Goal: Task Accomplishment & Management: Use online tool/utility

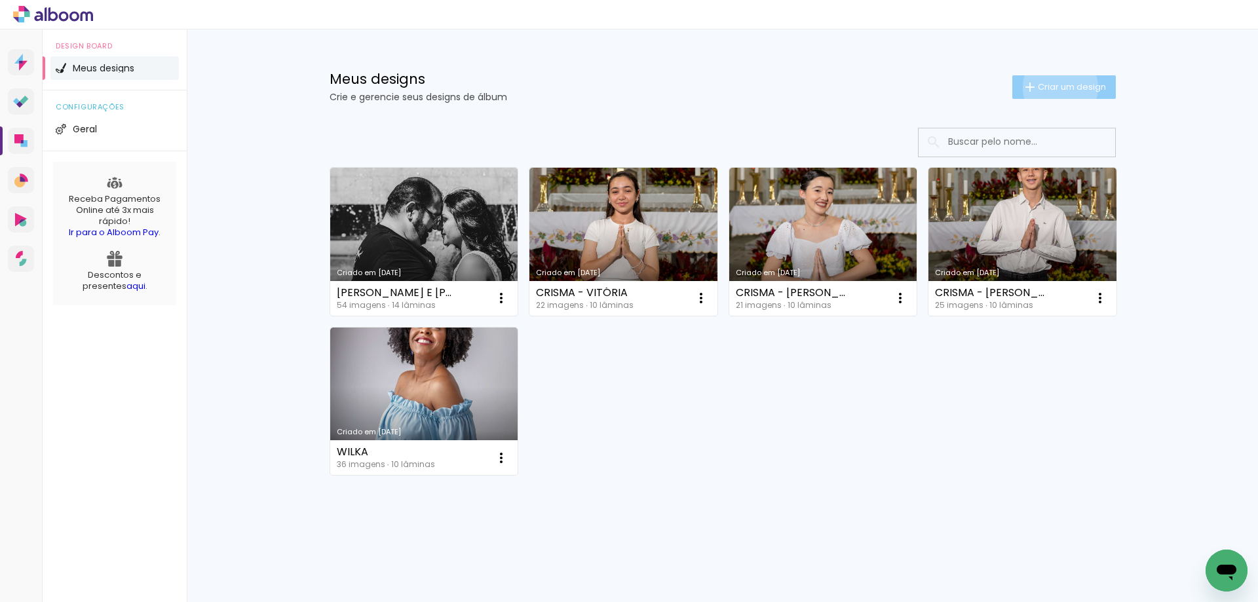
click at [1058, 87] on span "Criar um design" at bounding box center [1072, 87] width 68 height 9
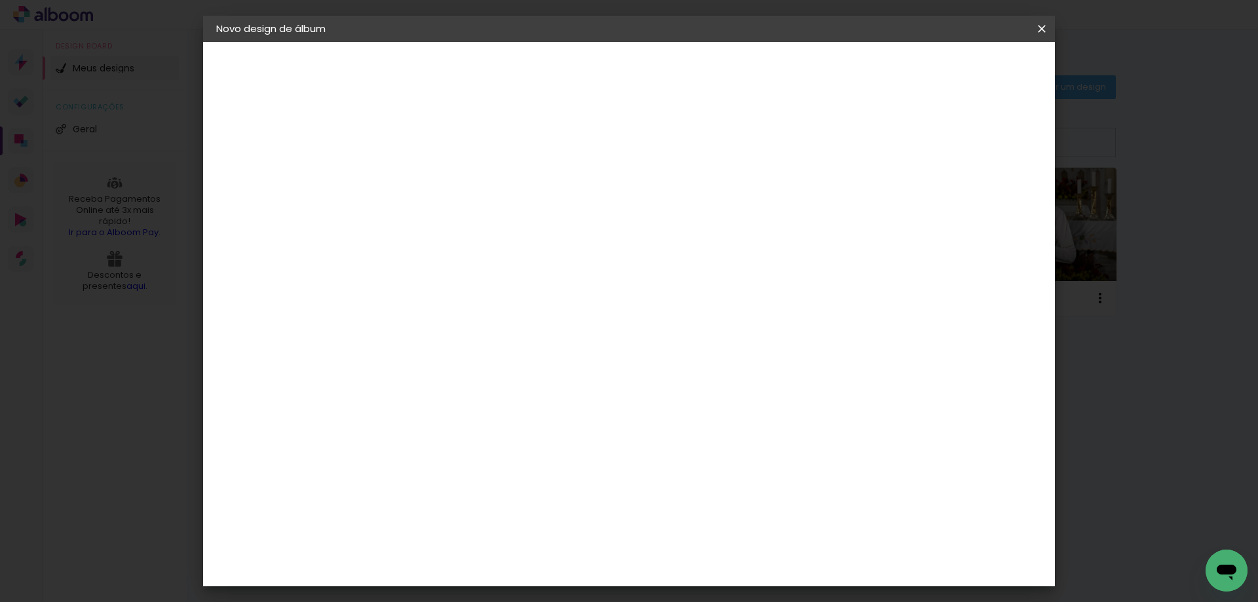
click at [430, 178] on input at bounding box center [430, 176] width 0 height 20
type input "GESTANTE [PERSON_NAME]"
type paper-input "GESTANTE [PERSON_NAME]"
click at [0, 0] on slot "Avançar" at bounding box center [0, 0] width 0 height 0
click at [530, 250] on input at bounding box center [464, 249] width 132 height 16
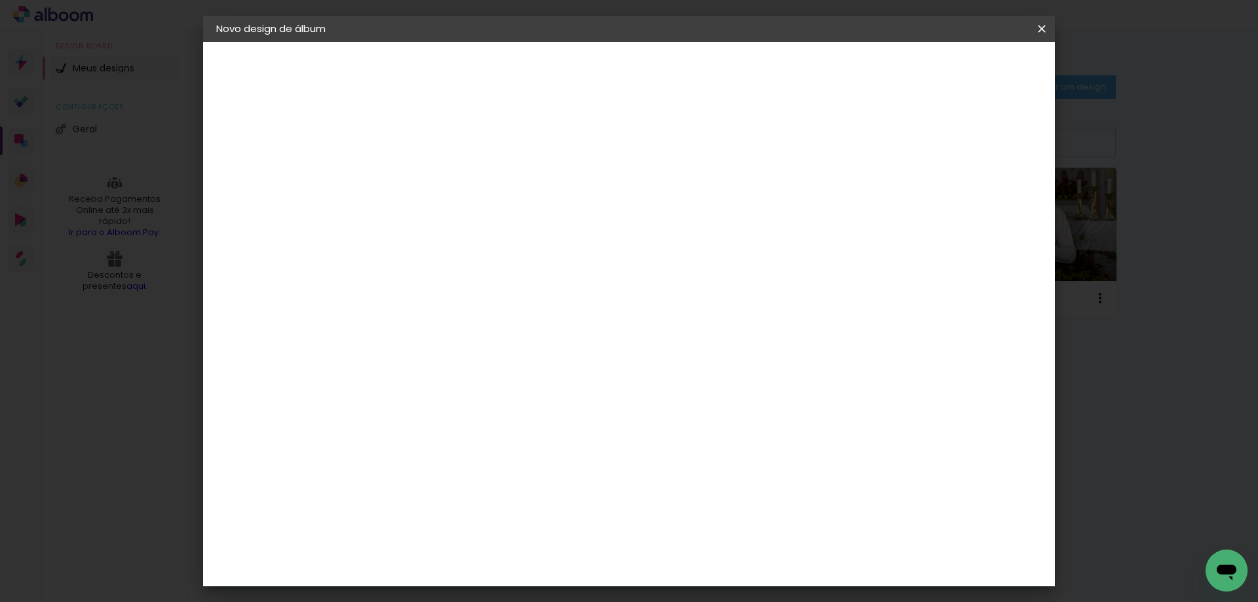
type input "LU"
type paper-input "LU"
click at [509, 291] on div "[PERSON_NAME]" at bounding box center [465, 296] width 87 height 10
click at [0, 0] on slot "Avançar" at bounding box center [0, 0] width 0 height 0
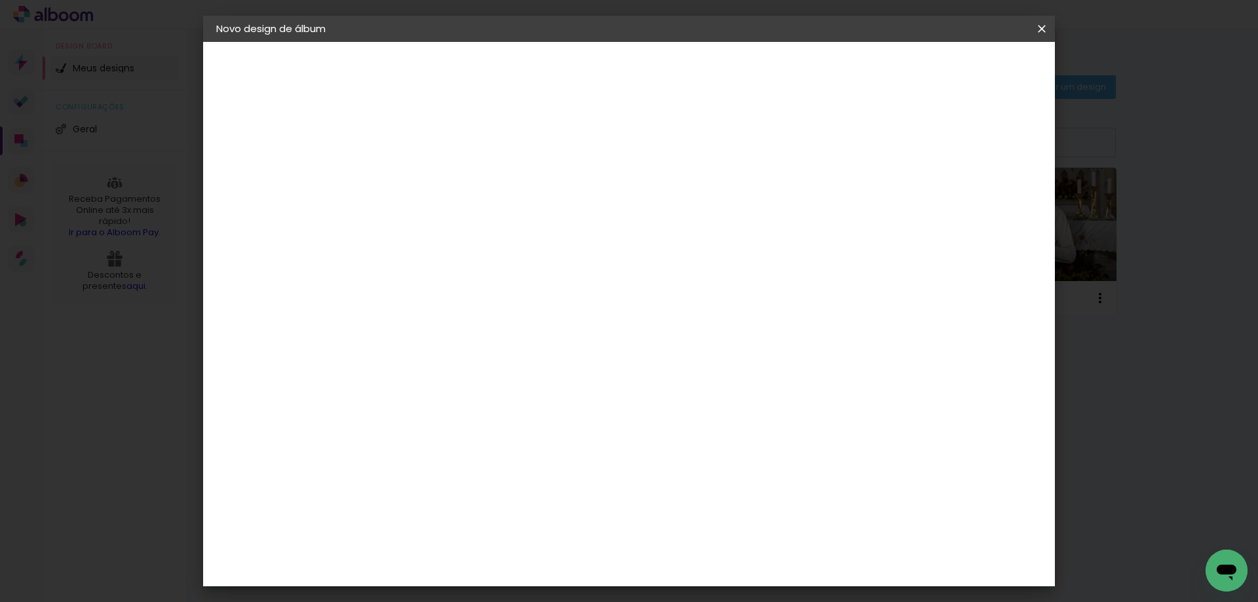
click at [497, 220] on iron-icon at bounding box center [490, 228] width 16 height 16
click at [752, 248] on paper-item "Slim Book" at bounding box center [714, 244] width 262 height 26
type input "Slim Book"
click at [519, 386] on span "20 x 40" at bounding box center [488, 399] width 61 height 27
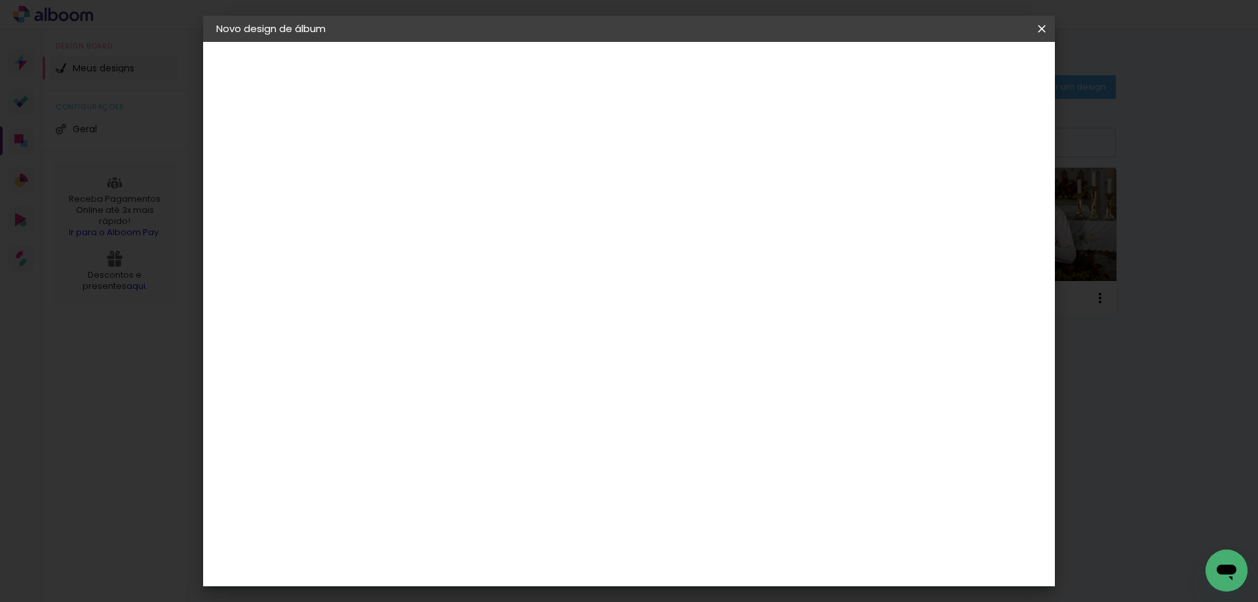
click at [0, 0] on slot "Avançar" at bounding box center [0, 0] width 0 height 0
click at [417, 144] on input "2" at bounding box center [420, 141] width 45 height 16
type input "1"
type paper-input "1"
click at [438, 145] on input "1" at bounding box center [420, 141] width 45 height 16
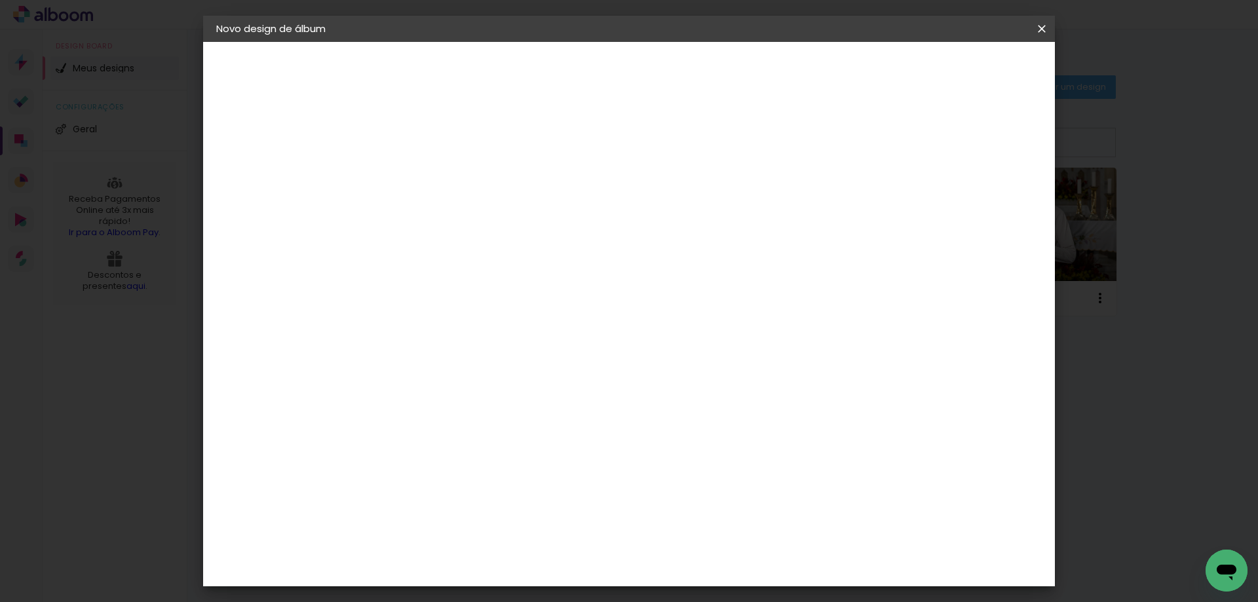
click at [886, 137] on div at bounding box center [880, 142] width 12 height 12
type paper-checkbox "on"
click at [960, 74] on span "Iniciar design" at bounding box center [930, 69] width 60 height 9
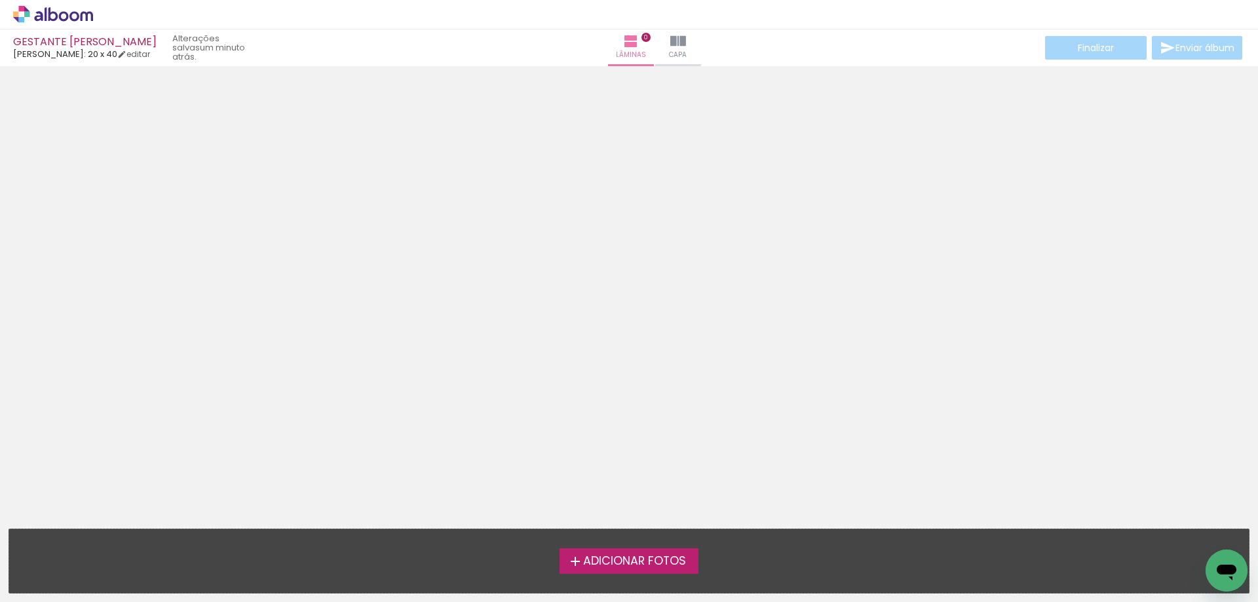
click at [647, 563] on span "Adicionar Fotos" at bounding box center [634, 562] width 103 height 12
click at [0, 0] on input "file" at bounding box center [0, 0] width 0 height 0
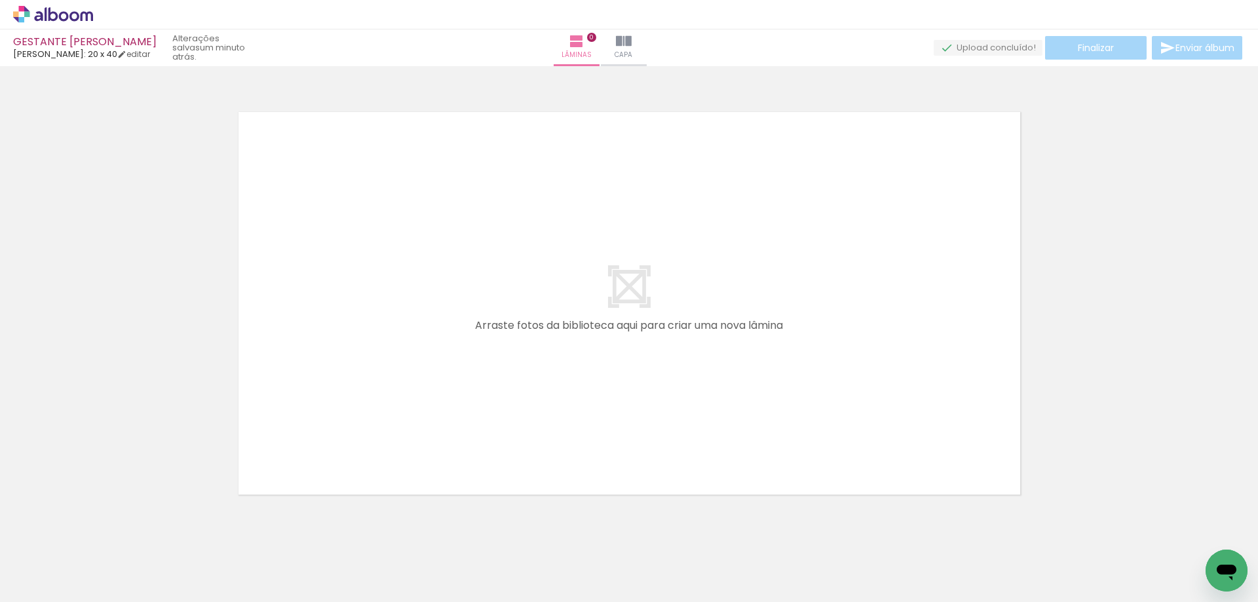
scroll to position [16, 0]
click at [62, 577] on span "Adicionar Fotos" at bounding box center [46, 584] width 39 height 14
click at [0, 0] on input "file" at bounding box center [0, 0] width 0 height 0
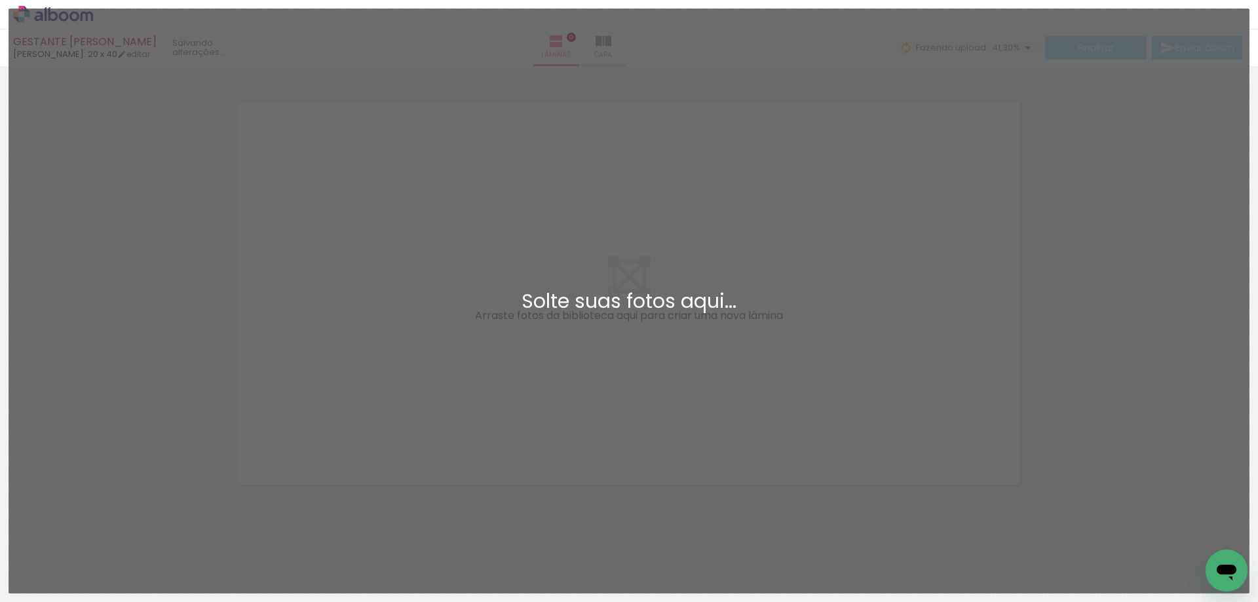
click at [651, 45] on div "Adicionar Fotos Solte suas fotos aqui..." at bounding box center [629, 301] width 1240 height 584
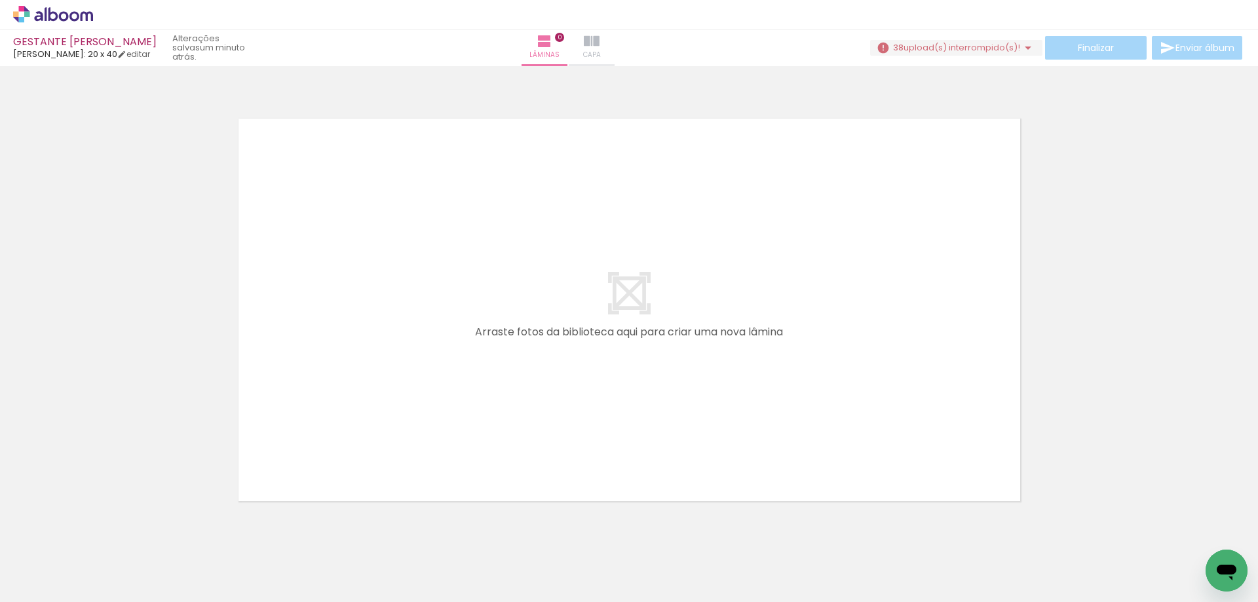
click at [600, 42] on iron-icon at bounding box center [592, 41] width 16 height 16
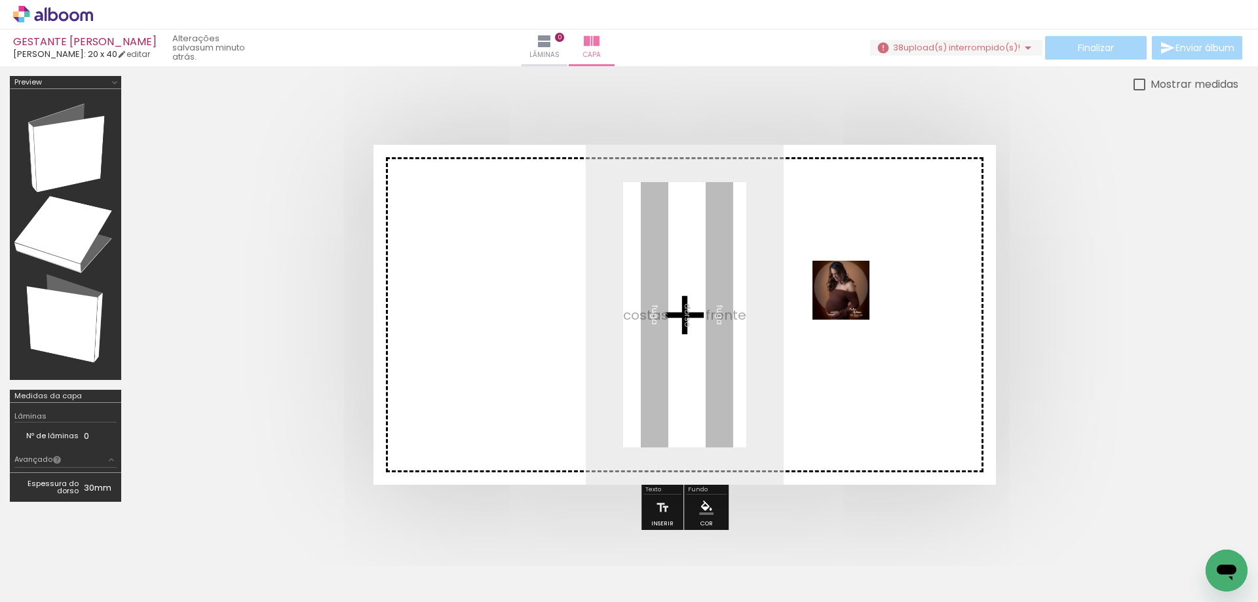
drag, startPoint x: 135, startPoint y: 567, endPoint x: 852, endPoint y: 300, distance: 764.8
click at [852, 300] on quentale-workspace at bounding box center [629, 301] width 1258 height 602
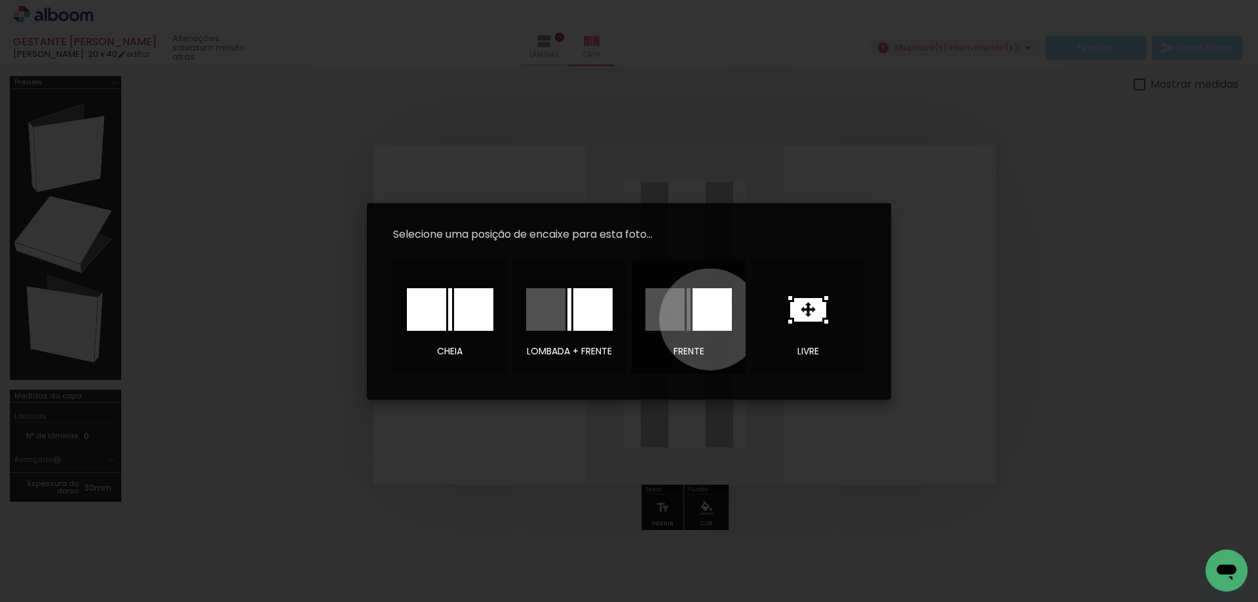
click at [710, 319] on div at bounding box center [712, 309] width 39 height 43
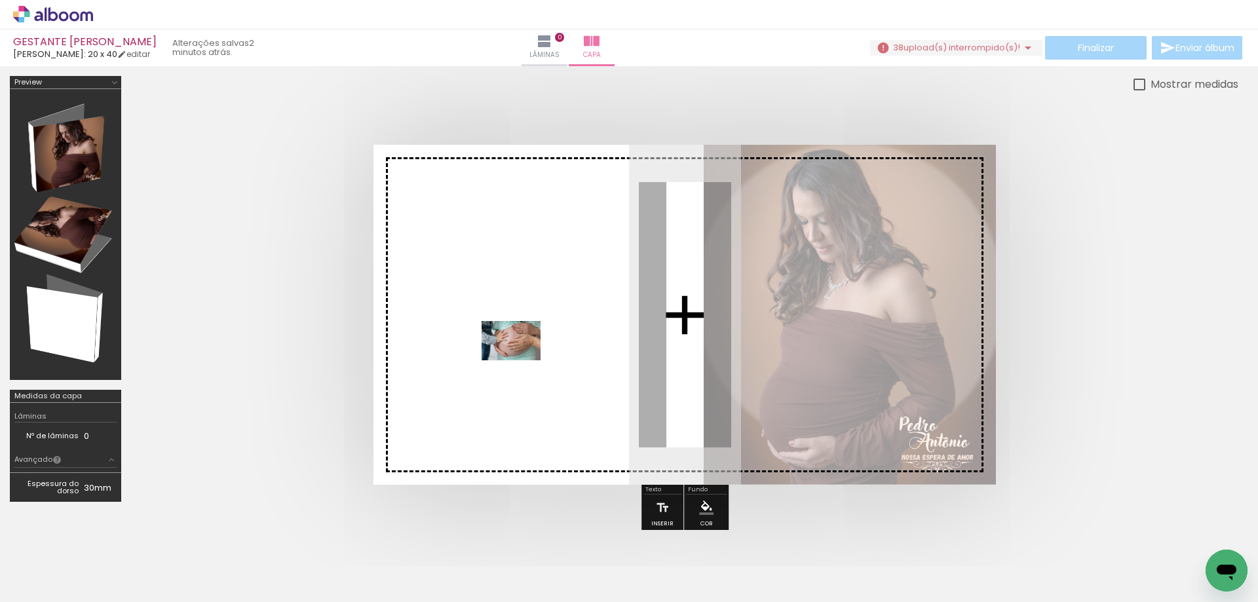
drag, startPoint x: 723, startPoint y: 569, endPoint x: 521, endPoint y: 360, distance: 291.0
click at [521, 360] on quentale-workspace at bounding box center [629, 301] width 1258 height 602
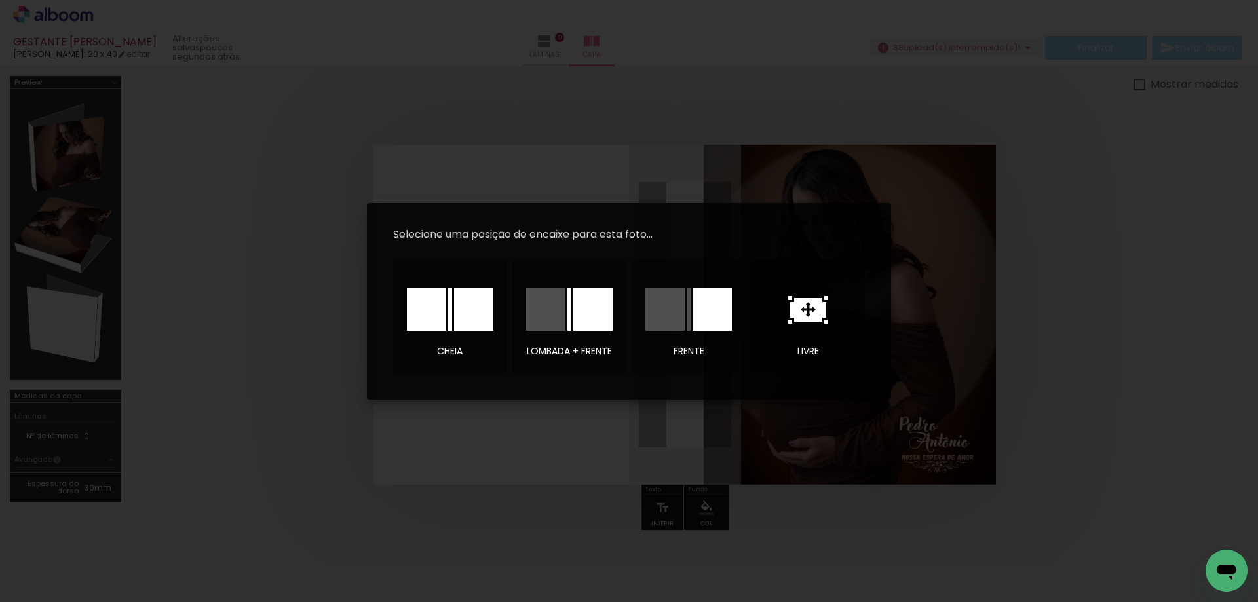
click at [811, 315] on icon at bounding box center [808, 310] width 36 height 24
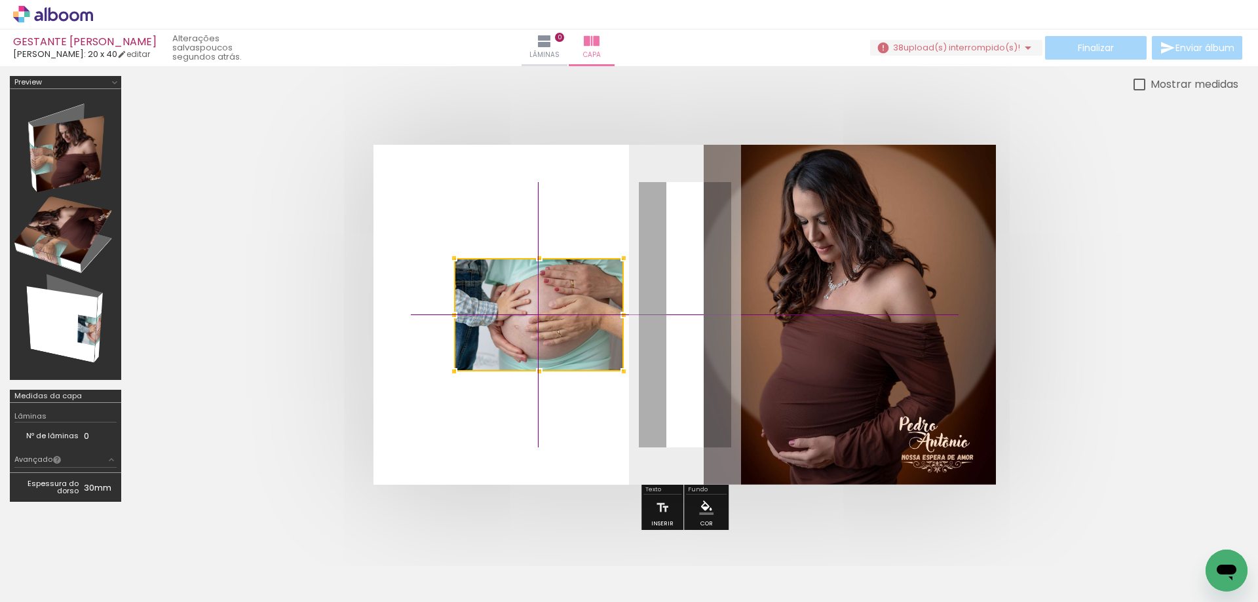
drag, startPoint x: 684, startPoint y: 312, endPoint x: 543, endPoint y: 299, distance: 141.4
click at [544, 305] on div at bounding box center [539, 314] width 170 height 113
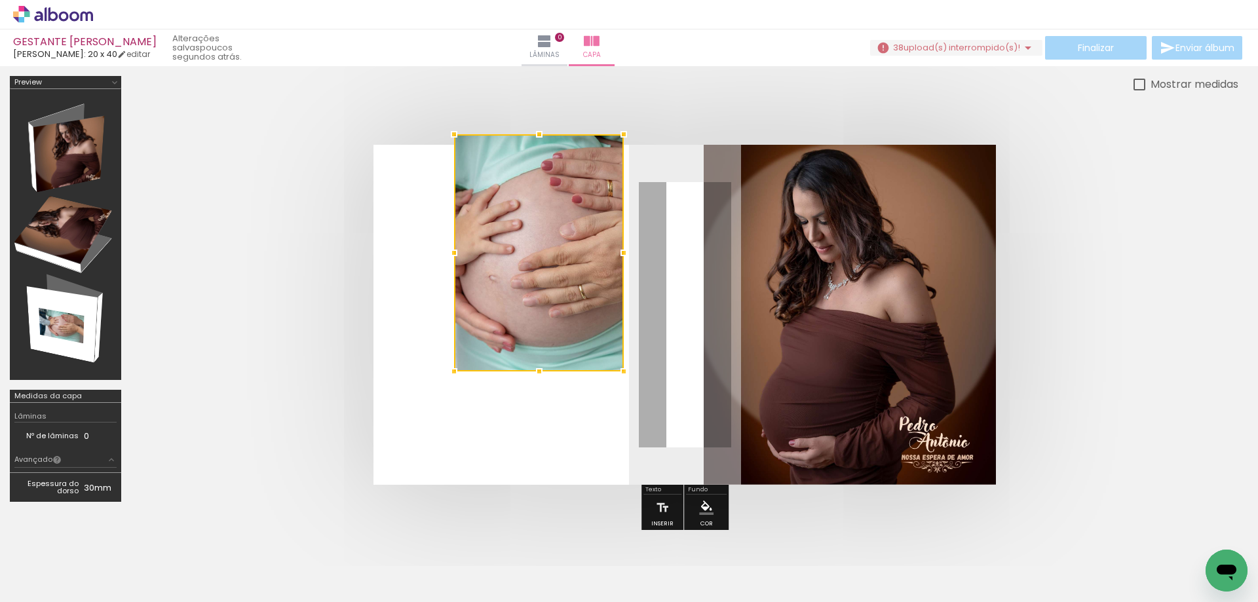
drag, startPoint x: 537, startPoint y: 252, endPoint x: 537, endPoint y: 176, distance: 76.0
click at [531, 169] on div at bounding box center [539, 252] width 170 height 237
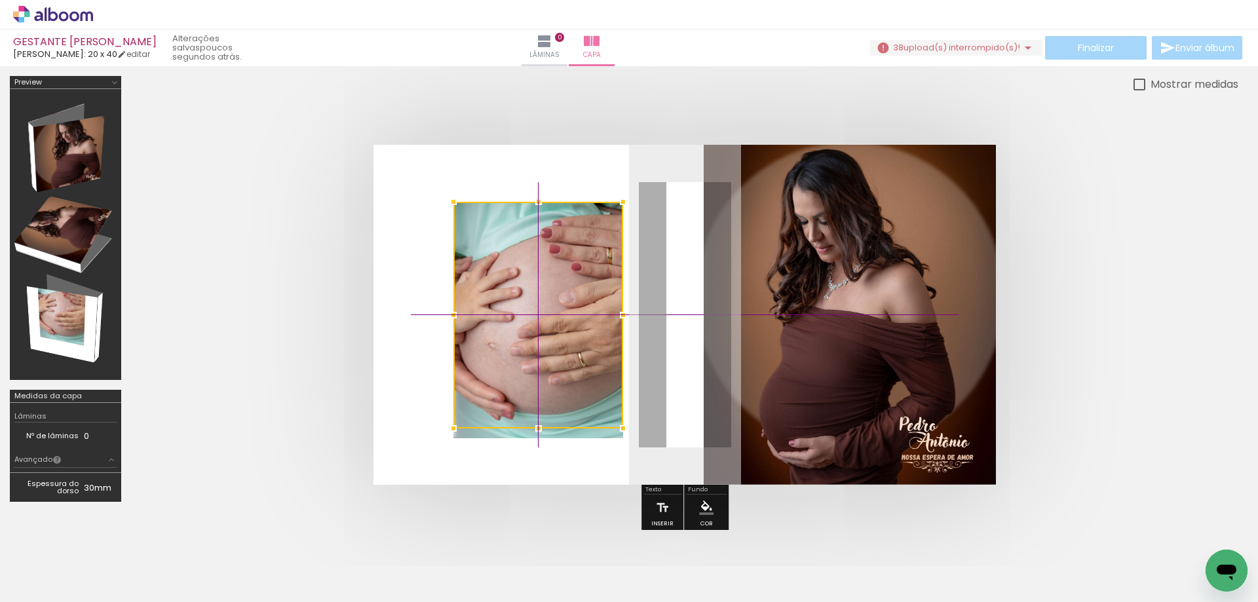
drag, startPoint x: 537, startPoint y: 326, endPoint x: 531, endPoint y: 378, distance: 52.0
click at [531, 378] on div at bounding box center [538, 315] width 170 height 227
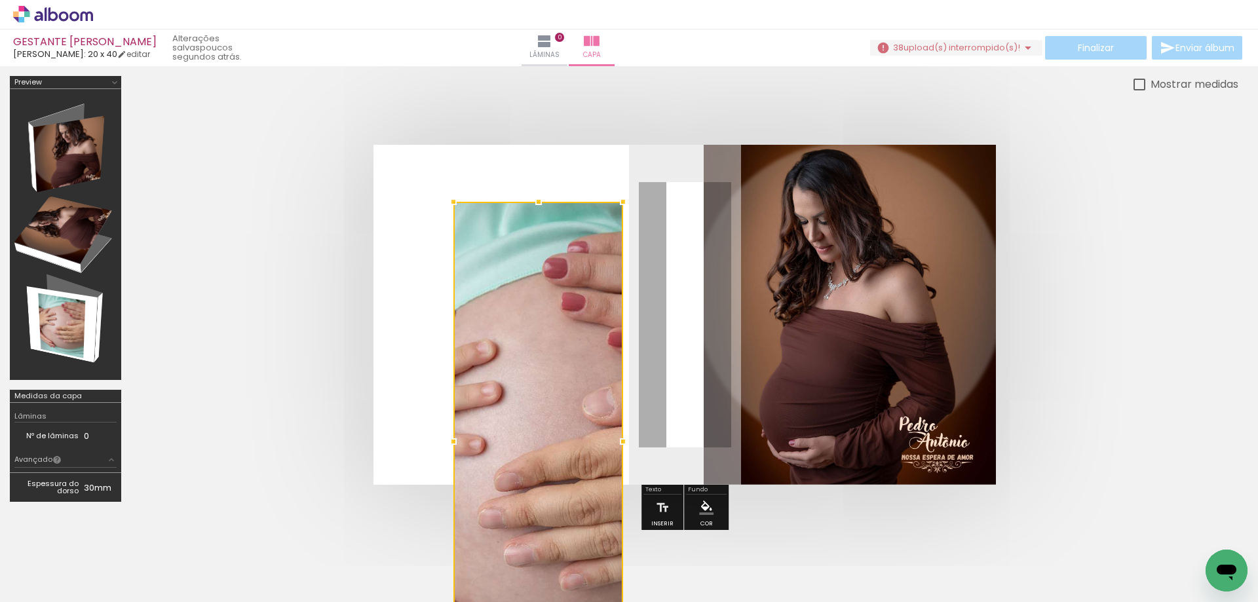
click at [539, 426] on div at bounding box center [538, 442] width 170 height 480
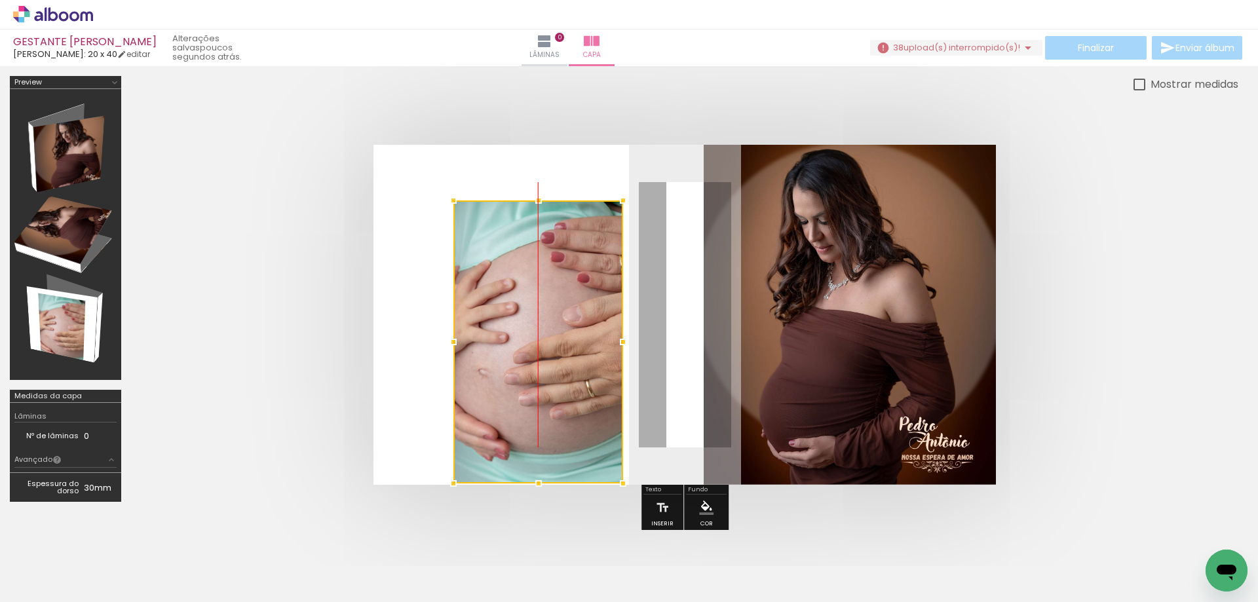
click at [553, 394] on div at bounding box center [538, 341] width 170 height 283
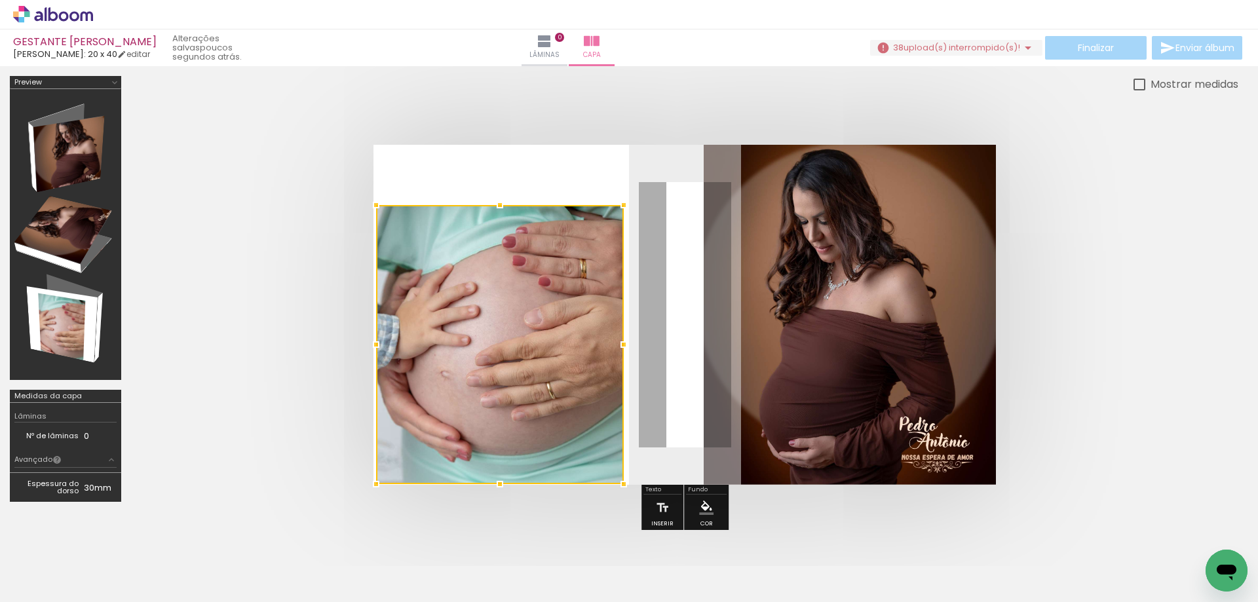
drag, startPoint x: 451, startPoint y: 200, endPoint x: 395, endPoint y: 205, distance: 56.5
click at [395, 205] on div at bounding box center [500, 344] width 248 height 279
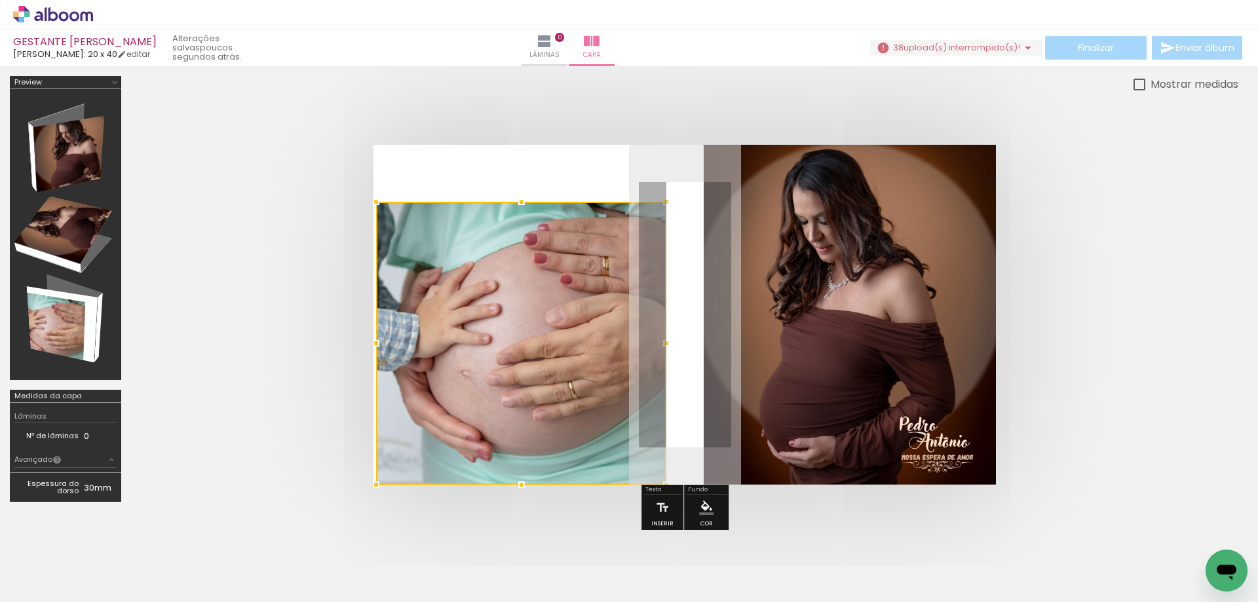
drag, startPoint x: 624, startPoint y: 205, endPoint x: 645, endPoint y: 201, distance: 21.3
click at [645, 202] on div at bounding box center [521, 343] width 290 height 283
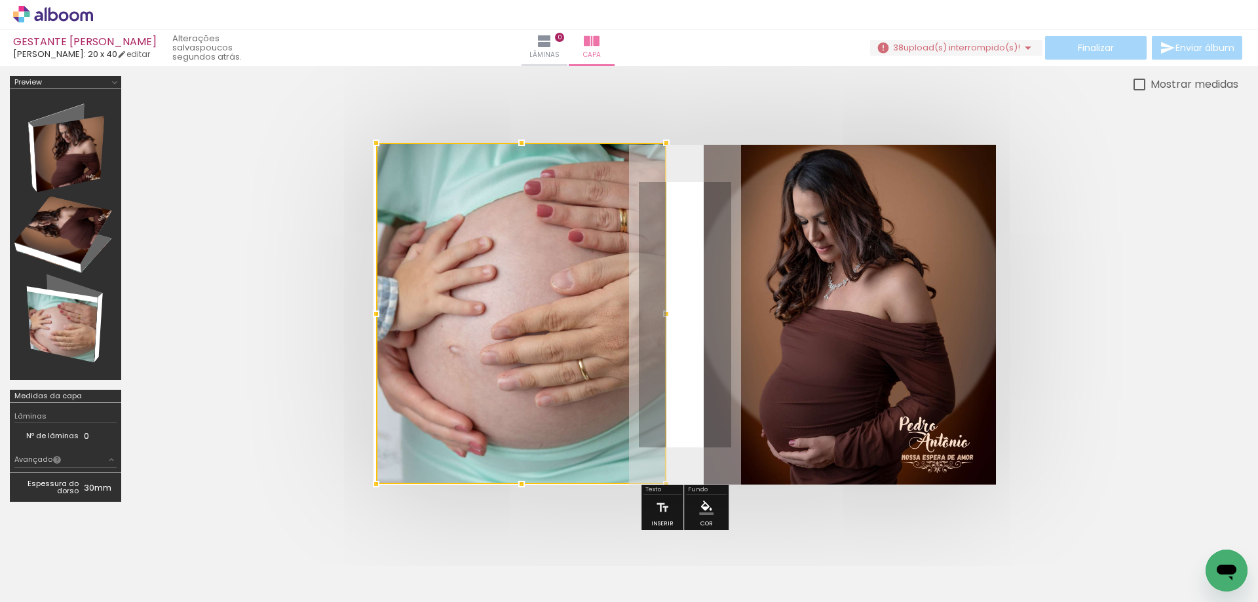
drag, startPoint x: 523, startPoint y: 202, endPoint x: 523, endPoint y: 178, distance: 24.9
click at [524, 174] on div at bounding box center [521, 313] width 290 height 341
click at [369, 315] on div at bounding box center [375, 314] width 26 height 26
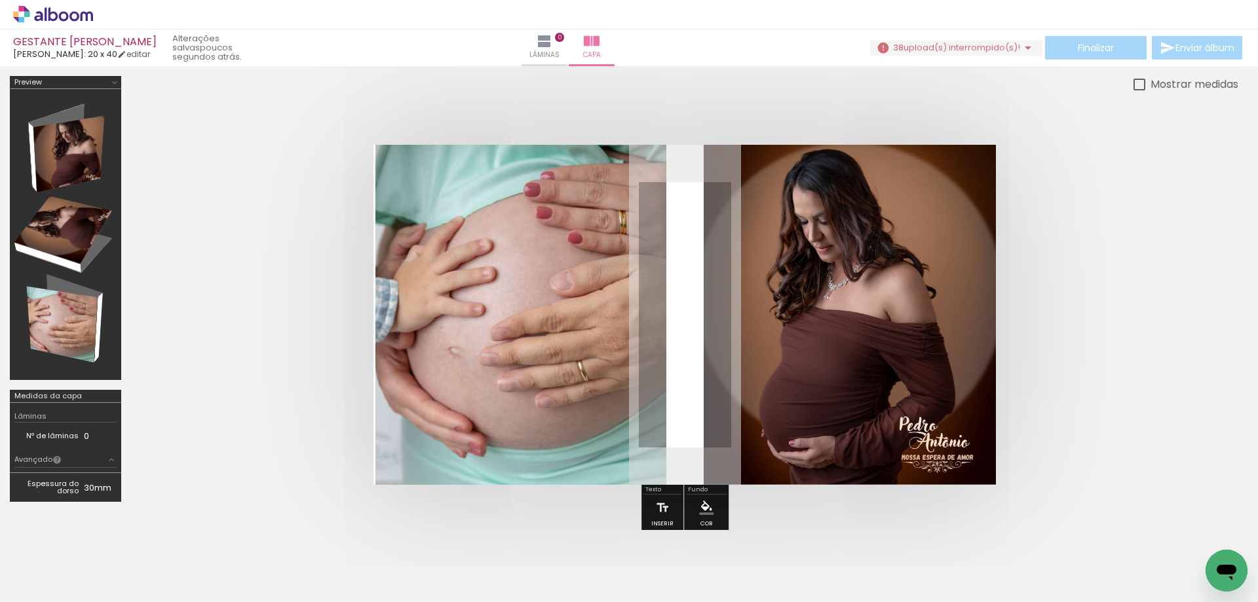
click at [417, 235] on quentale-photo at bounding box center [520, 315] width 291 height 340
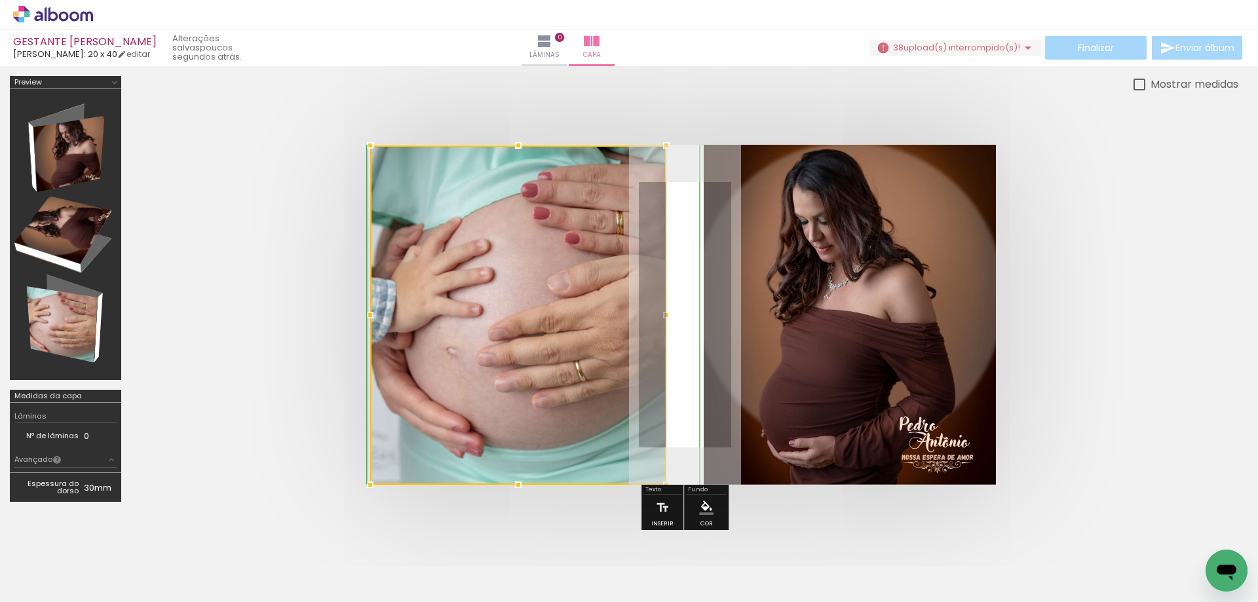
click at [371, 145] on div at bounding box center [370, 145] width 26 height 26
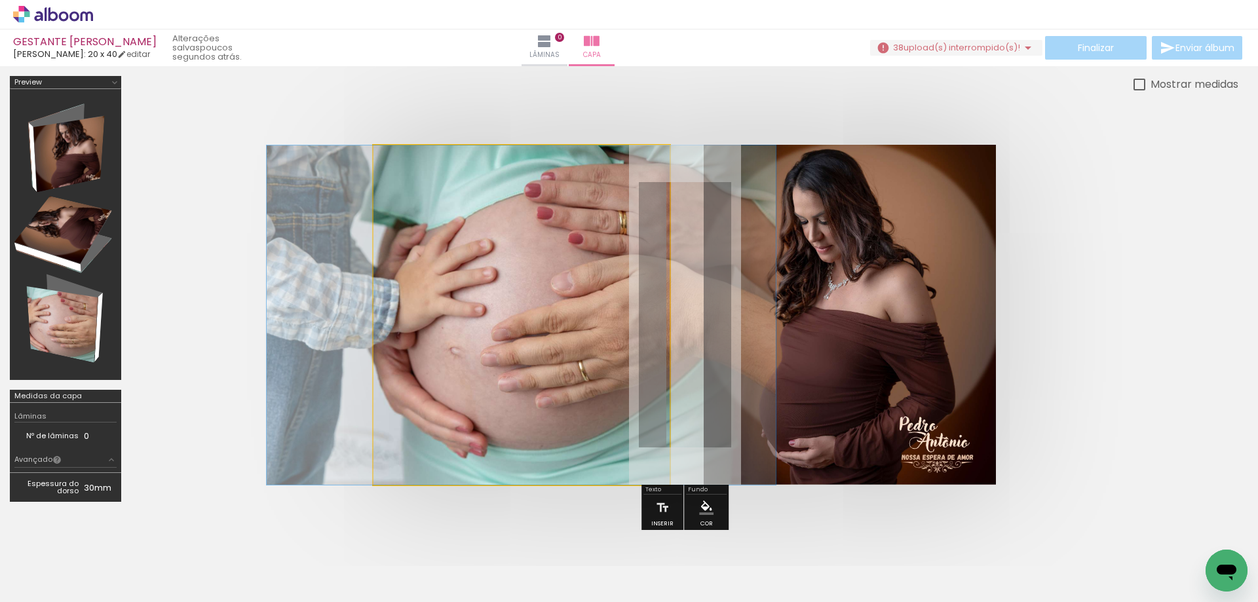
click at [498, 208] on quentale-photo at bounding box center [521, 314] width 296 height 339
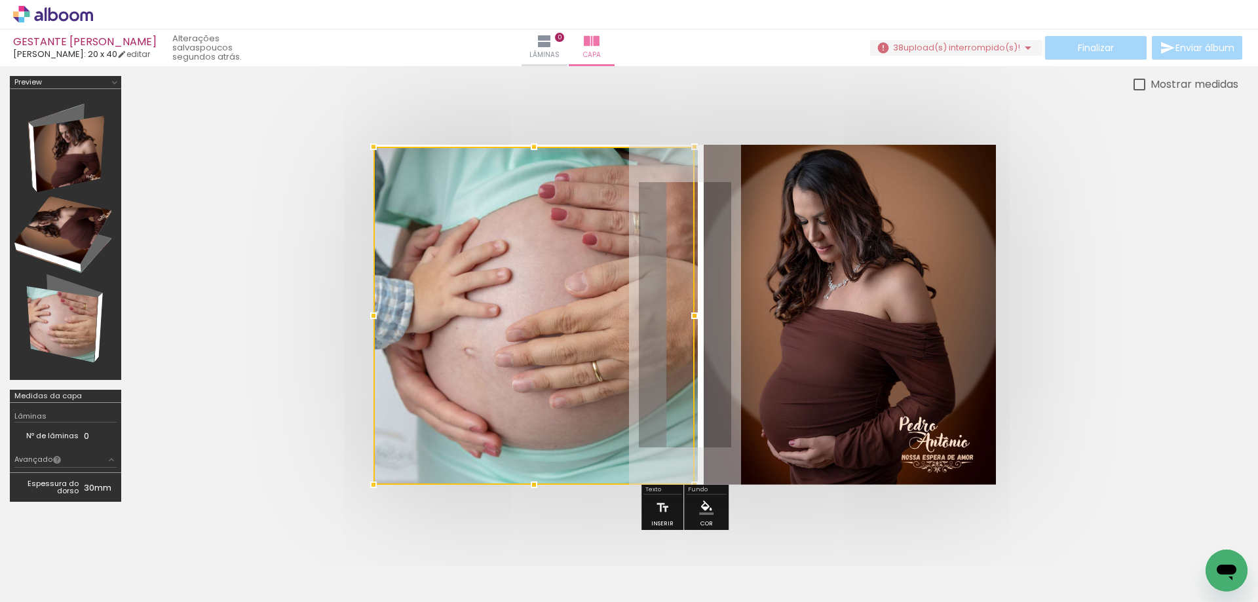
click at [666, 142] on div at bounding box center [684, 314] width 1107 height 445
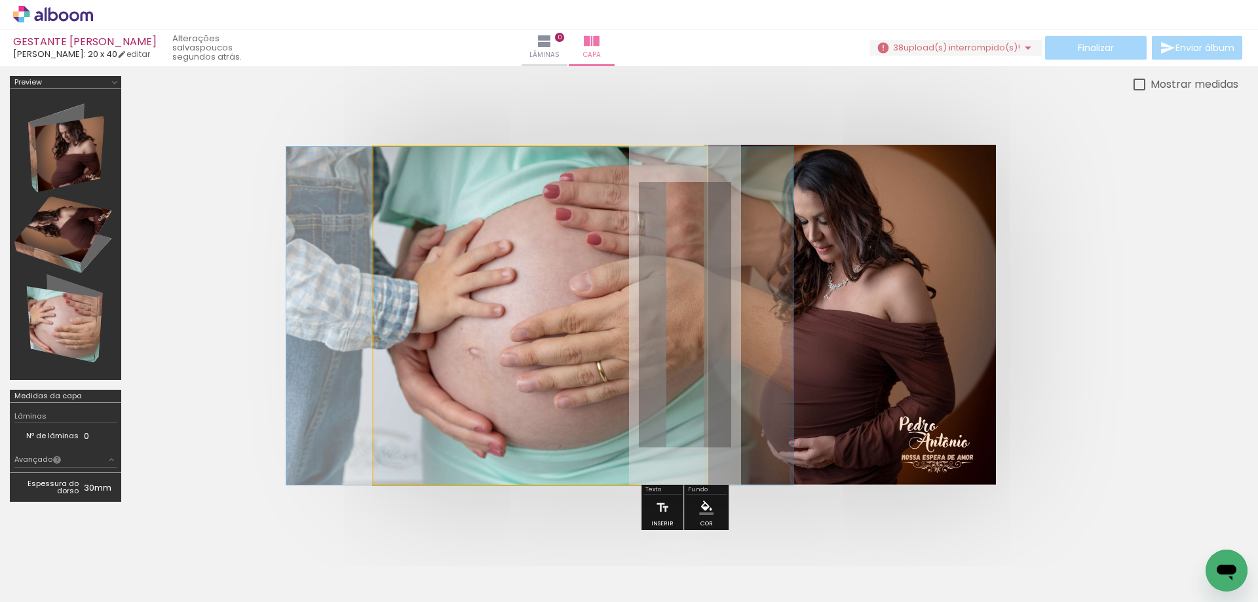
click at [576, 277] on quentale-photo at bounding box center [540, 316] width 334 height 338
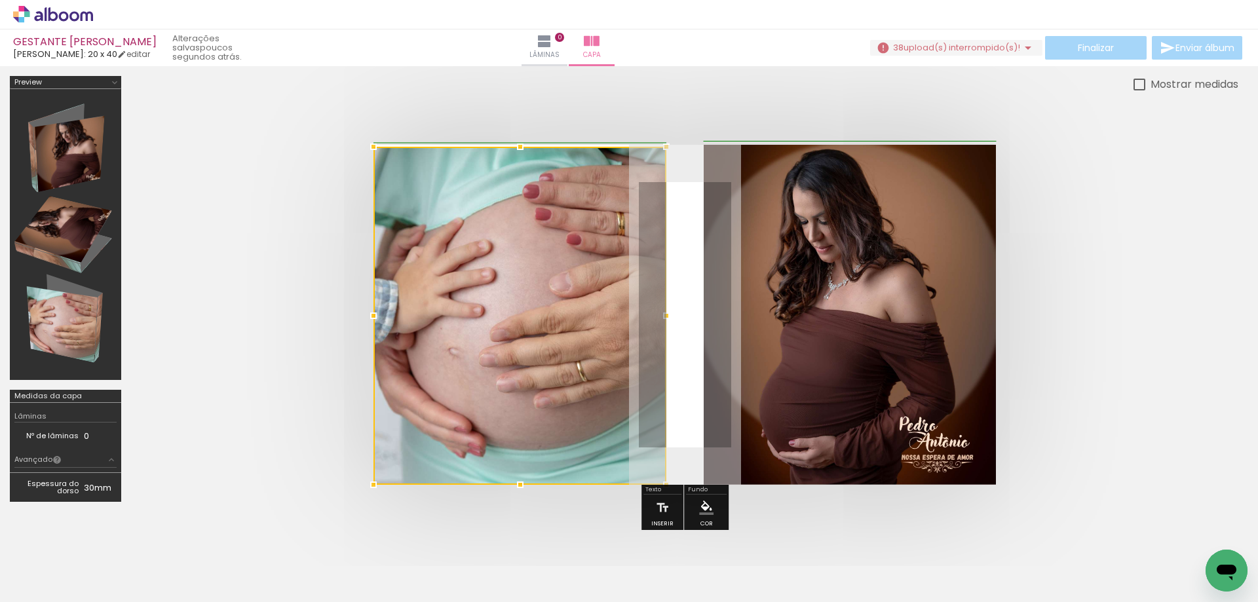
drag, startPoint x: 706, startPoint y: 316, endPoint x: 669, endPoint y: 318, distance: 37.4
click at [668, 318] on div at bounding box center [666, 316] width 26 height 26
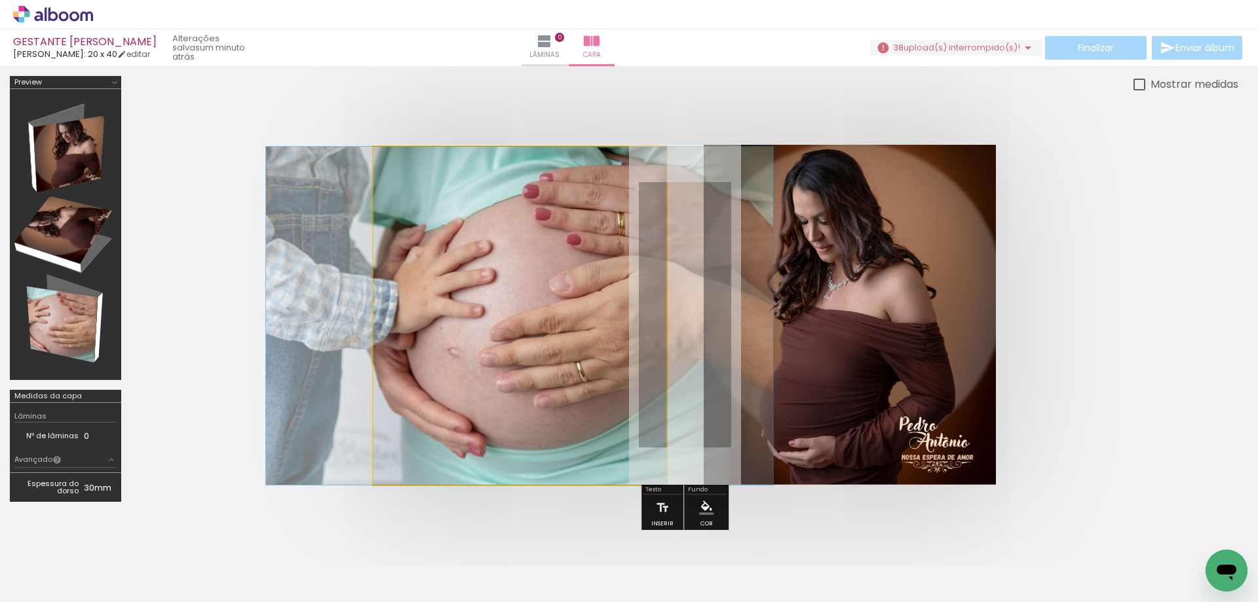
click at [495, 233] on quentale-photo at bounding box center [519, 316] width 293 height 338
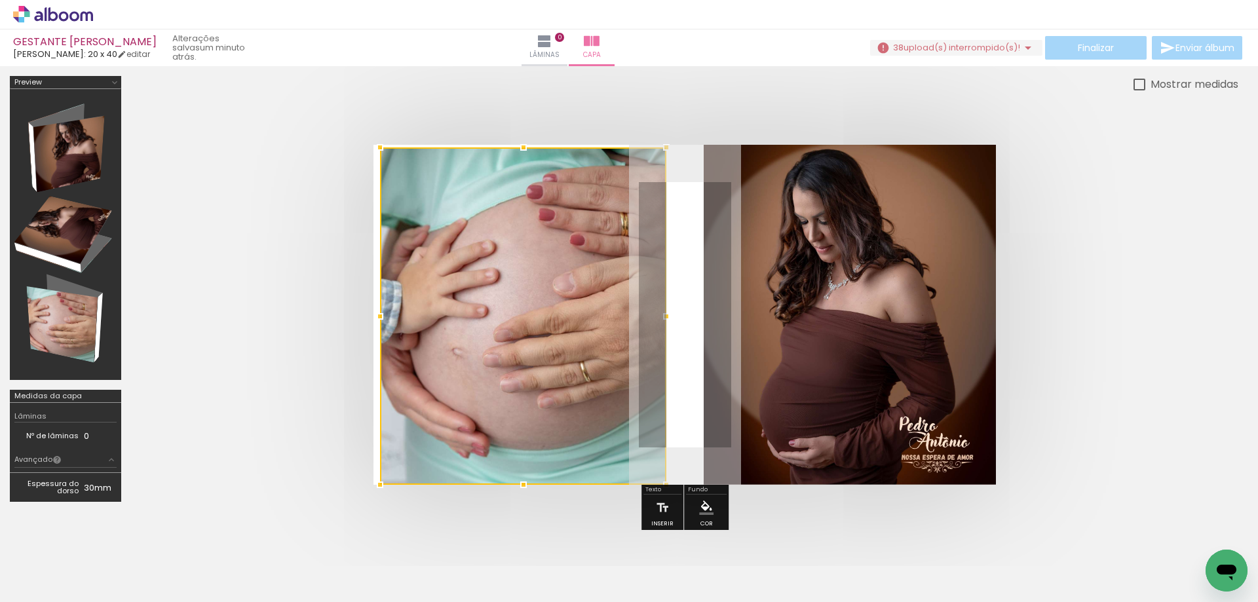
click at [370, 140] on div at bounding box center [380, 147] width 26 height 26
click at [411, 219] on quentale-photo at bounding box center [523, 315] width 286 height 337
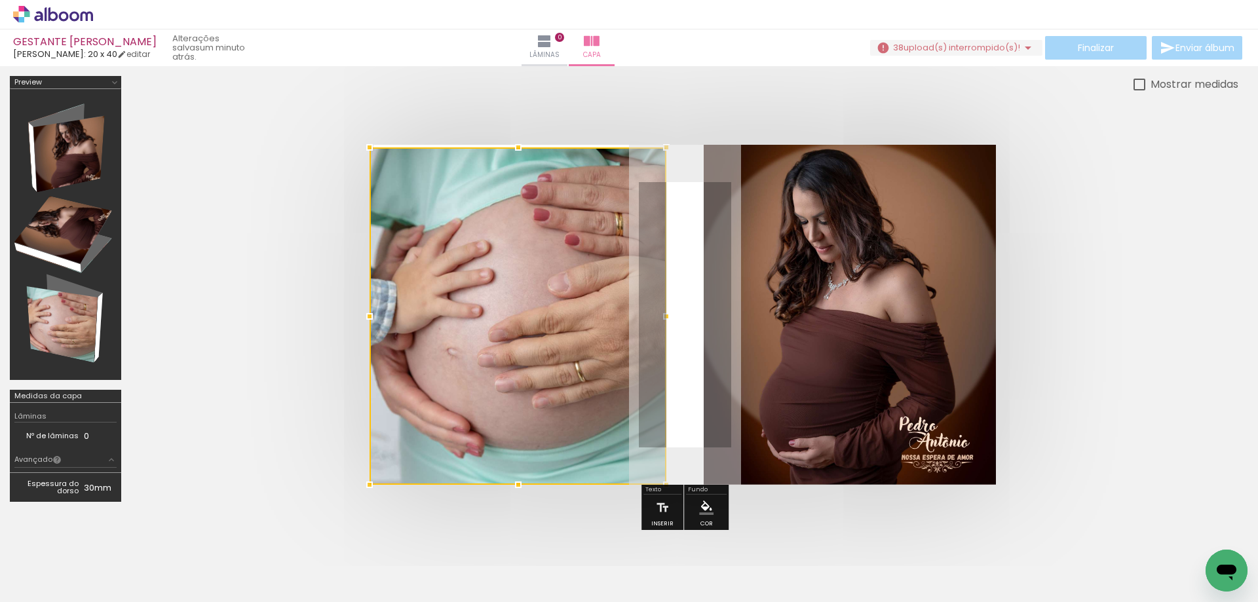
drag, startPoint x: 380, startPoint y: 319, endPoint x: 373, endPoint y: 318, distance: 7.3
click at [373, 318] on div at bounding box center [369, 316] width 26 height 26
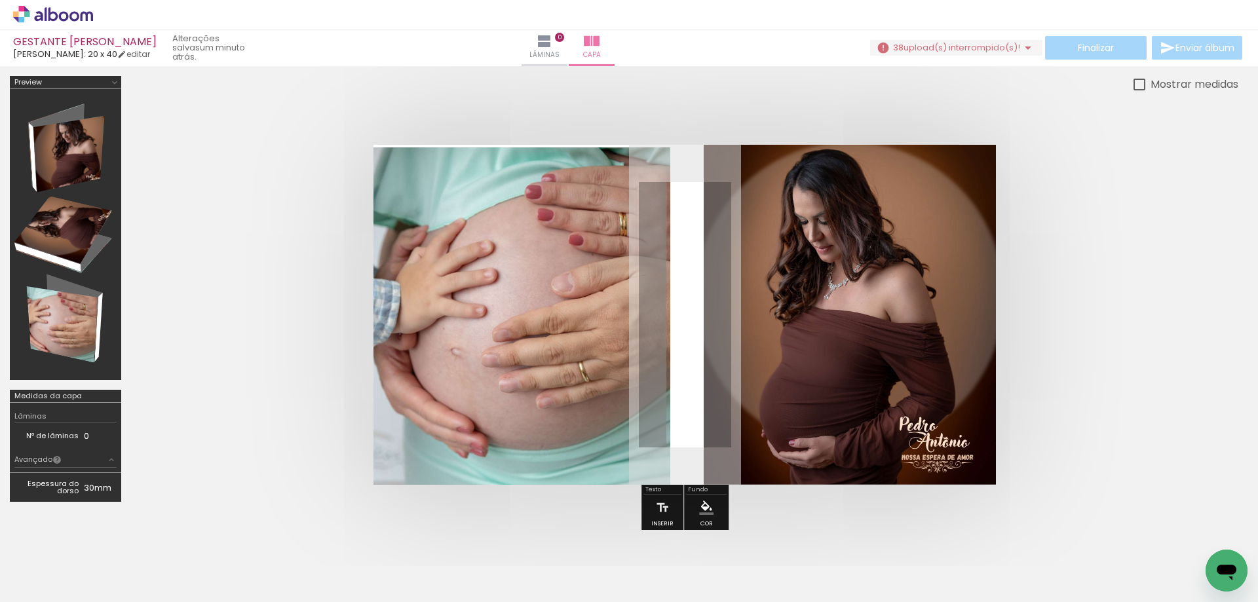
click at [445, 238] on quentale-photo at bounding box center [521, 315] width 297 height 337
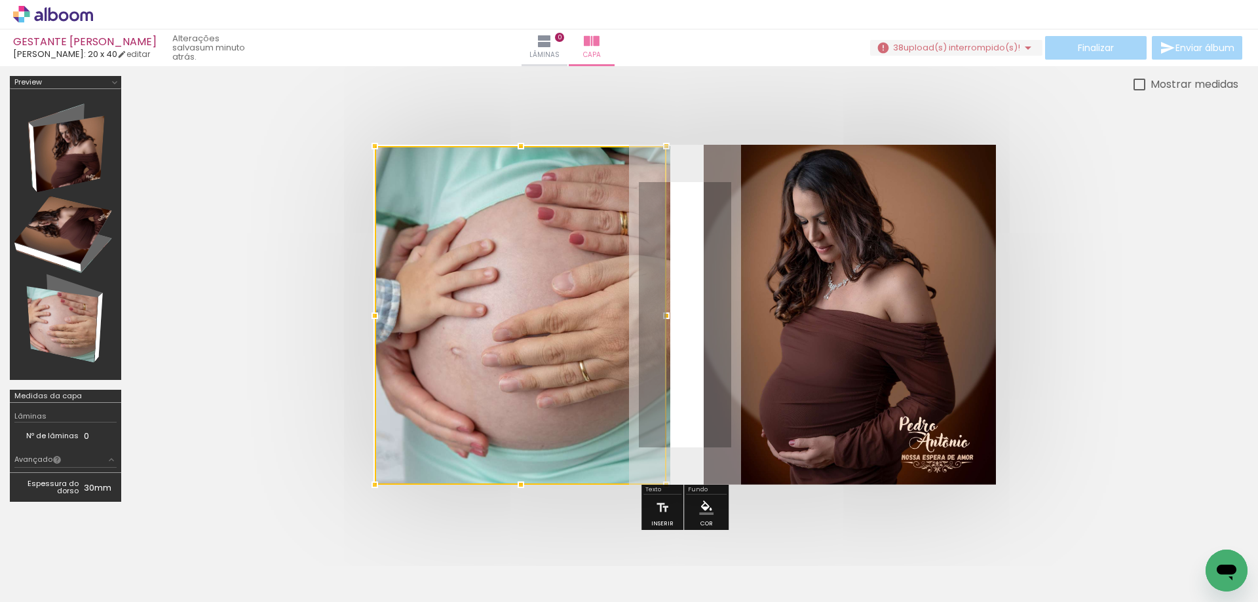
drag, startPoint x: 372, startPoint y: 145, endPoint x: 364, endPoint y: 143, distance: 8.1
click at [364, 143] on div at bounding box center [375, 146] width 26 height 26
click at [389, 332] on quentale-photo at bounding box center [523, 315] width 296 height 339
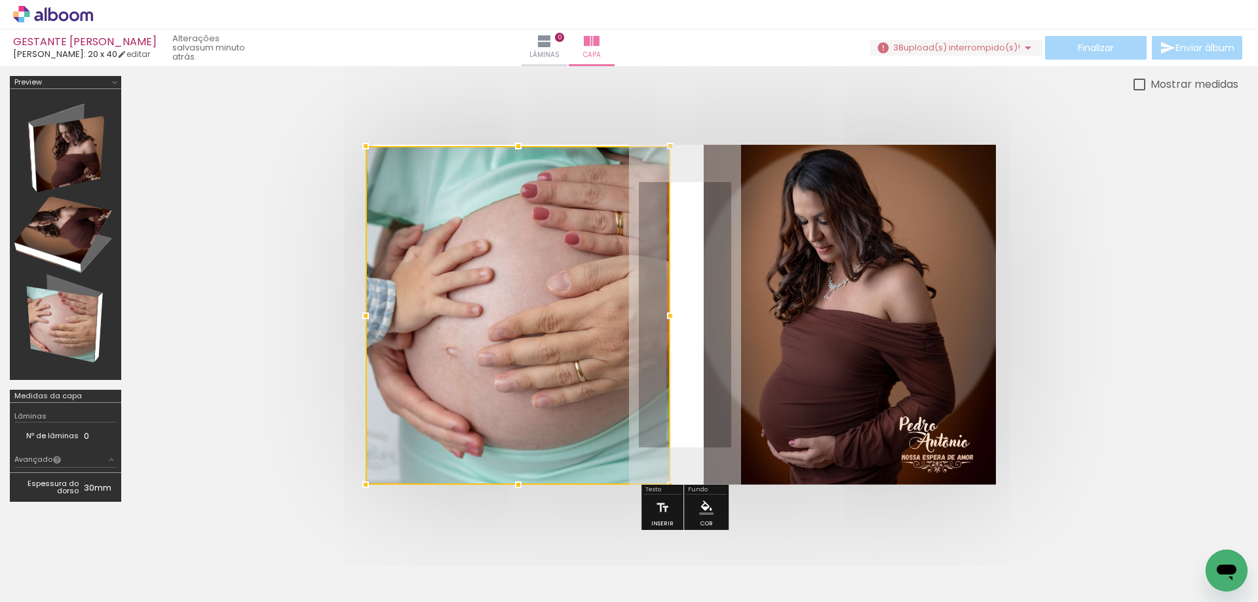
click at [370, 317] on div at bounding box center [366, 316] width 26 height 26
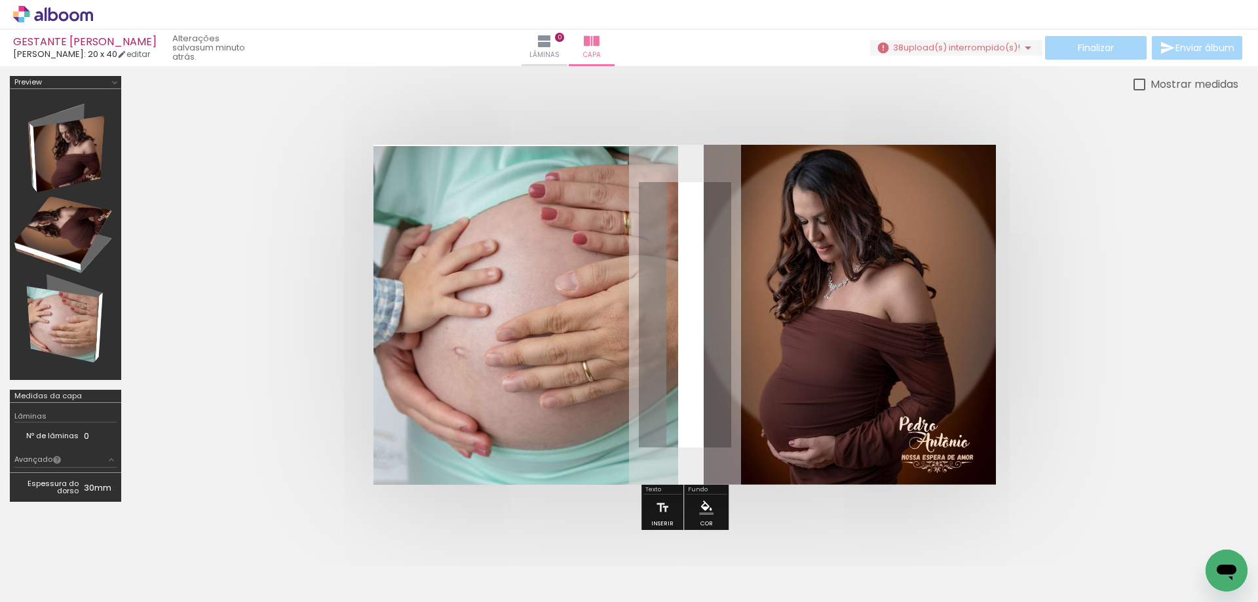
click at [600, 246] on quentale-photo at bounding box center [525, 315] width 305 height 339
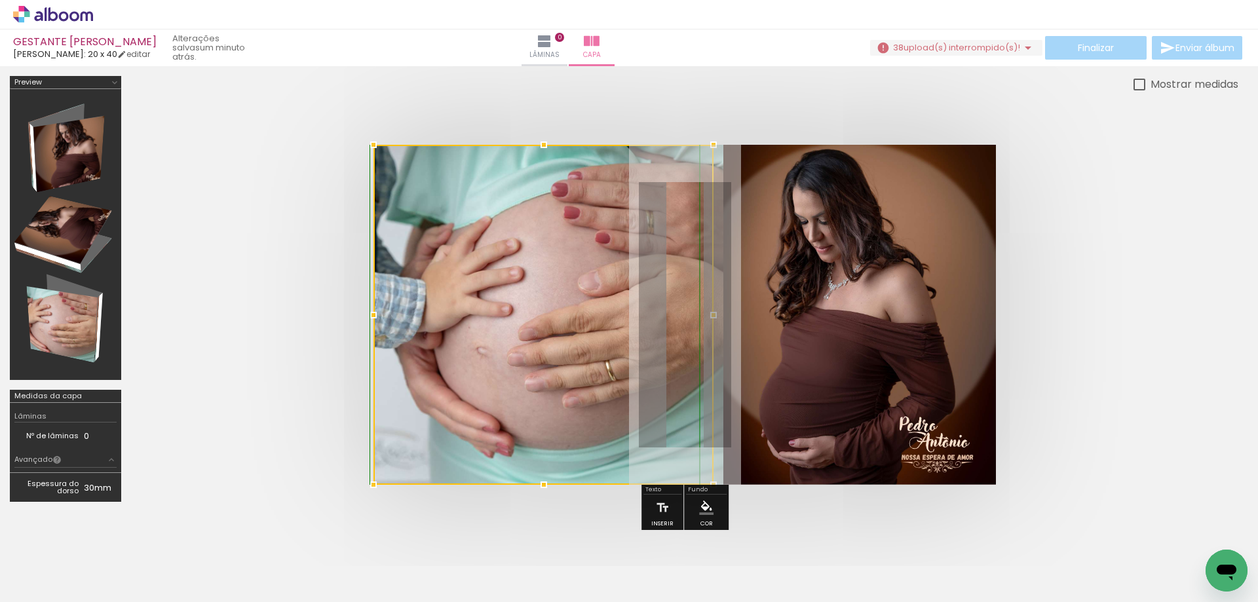
click at [671, 143] on div at bounding box center [684, 314] width 1107 height 445
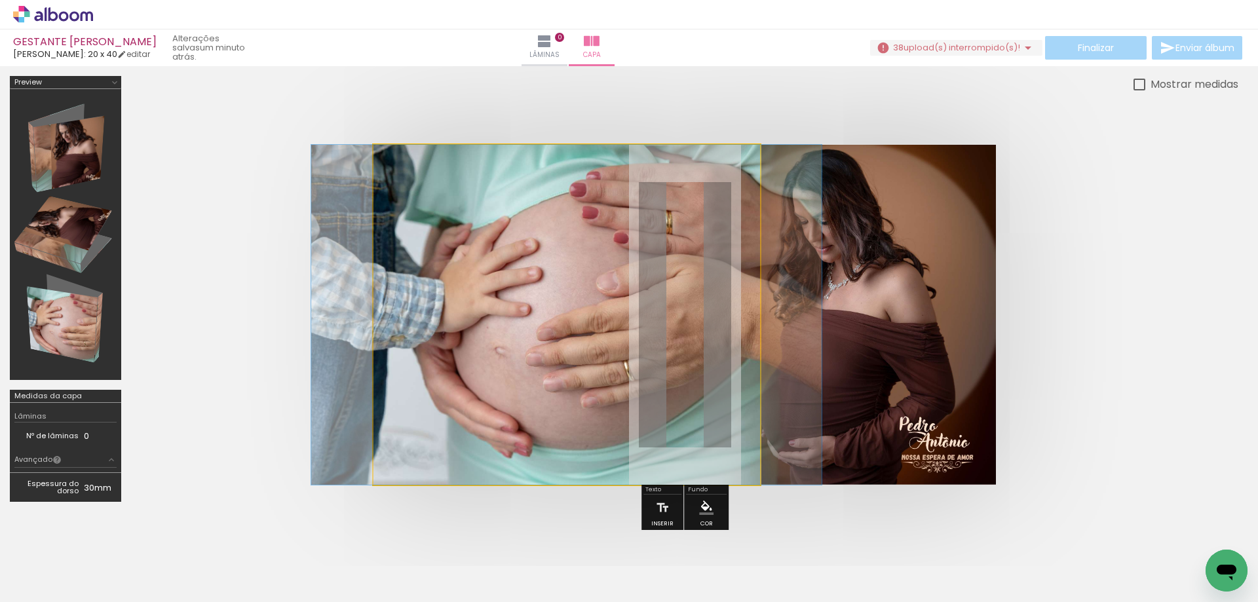
click at [609, 311] on quentale-photo at bounding box center [566, 315] width 387 height 340
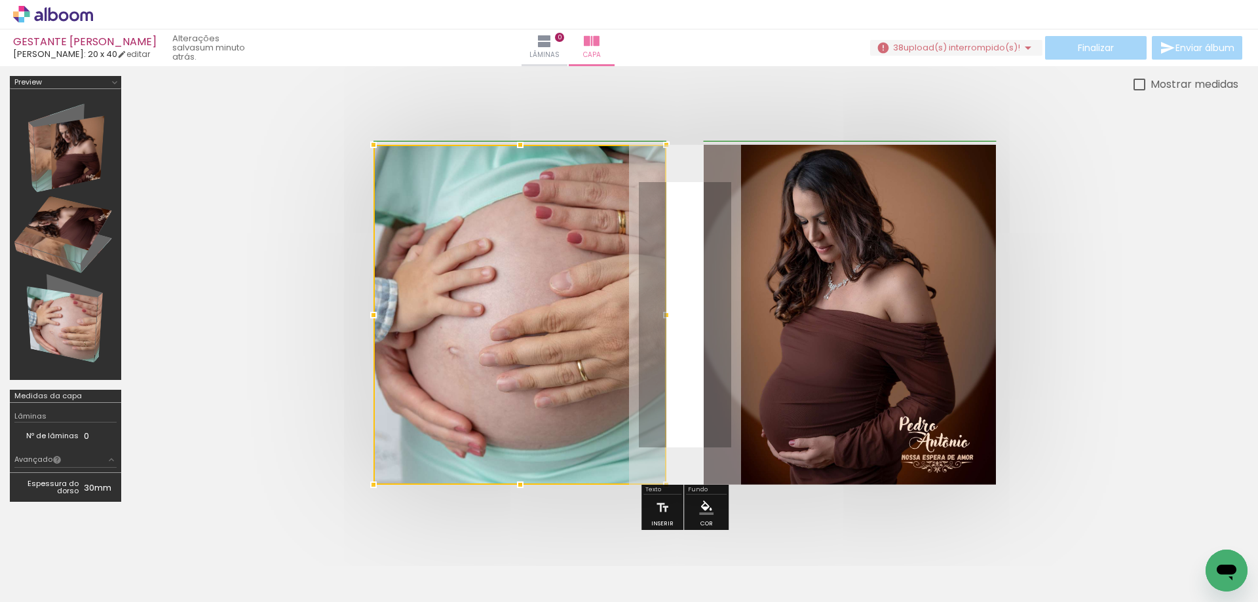
drag, startPoint x: 761, startPoint y: 315, endPoint x: 674, endPoint y: 318, distance: 87.9
click at [670, 320] on div at bounding box center [666, 315] width 26 height 26
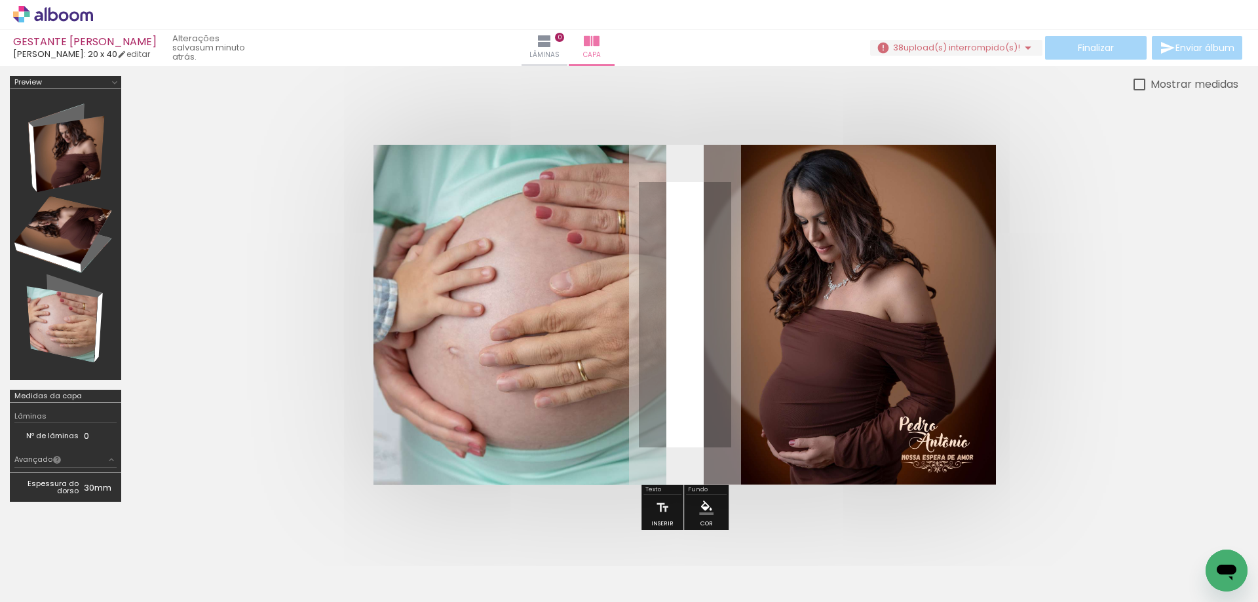
drag, startPoint x: 324, startPoint y: 311, endPoint x: 331, endPoint y: 309, distance: 7.5
click at [324, 310] on quentale-cover at bounding box center [684, 315] width 1002 height 340
click at [1023, 47] on iron-icon at bounding box center [1028, 48] width 16 height 16
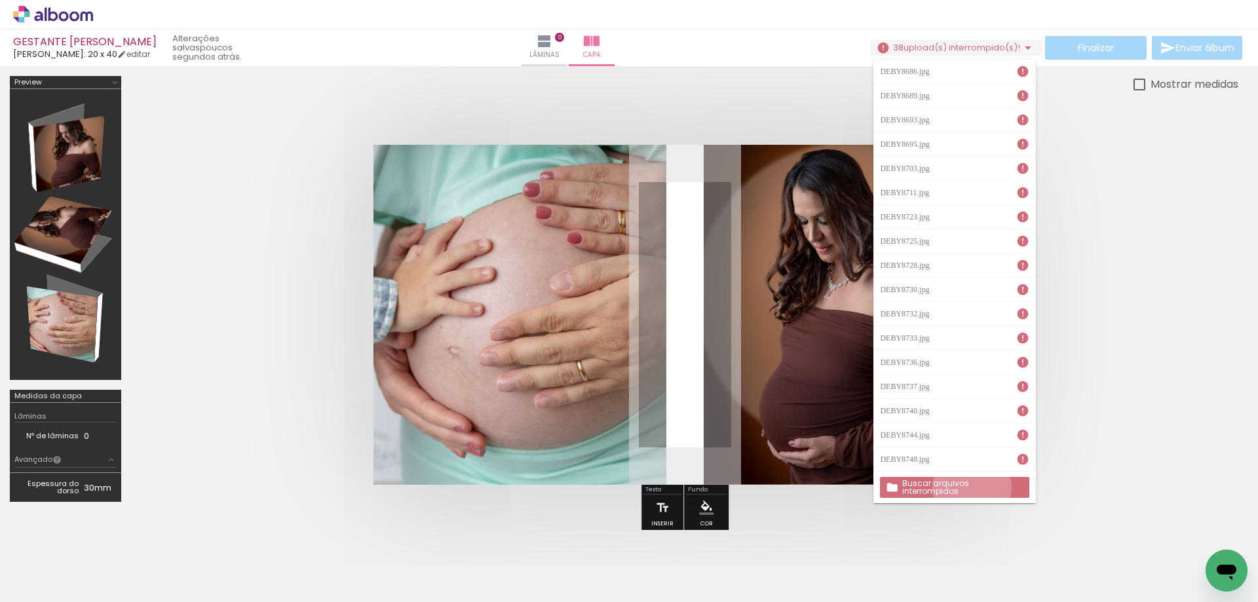
click at [0, 0] on slot "Buscar arquivos interrompidos" at bounding box center [0, 0] width 0 height 0
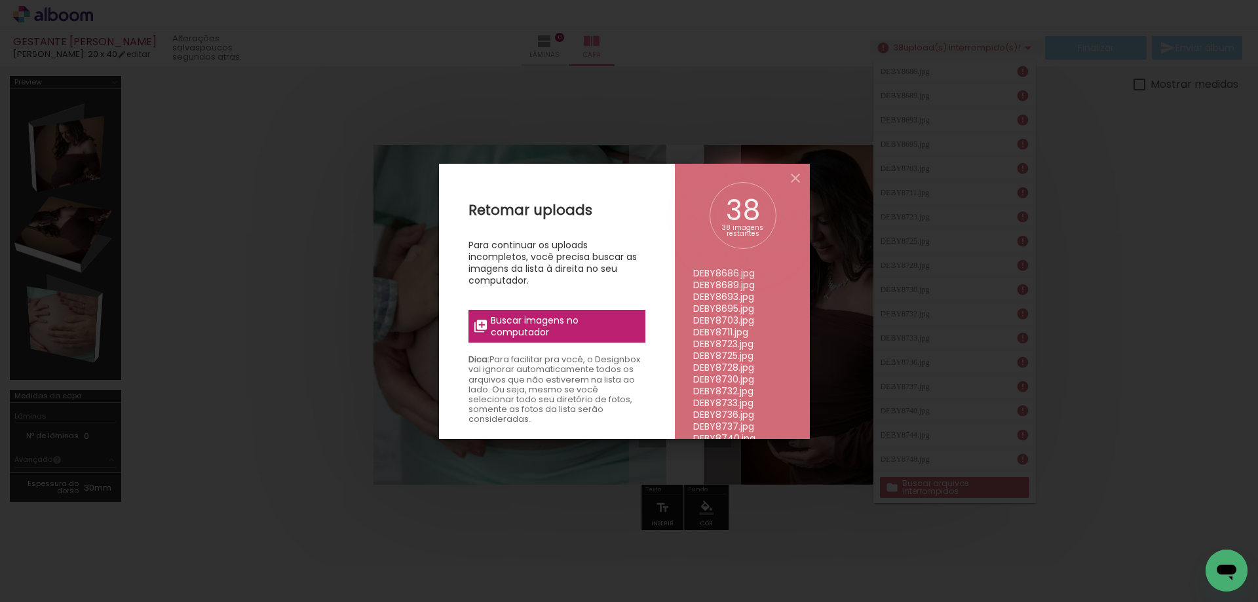
click at [592, 330] on span "Buscar imagens no computador" at bounding box center [564, 327] width 146 height 24
click at [0, 0] on input "file" at bounding box center [0, 0] width 0 height 0
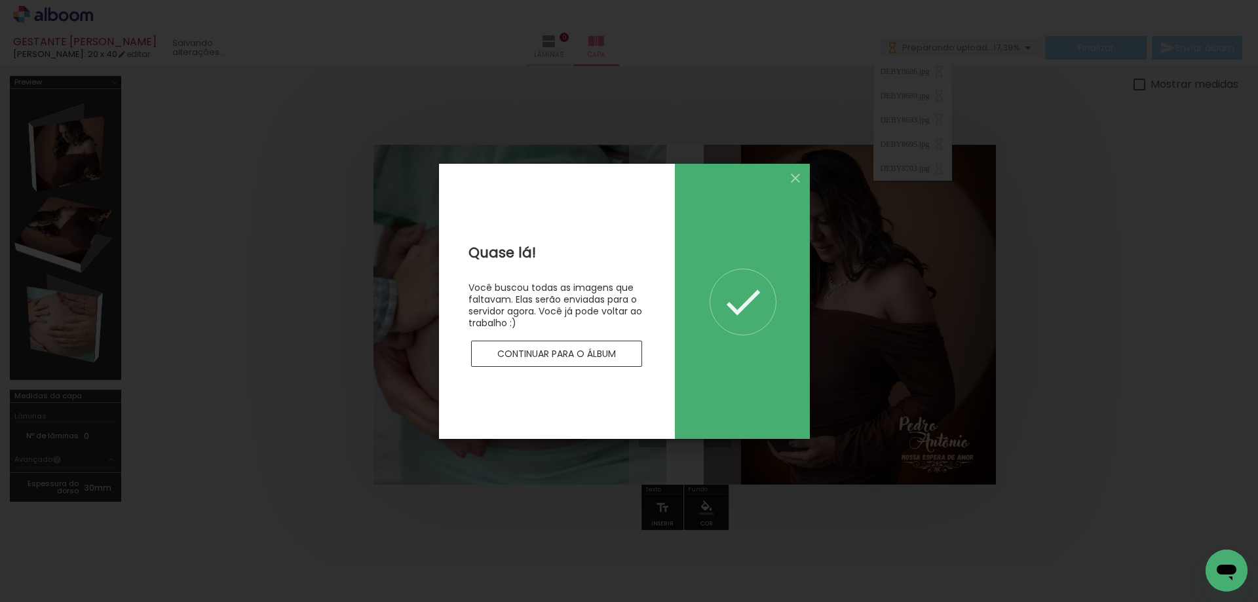
click at [0, 0] on slot "Continuar para o álbum" at bounding box center [0, 0] width 0 height 0
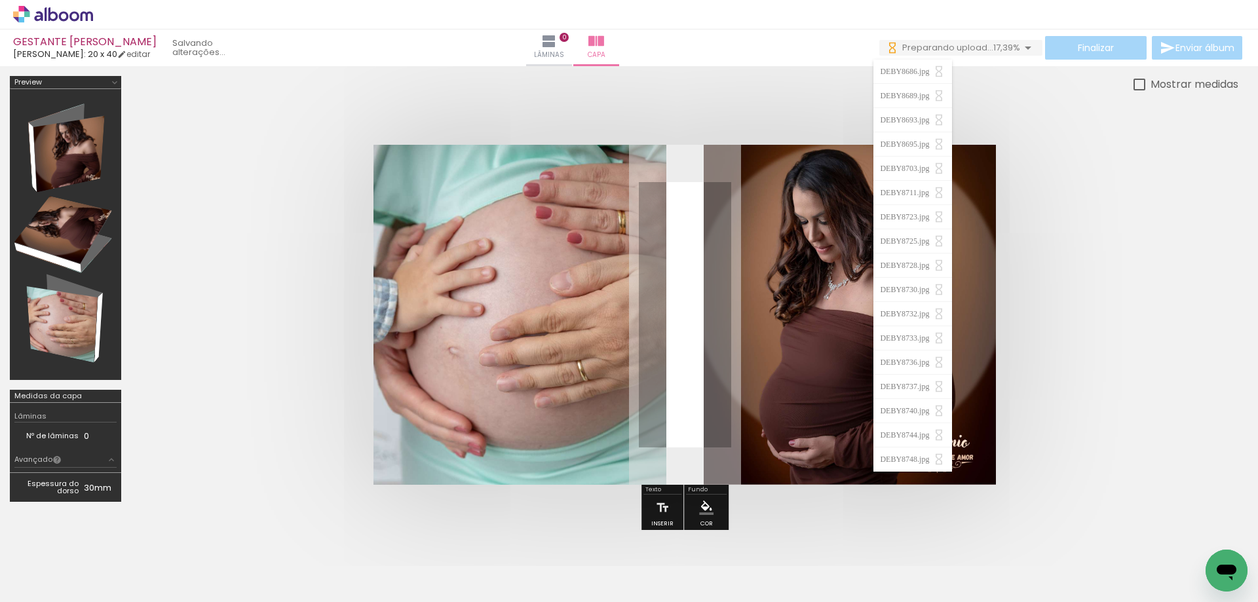
click at [1141, 86] on paper-checkbox "Mostrar medidas" at bounding box center [1186, 84] width 105 height 16
type paper-checkbox "on"
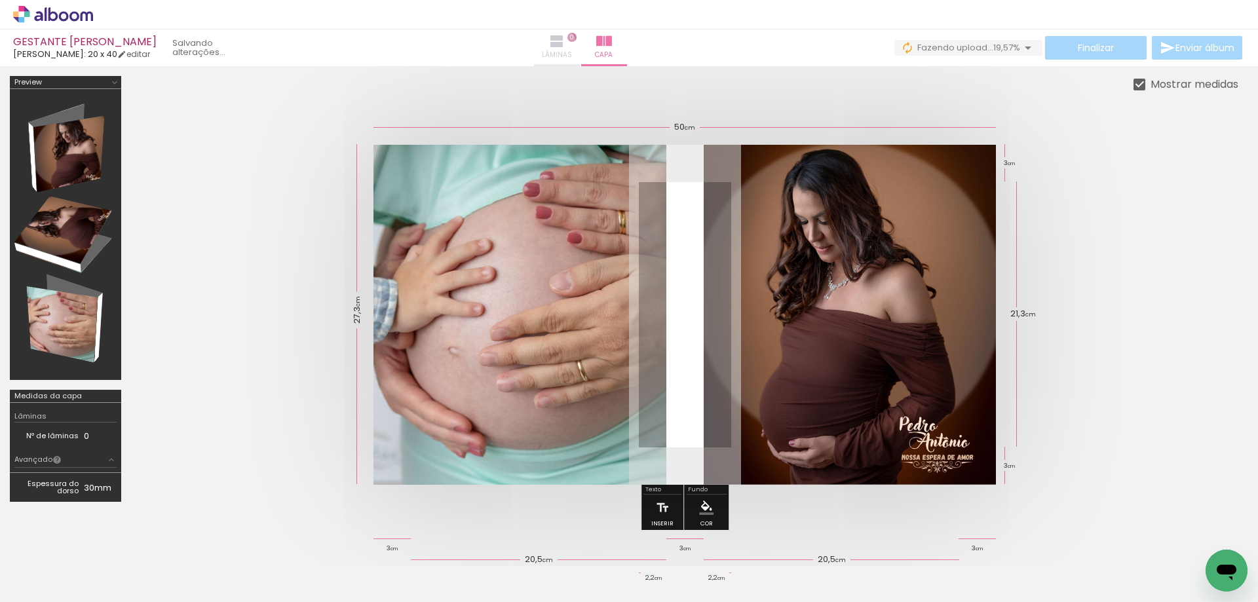
click at [565, 45] on iron-icon at bounding box center [557, 41] width 16 height 16
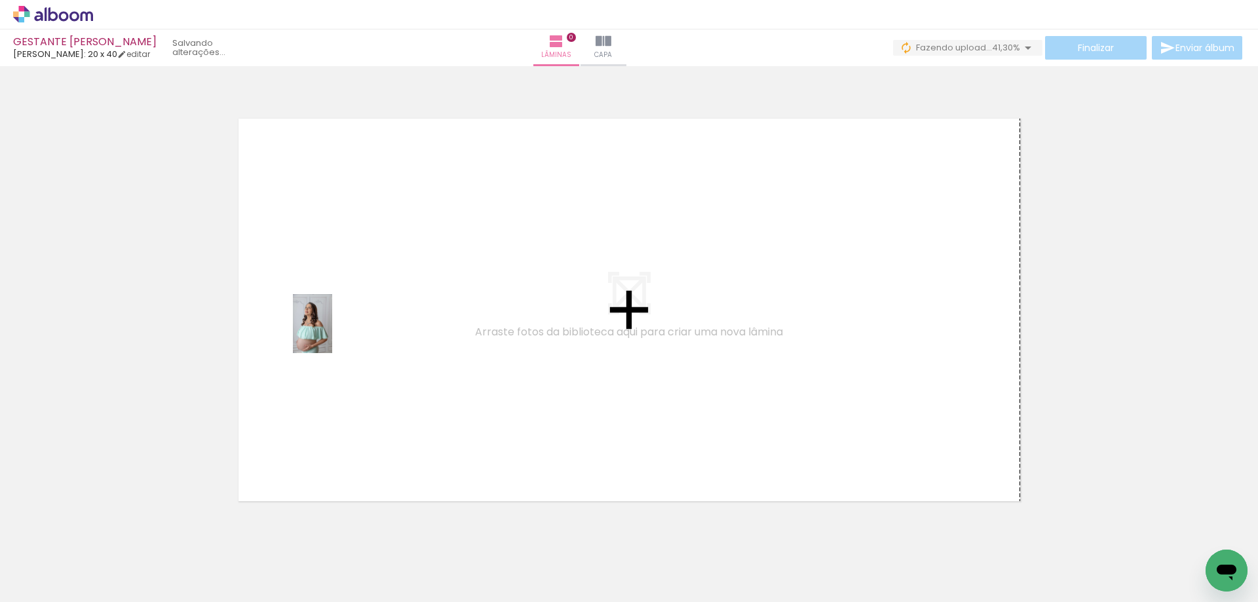
drag, startPoint x: 210, startPoint y: 557, endPoint x: 330, endPoint y: 331, distance: 255.9
click at [332, 334] on quentale-workspace at bounding box center [629, 301] width 1258 height 602
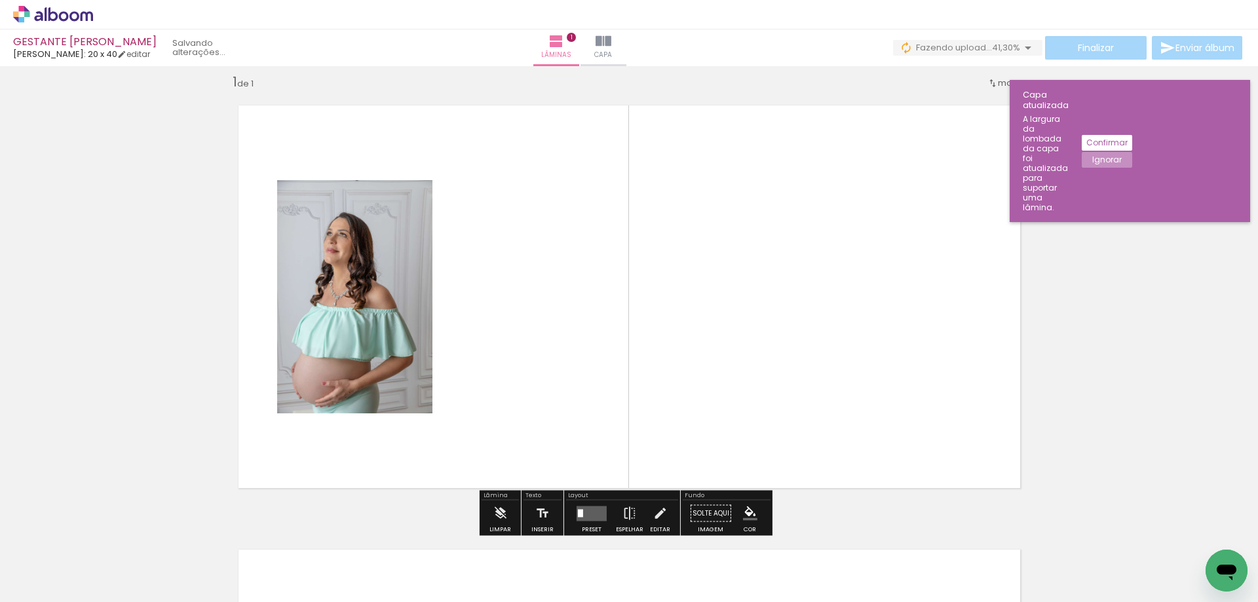
scroll to position [16, 0]
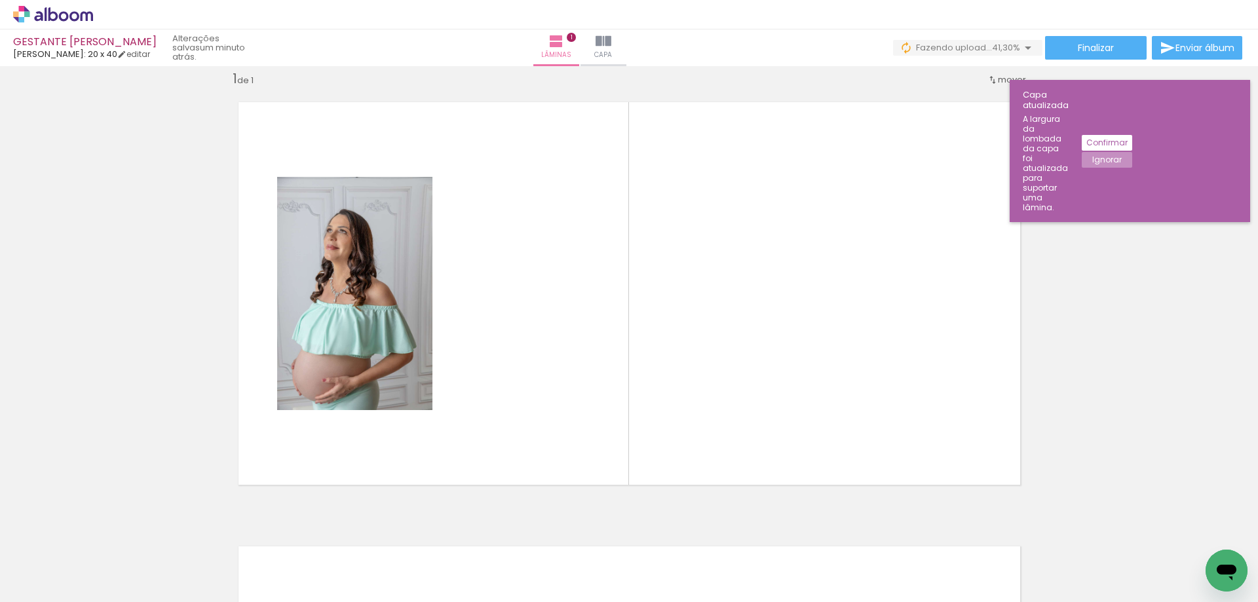
click at [69, 562] on iron-icon at bounding box center [67, 563] width 10 height 10
click at [0, 0] on slot "Não utilizadas" at bounding box center [0, 0] width 0 height 0
type input "Não utilizadas"
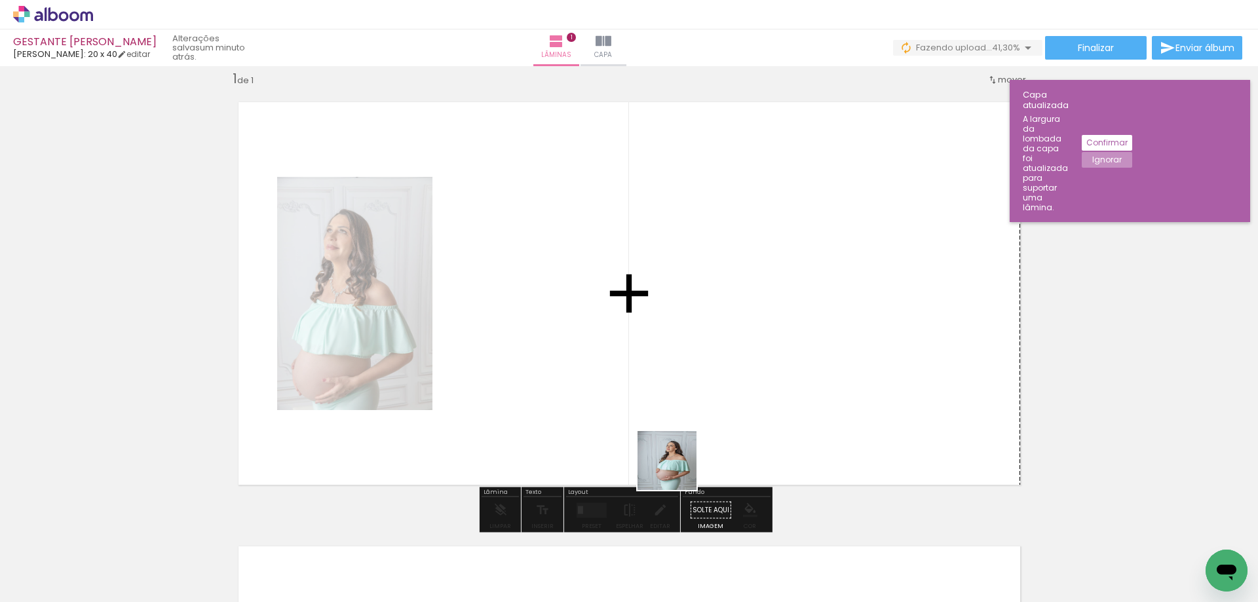
drag, startPoint x: 720, startPoint y: 567, endPoint x: 544, endPoint y: 347, distance: 281.6
click at [544, 347] on quentale-workspace at bounding box center [629, 301] width 1258 height 602
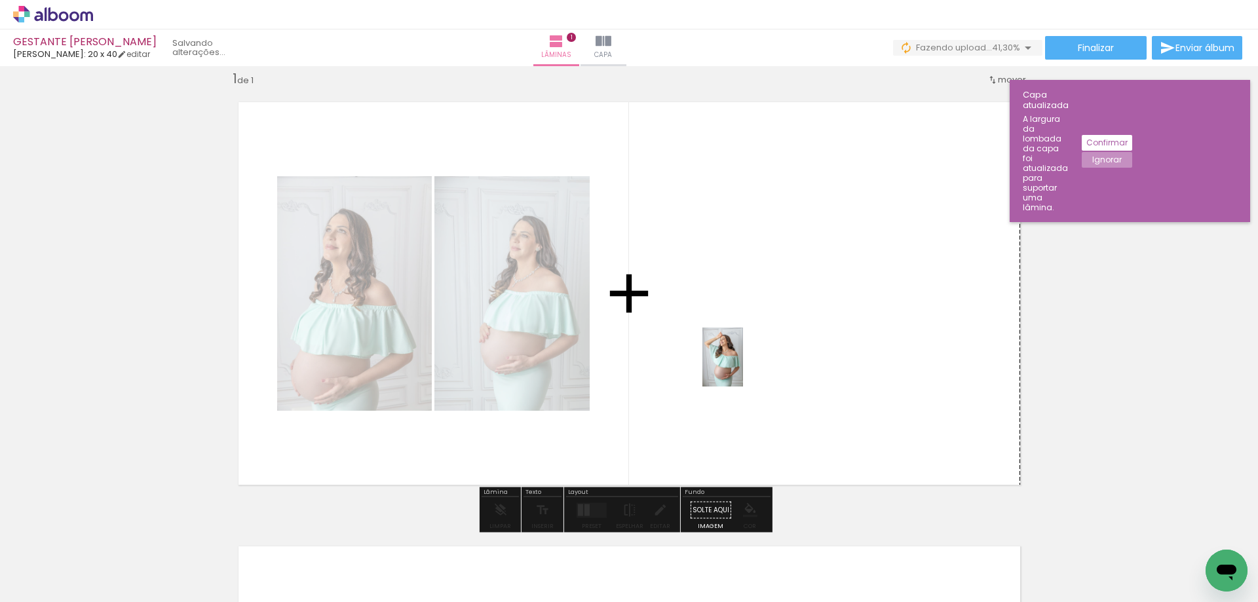
drag, startPoint x: 725, startPoint y: 562, endPoint x: 761, endPoint y: 319, distance: 245.6
click at [750, 325] on quentale-workspace at bounding box center [629, 301] width 1258 height 602
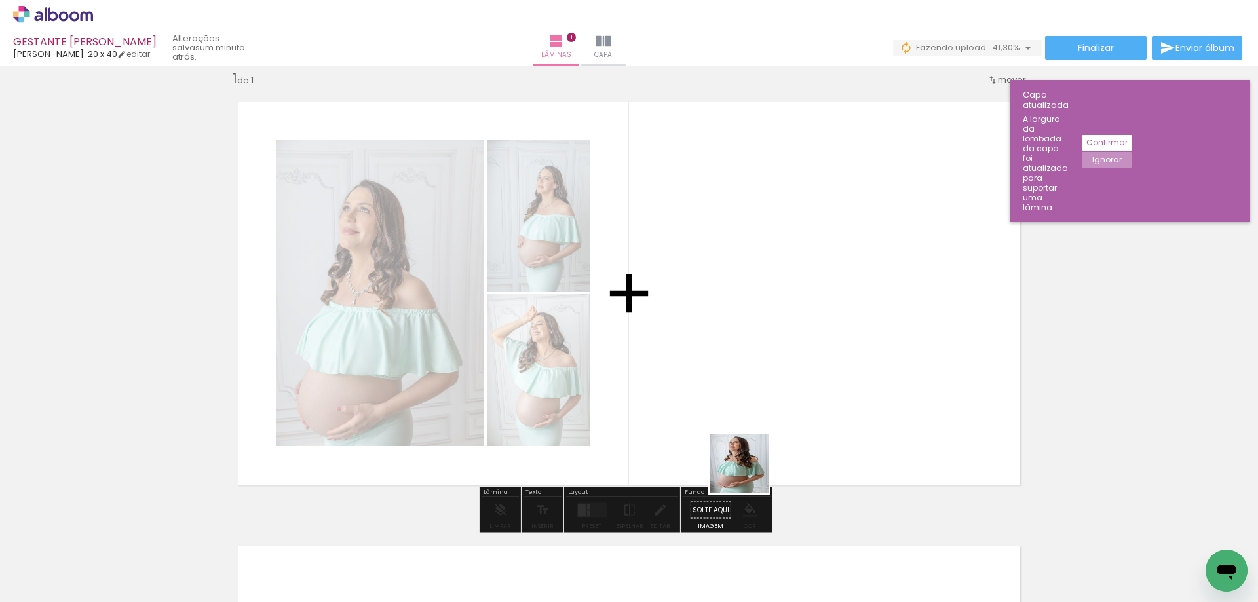
drag, startPoint x: 721, startPoint y: 555, endPoint x: 807, endPoint y: 255, distance: 312.1
click at [793, 281] on quentale-workspace at bounding box center [629, 301] width 1258 height 602
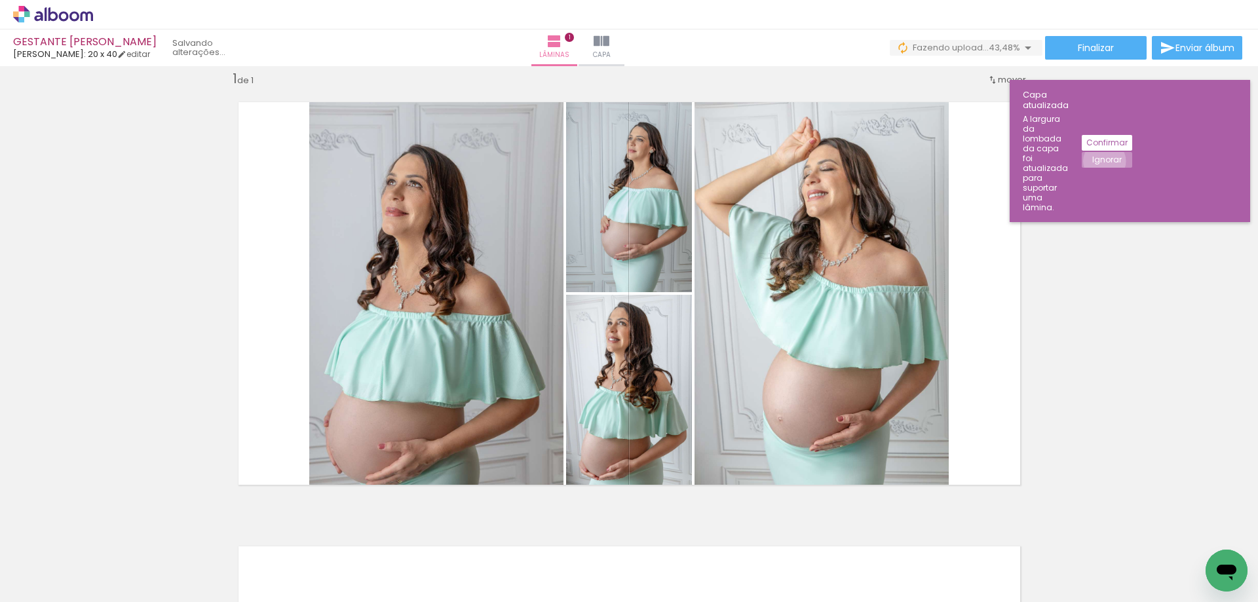
click at [0, 0] on slot "Ignorar" at bounding box center [0, 0] width 0 height 0
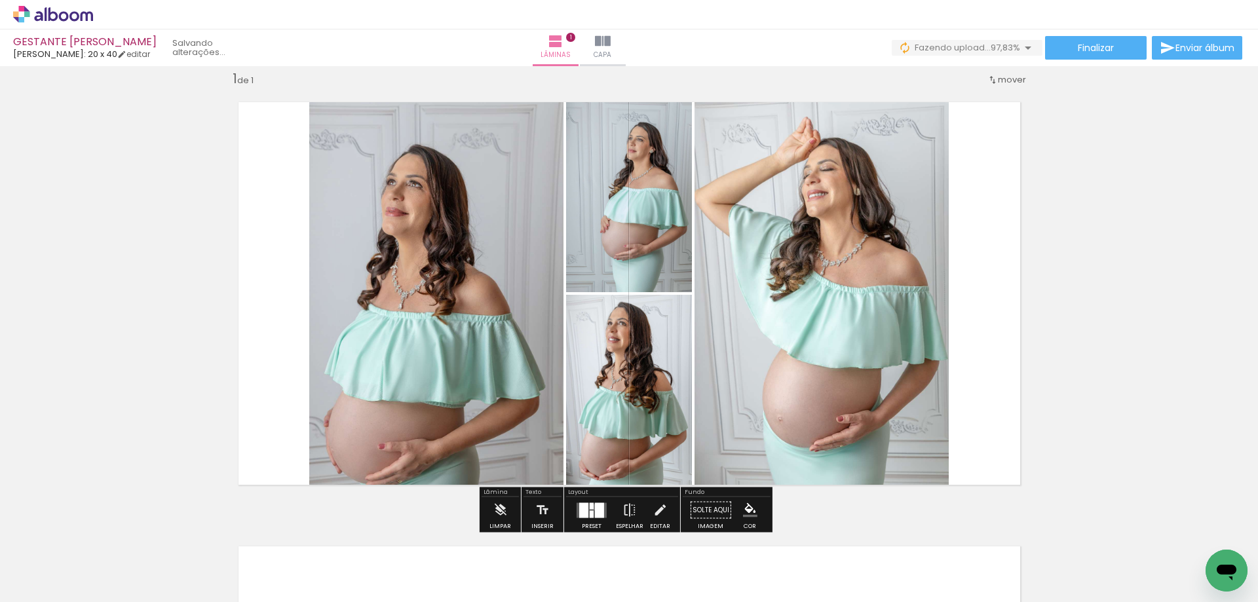
click at [595, 506] on div at bounding box center [599, 510] width 9 height 15
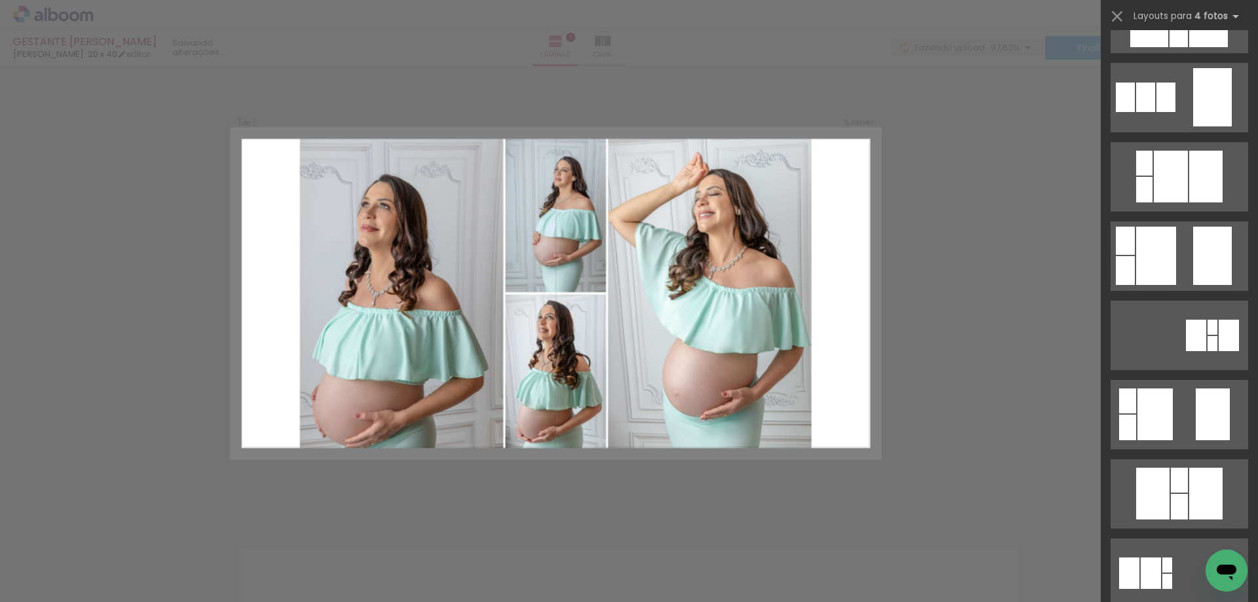
scroll to position [1043, 0]
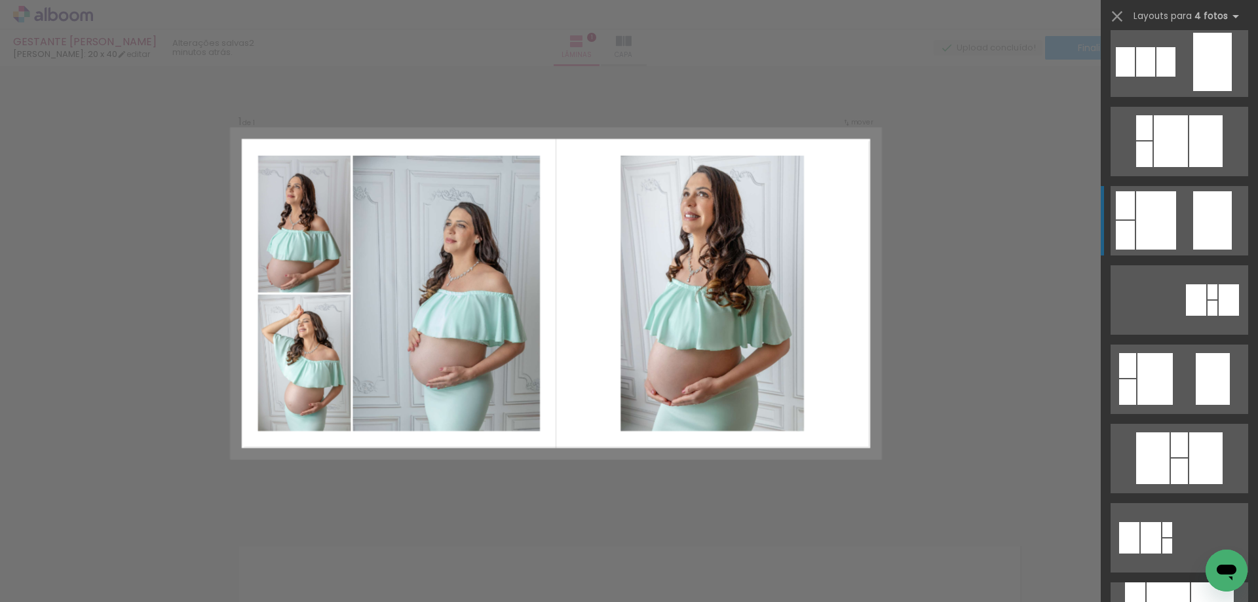
click at [1185, 214] on quentale-layouter at bounding box center [1180, 220] width 138 height 69
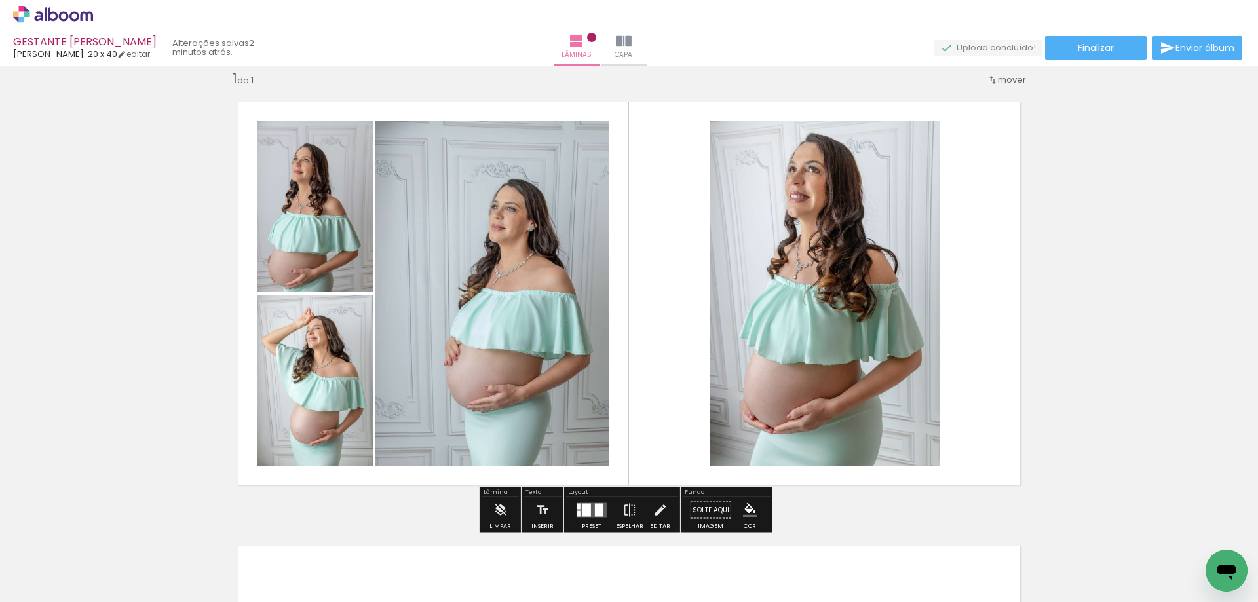
click at [575, 160] on quentale-photo at bounding box center [492, 293] width 234 height 345
click at [656, 510] on iron-icon at bounding box center [660, 510] width 14 height 26
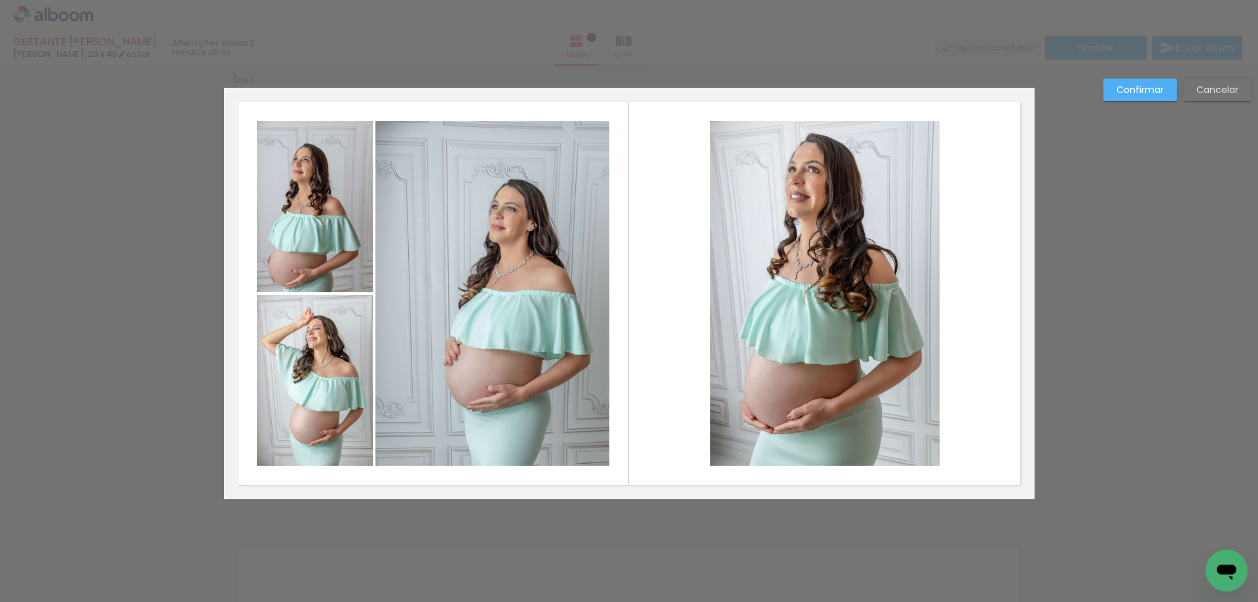
click at [906, 179] on quentale-photo at bounding box center [824, 293] width 229 height 345
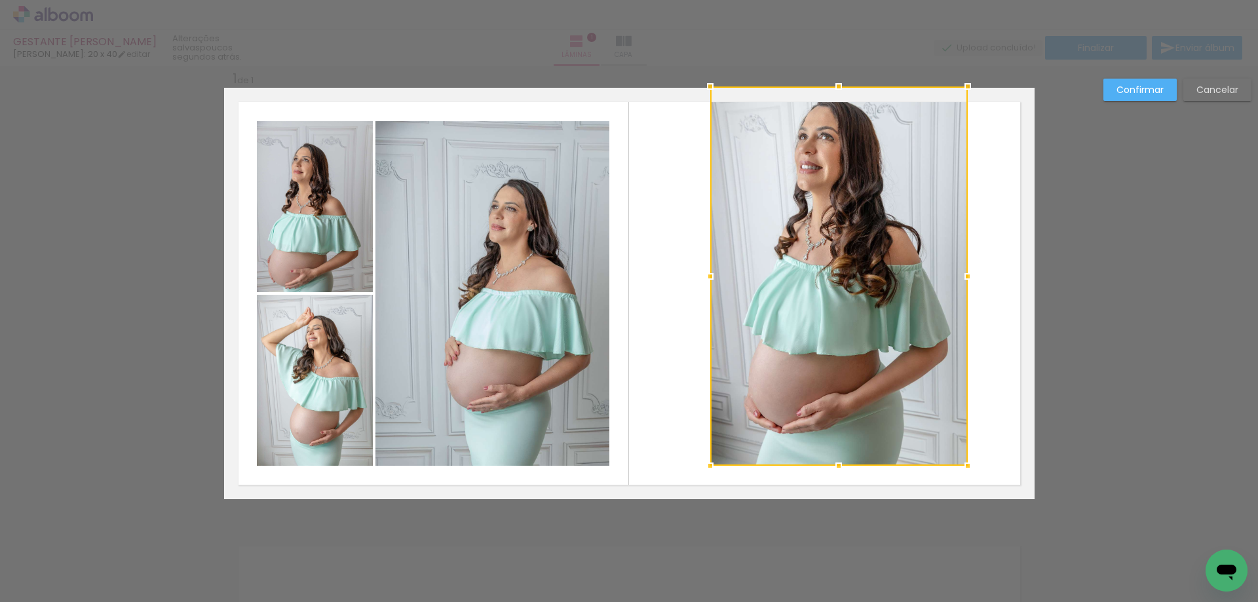
drag, startPoint x: 935, startPoint y: 121, endPoint x: 963, endPoint y: 100, distance: 35.5
click at [963, 100] on album-spread "1 de 1" at bounding box center [629, 293] width 811 height 411
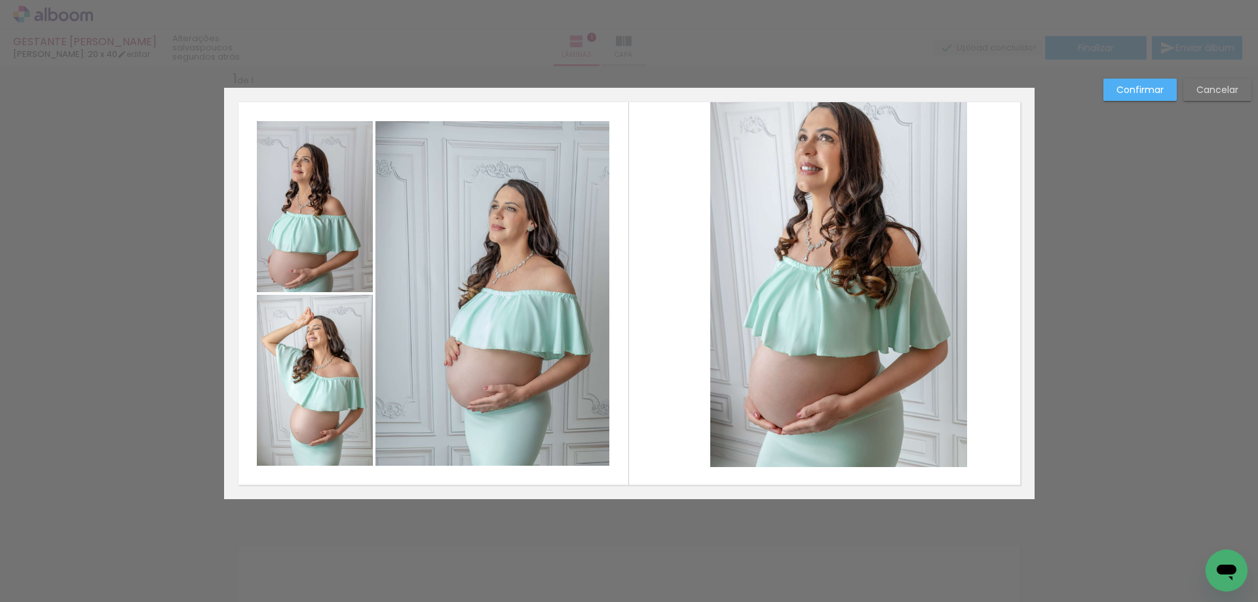
click at [943, 128] on quentale-photo at bounding box center [839, 277] width 258 height 379
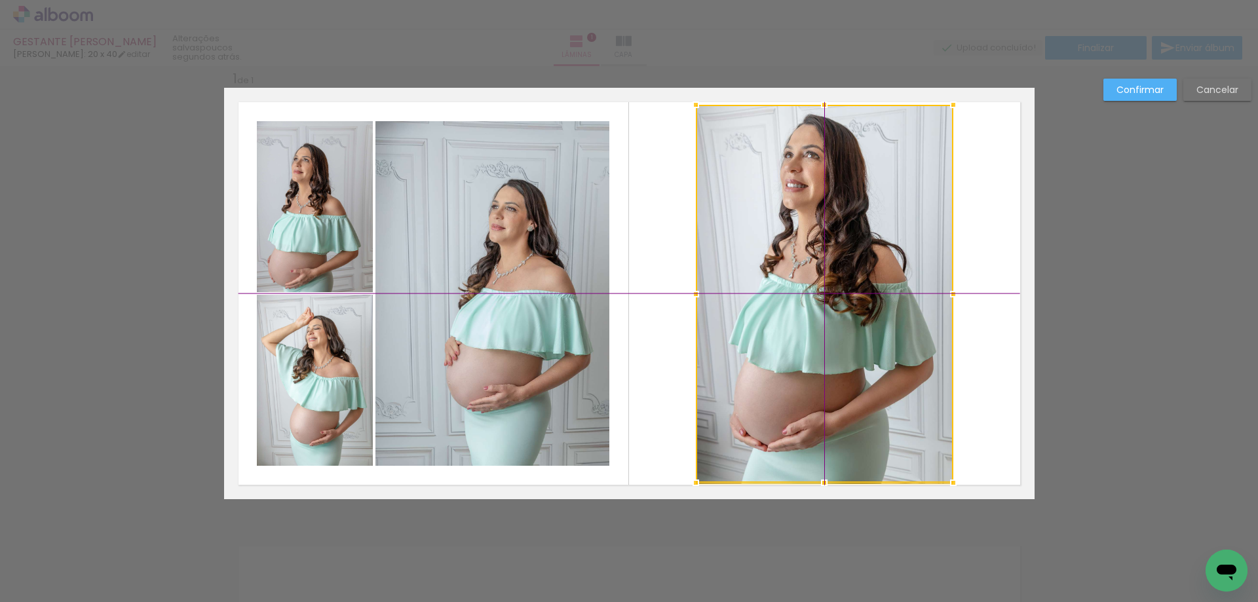
drag, startPoint x: 929, startPoint y: 166, endPoint x: 928, endPoint y: 178, distance: 11.9
click at [928, 178] on div at bounding box center [825, 294] width 258 height 378
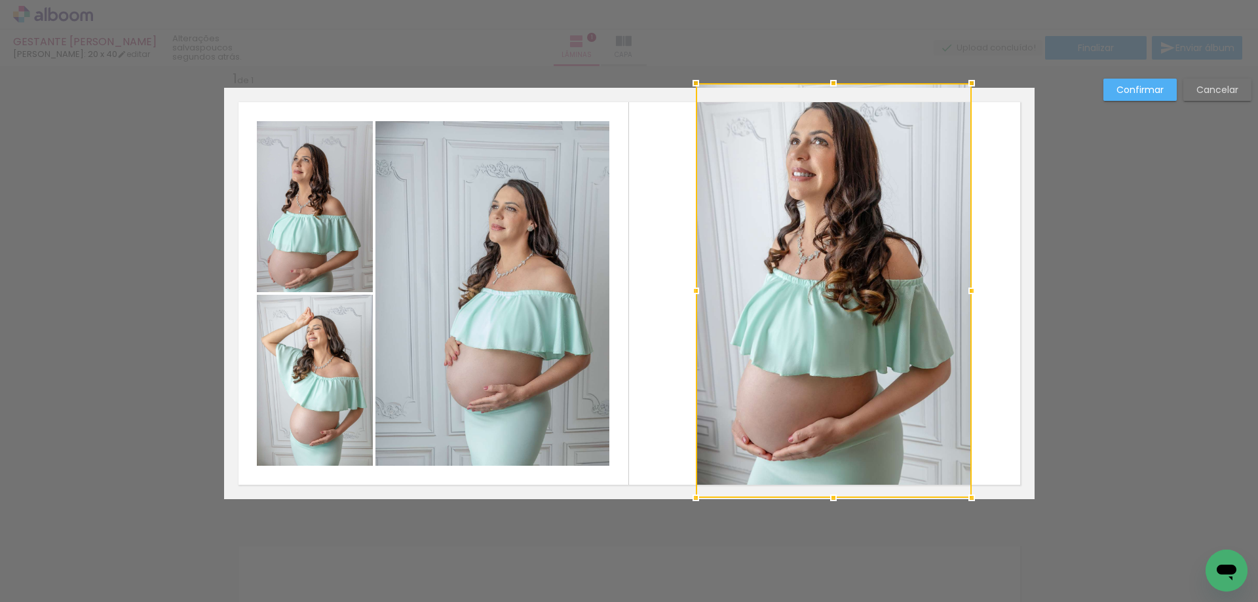
click at [955, 100] on div at bounding box center [834, 290] width 276 height 415
click at [967, 294] on div at bounding box center [972, 293] width 26 height 26
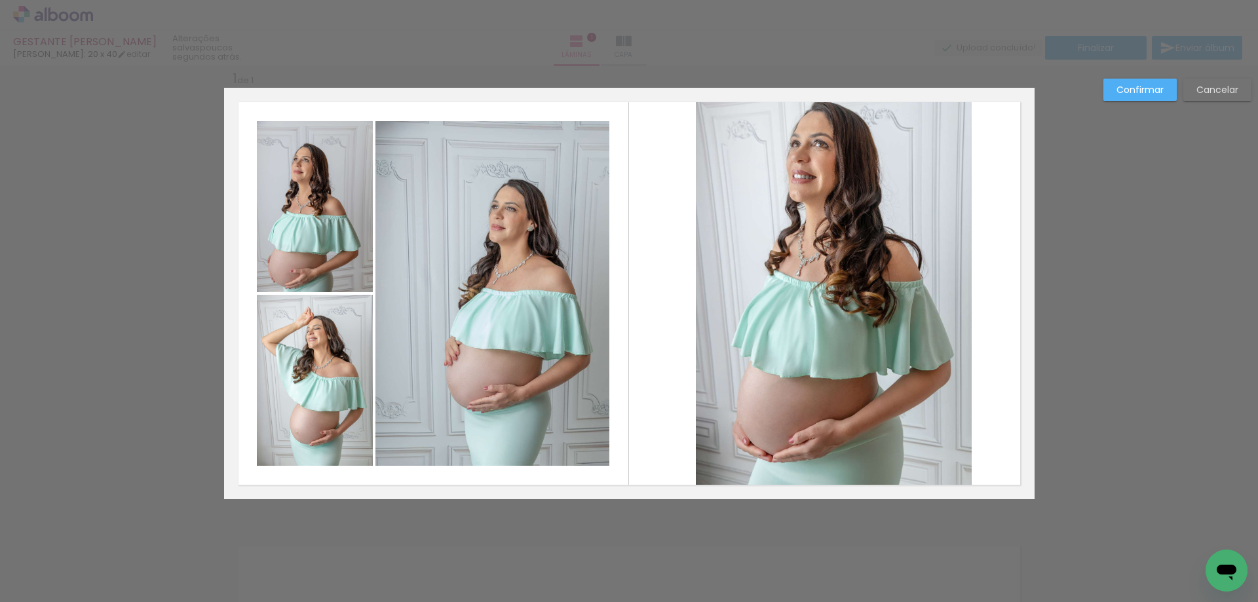
click at [991, 323] on quentale-layouter at bounding box center [629, 293] width 811 height 411
click at [997, 320] on quentale-layouter at bounding box center [629, 293] width 811 height 411
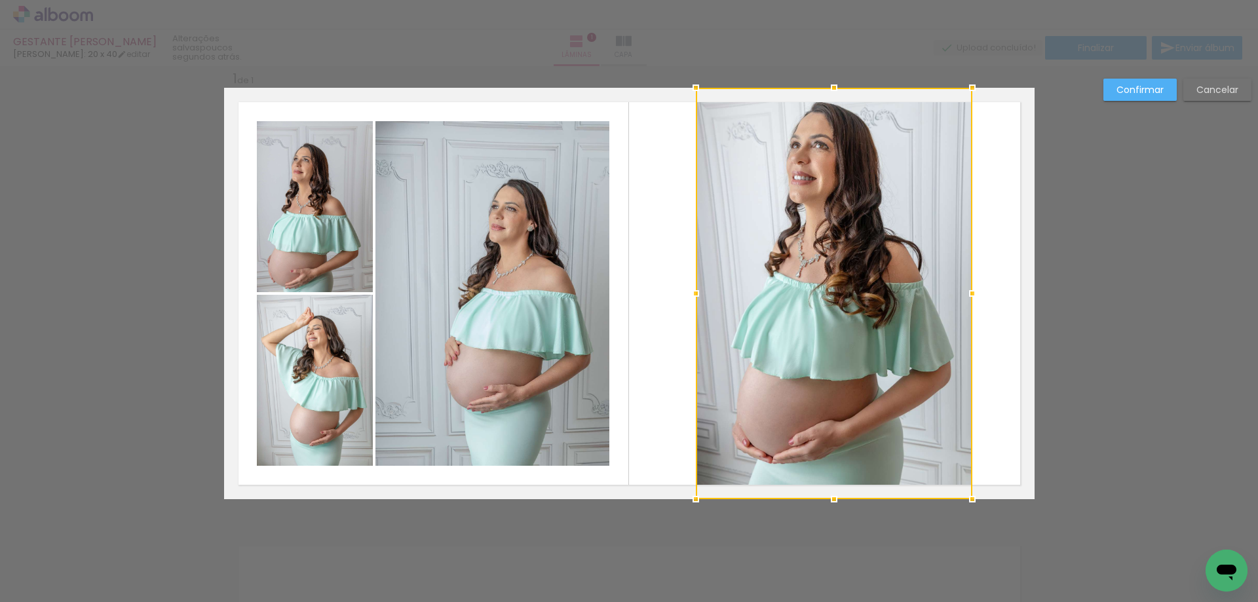
click at [574, 197] on quentale-photo at bounding box center [492, 293] width 234 height 345
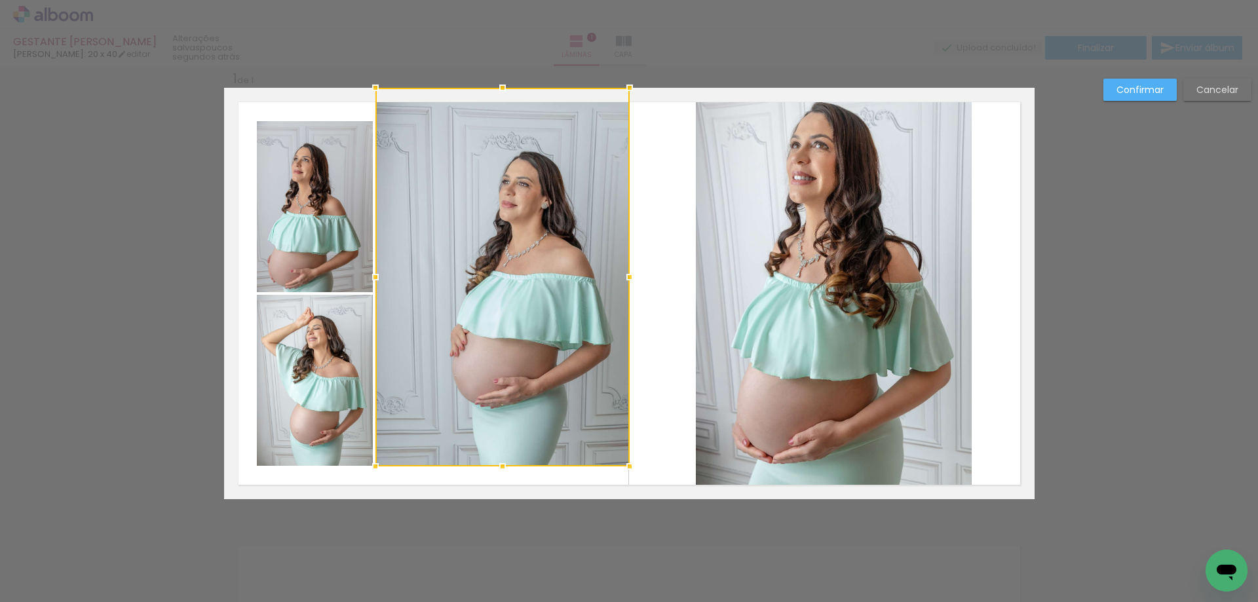
drag, startPoint x: 604, startPoint y: 121, endPoint x: 624, endPoint y: 100, distance: 29.7
click at [624, 100] on div at bounding box center [630, 88] width 26 height 26
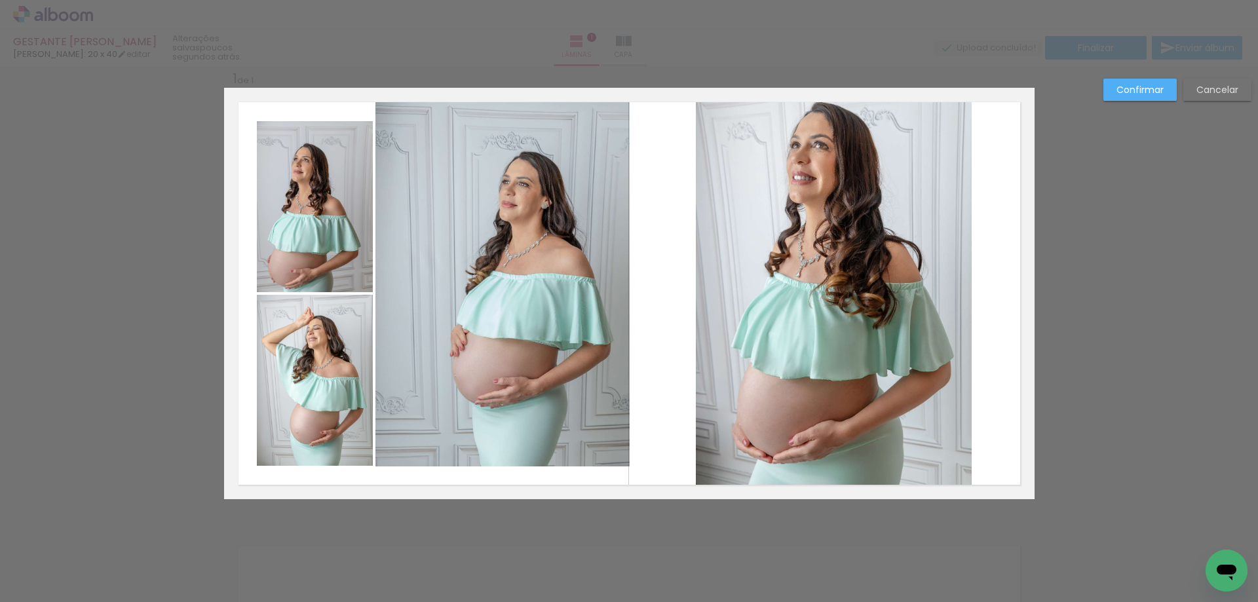
click at [594, 444] on quentale-photo at bounding box center [502, 277] width 254 height 379
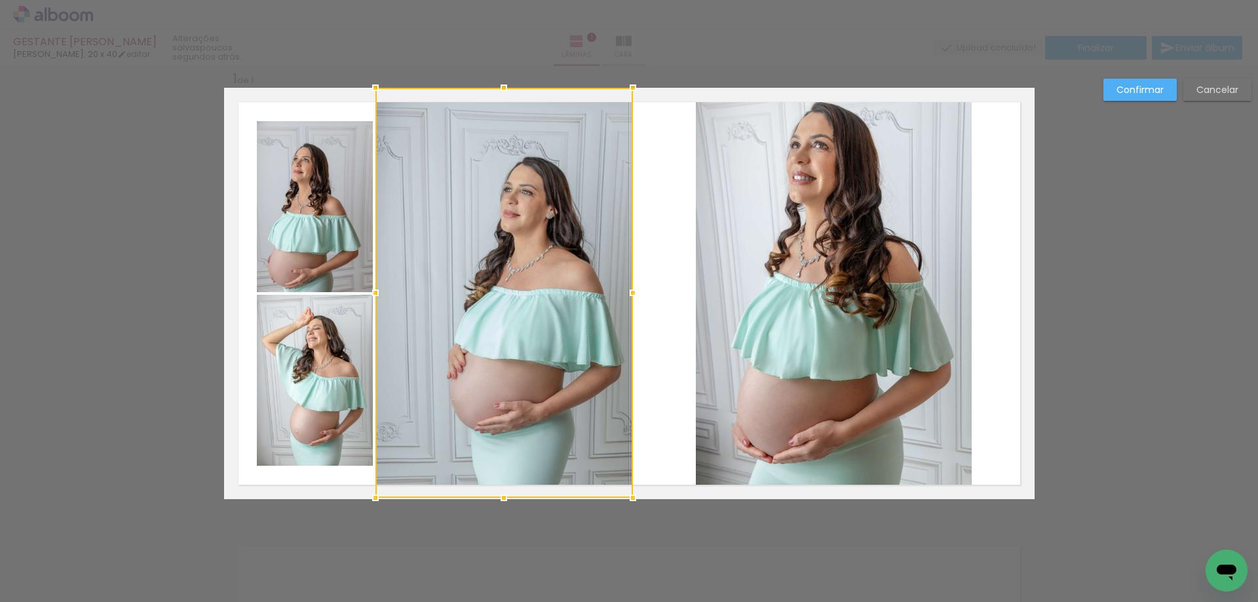
drag, startPoint x: 622, startPoint y: 465, endPoint x: 625, endPoint y: 476, distance: 11.4
click at [625, 476] on div at bounding box center [504, 293] width 258 height 410
click at [626, 499] on div at bounding box center [633, 499] width 26 height 26
click at [624, 293] on div at bounding box center [630, 293] width 26 height 26
click at [643, 294] on quentale-layouter at bounding box center [629, 293] width 811 height 411
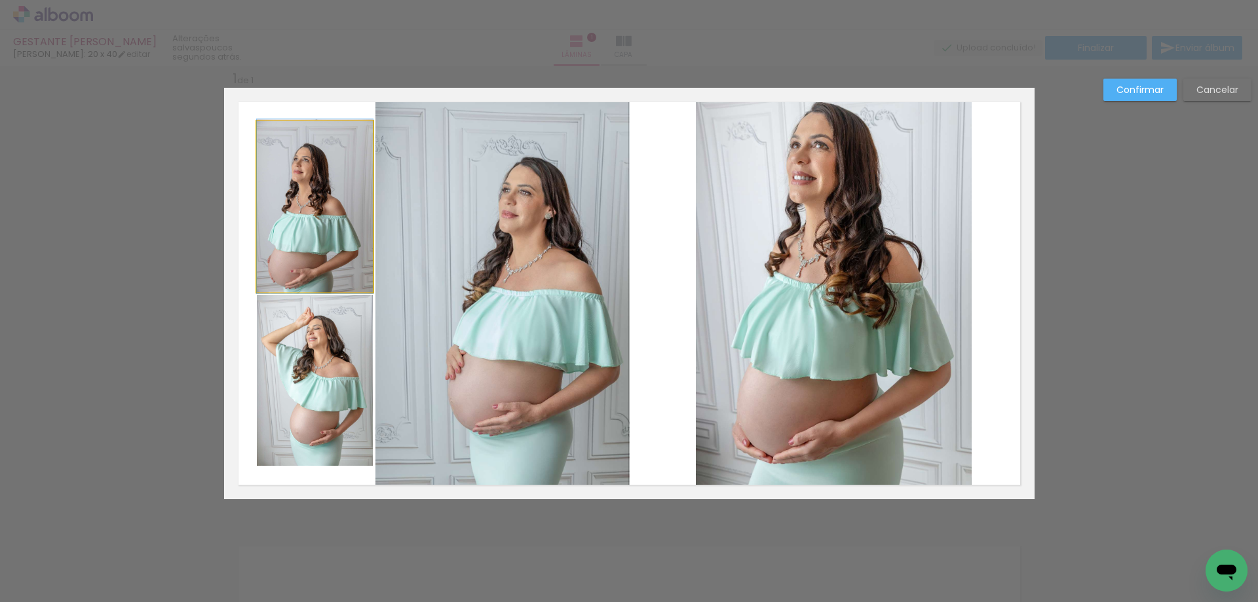
click at [269, 139] on quentale-photo at bounding box center [315, 206] width 116 height 171
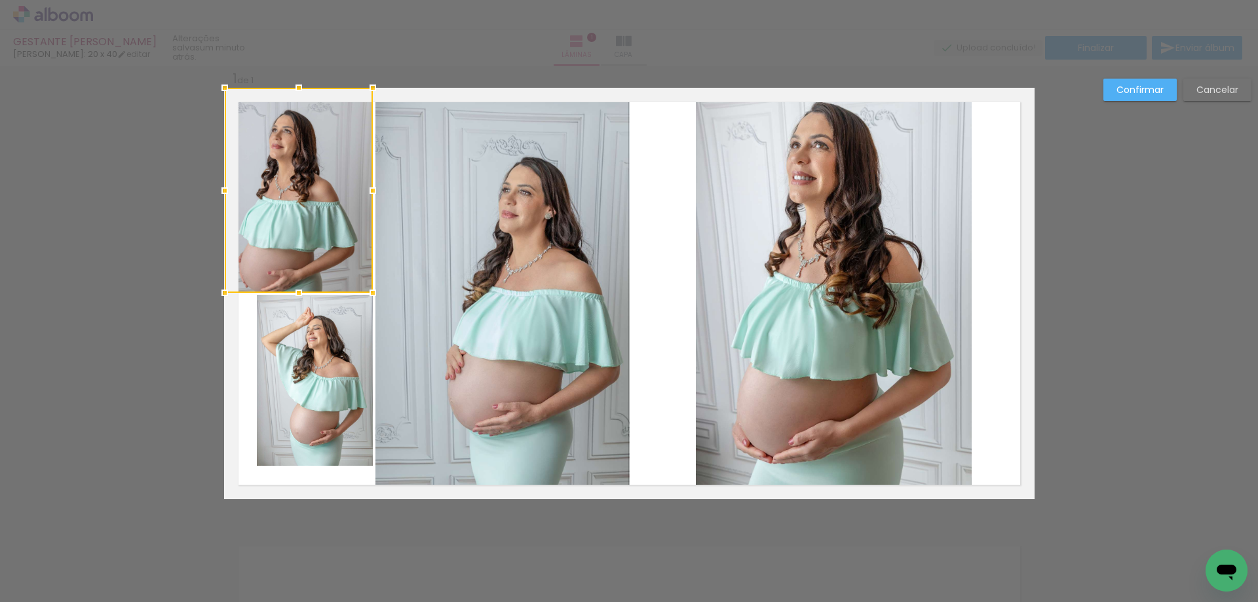
drag, startPoint x: 251, startPoint y: 121, endPoint x: 214, endPoint y: 81, distance: 54.3
click at [214, 81] on div at bounding box center [225, 88] width 26 height 26
click at [245, 111] on quentale-photo at bounding box center [299, 190] width 148 height 205
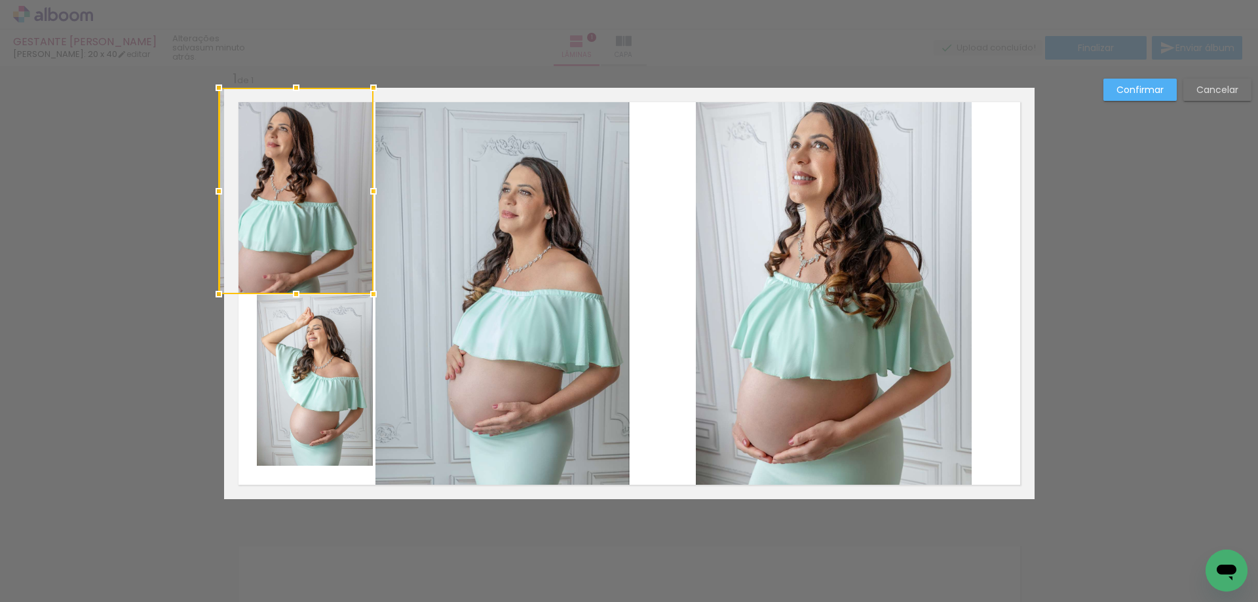
click at [224, 186] on div at bounding box center [219, 191] width 26 height 26
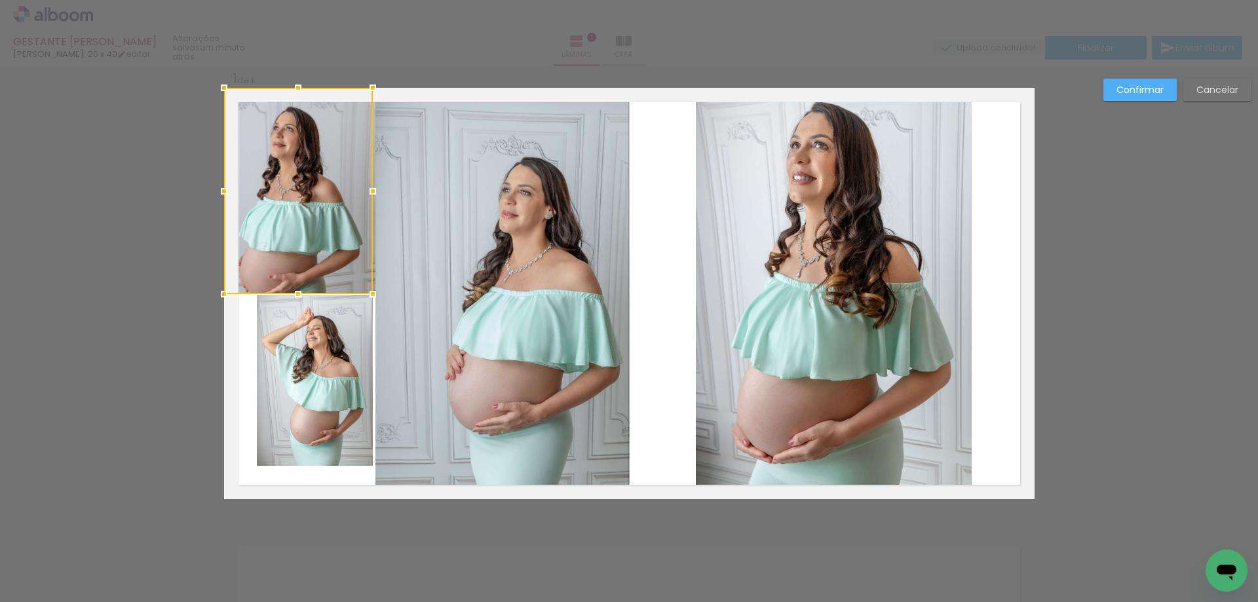
click at [286, 262] on div at bounding box center [298, 191] width 149 height 206
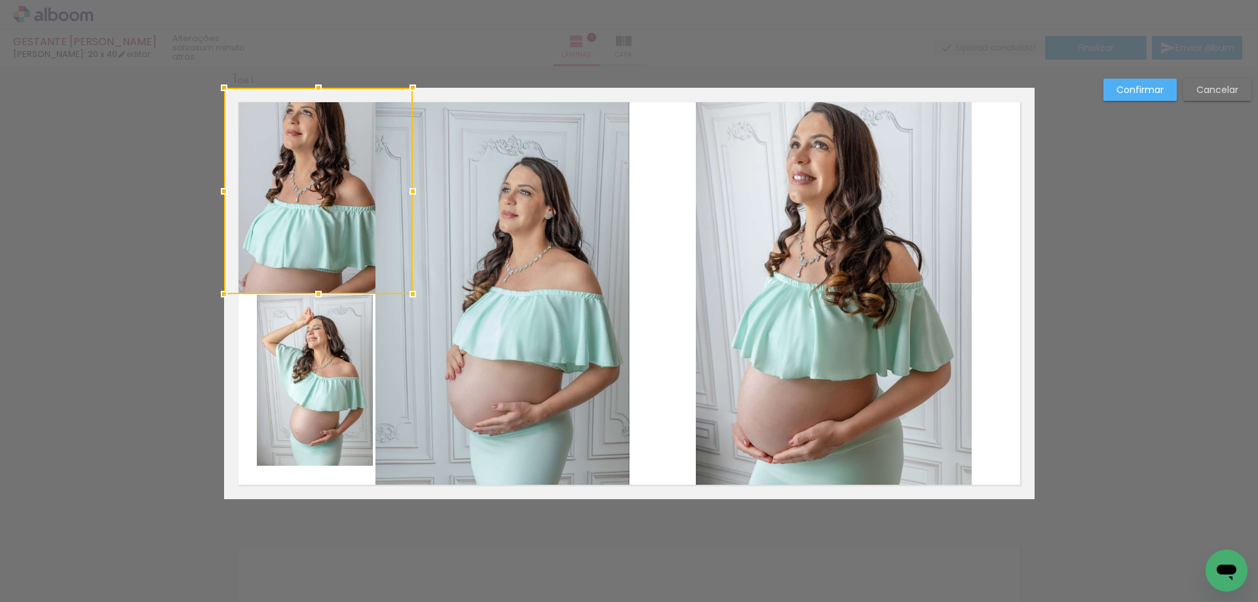
click at [365, 188] on div at bounding box center [318, 191] width 189 height 206
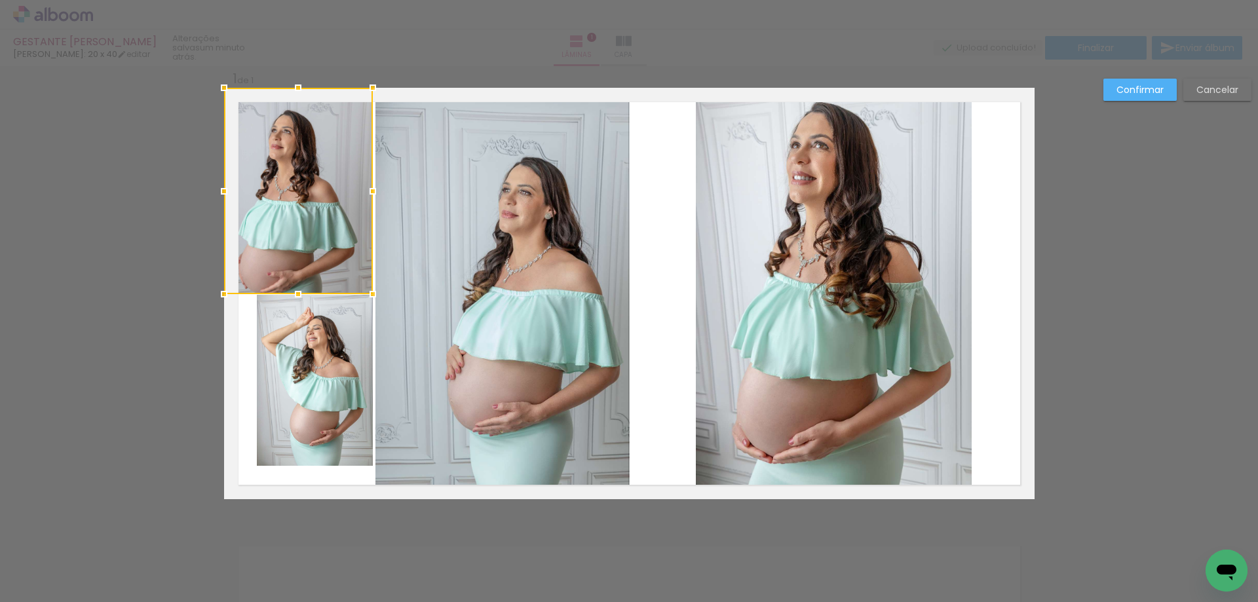
drag, startPoint x: 411, startPoint y: 188, endPoint x: 368, endPoint y: 183, distance: 43.6
click at [368, 183] on div at bounding box center [373, 191] width 26 height 26
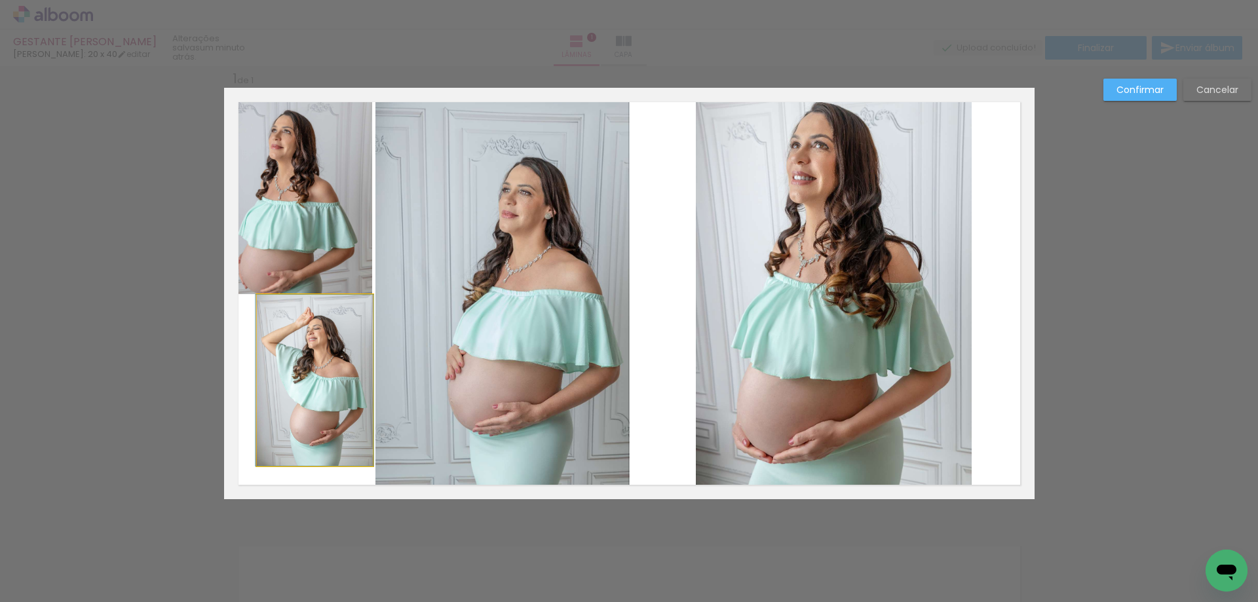
click at [278, 344] on quentale-photo at bounding box center [315, 380] width 116 height 171
click at [311, 295] on div at bounding box center [314, 297] width 26 height 26
click at [264, 424] on quentale-photo at bounding box center [315, 381] width 116 height 169
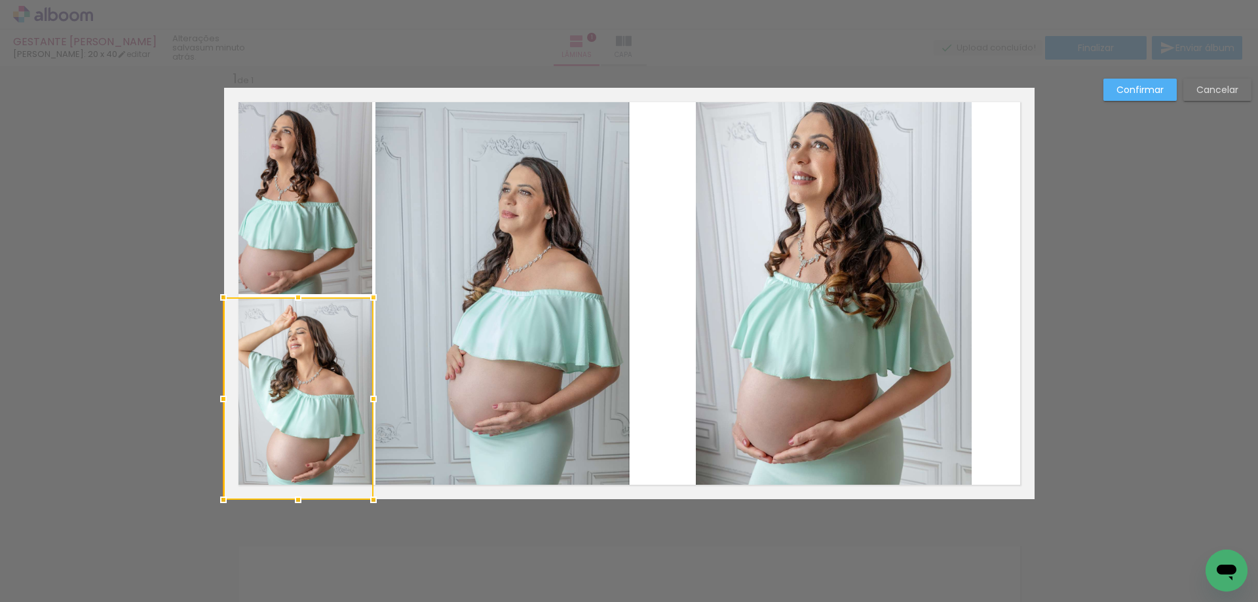
drag, startPoint x: 254, startPoint y: 465, endPoint x: 221, endPoint y: 499, distance: 46.8
click at [220, 499] on div at bounding box center [223, 500] width 26 height 26
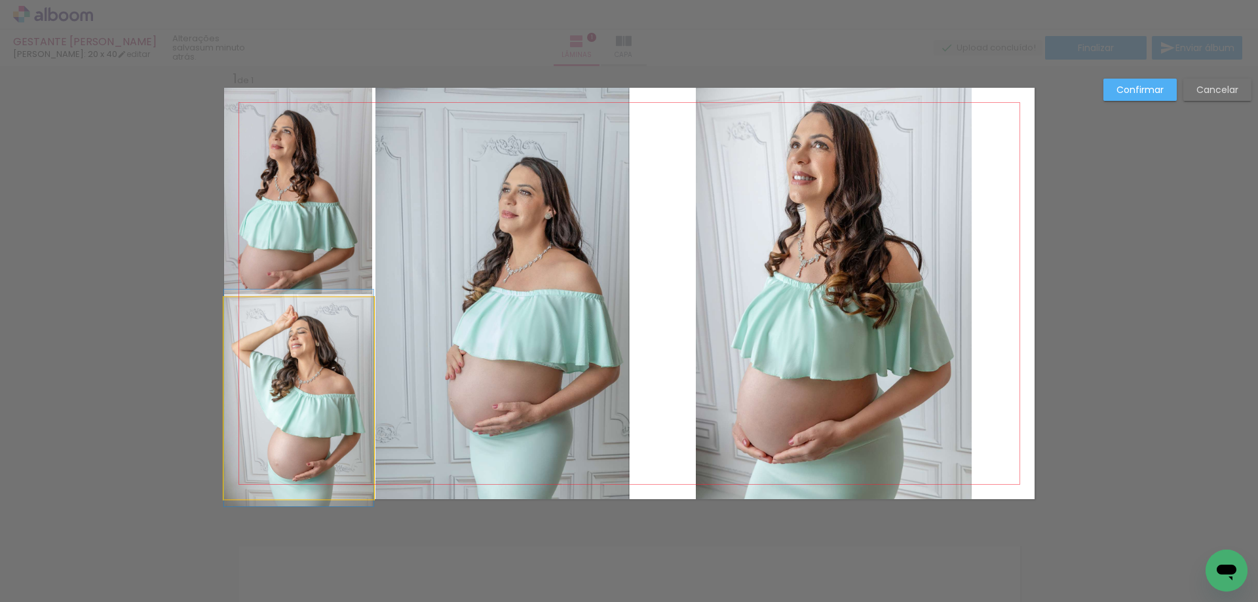
click at [244, 474] on quentale-photo at bounding box center [298, 398] width 149 height 202
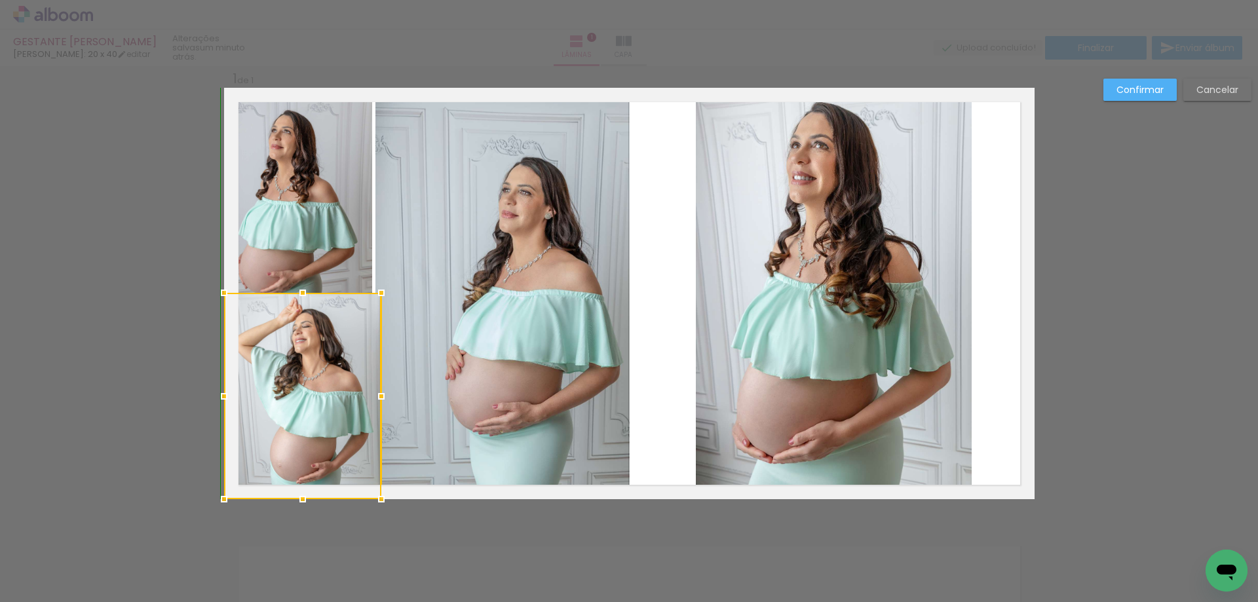
click at [294, 296] on div at bounding box center [303, 293] width 26 height 26
click at [295, 297] on div at bounding box center [303, 299] width 26 height 26
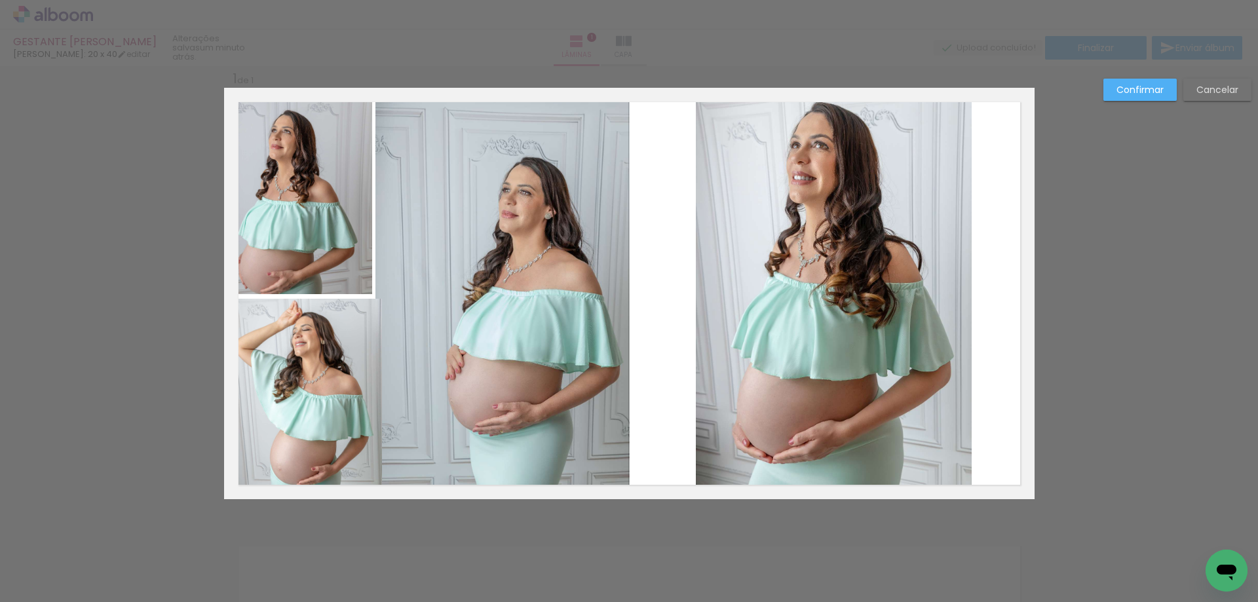
click at [346, 313] on quentale-photo at bounding box center [303, 399] width 158 height 200
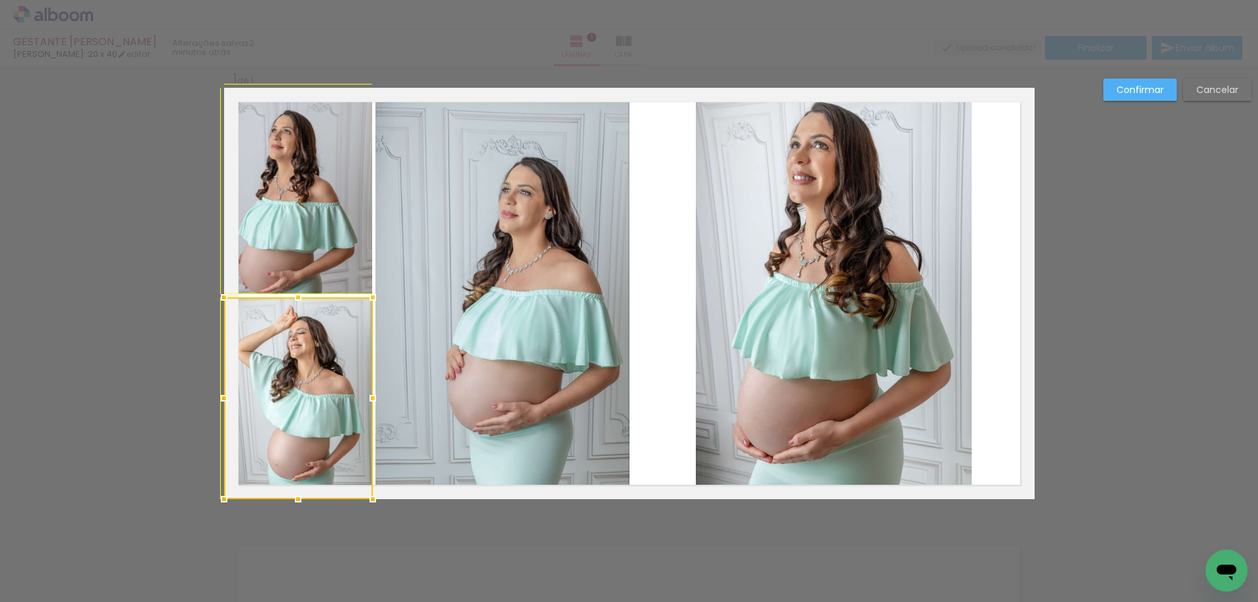
drag, startPoint x: 378, startPoint y: 299, endPoint x: 370, endPoint y: 297, distance: 8.0
click at [370, 297] on div at bounding box center [373, 297] width 26 height 26
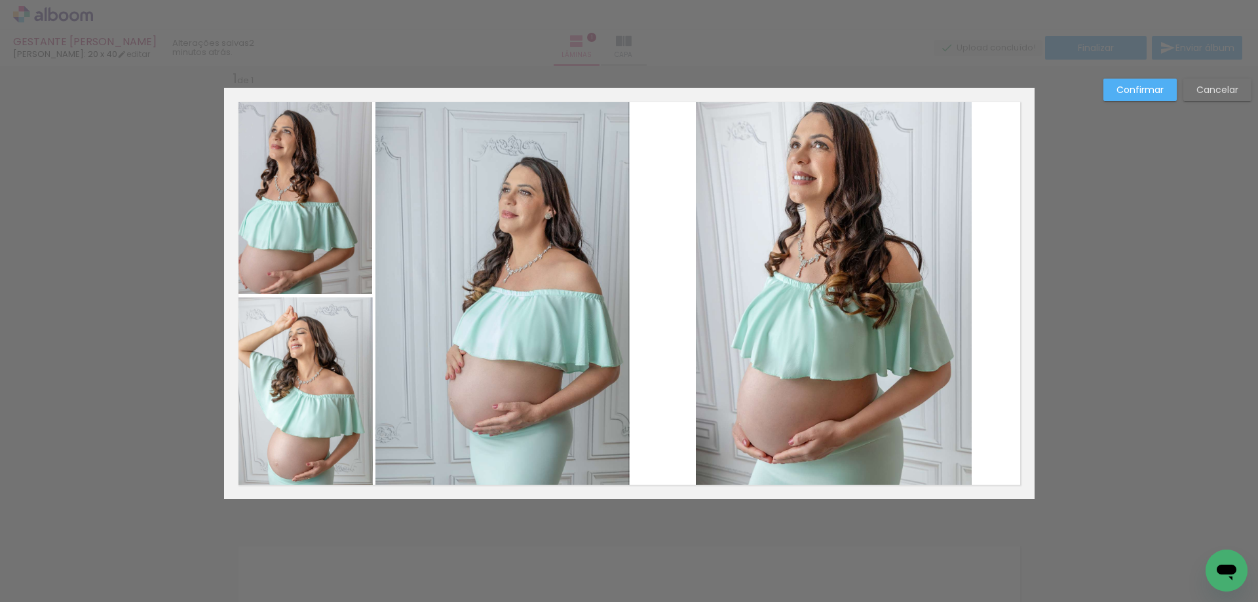
click at [190, 324] on div "Confirmar Cancelar" at bounding box center [629, 510] width 1258 height 920
click at [0, 0] on slot "Confirmar" at bounding box center [0, 0] width 0 height 0
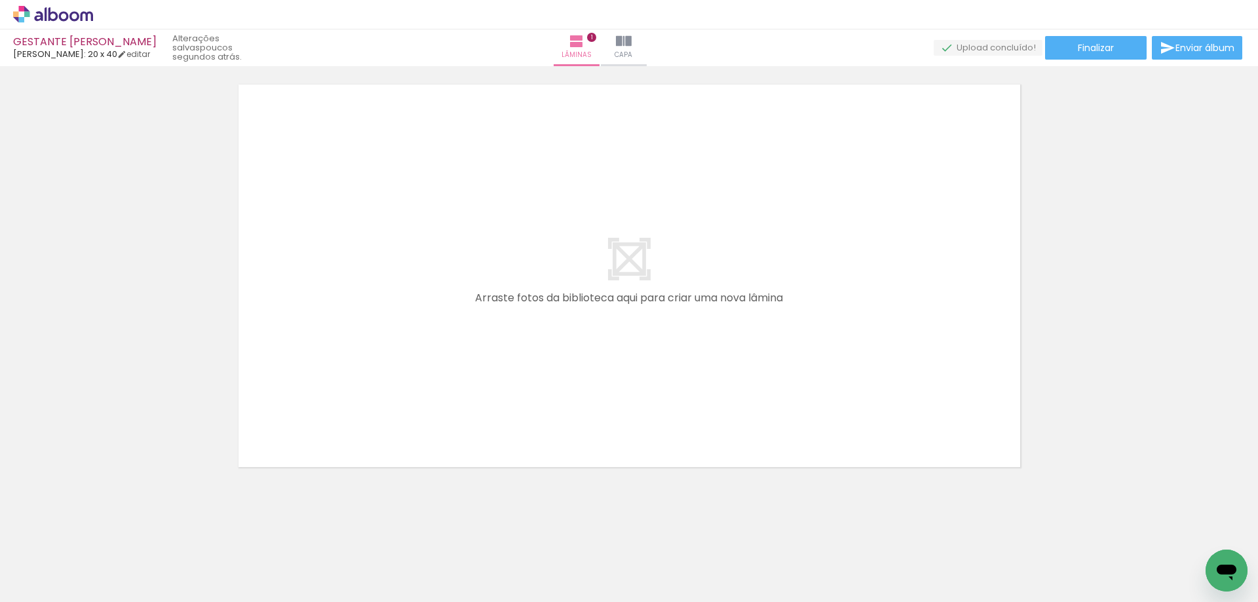
scroll to position [479, 0]
drag, startPoint x: 501, startPoint y: 566, endPoint x: 427, endPoint y: 334, distance: 243.9
click at [406, 307] on quentale-workspace at bounding box center [629, 301] width 1258 height 602
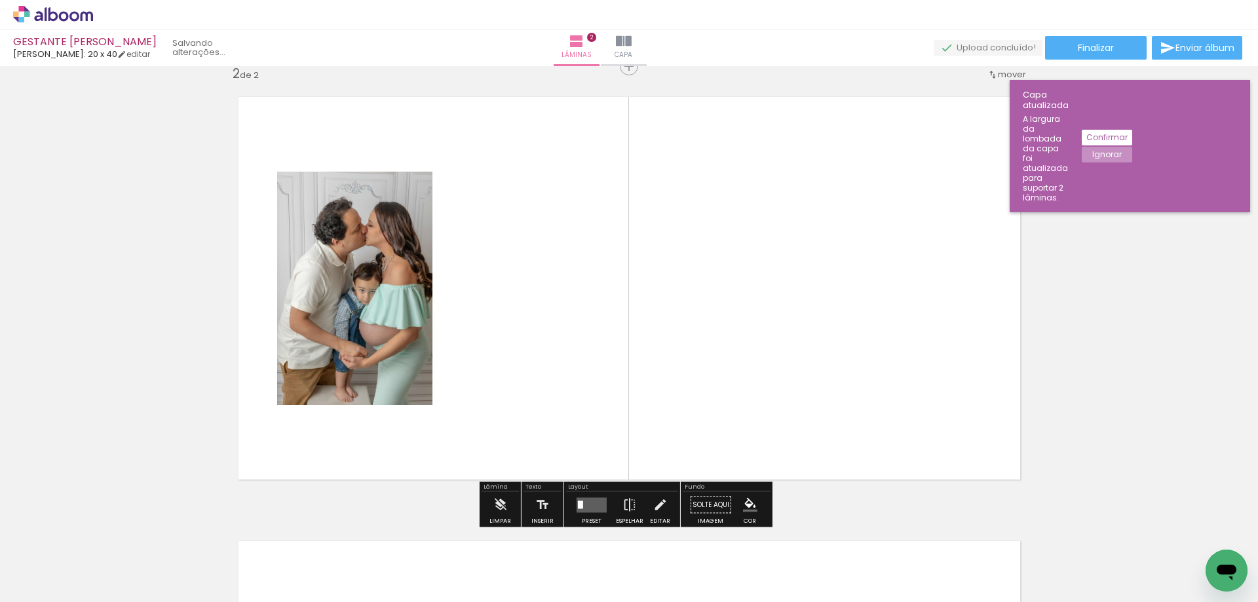
scroll to position [461, 0]
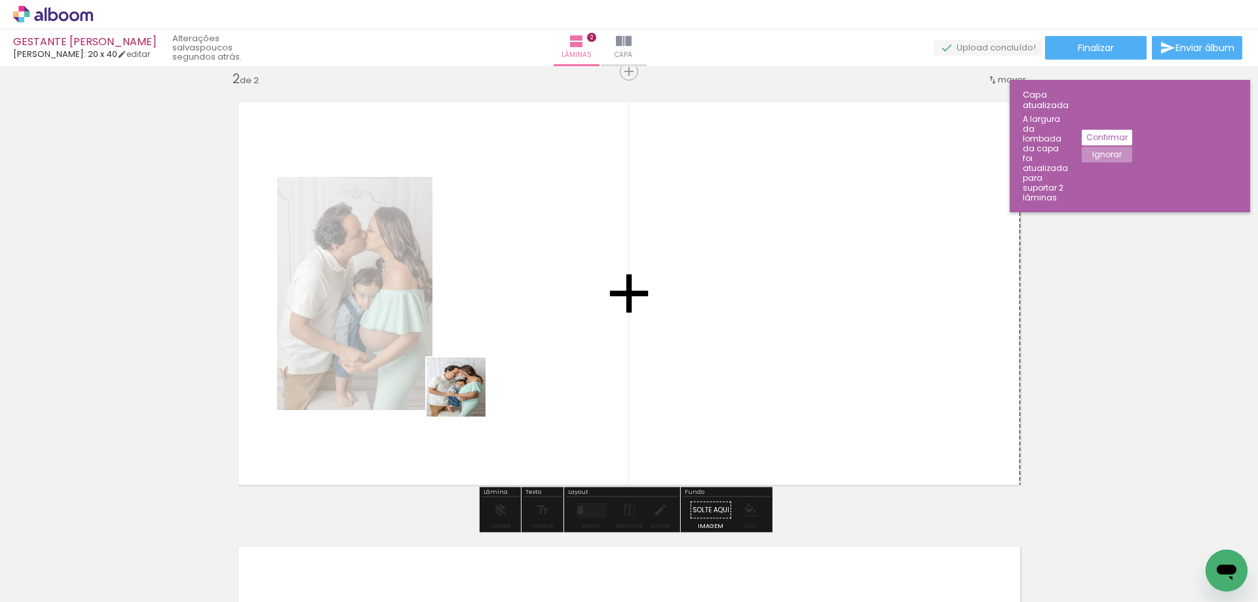
drag, startPoint x: 427, startPoint y: 535, endPoint x: 544, endPoint y: 254, distance: 304.0
click at [544, 254] on quentale-workspace at bounding box center [629, 301] width 1258 height 602
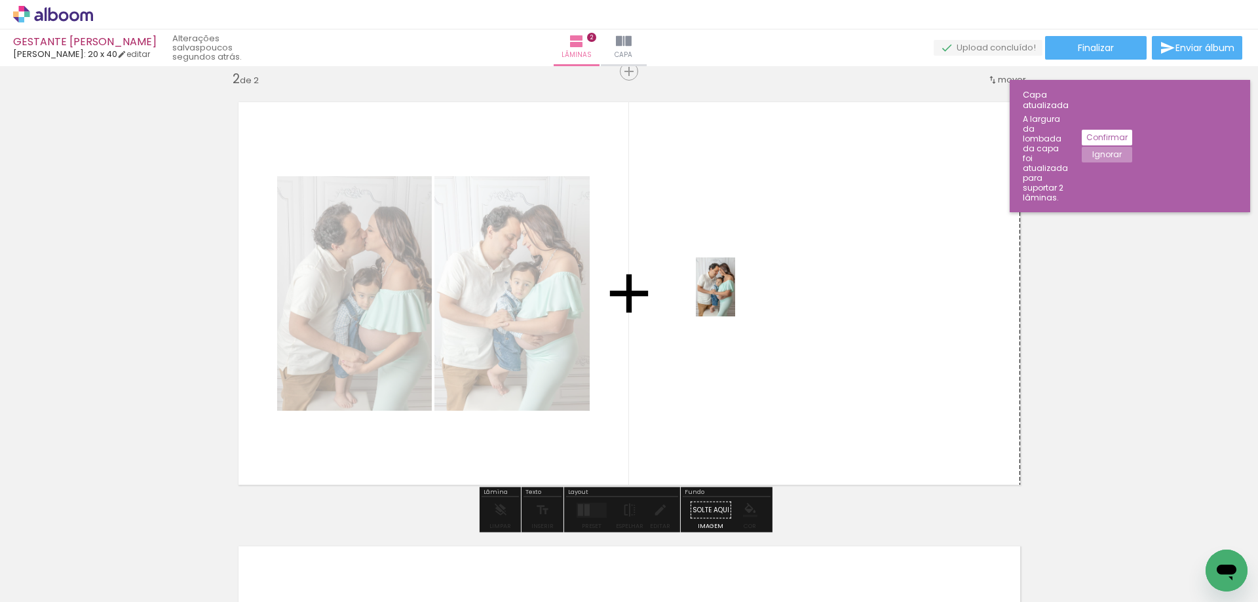
drag, startPoint x: 373, startPoint y: 525, endPoint x: 726, endPoint y: 303, distance: 416.9
click at [748, 295] on quentale-workspace at bounding box center [629, 301] width 1258 height 602
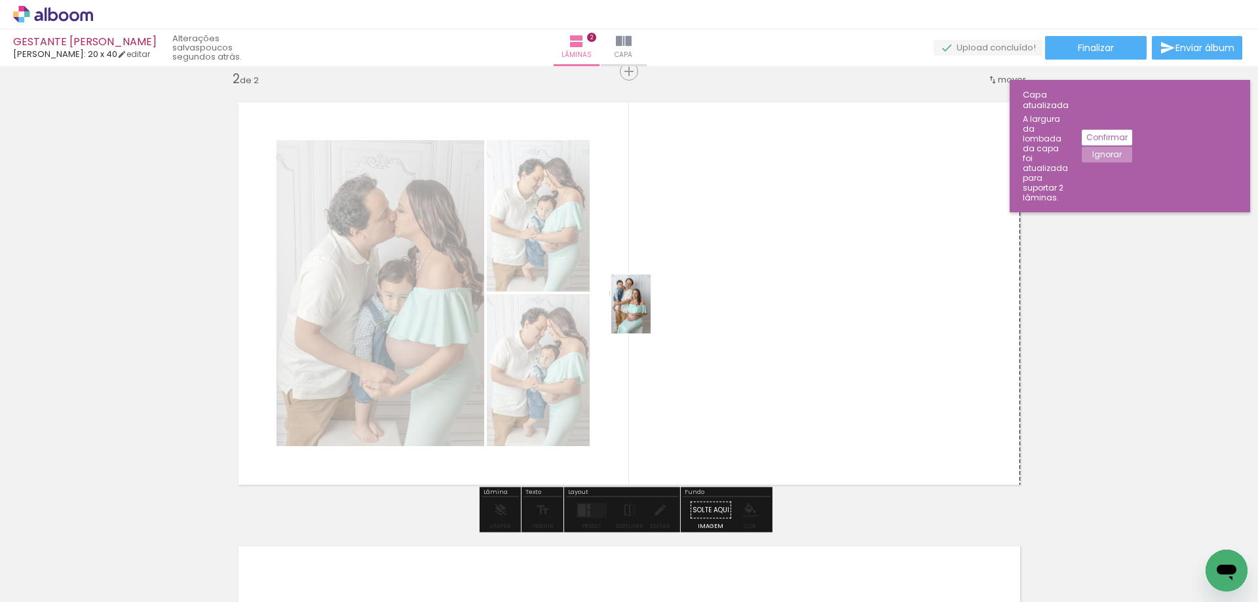
drag, startPoint x: 208, startPoint y: 563, endPoint x: 767, endPoint y: 311, distance: 613.8
click at [724, 313] on quentale-workspace at bounding box center [629, 301] width 1258 height 602
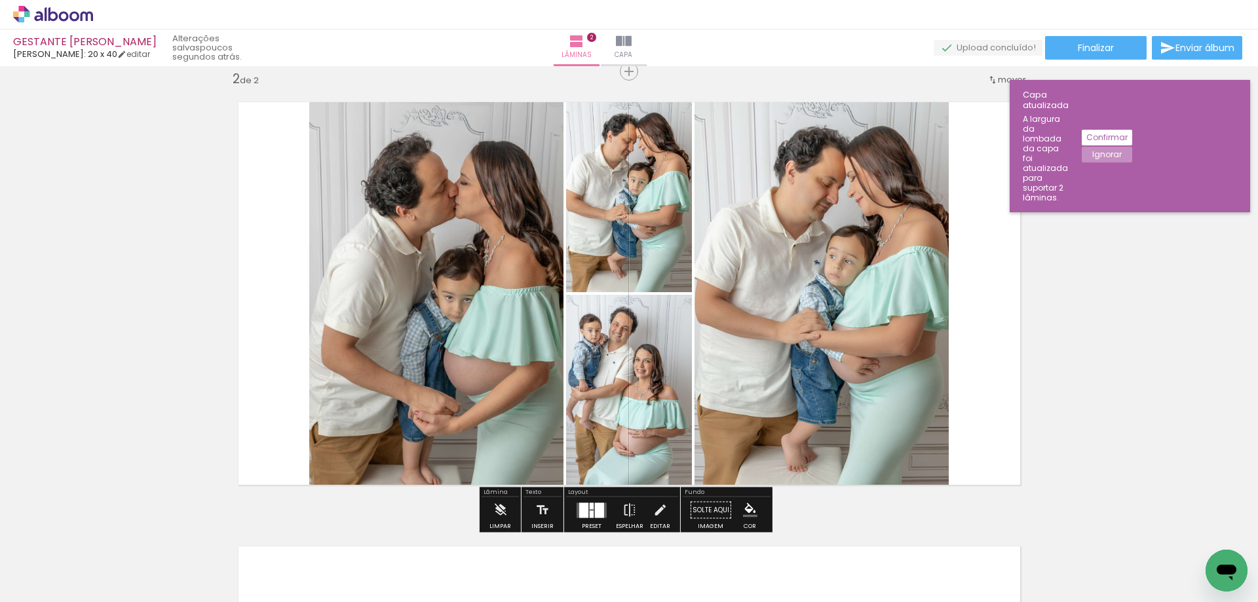
click at [590, 514] on div at bounding box center [592, 513] width 4 height 7
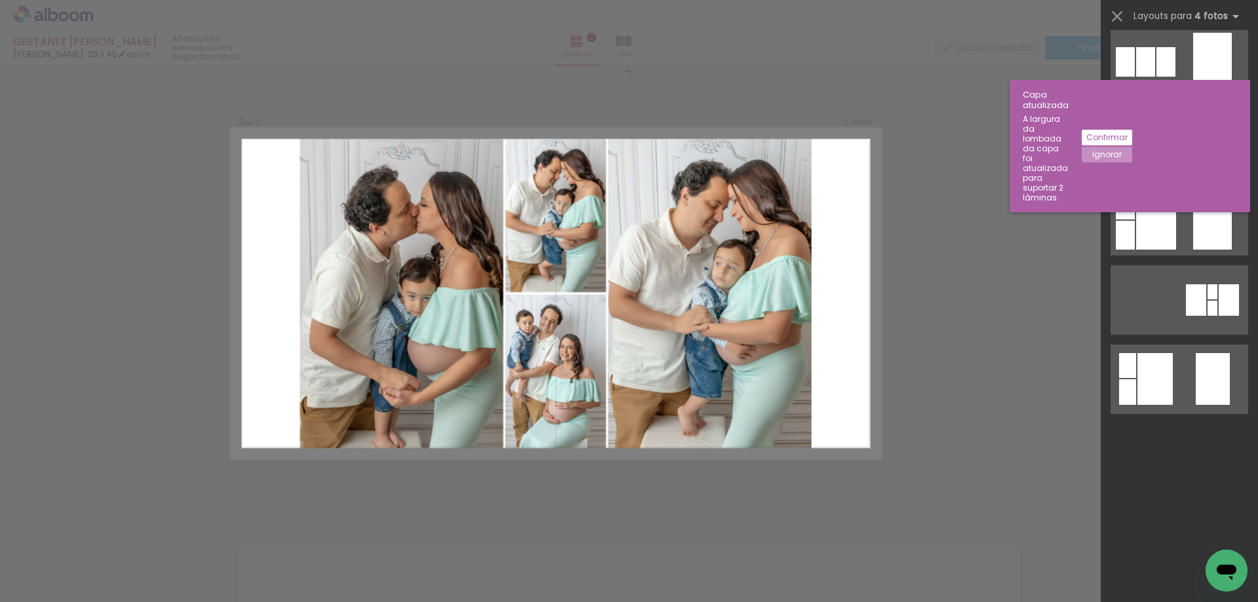
scroll to position [0, 0]
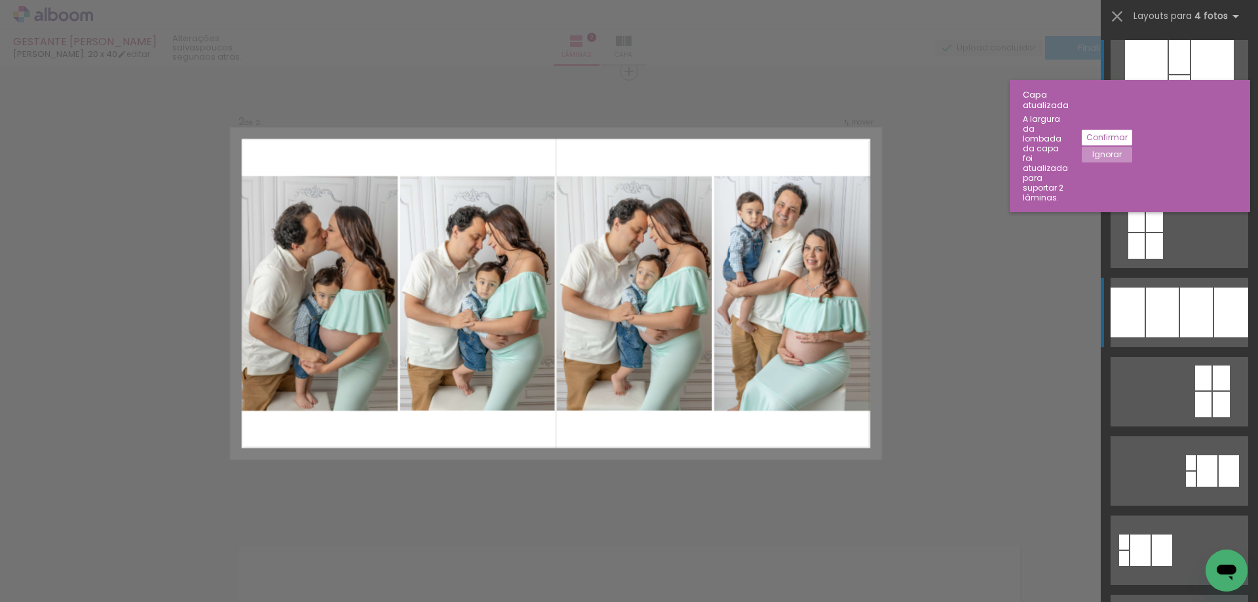
click at [1199, 322] on div at bounding box center [1196, 313] width 33 height 50
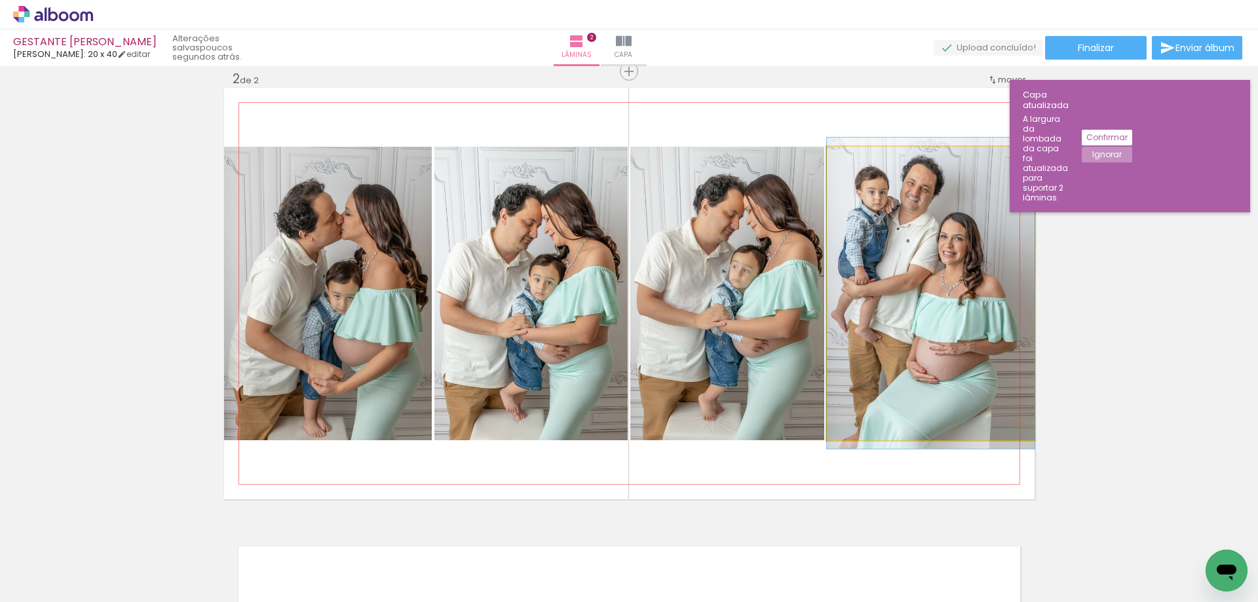
click at [992, 299] on quentale-photo at bounding box center [931, 294] width 208 height 294
click at [993, 302] on quentale-photo at bounding box center [931, 294] width 208 height 294
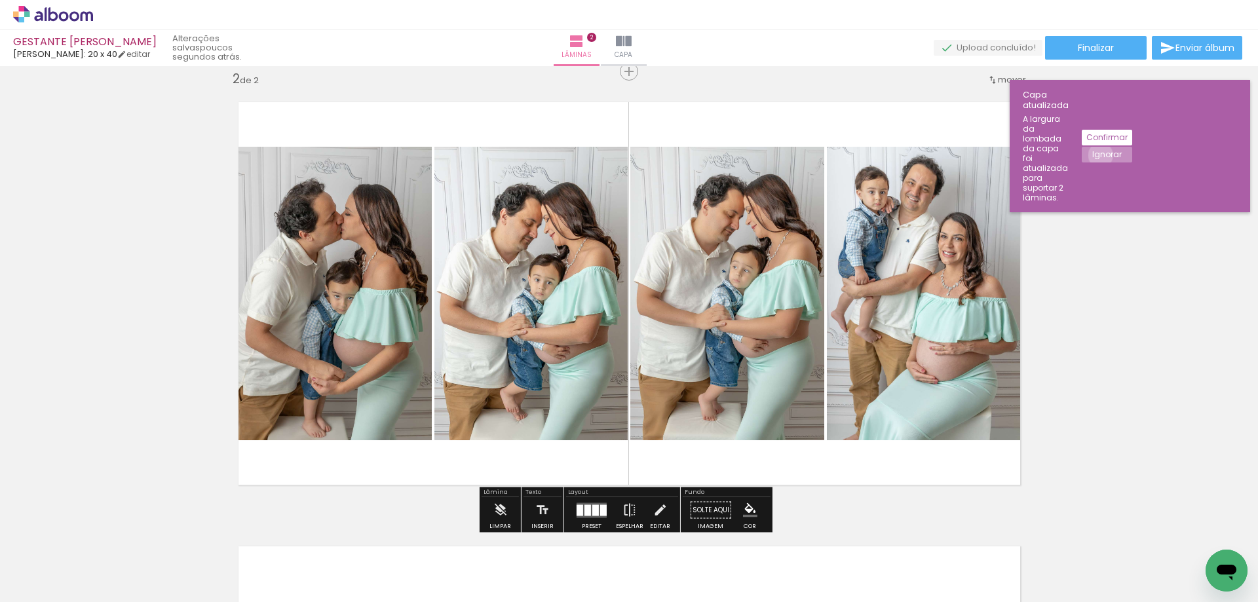
click at [0, 0] on slot "Ignorar" at bounding box center [0, 0] width 0 height 0
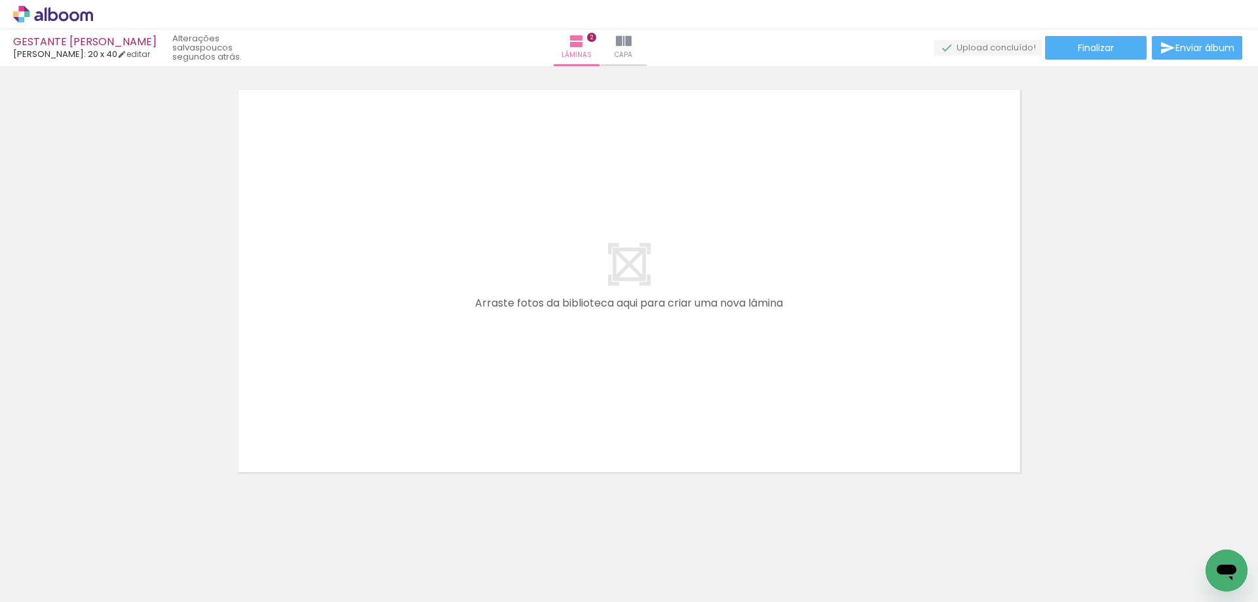
scroll to position [924, 0]
drag, startPoint x: 651, startPoint y: 565, endPoint x: 585, endPoint y: 368, distance: 208.6
click at [563, 370] on quentale-workspace at bounding box center [629, 301] width 1258 height 602
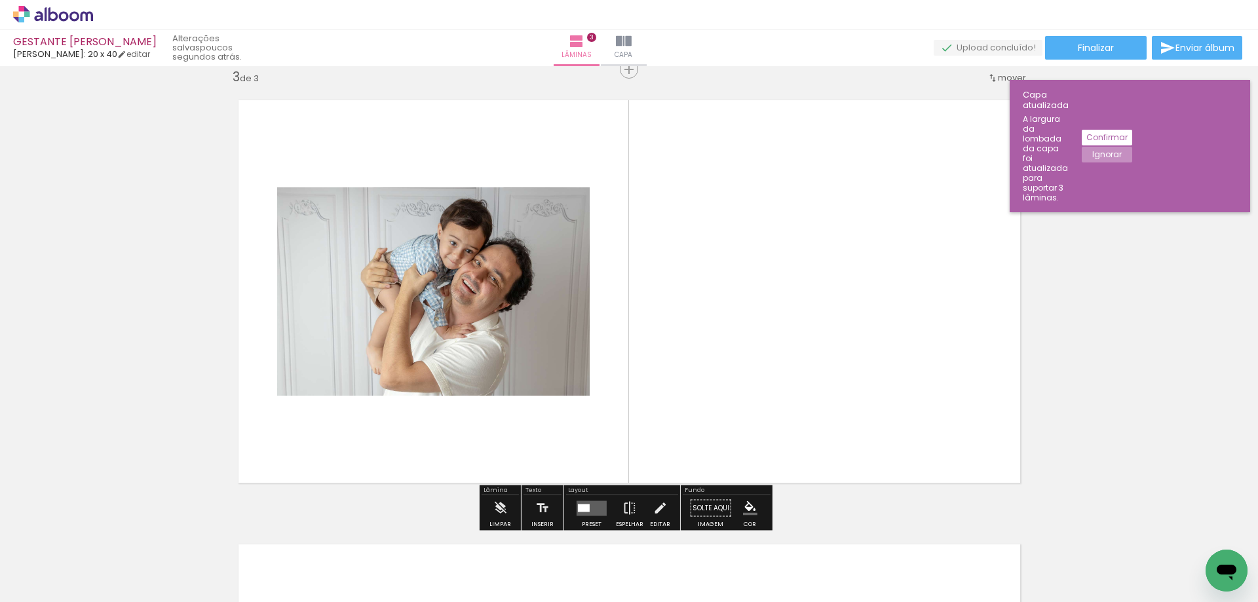
scroll to position [905, 0]
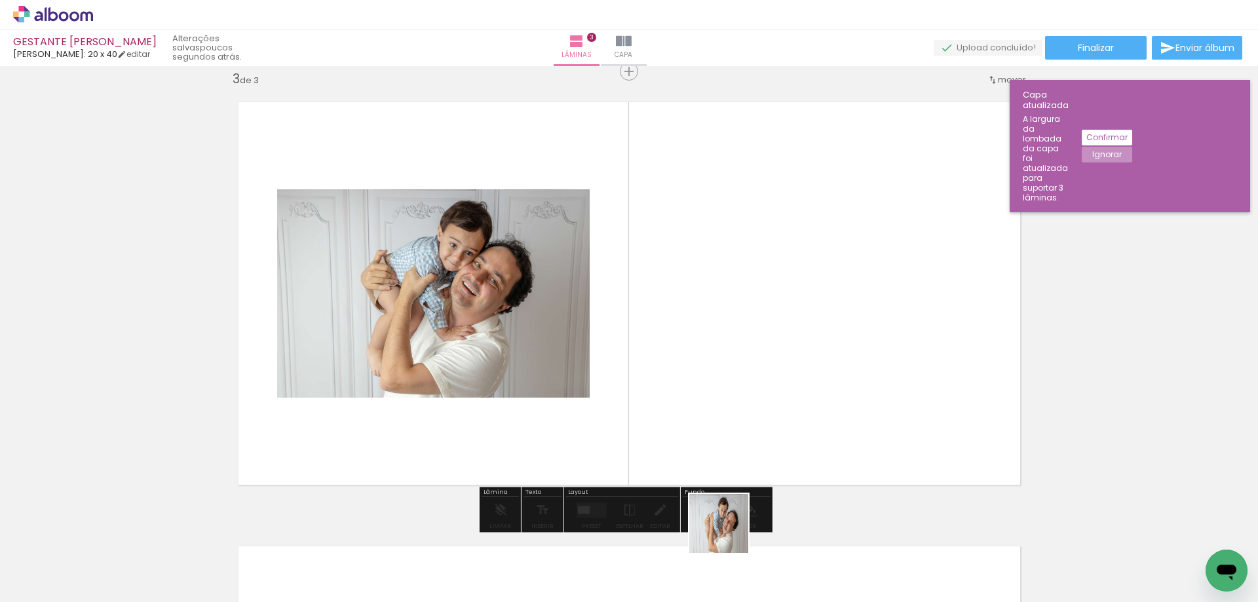
drag, startPoint x: 728, startPoint y: 565, endPoint x: 696, endPoint y: 339, distance: 228.2
click at [696, 339] on quentale-workspace at bounding box center [629, 301] width 1258 height 602
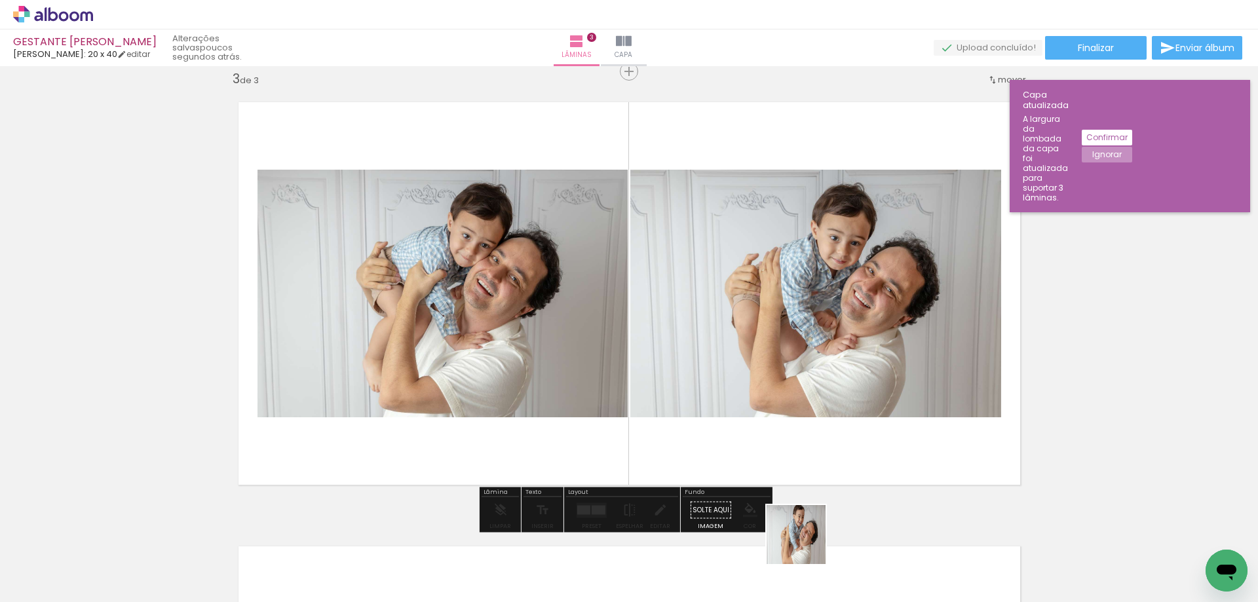
drag, startPoint x: 806, startPoint y: 544, endPoint x: 843, endPoint y: 353, distance: 195.6
click at [833, 353] on quentale-workspace at bounding box center [629, 301] width 1258 height 602
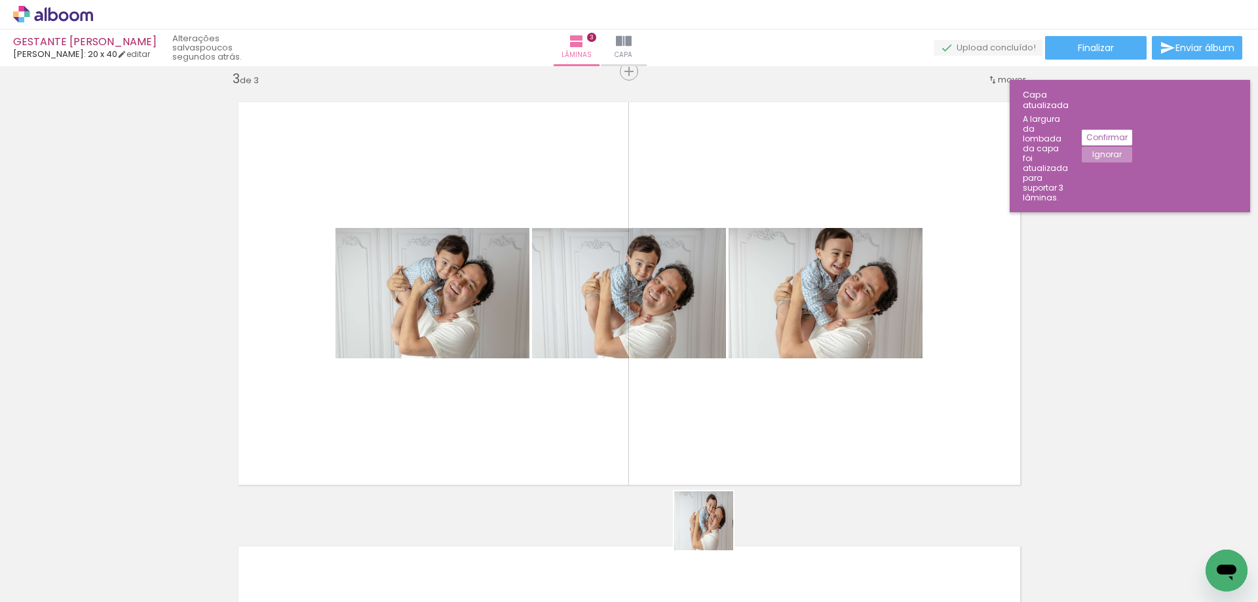
drag, startPoint x: 714, startPoint y: 550, endPoint x: 733, endPoint y: 375, distance: 176.0
click at [714, 394] on quentale-workspace at bounding box center [629, 301] width 1258 height 602
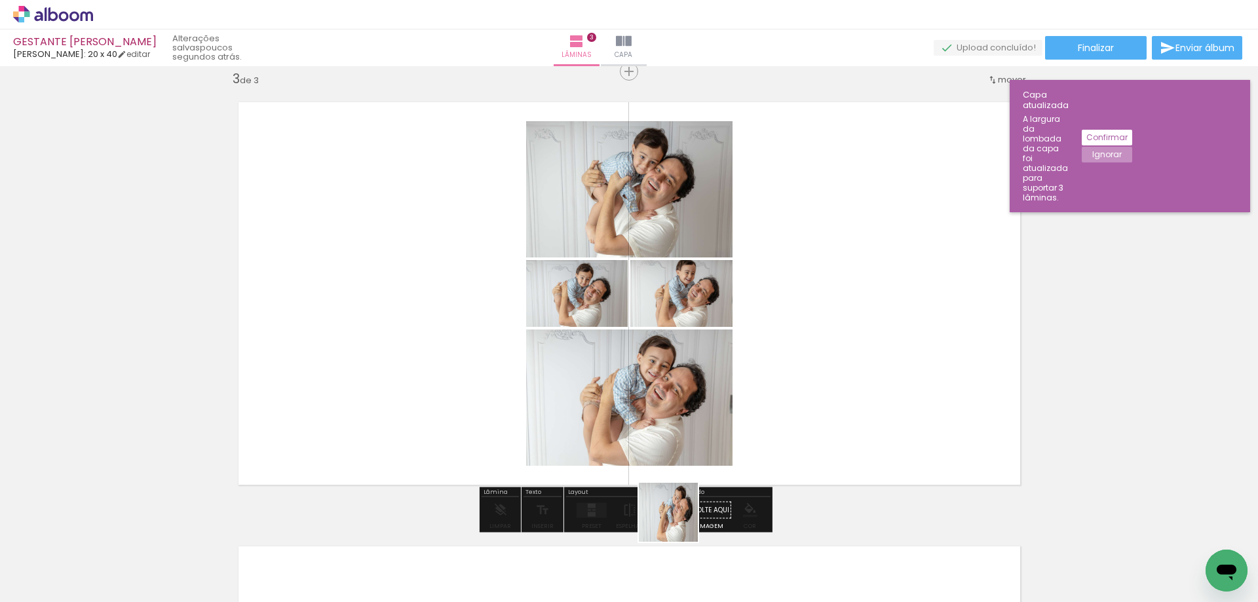
drag, startPoint x: 654, startPoint y: 546, endPoint x: 928, endPoint y: 359, distance: 331.9
click at [868, 386] on quentale-workspace at bounding box center [629, 301] width 1258 height 602
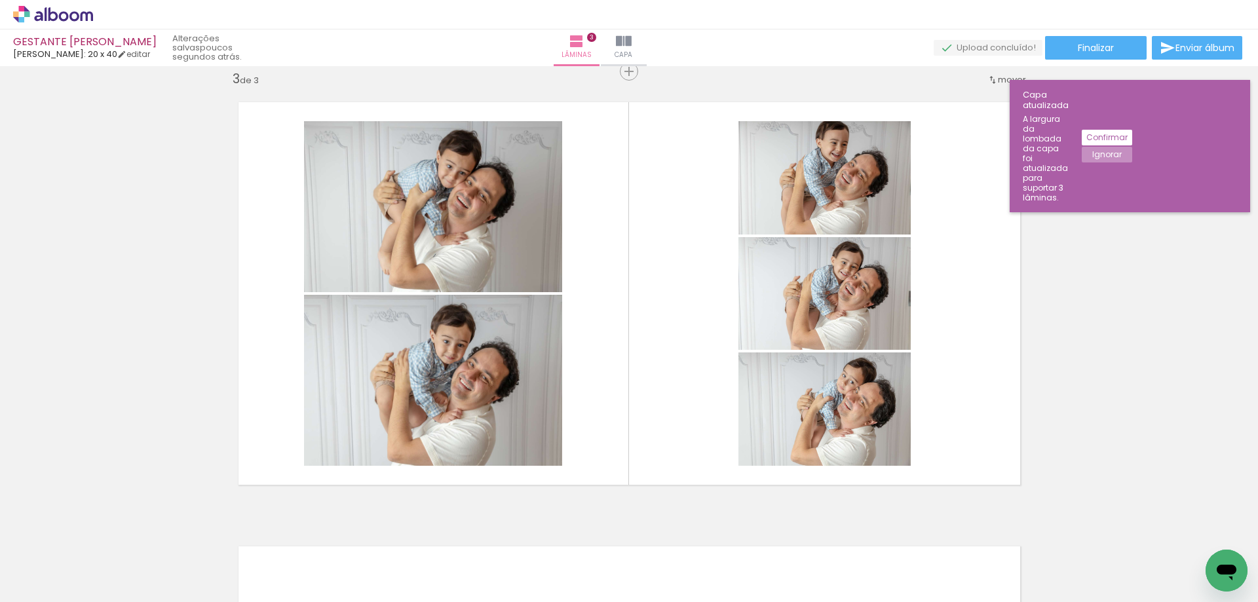
scroll to position [0, 1128]
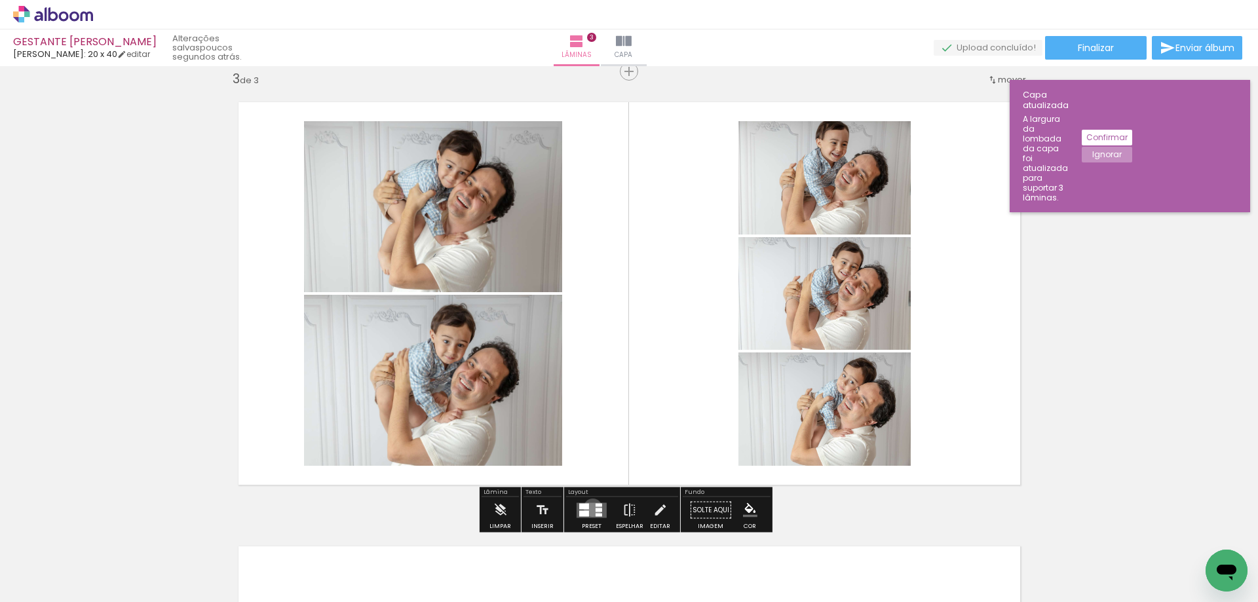
click at [590, 507] on quentale-layouter at bounding box center [592, 510] width 30 height 15
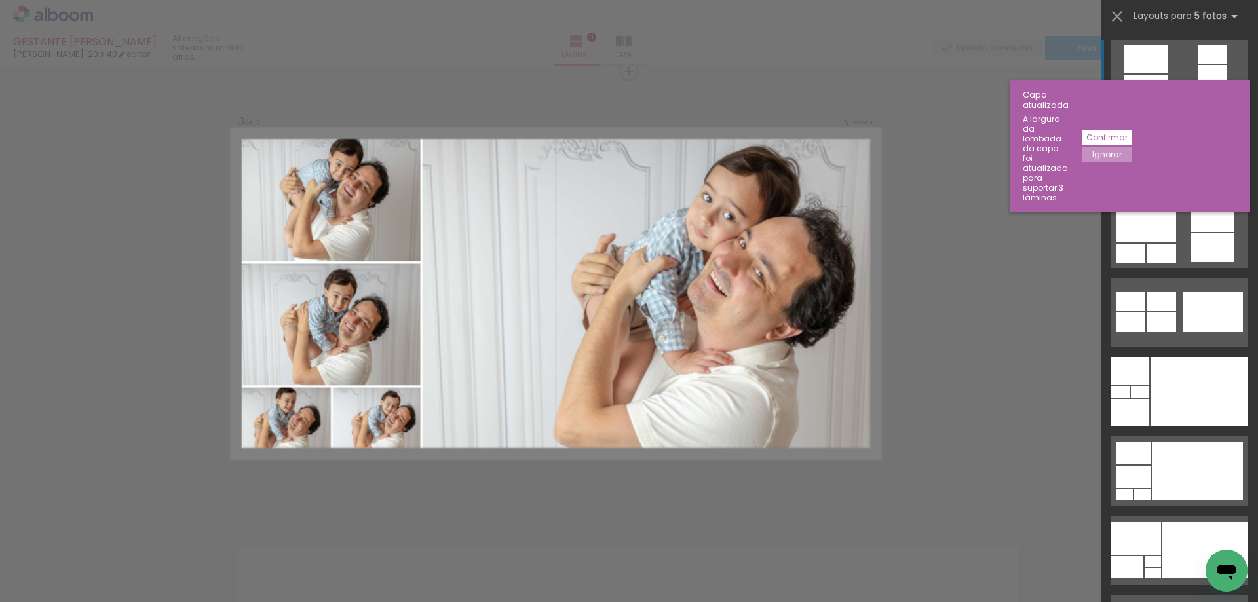
click at [1145, 161] on quentale-layouter at bounding box center [1180, 153] width 138 height 69
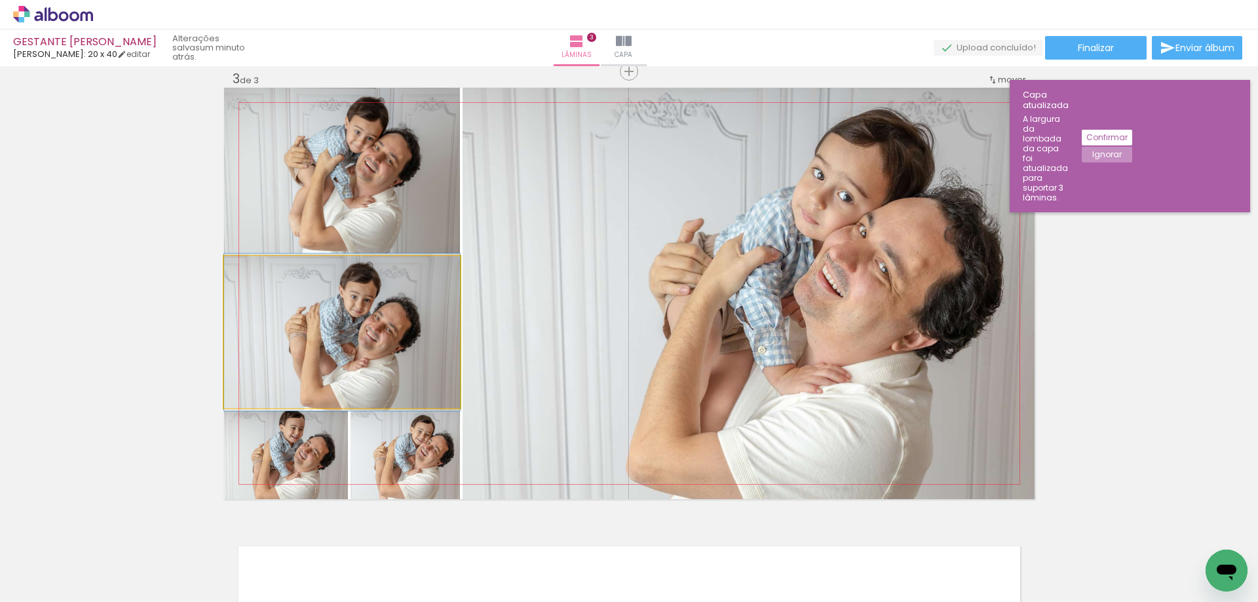
click at [355, 383] on quentale-photo at bounding box center [342, 332] width 236 height 152
drag, startPoint x: 358, startPoint y: 375, endPoint x: 366, endPoint y: 374, distance: 8.0
click at [358, 376] on quentale-photo at bounding box center [342, 332] width 236 height 152
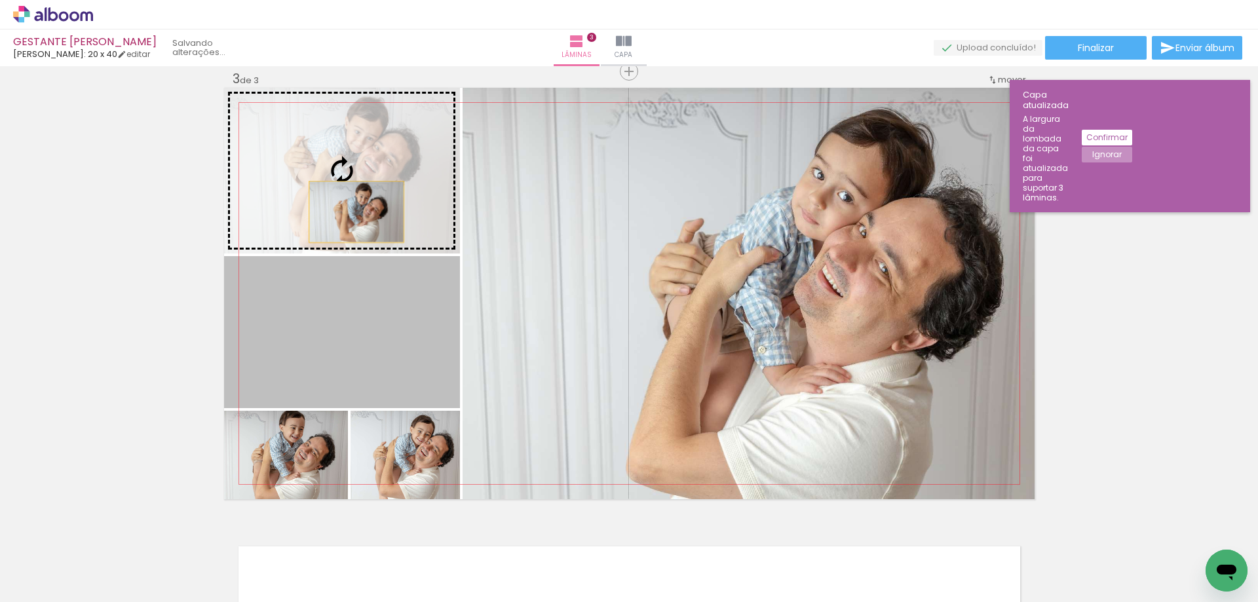
drag, startPoint x: 351, startPoint y: 360, endPoint x: 351, endPoint y: 208, distance: 152.0
click at [0, 0] on slot at bounding box center [0, 0] width 0 height 0
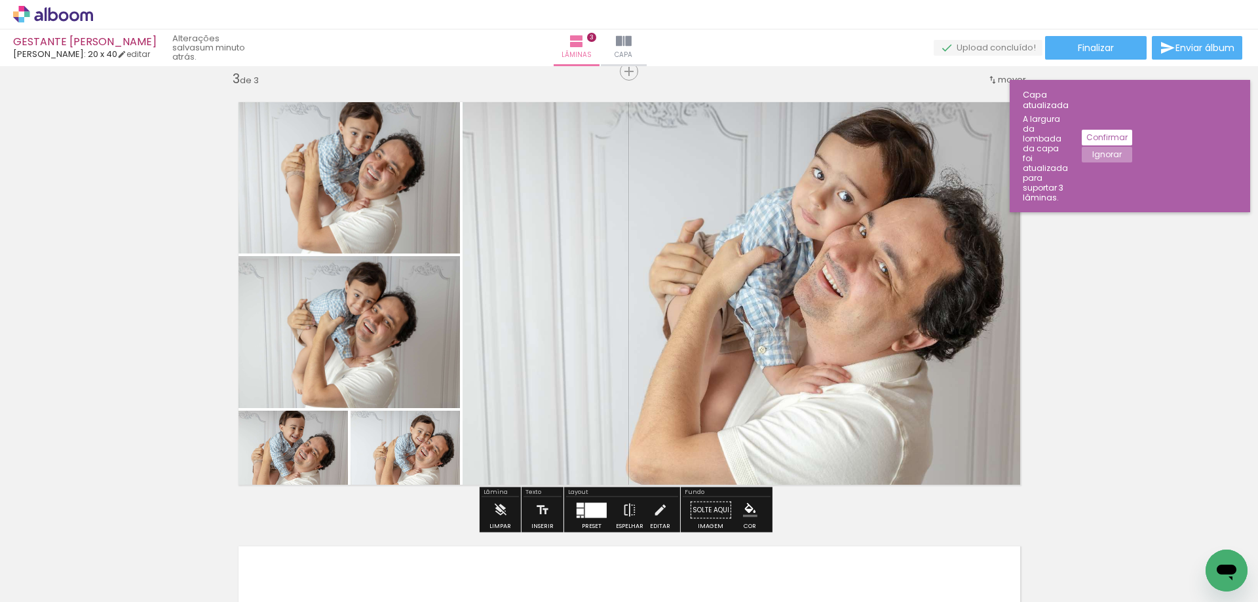
click at [368, 208] on quentale-photo at bounding box center [342, 171] width 236 height 166
click at [165, 291] on div "Inserir lâmina 1 de 3 Inserir lâmina 2 de 3 Inserir lâmina 3 de 3" at bounding box center [629, 55] width 1258 height 1778
click at [0, 0] on slot "Ignorar" at bounding box center [0, 0] width 0 height 0
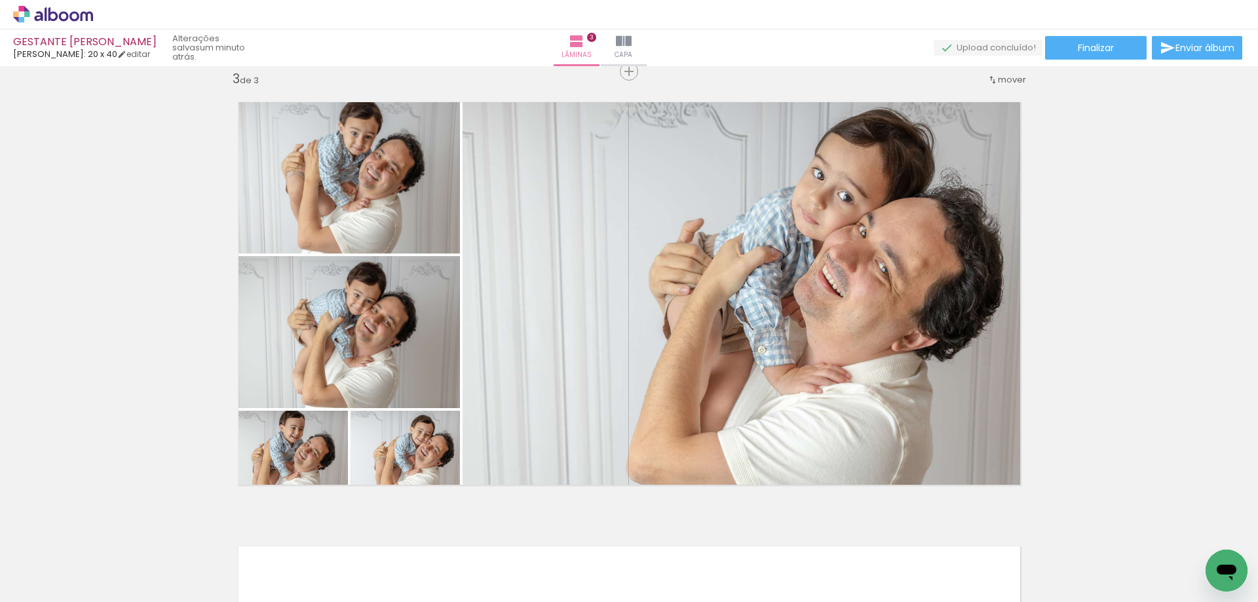
click at [1250, 317] on div "Inserir lâmina 1 de 3 Inserir lâmina 2 de 3 Inserir lâmina 3 de 3 Confirmar Can…" at bounding box center [629, 334] width 1258 height 536
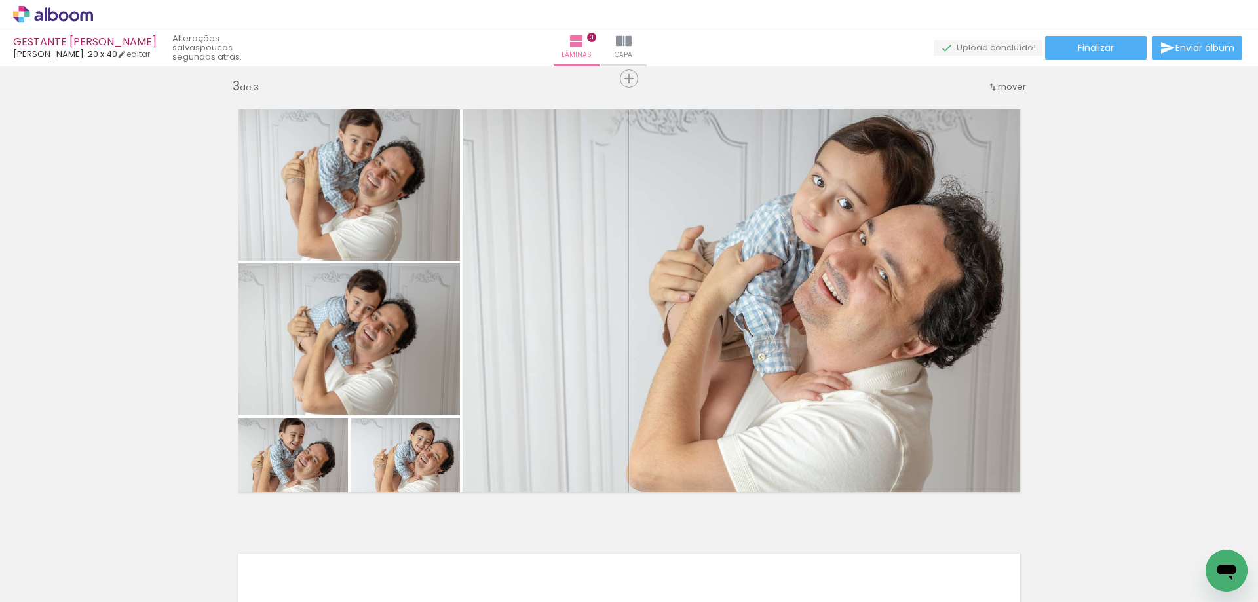
scroll to position [900, 0]
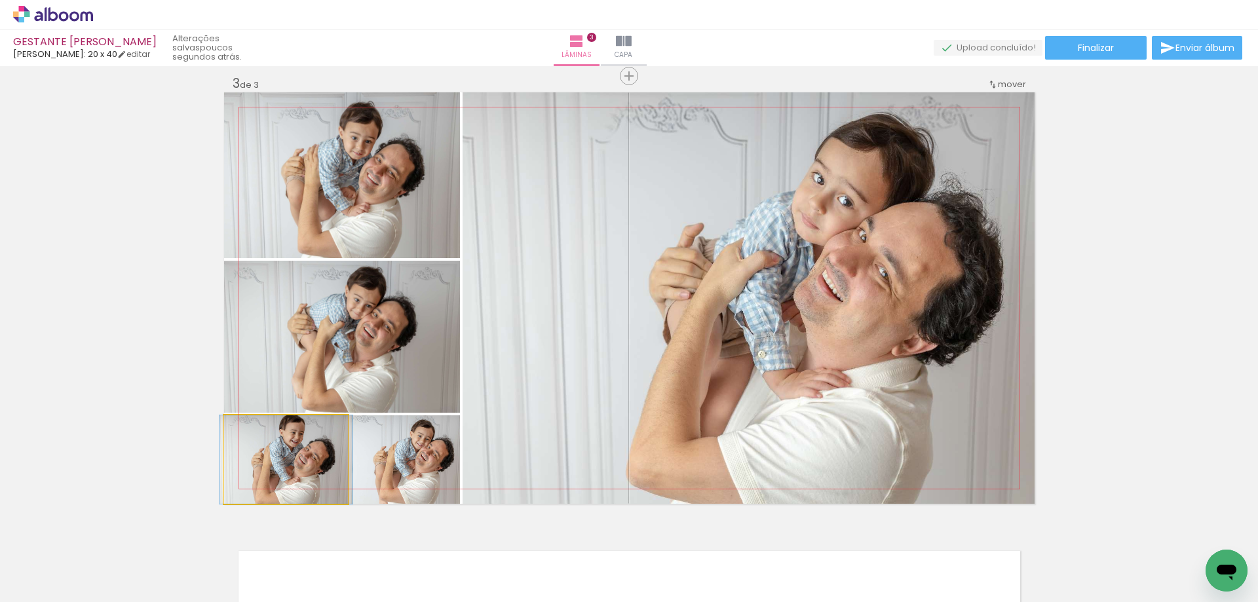
click at [309, 471] on quentale-photo at bounding box center [286, 459] width 124 height 88
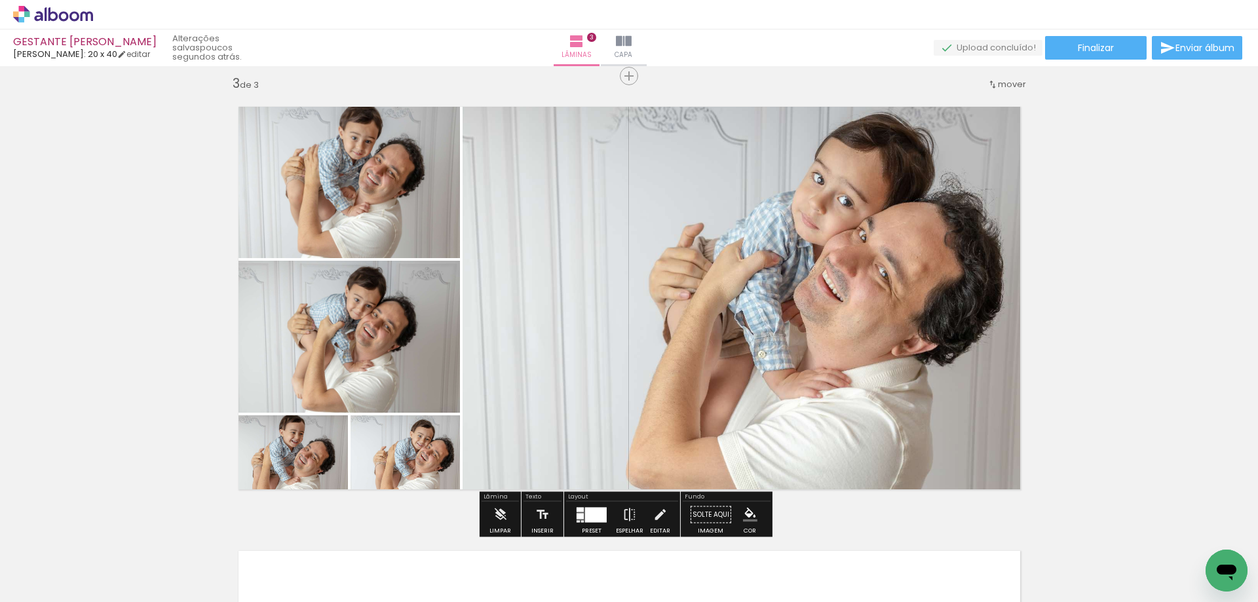
click at [404, 470] on quentale-photo at bounding box center [405, 459] width 109 height 88
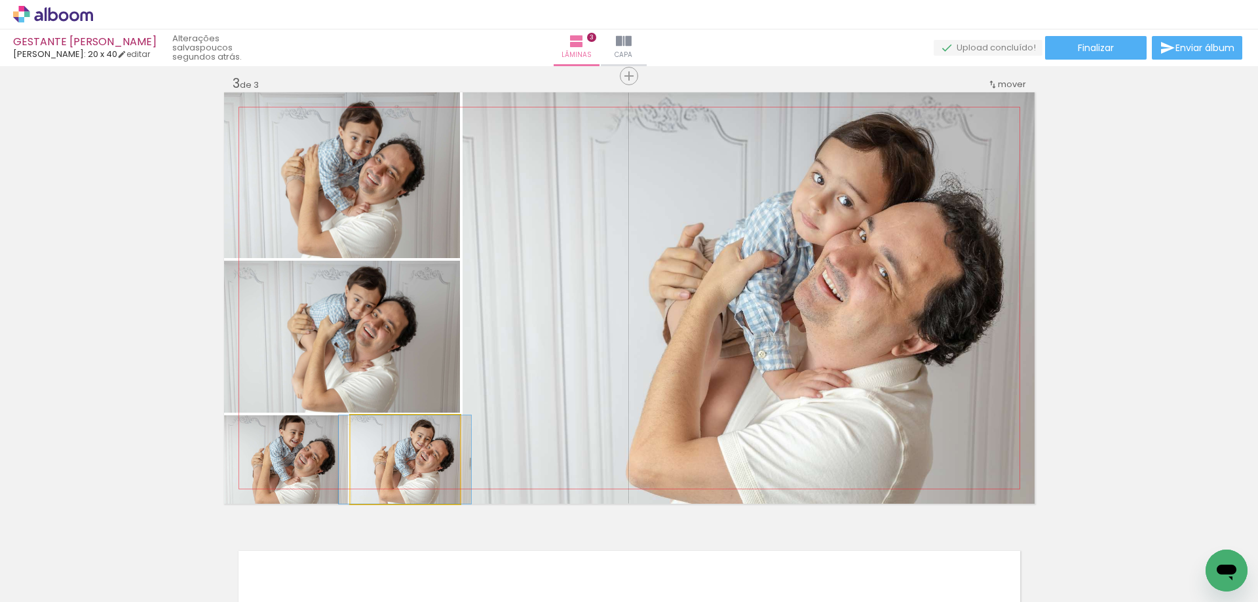
click at [404, 470] on quentale-photo at bounding box center [405, 459] width 109 height 88
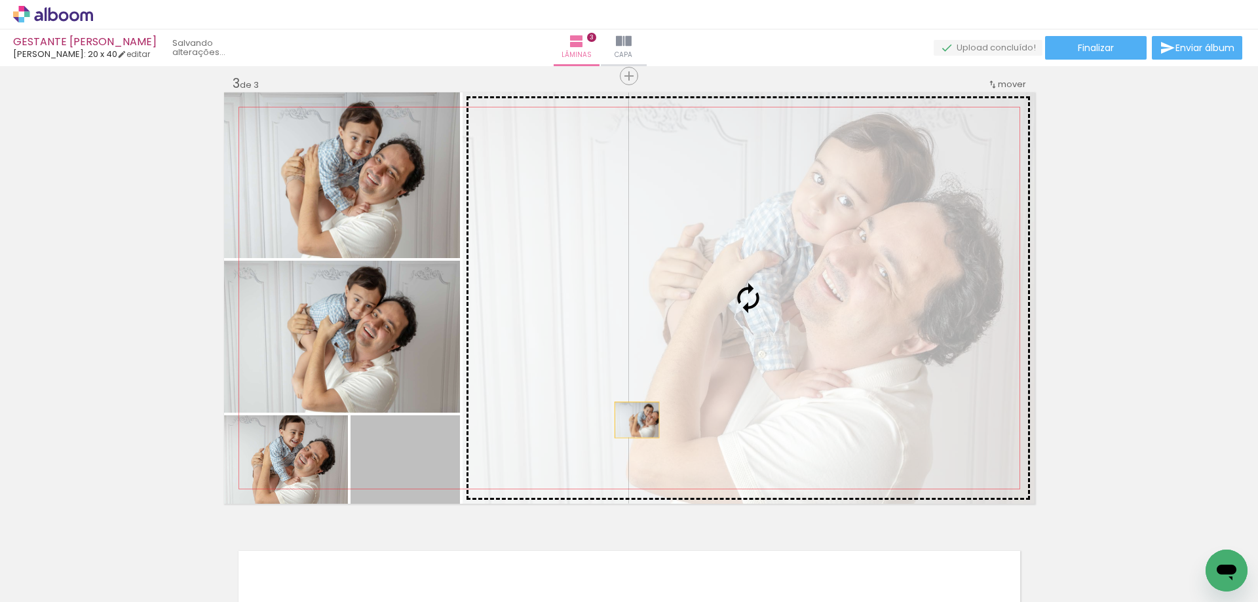
drag, startPoint x: 409, startPoint y: 470, endPoint x: 631, endPoint y: 417, distance: 228.4
click at [0, 0] on slot at bounding box center [0, 0] width 0 height 0
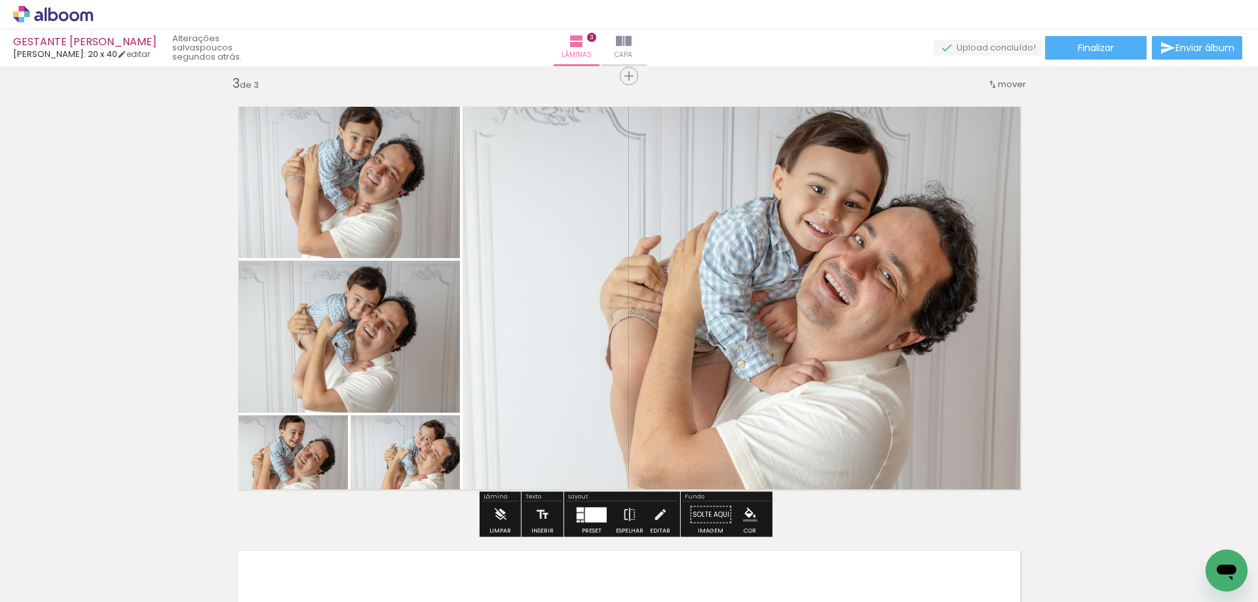
click at [423, 471] on quentale-photo at bounding box center [405, 459] width 109 height 88
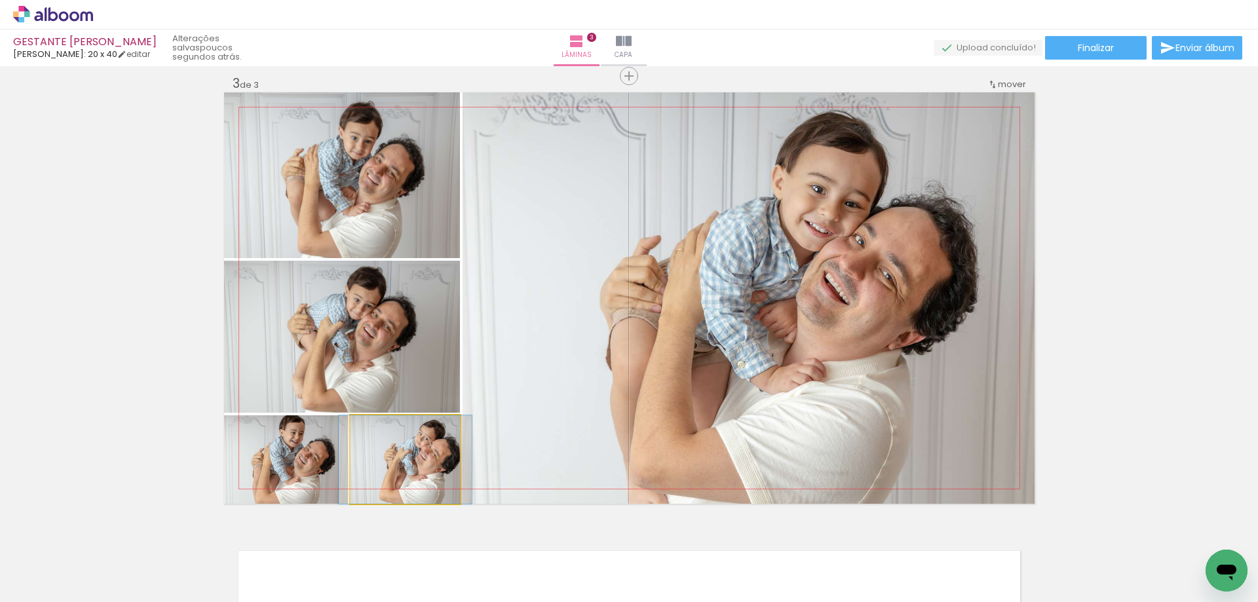
click at [424, 470] on quentale-photo at bounding box center [405, 459] width 109 height 88
click at [425, 466] on quentale-photo at bounding box center [405, 459] width 109 height 88
drag, startPoint x: 424, startPoint y: 467, endPoint x: 414, endPoint y: 468, distance: 9.9
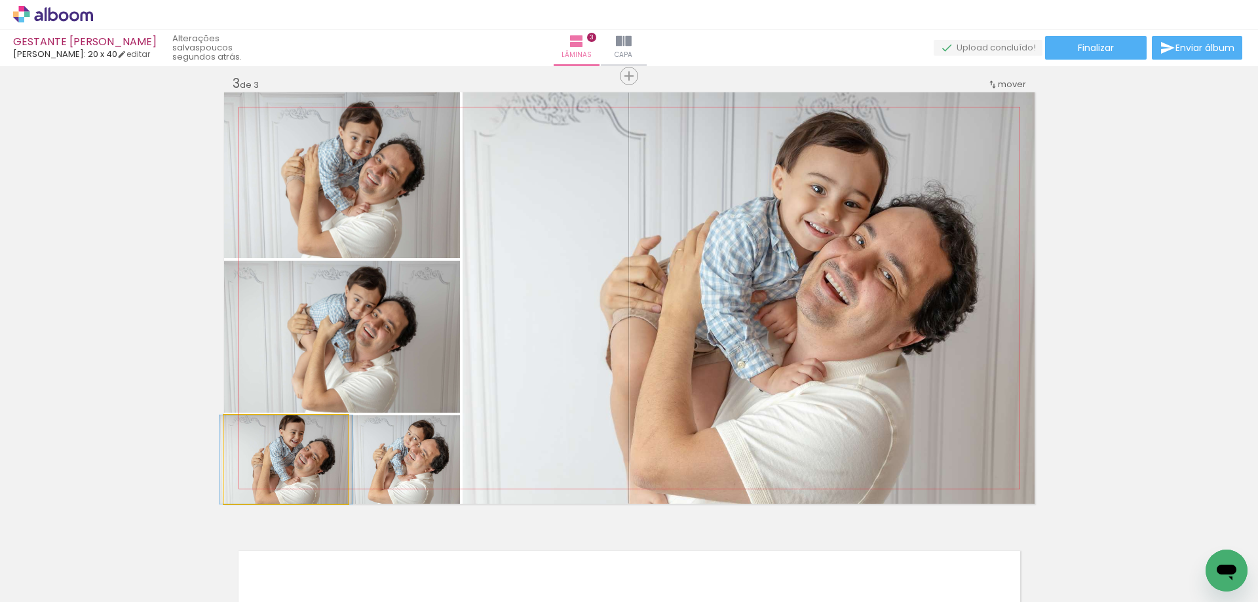
click at [297, 461] on quentale-photo at bounding box center [286, 459] width 124 height 88
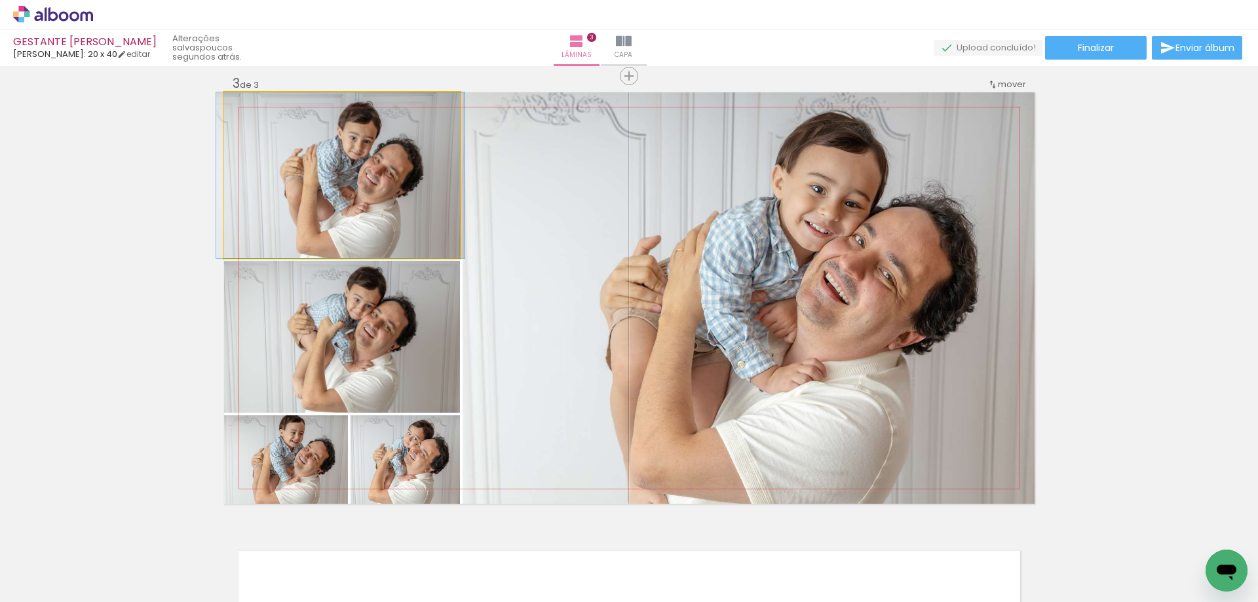
drag, startPoint x: 339, startPoint y: 184, endPoint x: 334, endPoint y: 197, distance: 13.3
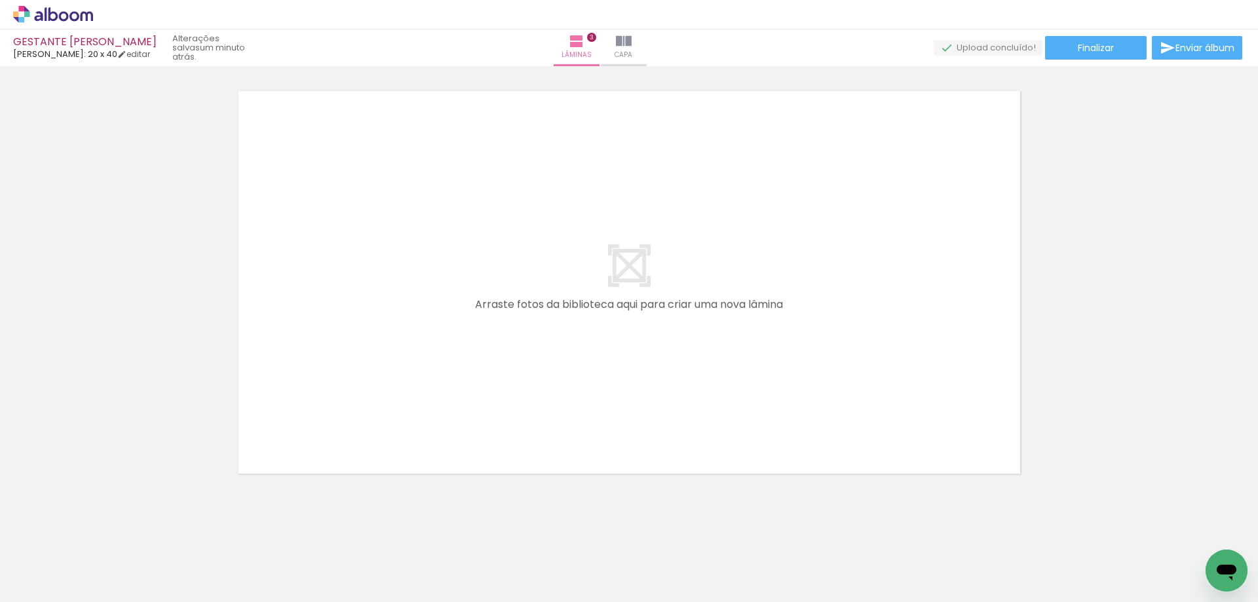
scroll to position [1371, 0]
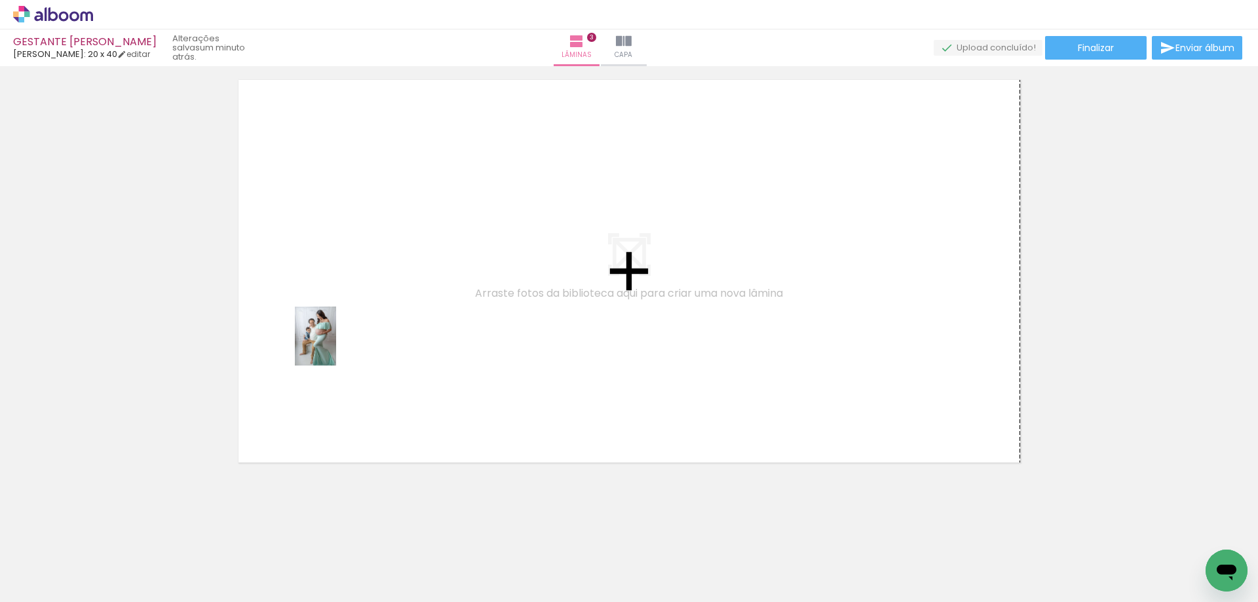
drag, startPoint x: 134, startPoint y: 569, endPoint x: 382, endPoint y: 343, distance: 335.3
click at [396, 339] on quentale-workspace at bounding box center [629, 301] width 1258 height 602
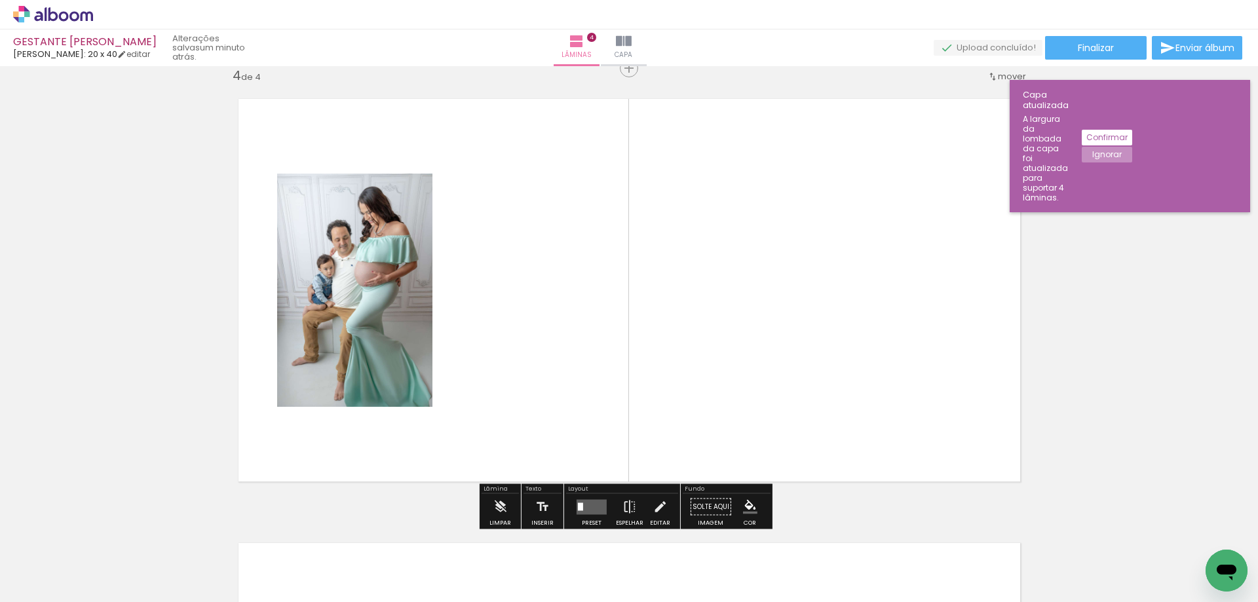
scroll to position [1349, 0]
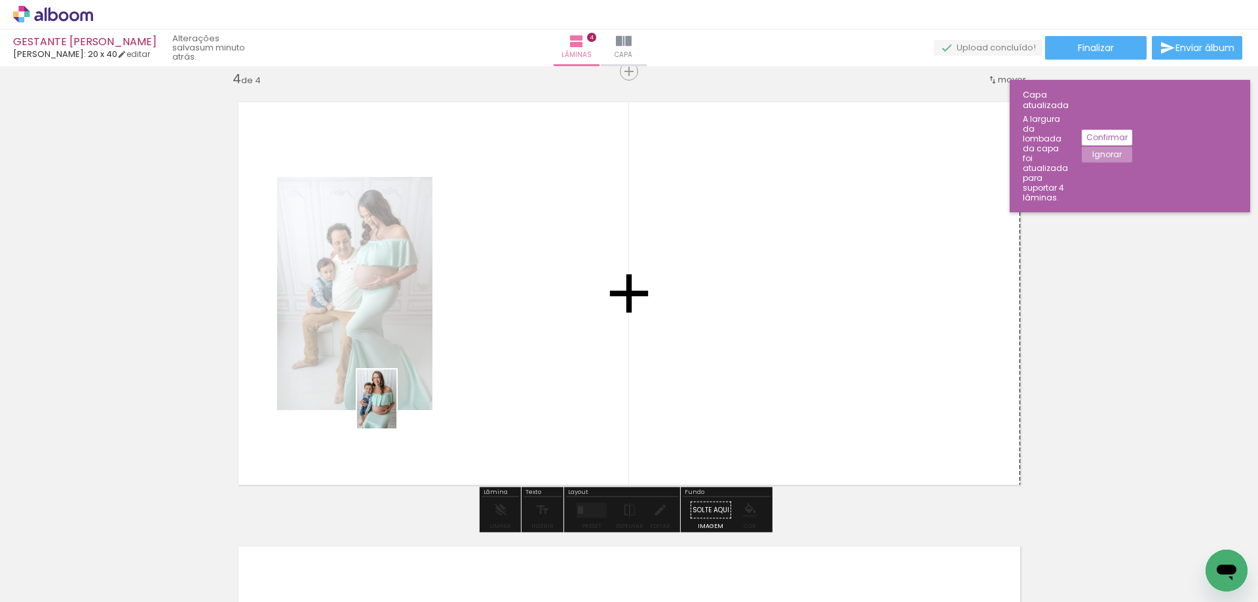
drag, startPoint x: 132, startPoint y: 563, endPoint x: 565, endPoint y: 374, distance: 472.7
click at [565, 374] on quentale-workspace at bounding box center [629, 301] width 1258 height 602
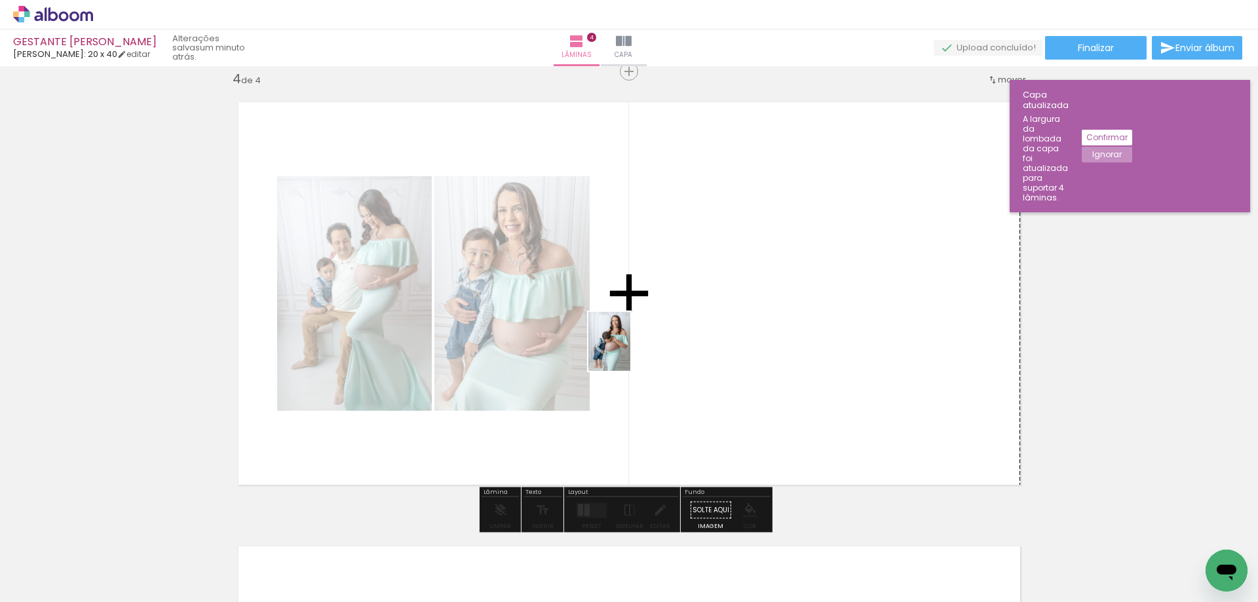
drag, startPoint x: 132, startPoint y: 563, endPoint x: 725, endPoint y: 344, distance: 632.3
click at [710, 347] on quentale-workspace at bounding box center [629, 301] width 1258 height 602
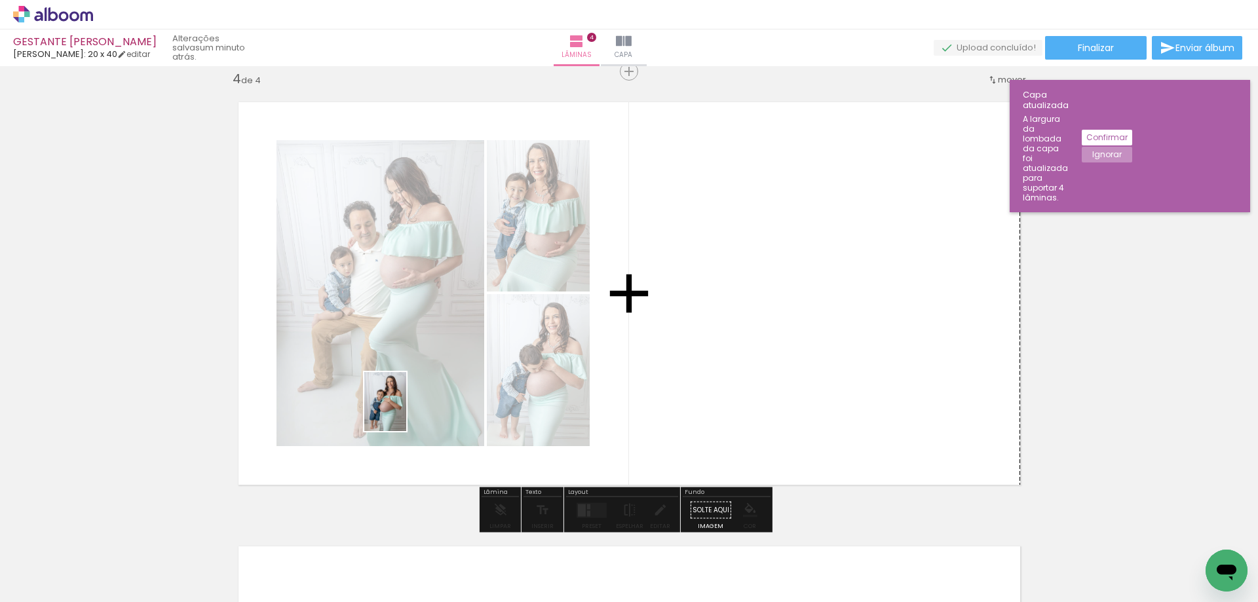
drag, startPoint x: 136, startPoint y: 558, endPoint x: 662, endPoint y: 357, distance: 563.7
click at [662, 357] on quentale-workspace at bounding box center [629, 301] width 1258 height 602
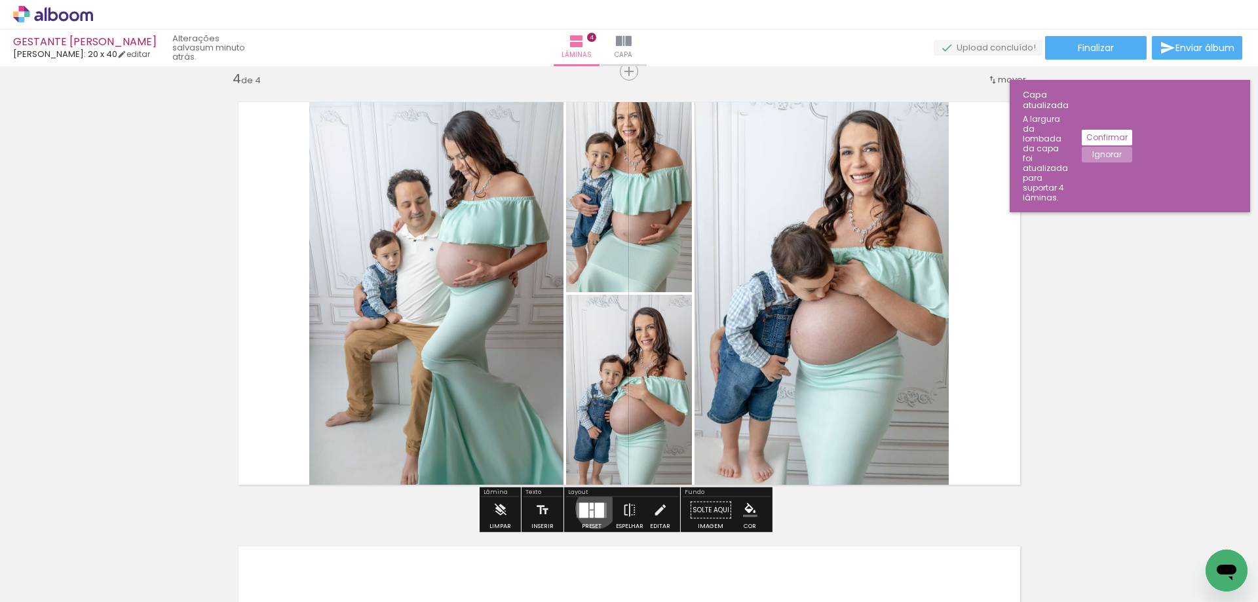
click at [595, 508] on div at bounding box center [599, 510] width 9 height 15
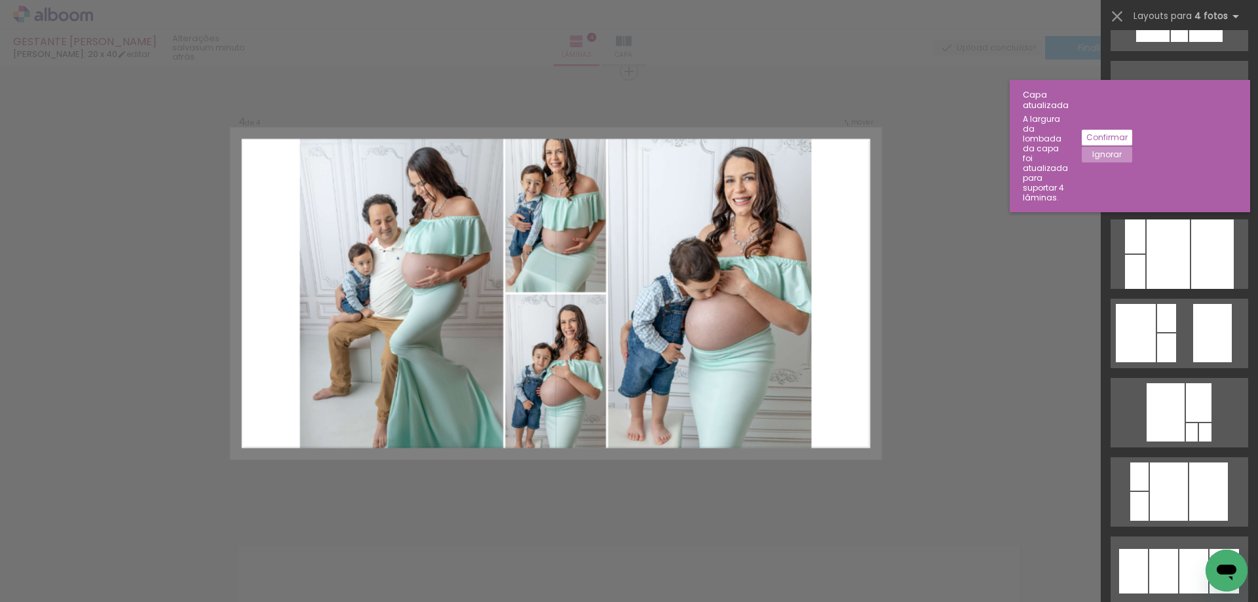
scroll to position [1502, 0]
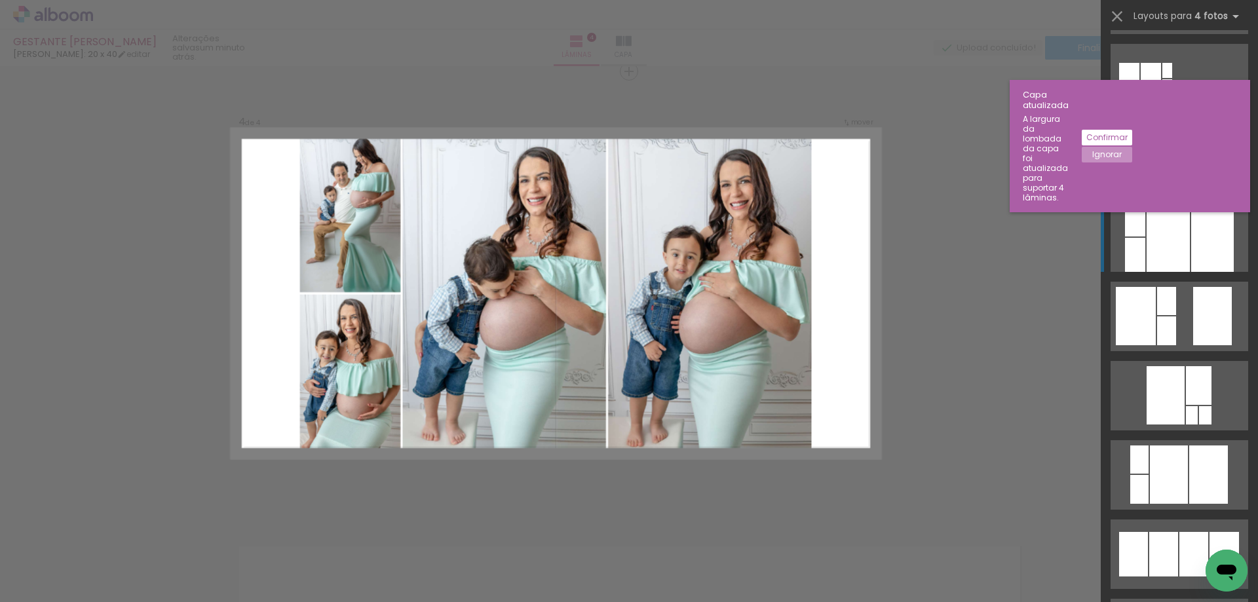
click at [1201, 237] on div at bounding box center [1212, 236] width 43 height 69
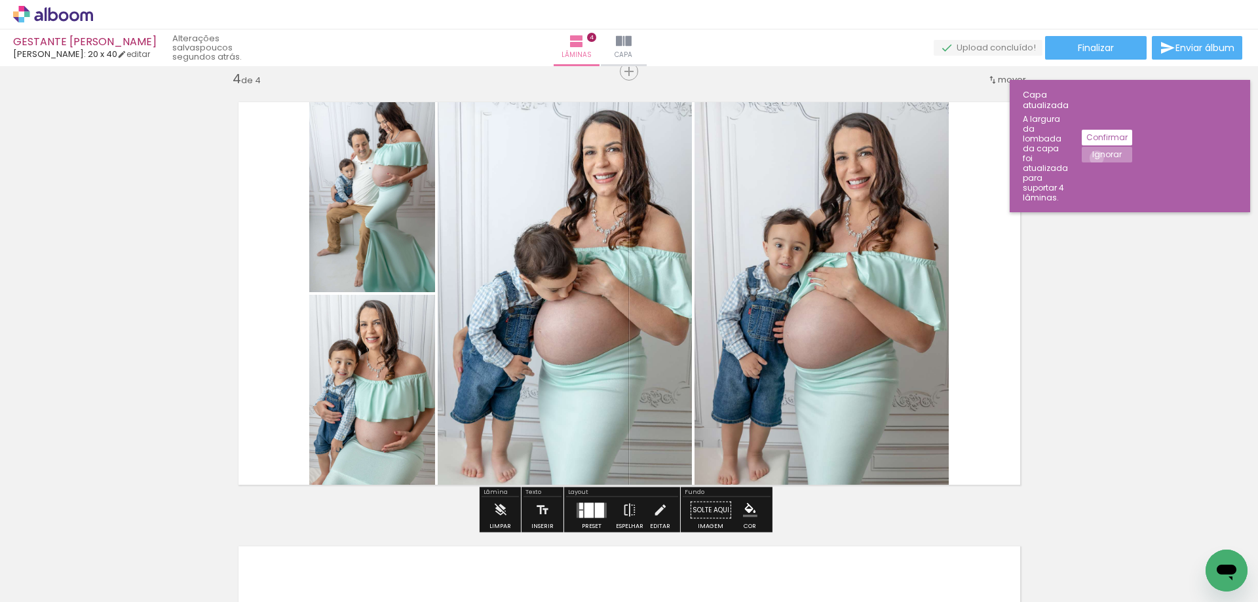
drag, startPoint x: 1210, startPoint y: 118, endPoint x: 1226, endPoint y: 128, distance: 19.4
click at [0, 0] on slot "Ignorar" at bounding box center [0, 0] width 0 height 0
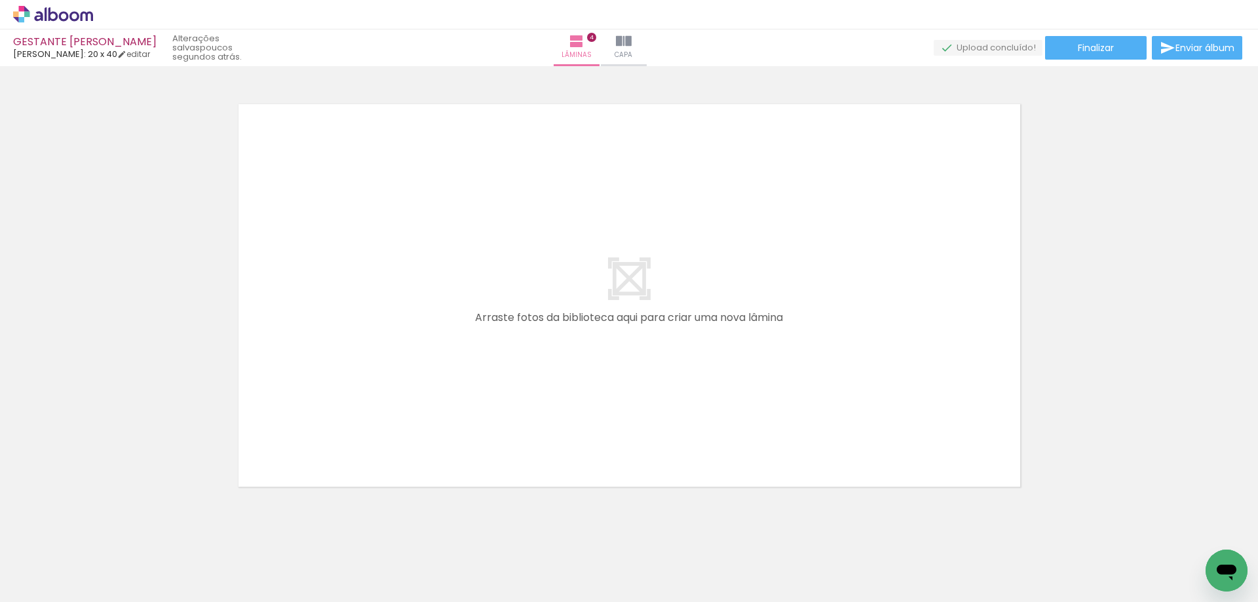
scroll to position [1818, 0]
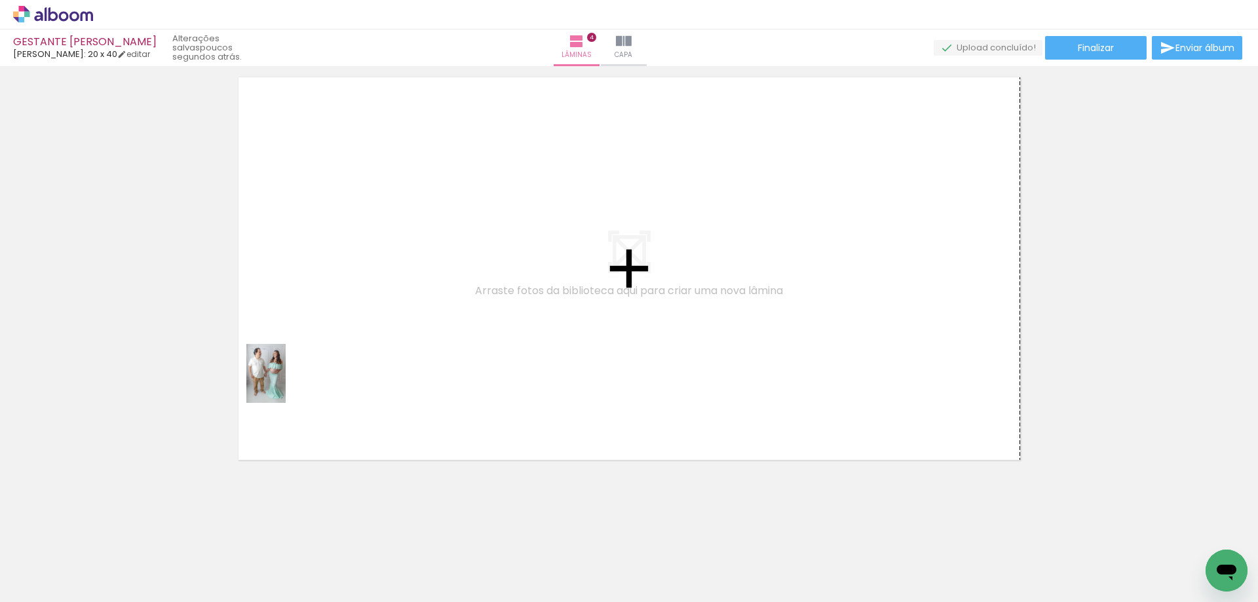
drag, startPoint x: 134, startPoint y: 564, endPoint x: 340, endPoint y: 322, distance: 317.5
click at [347, 313] on quentale-workspace at bounding box center [629, 301] width 1258 height 602
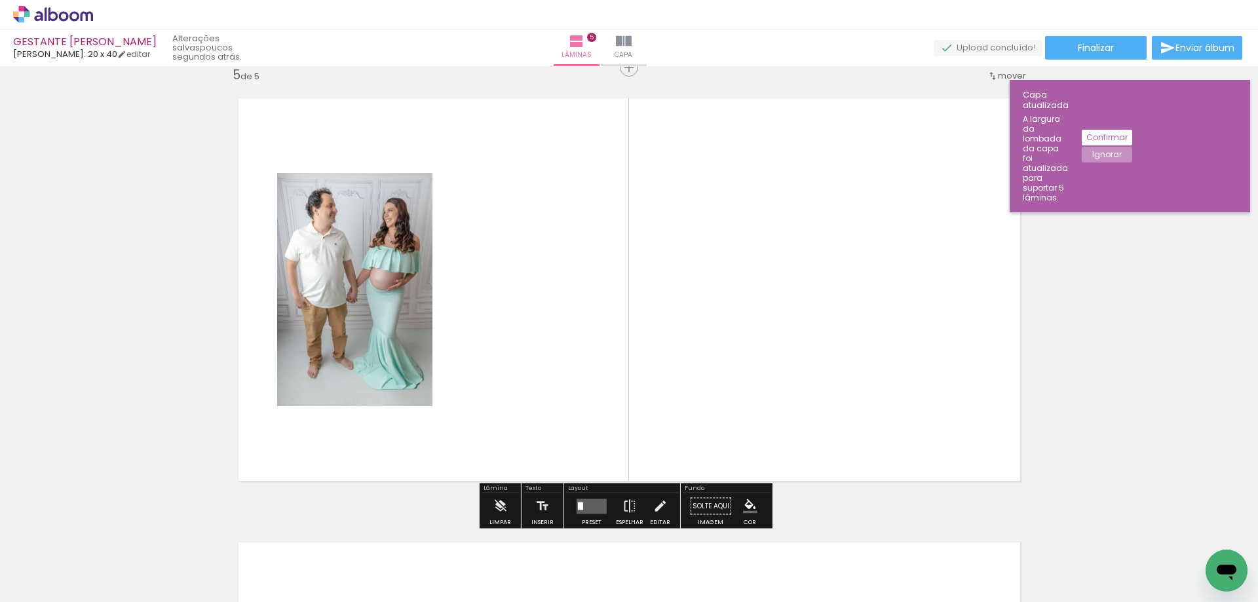
scroll to position [1793, 0]
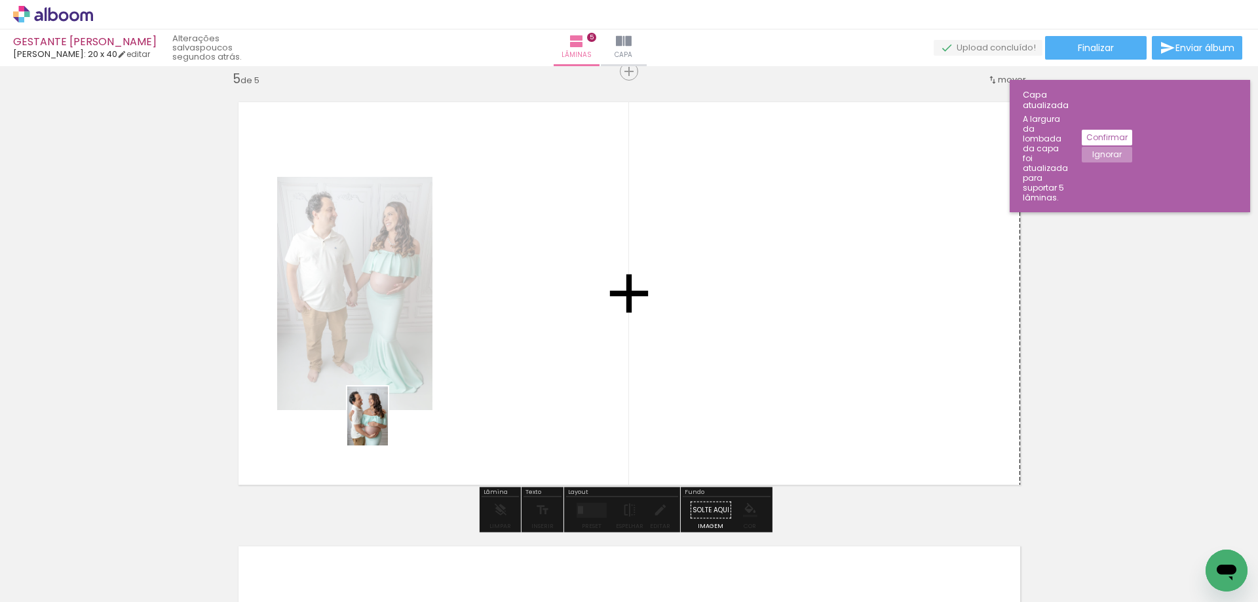
drag, startPoint x: 146, startPoint y: 564, endPoint x: 544, endPoint y: 352, distance: 451.4
click at [544, 352] on quentale-workspace at bounding box center [629, 301] width 1258 height 602
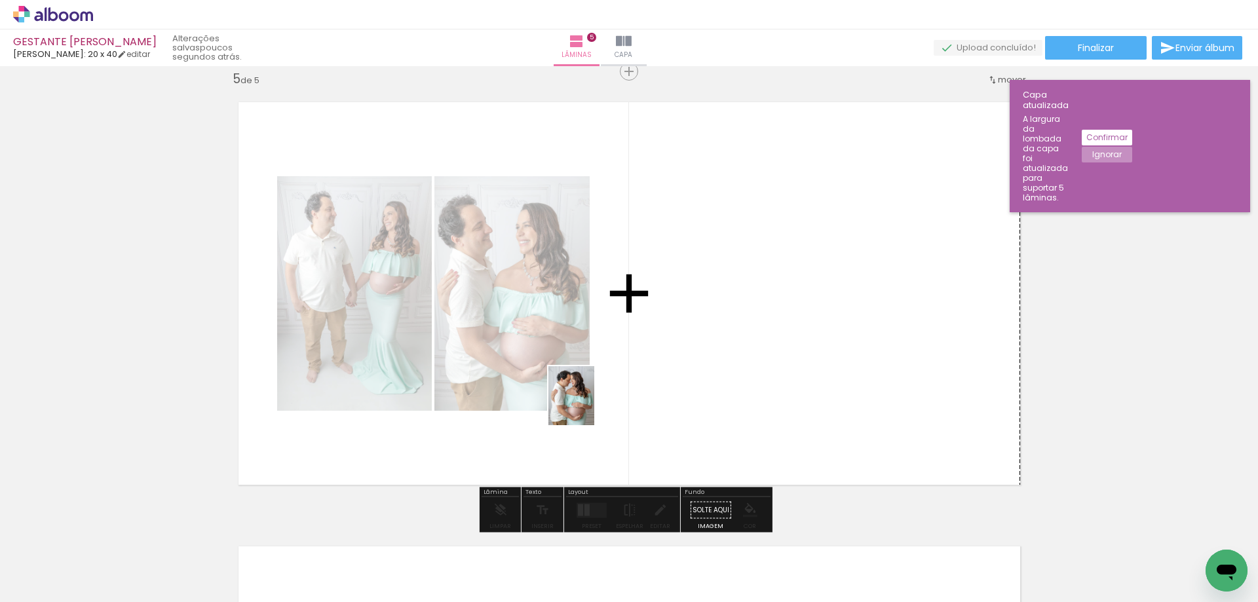
drag, startPoint x: 142, startPoint y: 562, endPoint x: 711, endPoint y: 320, distance: 618.0
click at [689, 340] on quentale-workspace at bounding box center [629, 301] width 1258 height 602
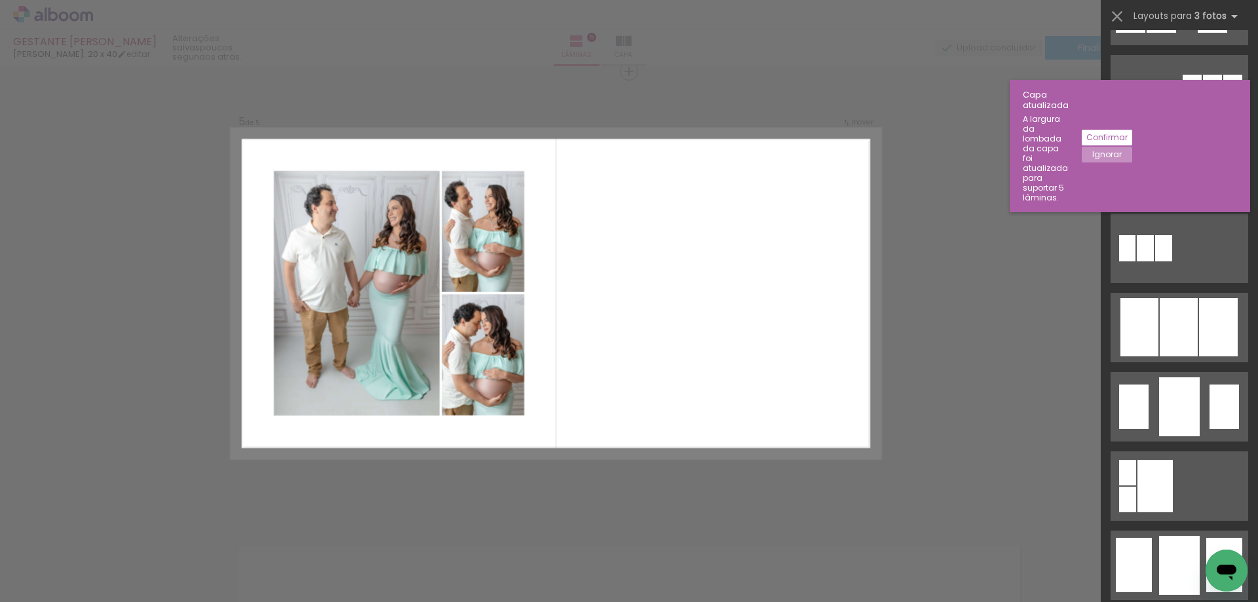
scroll to position [660, 0]
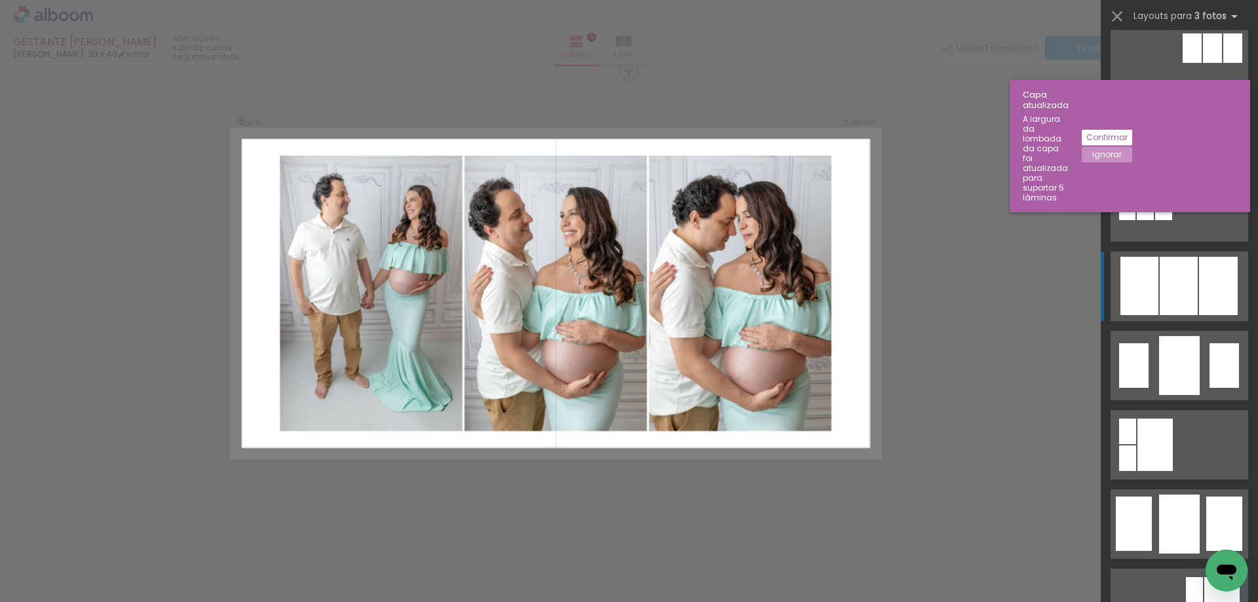
click at [1183, 290] on div at bounding box center [1179, 286] width 38 height 58
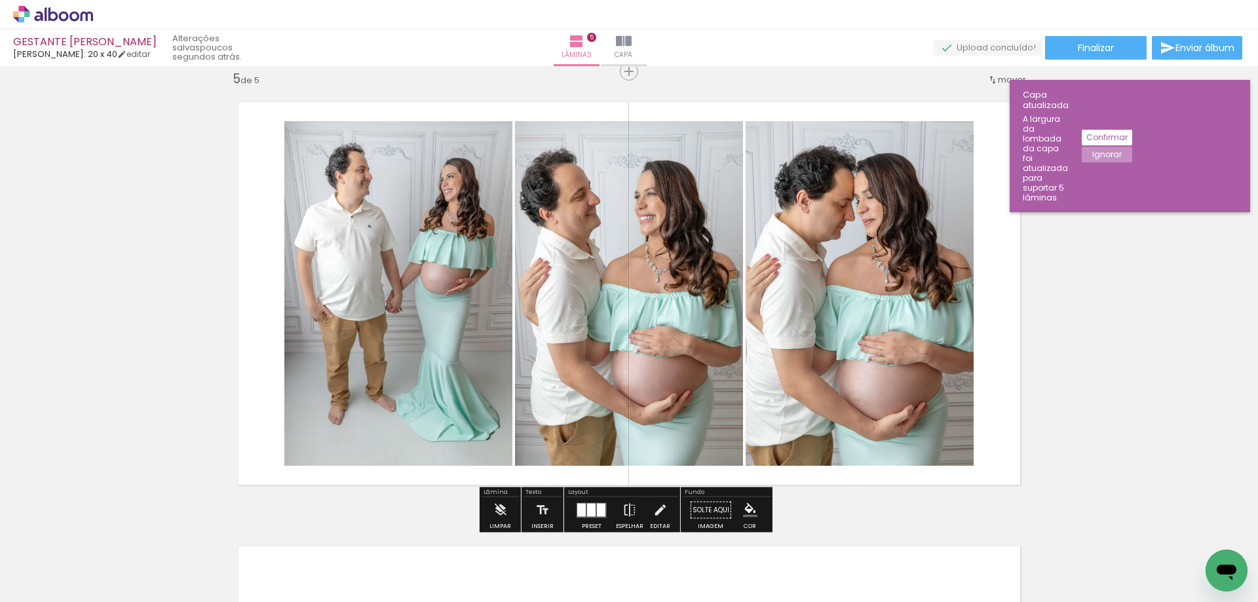
click at [582, 504] on quentale-layouter at bounding box center [592, 510] width 30 height 15
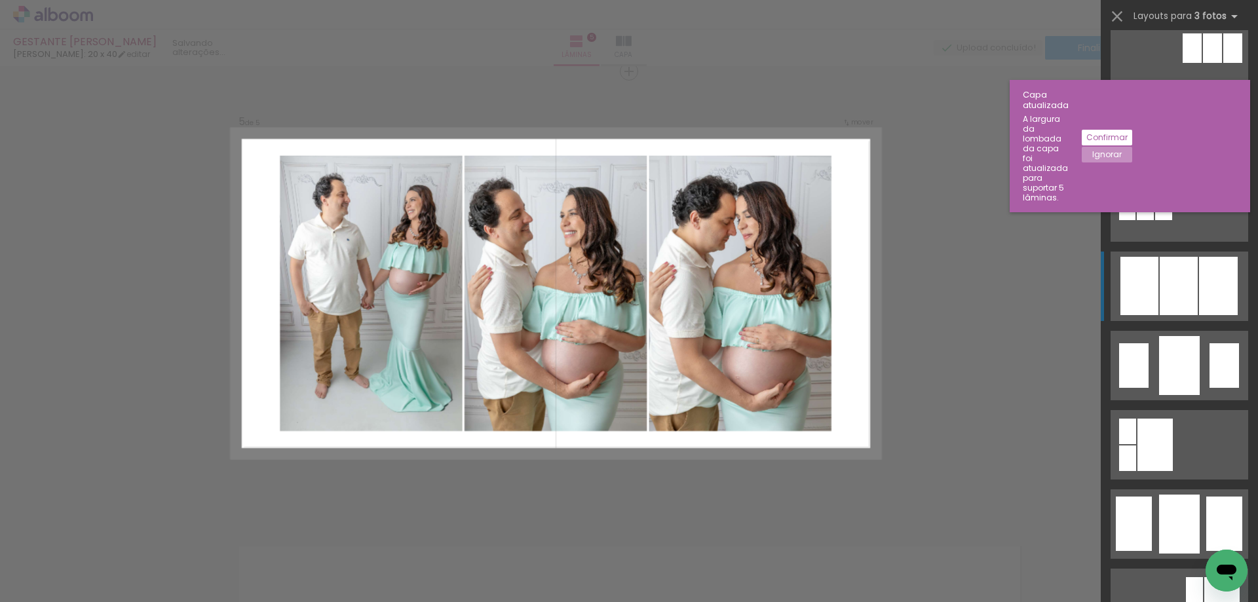
scroll to position [872, 0]
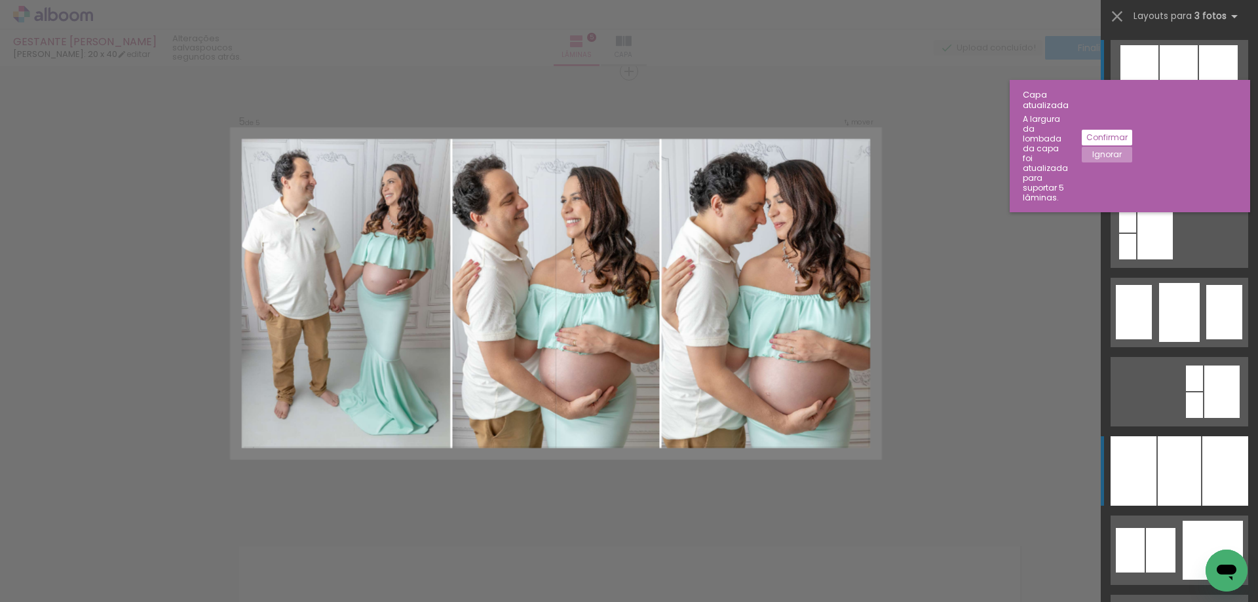
drag, startPoint x: 1216, startPoint y: 483, endPoint x: 1227, endPoint y: 481, distance: 10.7
click at [1215, 481] on div at bounding box center [1225, 470] width 46 height 69
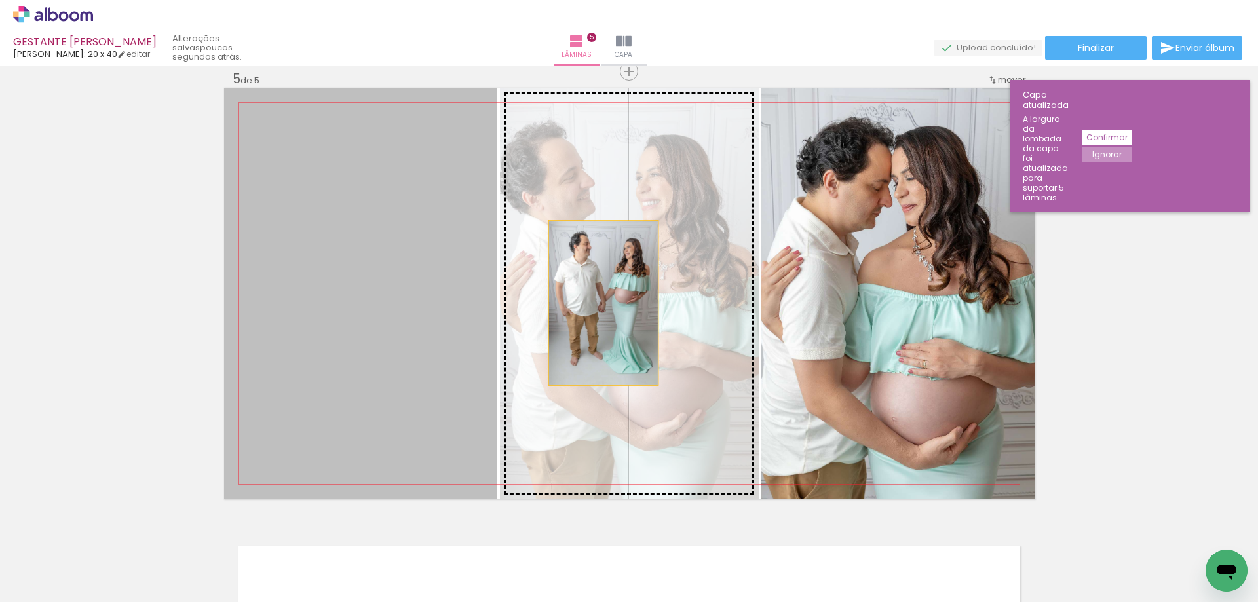
drag, startPoint x: 430, startPoint y: 299, endPoint x: 608, endPoint y: 301, distance: 177.6
click at [0, 0] on slot at bounding box center [0, 0] width 0 height 0
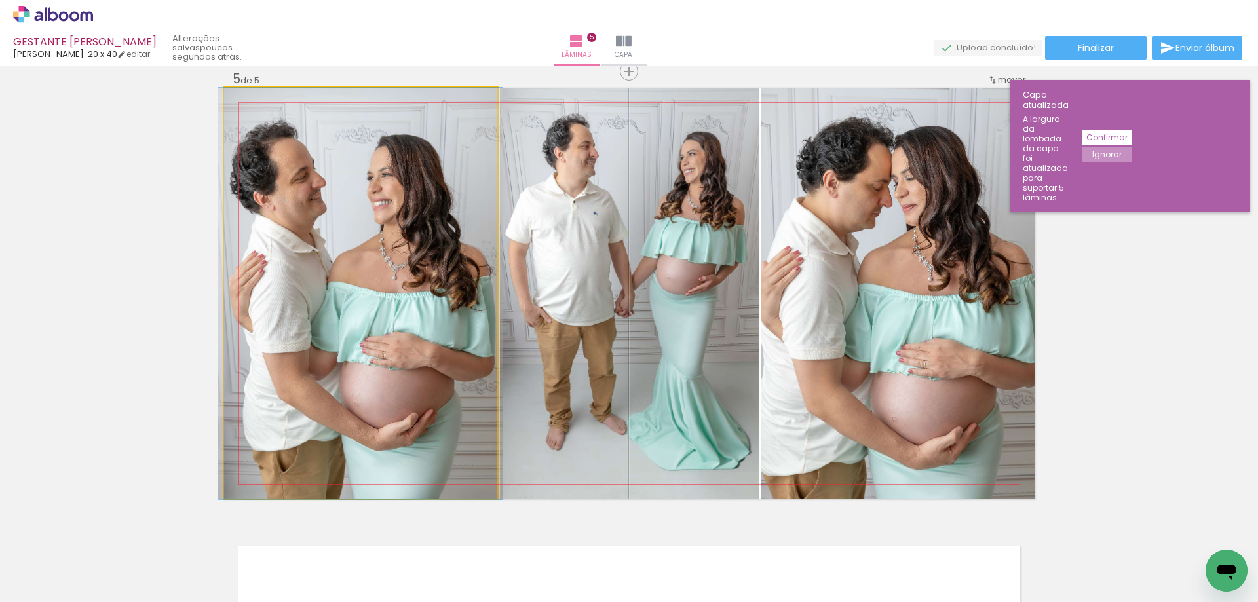
click at [352, 328] on quentale-photo at bounding box center [360, 293] width 273 height 411
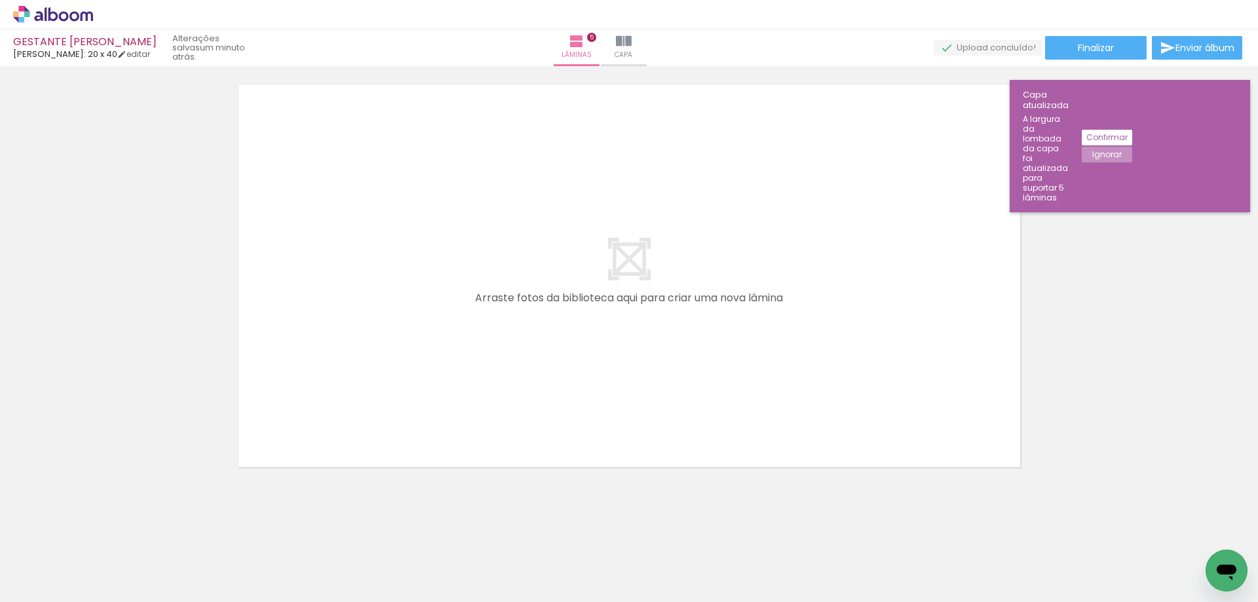
scroll to position [2260, 0]
drag, startPoint x: 138, startPoint y: 556, endPoint x: 342, endPoint y: 270, distance: 350.9
click at [341, 273] on quentale-workspace at bounding box center [629, 301] width 1258 height 602
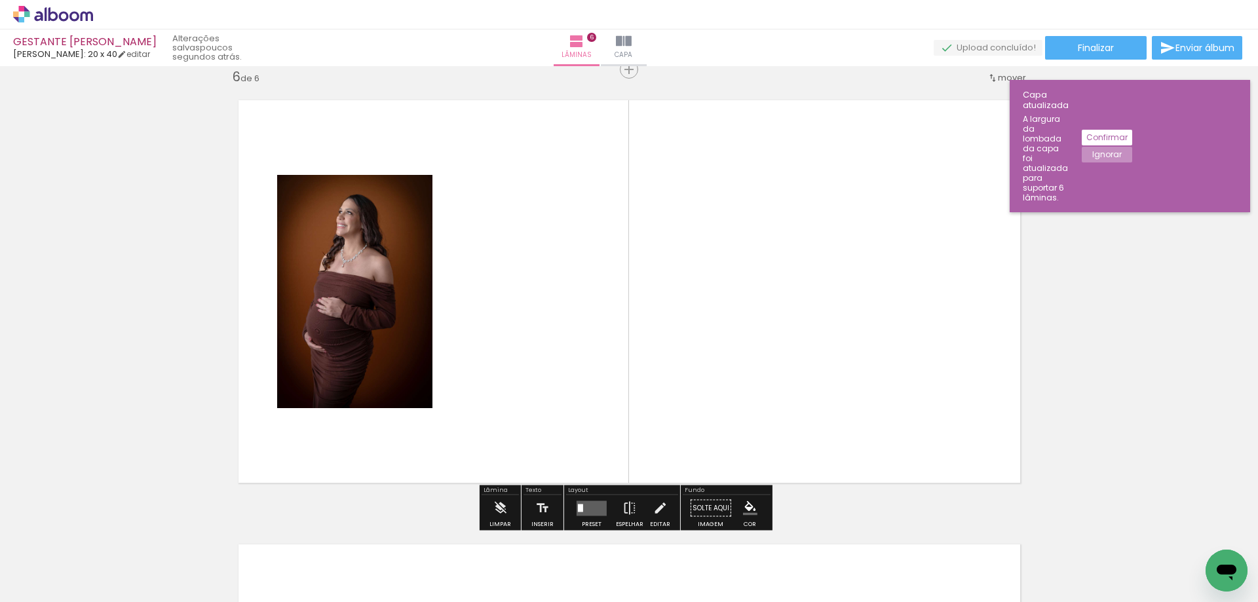
scroll to position [2238, 0]
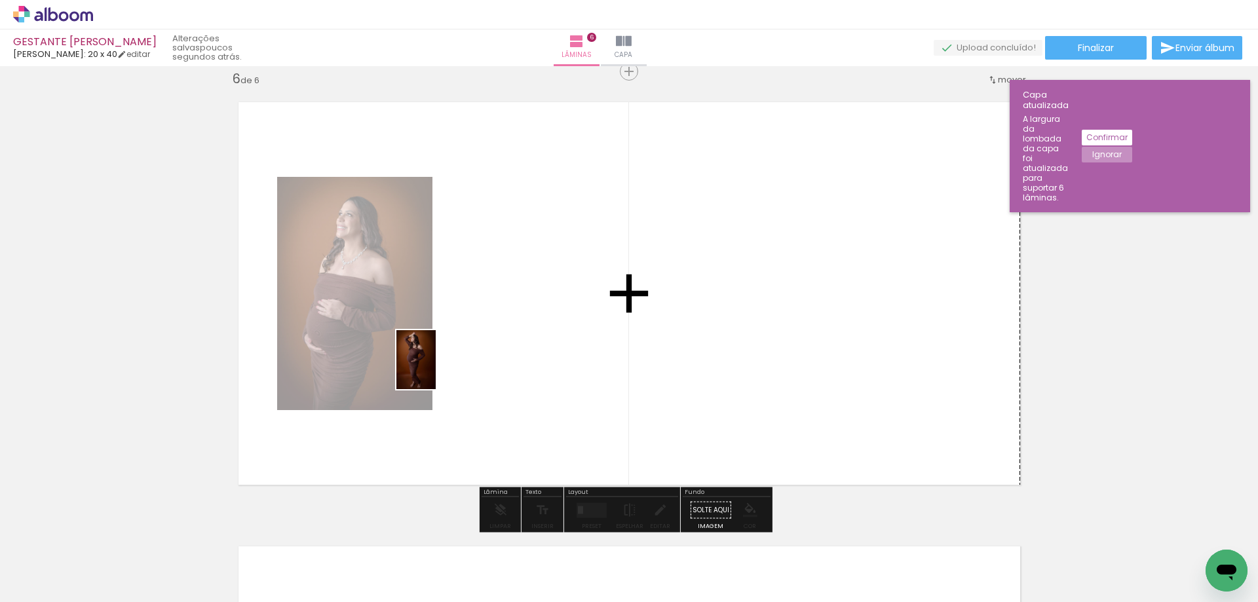
drag, startPoint x: 209, startPoint y: 566, endPoint x: 556, endPoint y: 328, distance: 420.4
click at [556, 328] on quentale-workspace at bounding box center [629, 301] width 1258 height 602
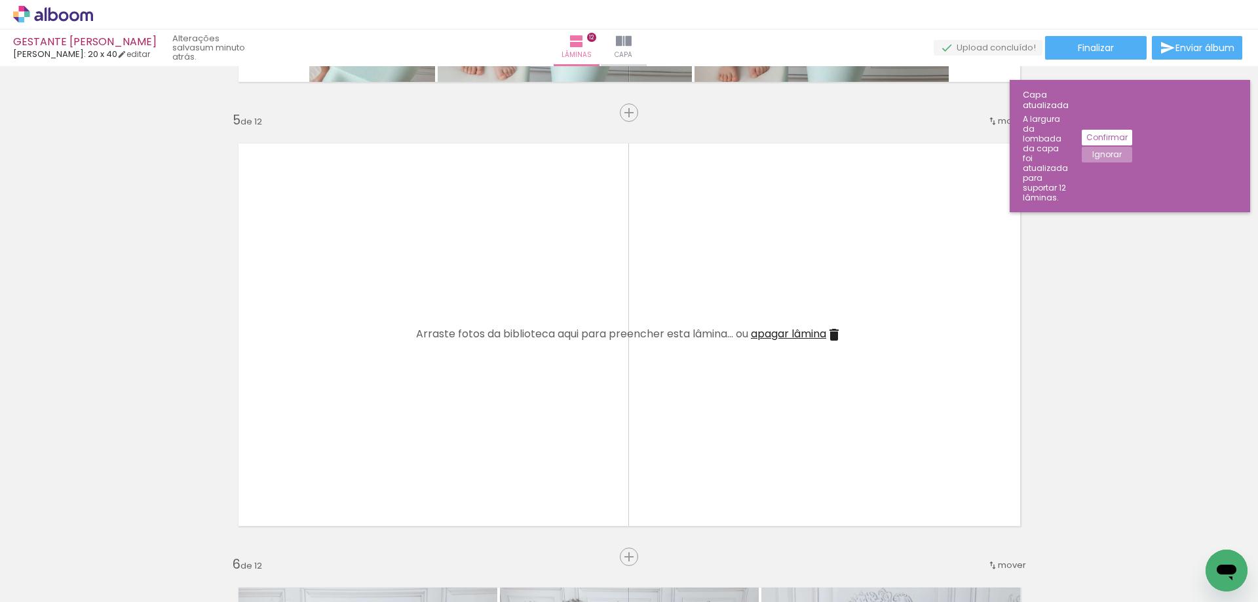
scroll to position [0, 1189]
drag, startPoint x: 1056, startPoint y: 553, endPoint x: 602, endPoint y: 374, distance: 487.4
click at [575, 373] on quentale-workspace at bounding box center [629, 301] width 1258 height 602
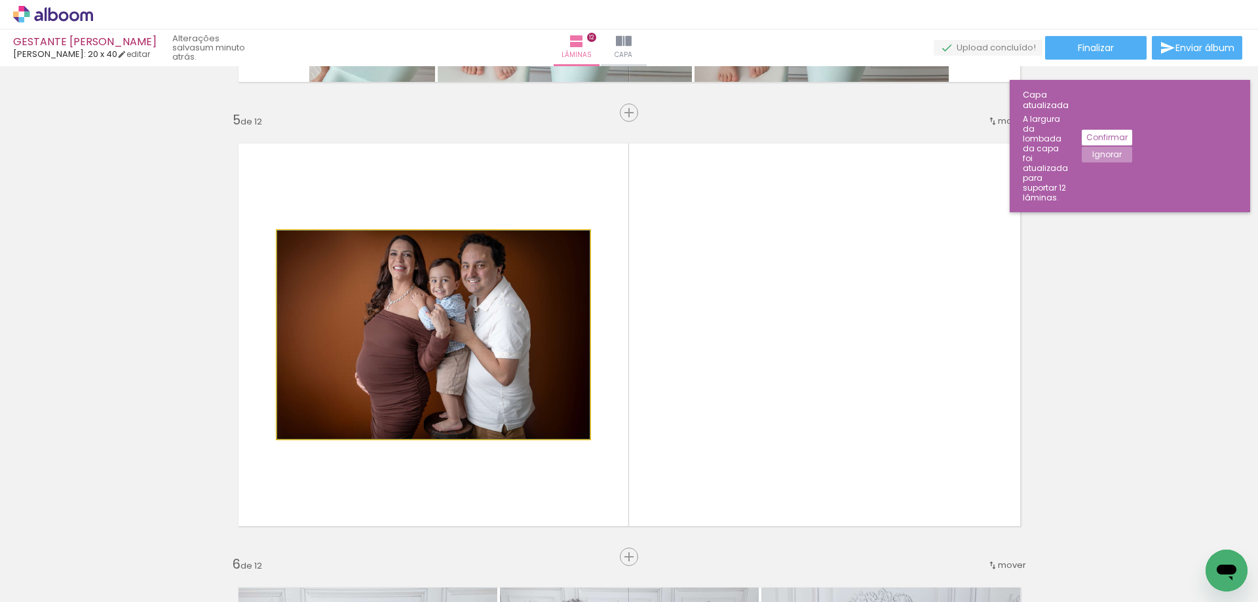
drag, startPoint x: 545, startPoint y: 281, endPoint x: 545, endPoint y: 274, distance: 7.2
click at [545, 281] on quentale-photo at bounding box center [433, 335] width 313 height 208
click at [539, 282] on quentale-photo at bounding box center [433, 335] width 313 height 208
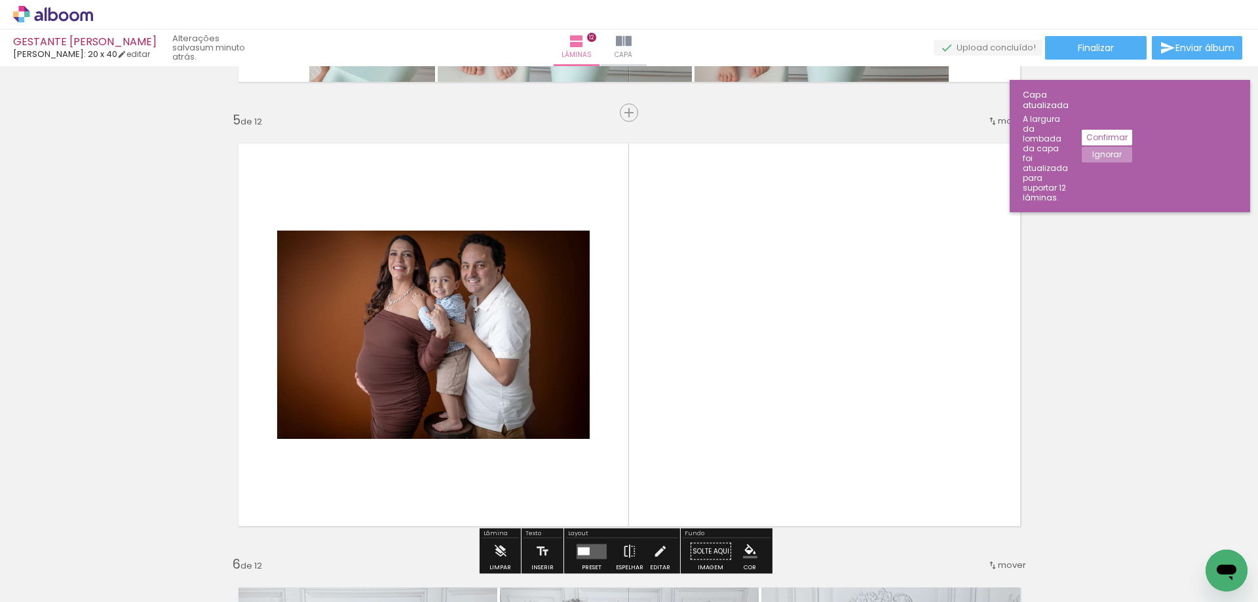
click at [537, 409] on quentale-photo at bounding box center [433, 335] width 313 height 208
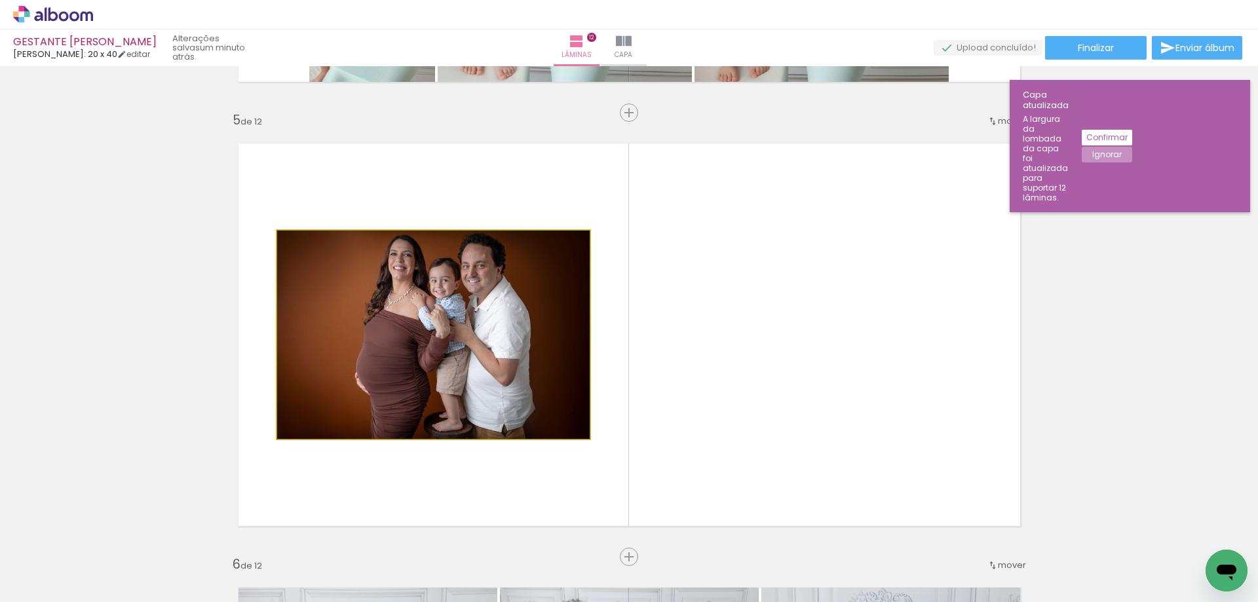
click at [515, 387] on quentale-photo at bounding box center [433, 335] width 313 height 208
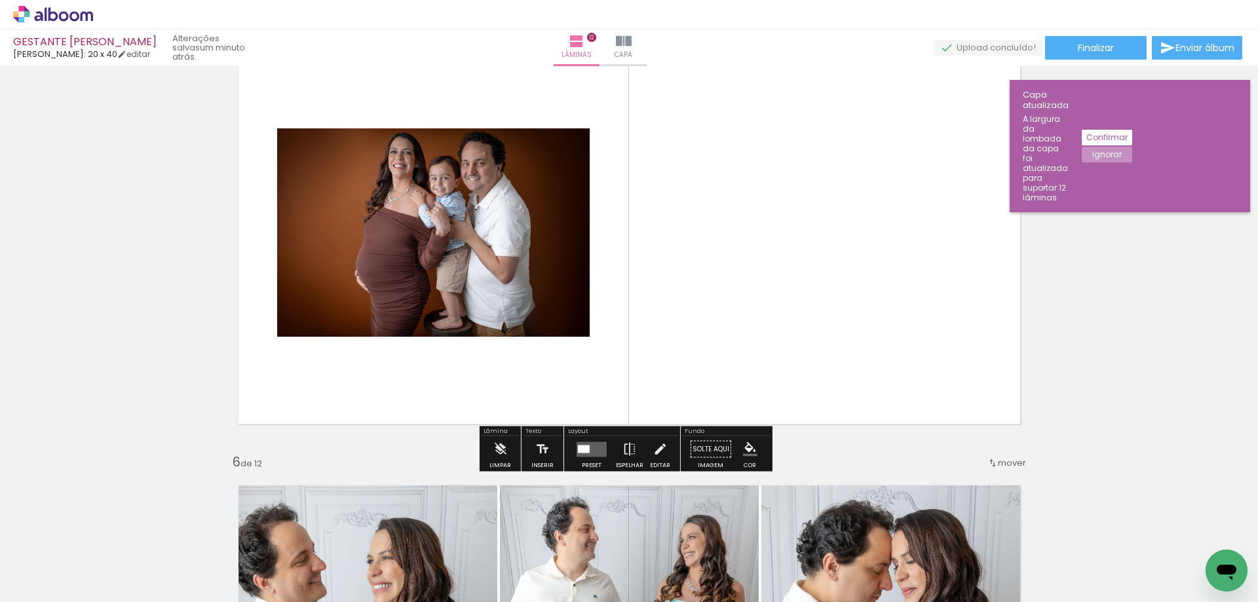
scroll to position [1858, 0]
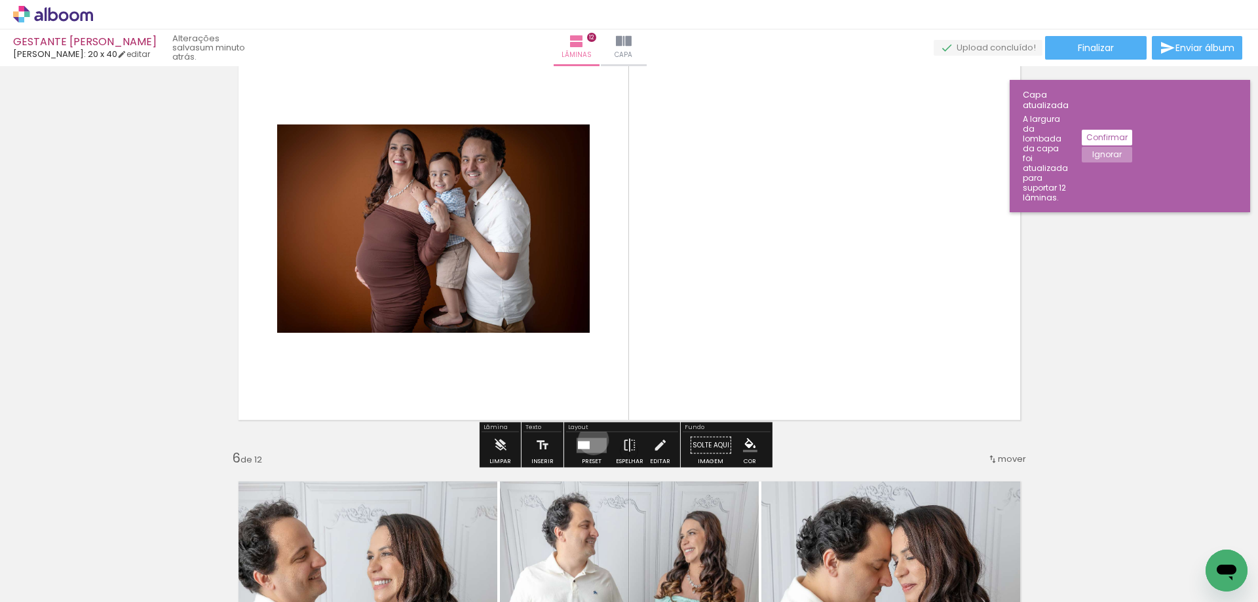
click at [589, 439] on quentale-layouter at bounding box center [592, 445] width 30 height 15
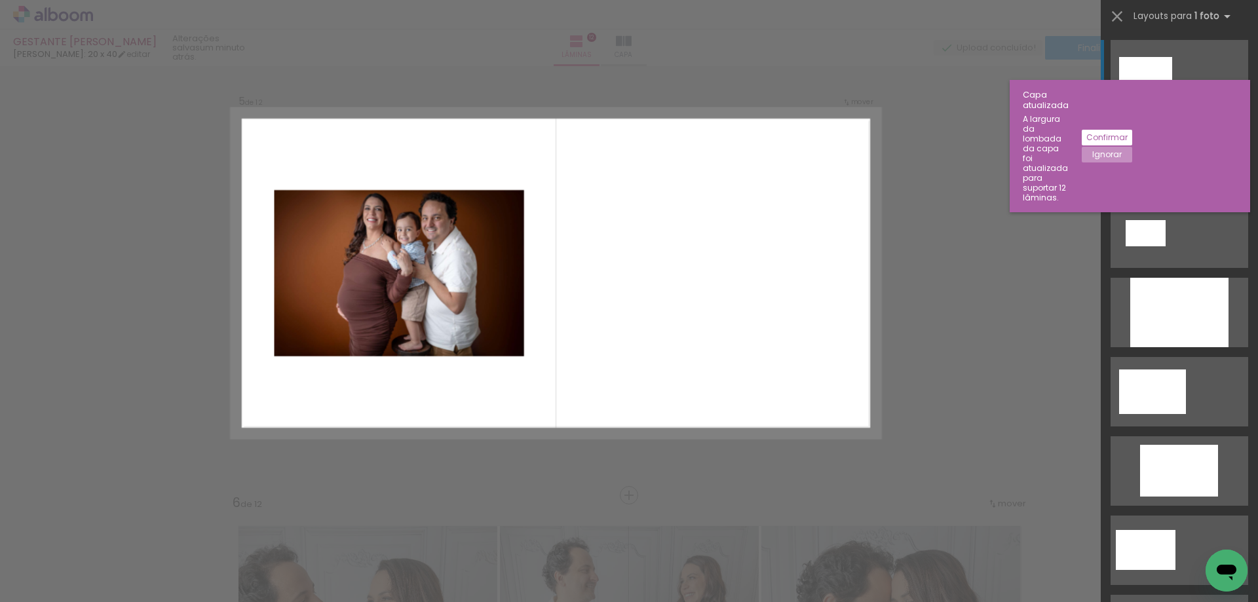
scroll to position [1793, 0]
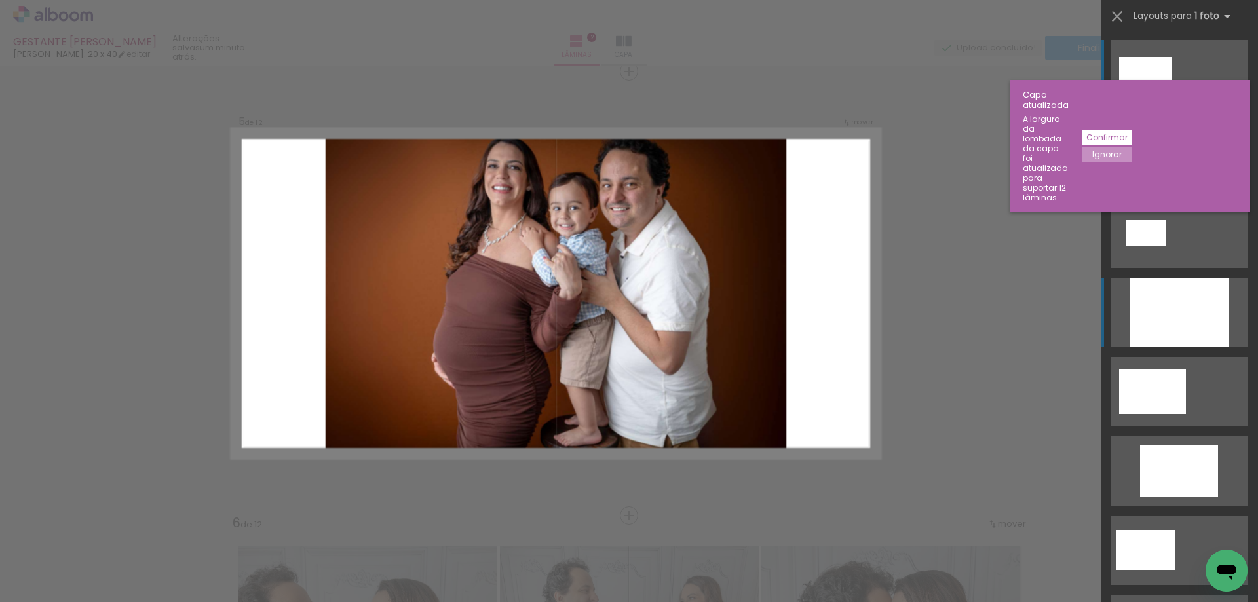
click at [1144, 313] on div at bounding box center [1179, 312] width 98 height 69
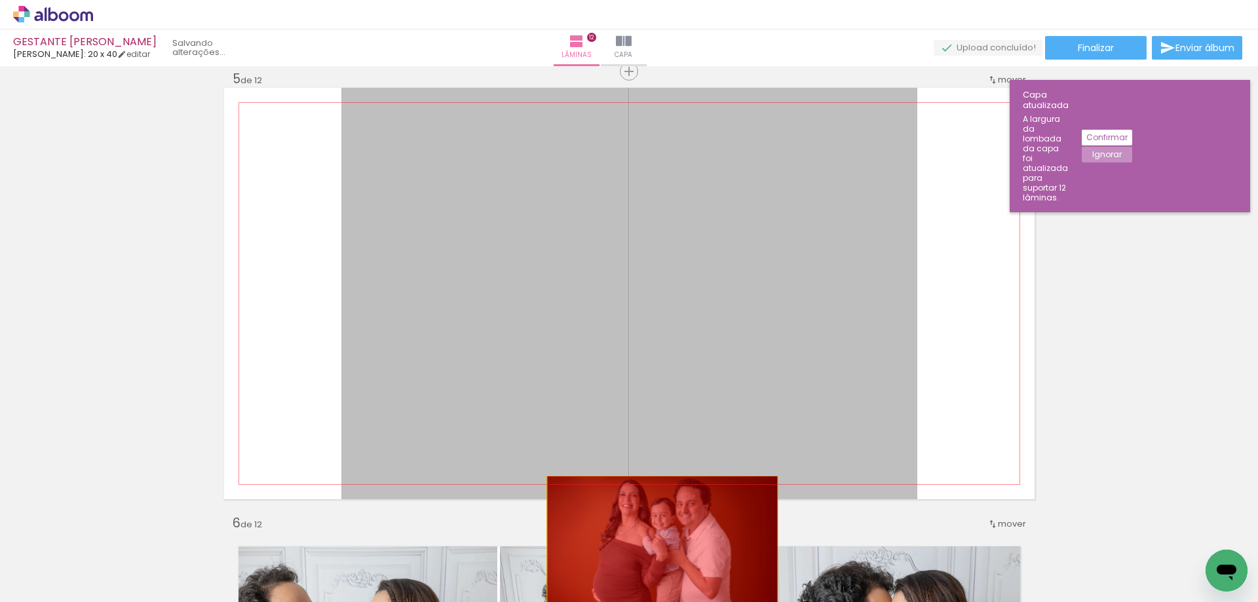
drag, startPoint x: 733, startPoint y: 320, endPoint x: 658, endPoint y: 560, distance: 250.5
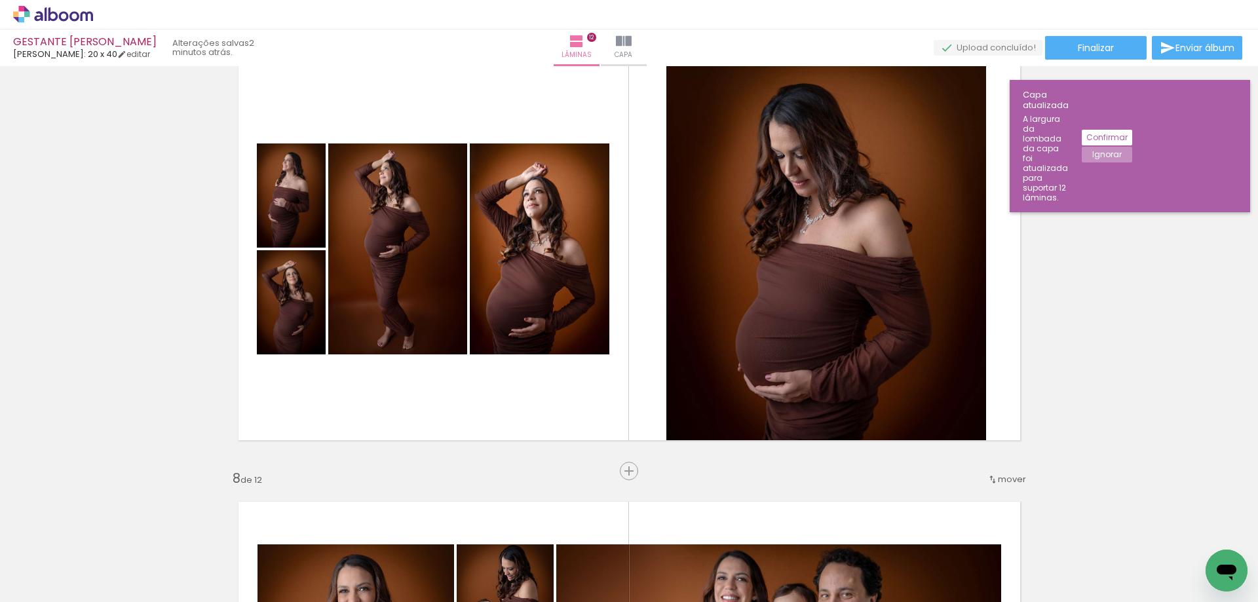
scroll to position [2749, 0]
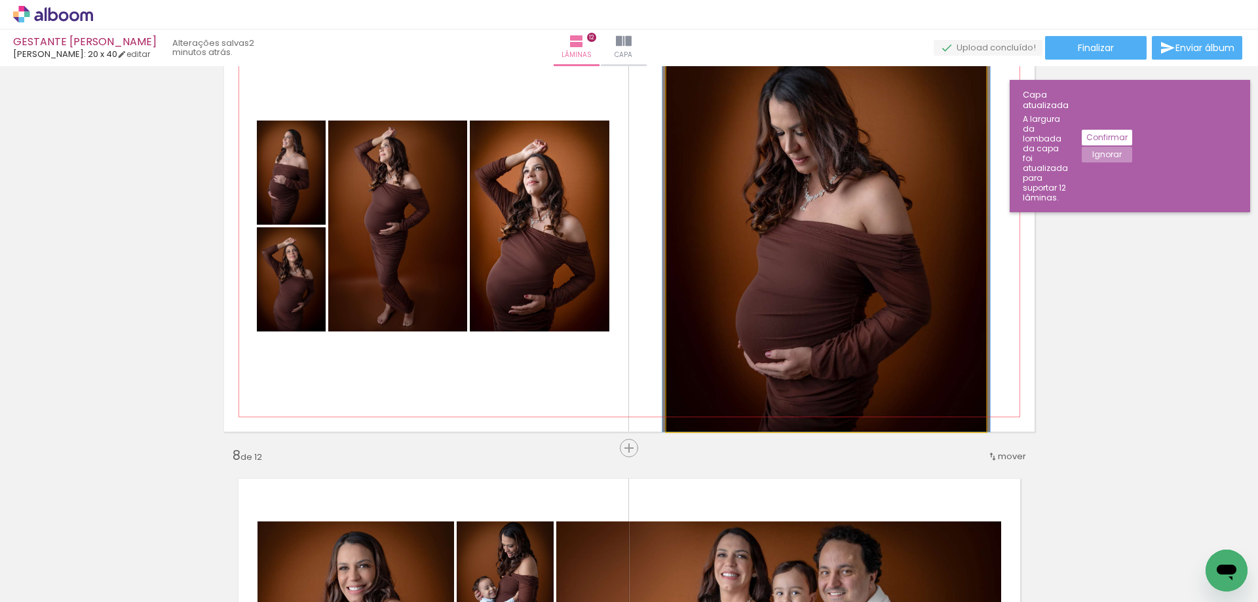
click at [898, 289] on quentale-photo at bounding box center [826, 225] width 320 height 411
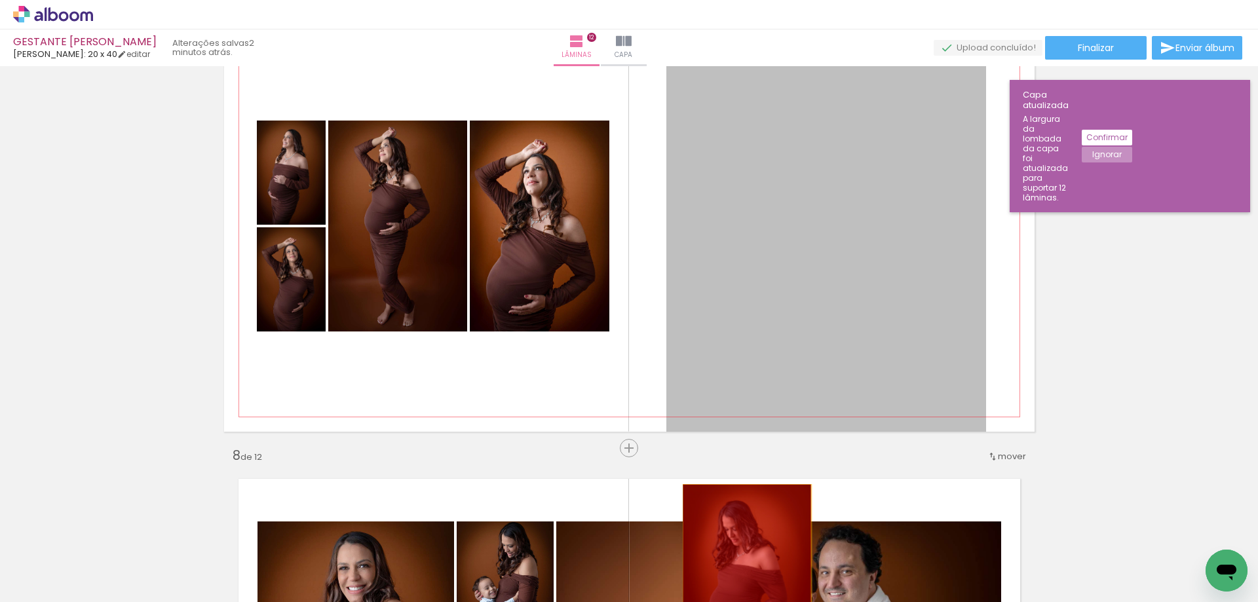
drag, startPoint x: 850, startPoint y: 237, endPoint x: 750, endPoint y: 567, distance: 344.5
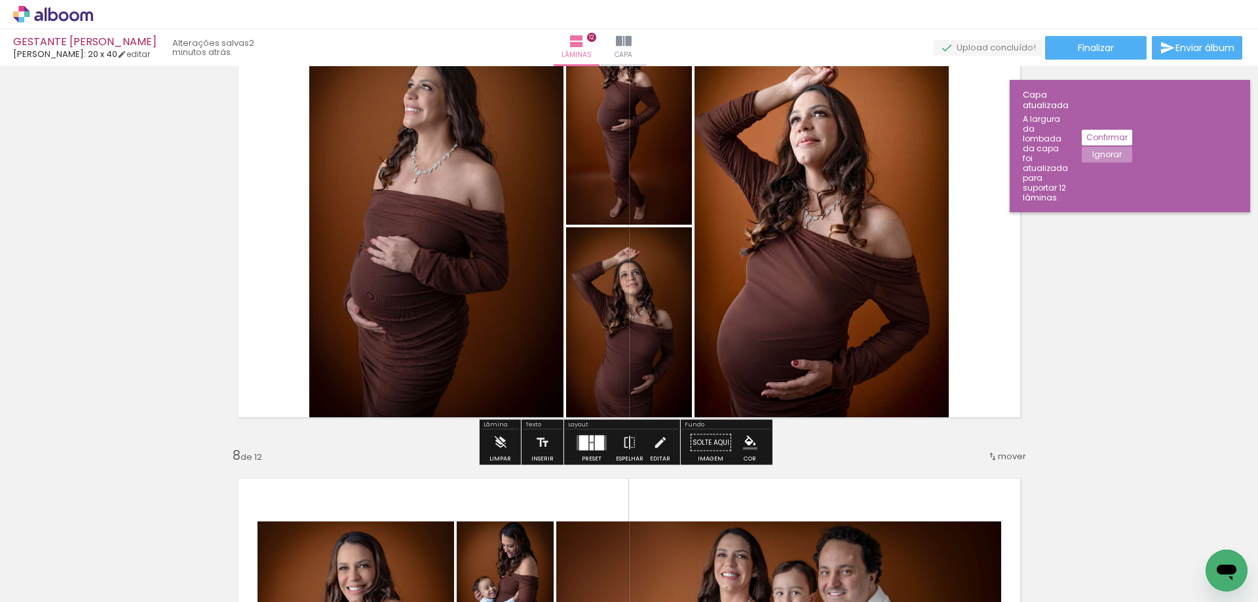
click at [596, 444] on div at bounding box center [599, 442] width 9 height 15
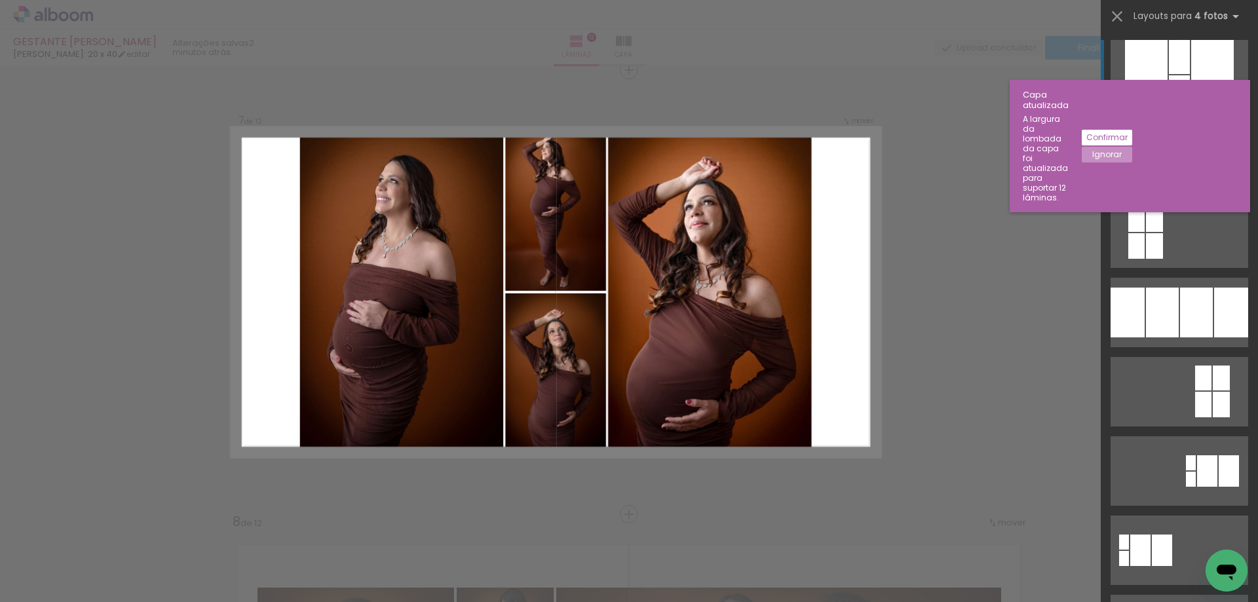
scroll to position [2682, 0]
drag, startPoint x: 1232, startPoint y: 109, endPoint x: 1238, endPoint y: 96, distance: 13.5
click at [1132, 147] on paper-button "Ignorar" at bounding box center [1107, 155] width 50 height 16
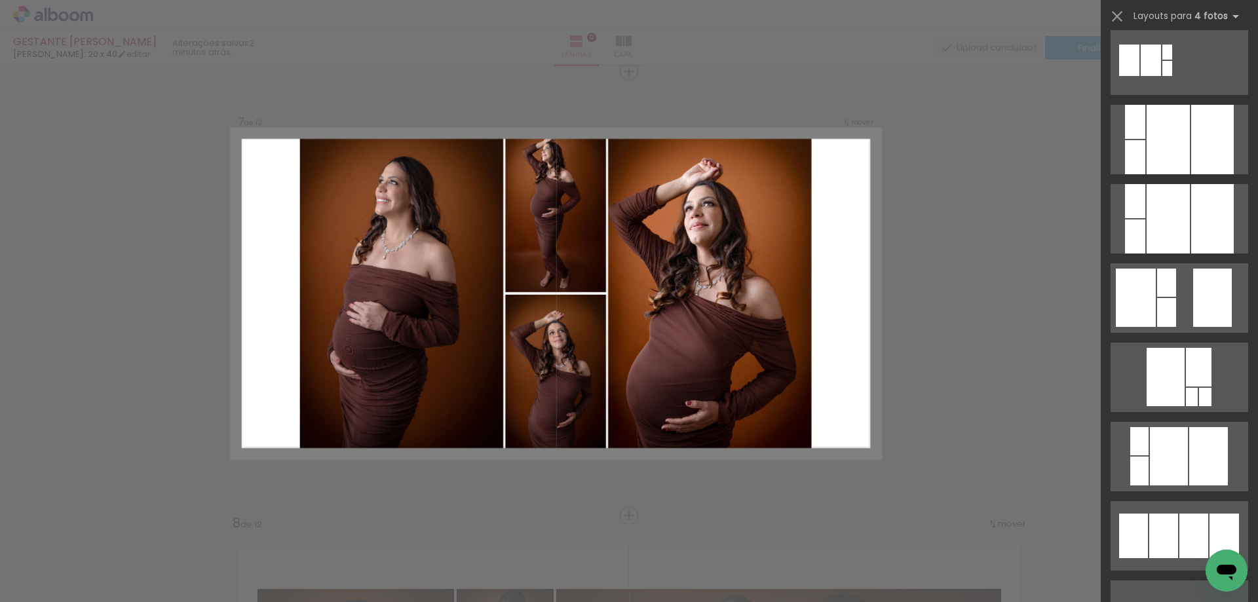
scroll to position [1556, 0]
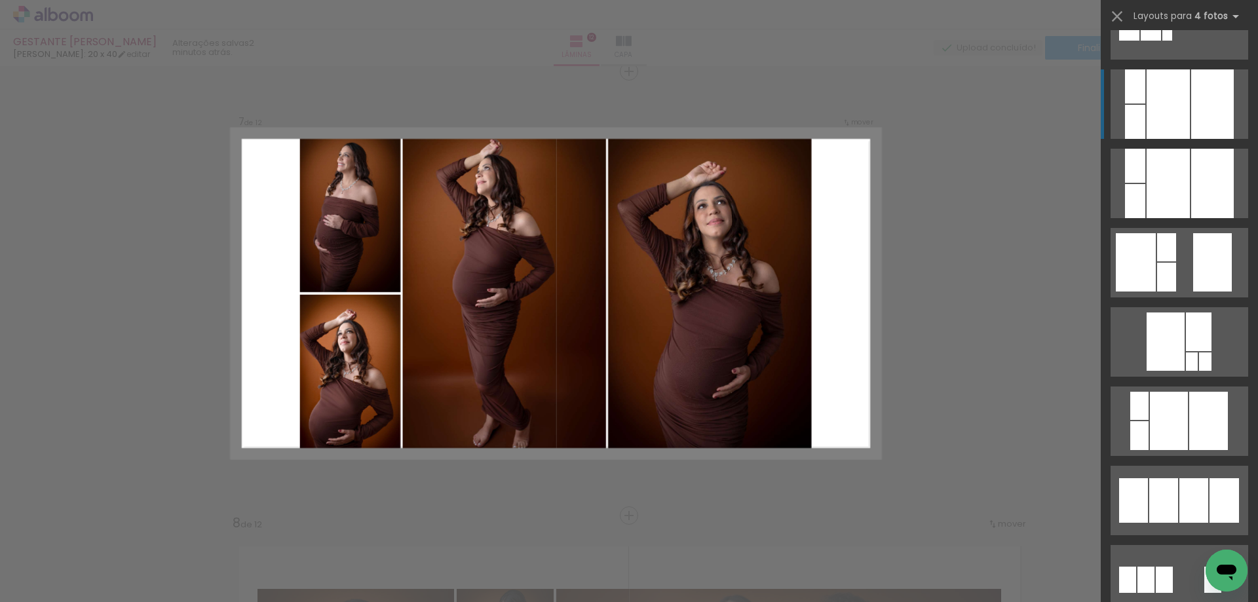
click at [1199, 119] on div at bounding box center [1212, 103] width 43 height 69
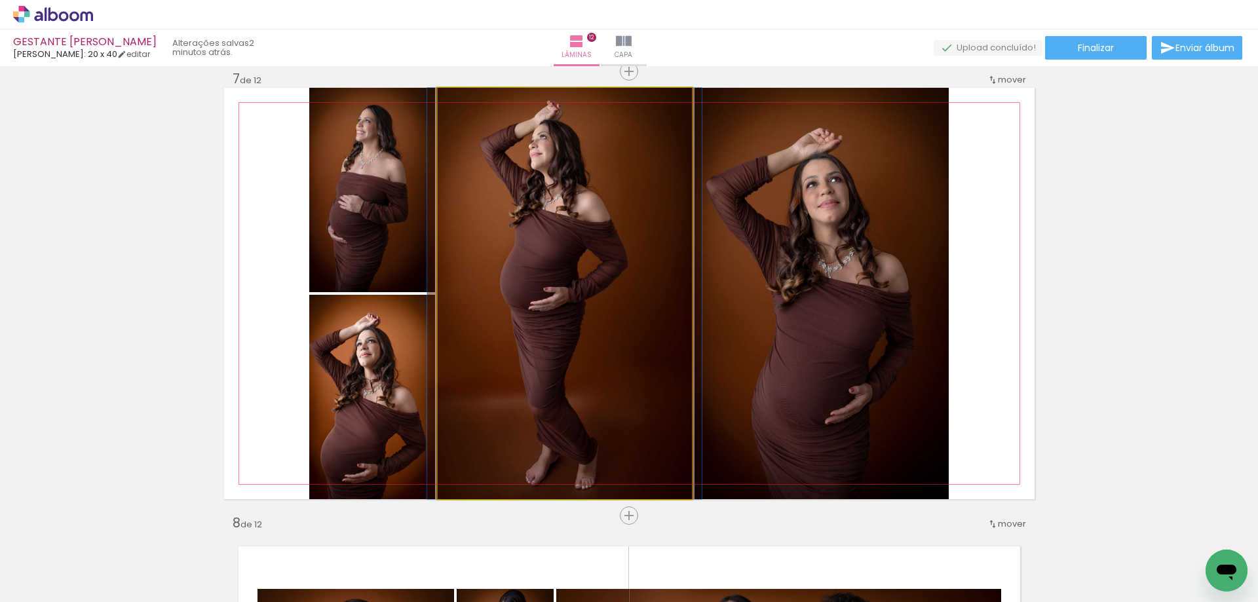
click at [605, 300] on quentale-photo at bounding box center [565, 293] width 254 height 411
click at [603, 307] on quentale-photo at bounding box center [565, 293] width 254 height 411
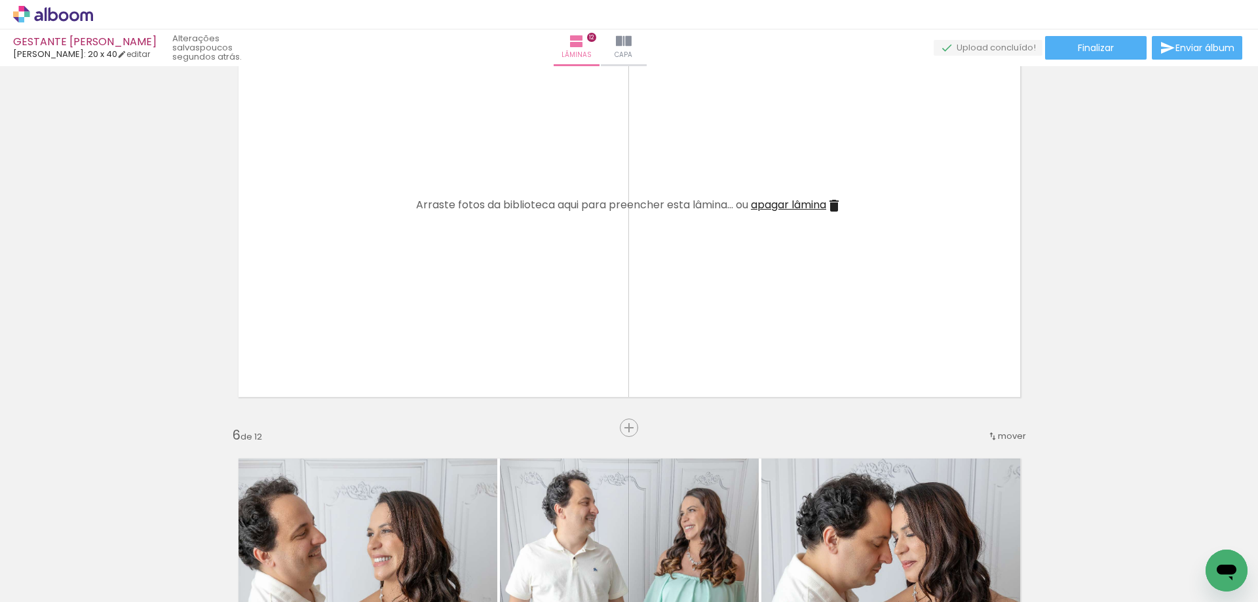
scroll to position [0, 45]
drag, startPoint x: 309, startPoint y: 563, endPoint x: 521, endPoint y: 193, distance: 426.2
click at [504, 197] on quentale-workspace at bounding box center [629, 301] width 1258 height 602
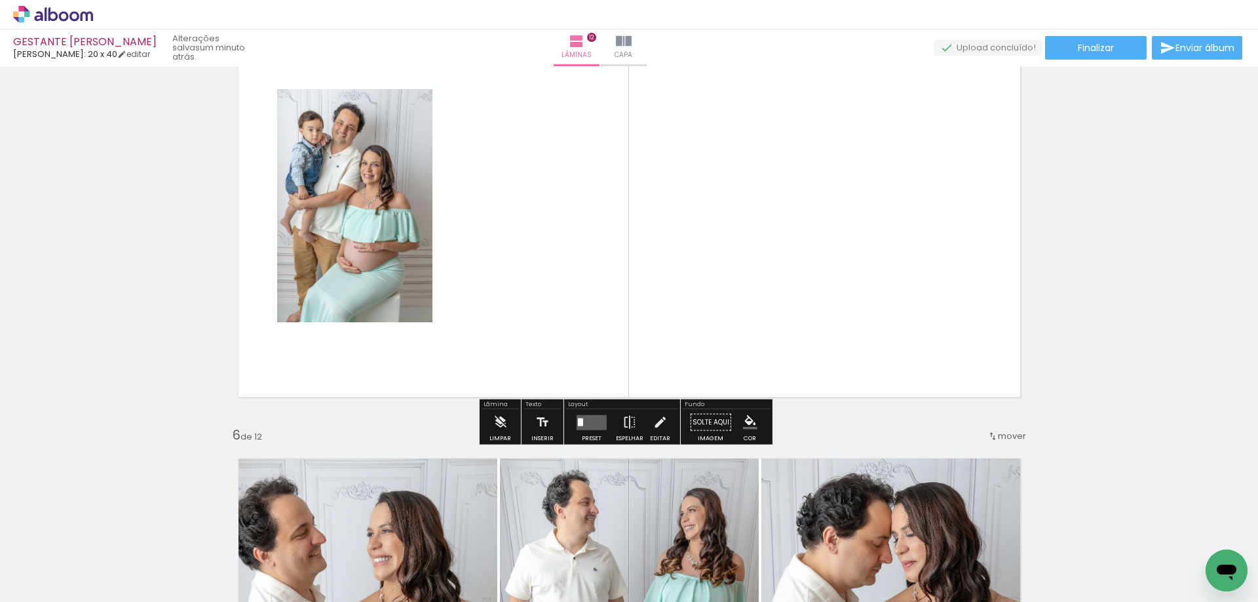
click at [655, 431] on iron-icon at bounding box center [660, 423] width 14 height 26
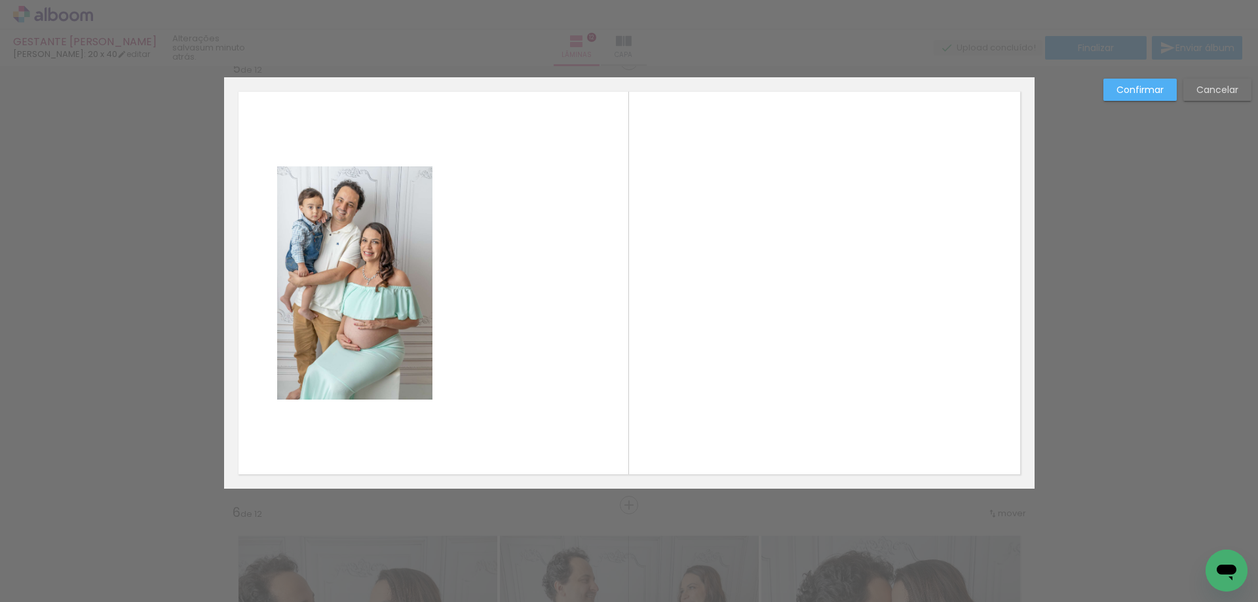
scroll to position [1793, 0]
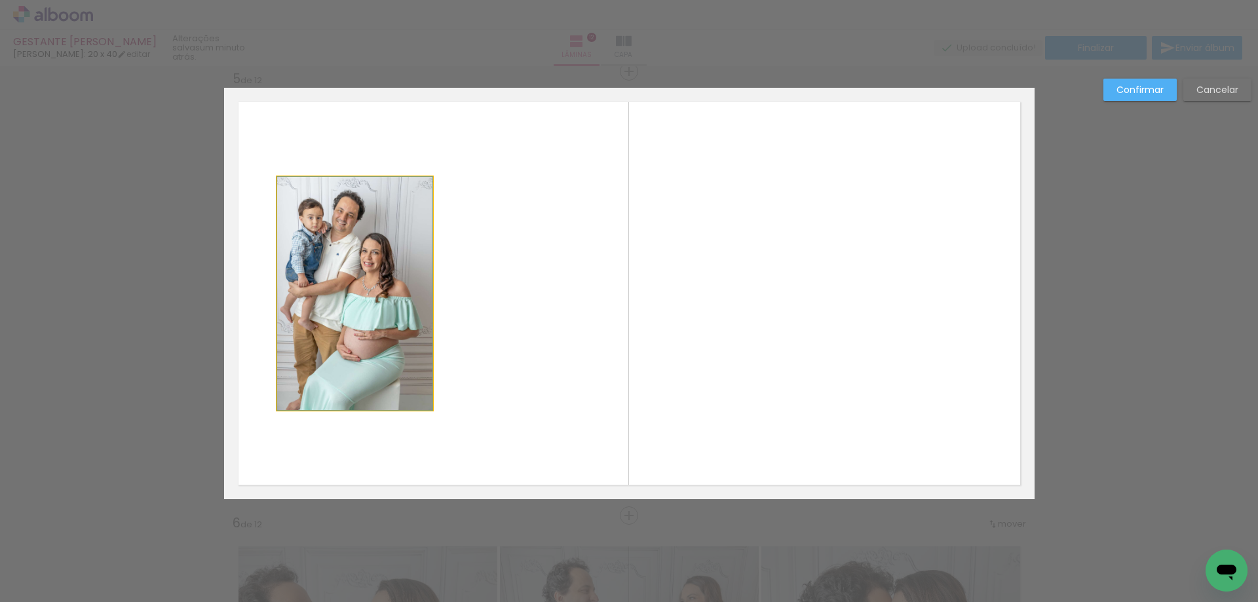
click at [370, 297] on quentale-photo at bounding box center [354, 293] width 155 height 233
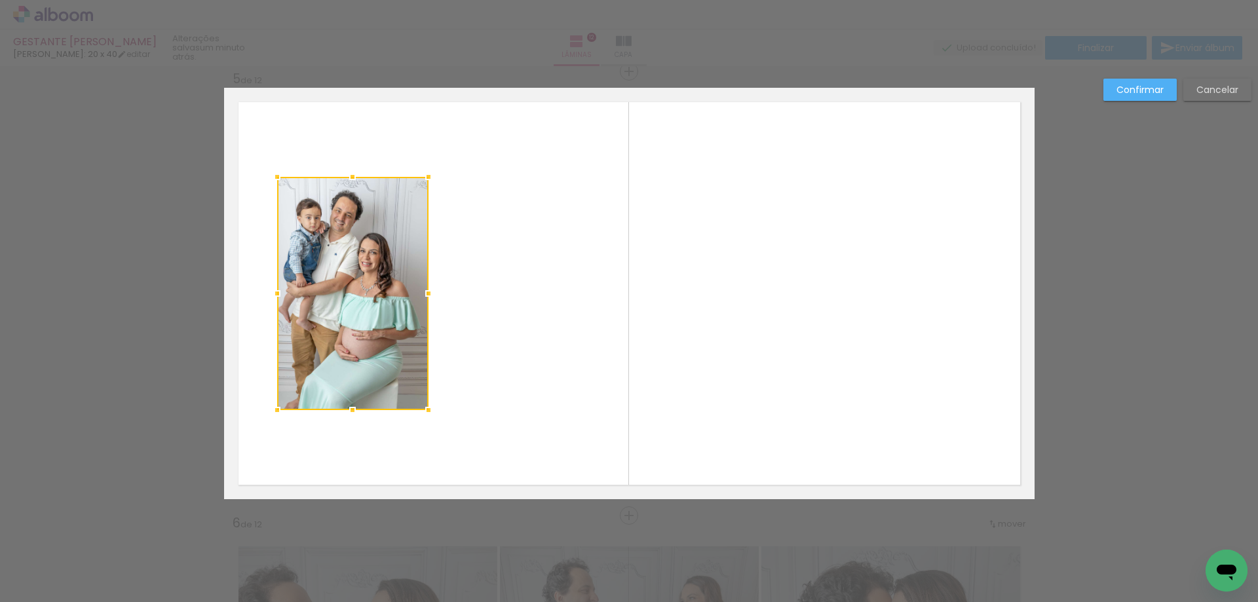
click at [421, 294] on div at bounding box center [428, 293] width 26 height 26
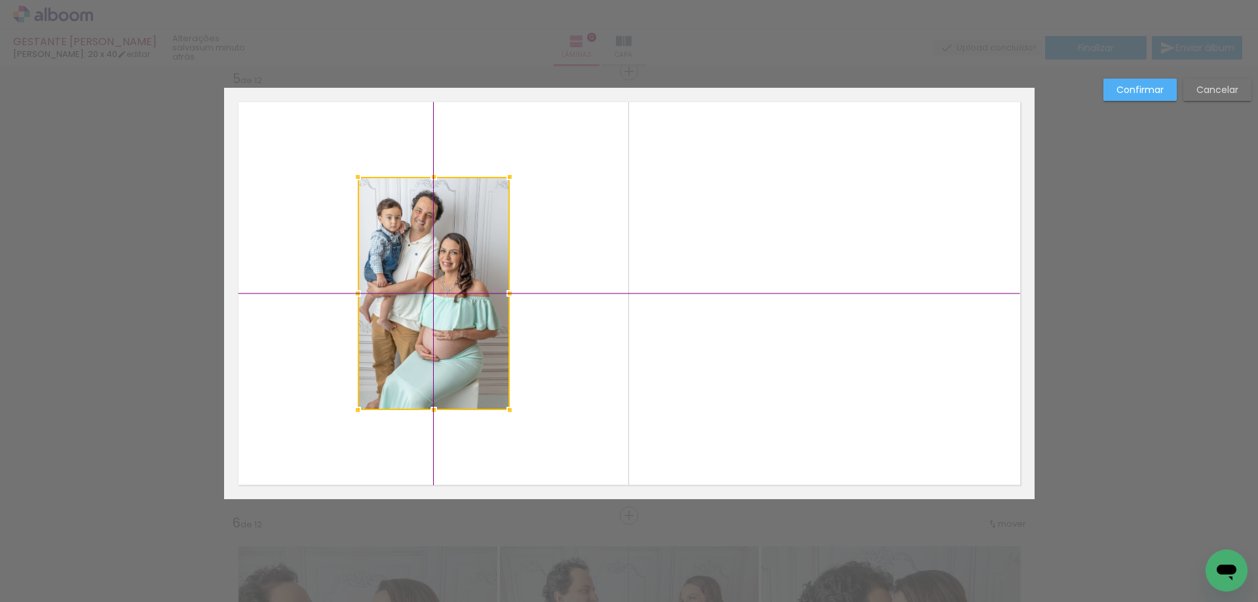
drag, startPoint x: 364, startPoint y: 309, endPoint x: 453, endPoint y: 299, distance: 89.1
click at [427, 299] on div at bounding box center [434, 293] width 152 height 233
click at [879, 221] on quentale-layouter at bounding box center [629, 293] width 811 height 411
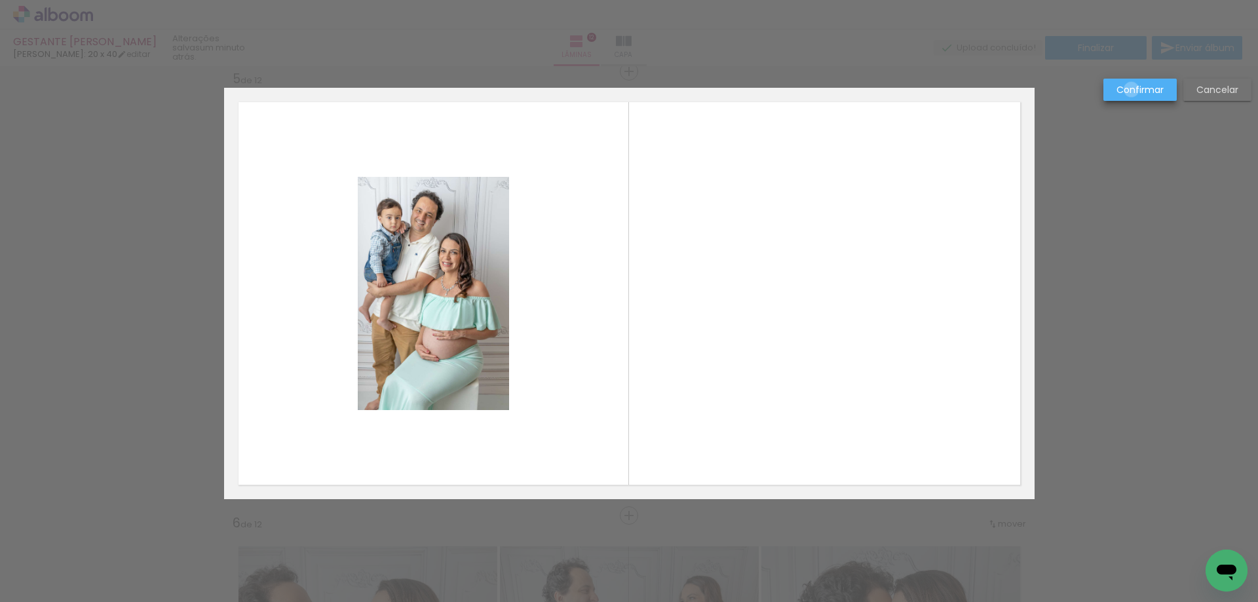
click at [0, 0] on slot "Confirmar" at bounding box center [0, 0] width 0 height 0
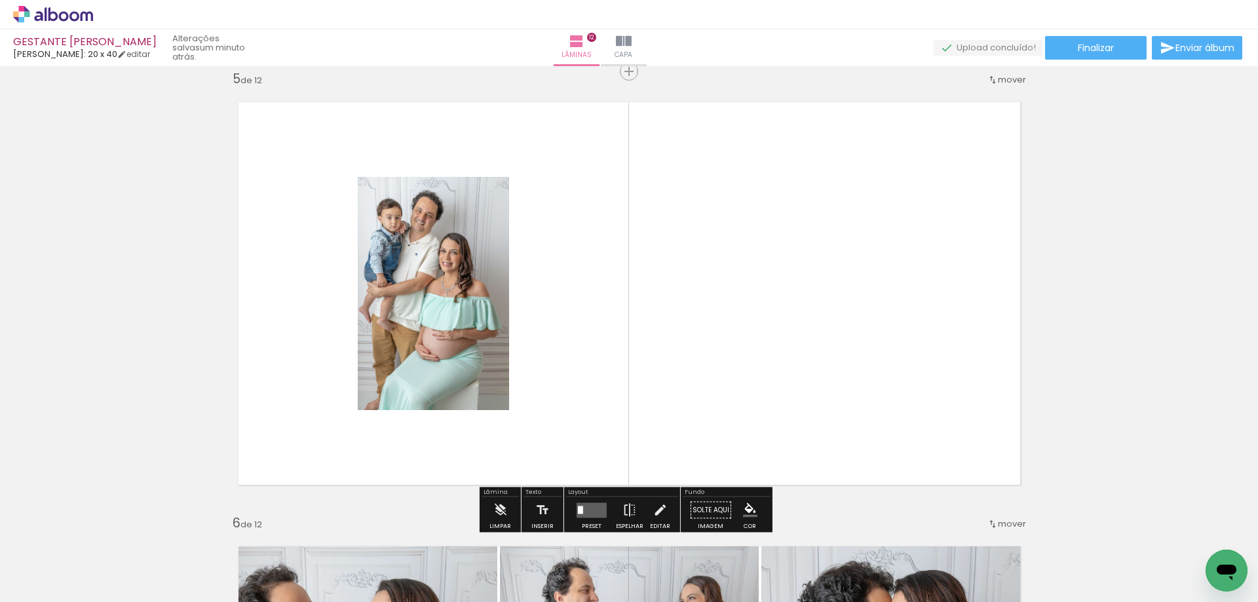
click at [466, 301] on quentale-photo at bounding box center [434, 293] width 152 height 233
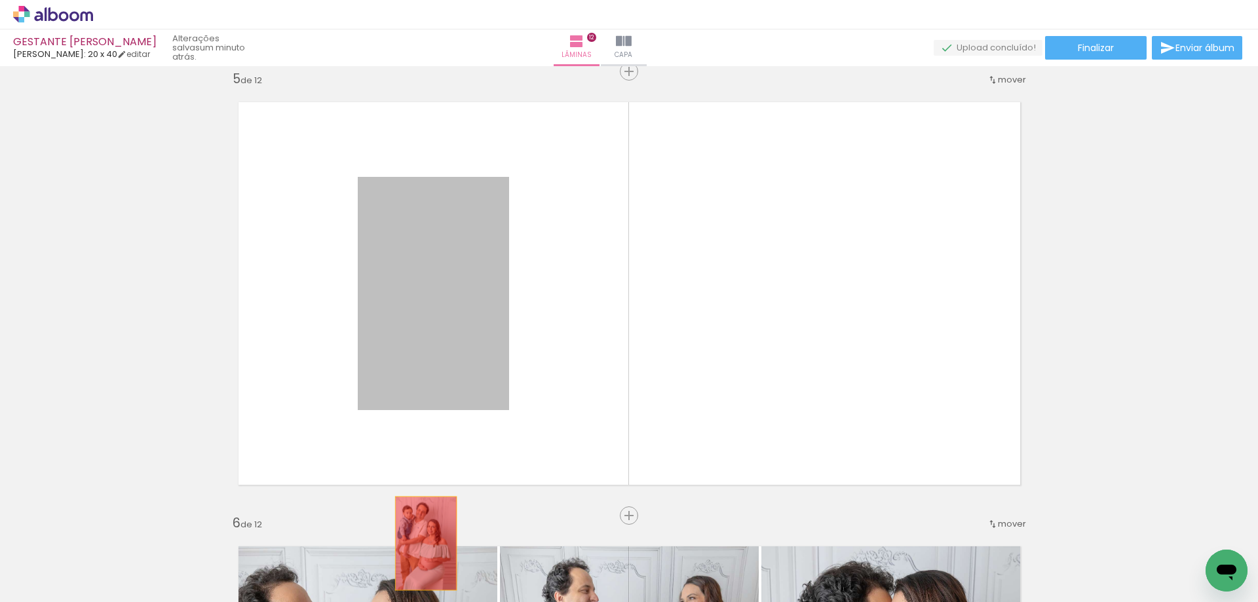
drag, startPoint x: 447, startPoint y: 285, endPoint x: 424, endPoint y: 541, distance: 257.2
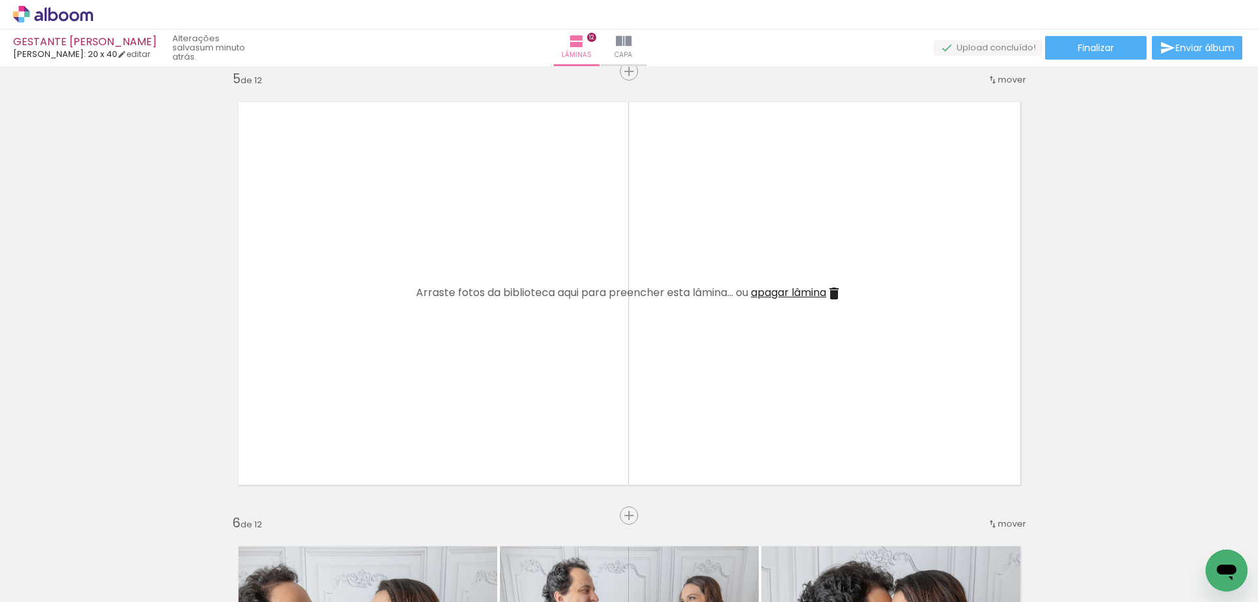
click at [834, 294] on iron-icon at bounding box center [834, 294] width 16 height 16
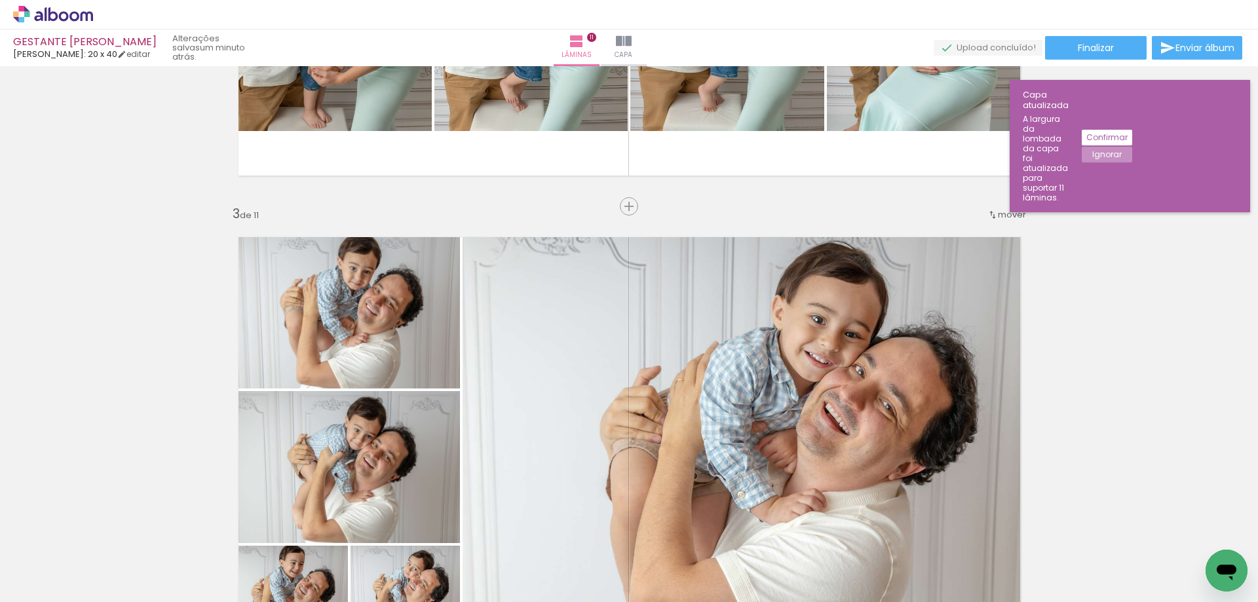
scroll to position [777, 0]
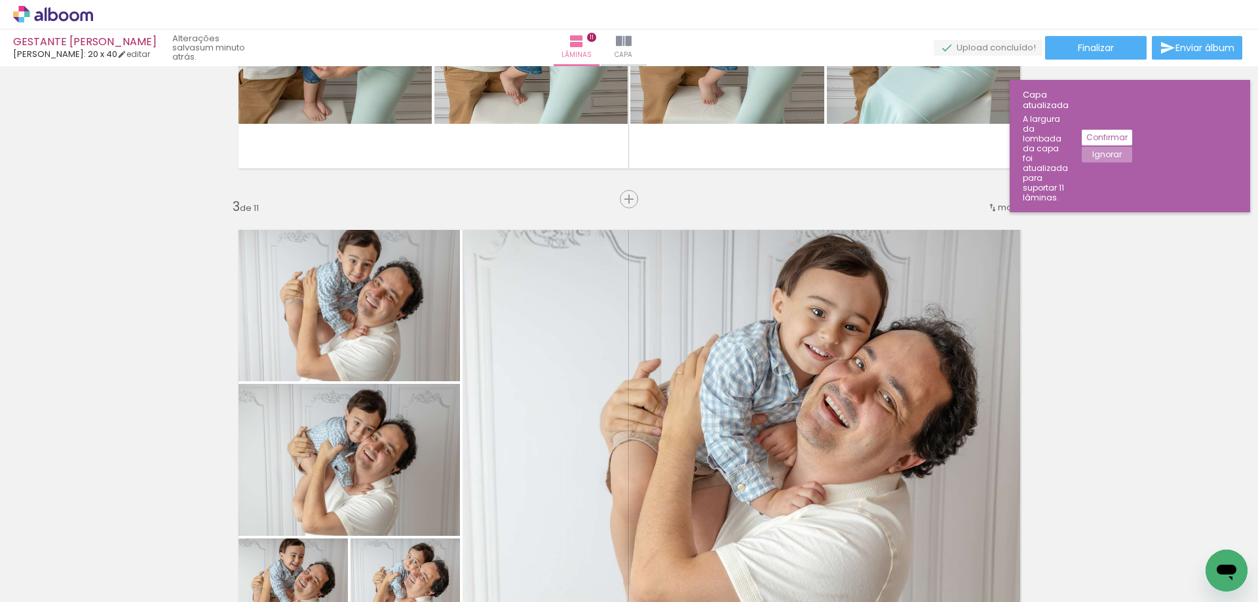
click at [1005, 201] on span "mover" at bounding box center [1012, 207] width 28 height 12
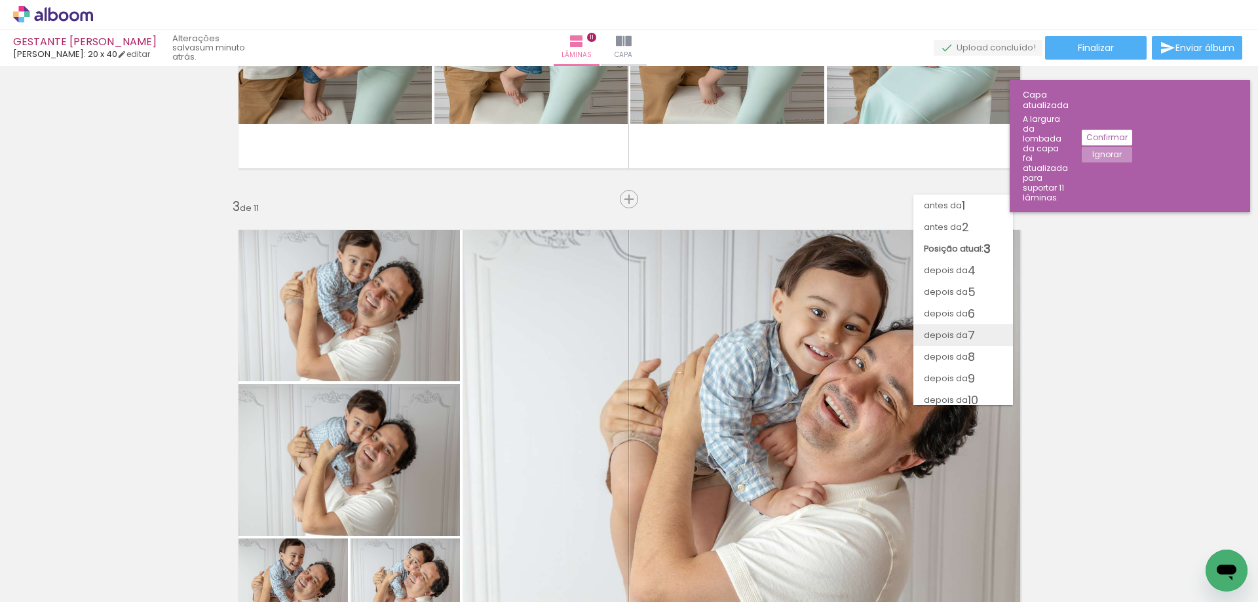
click paper-item "depois da 7"
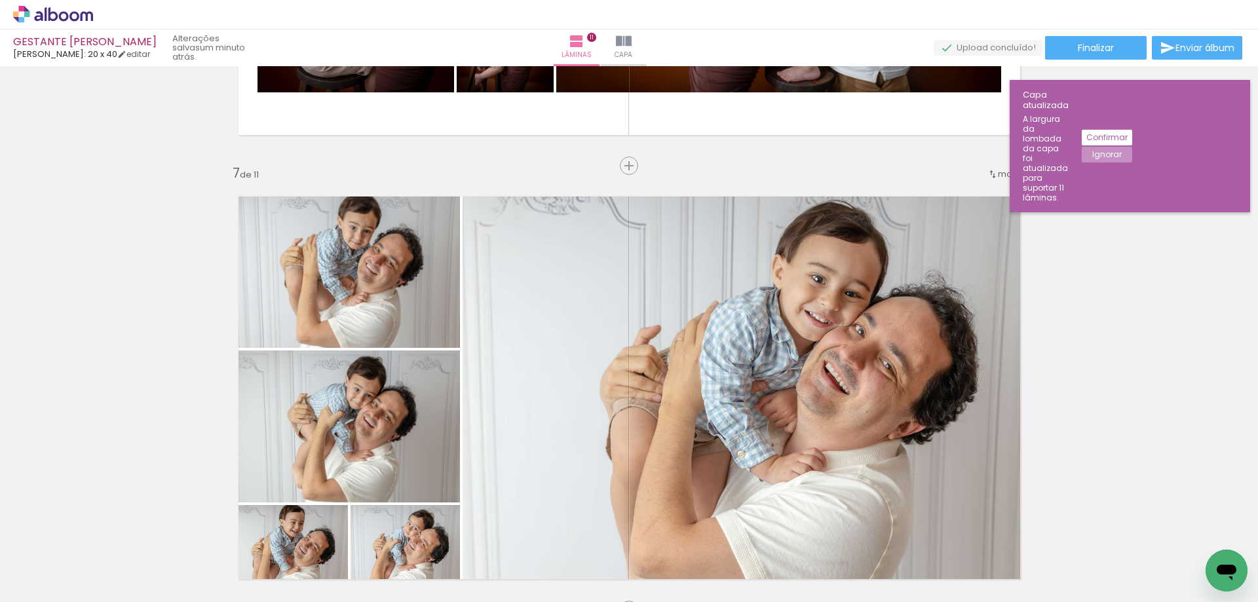
scroll to position [2591, 0]
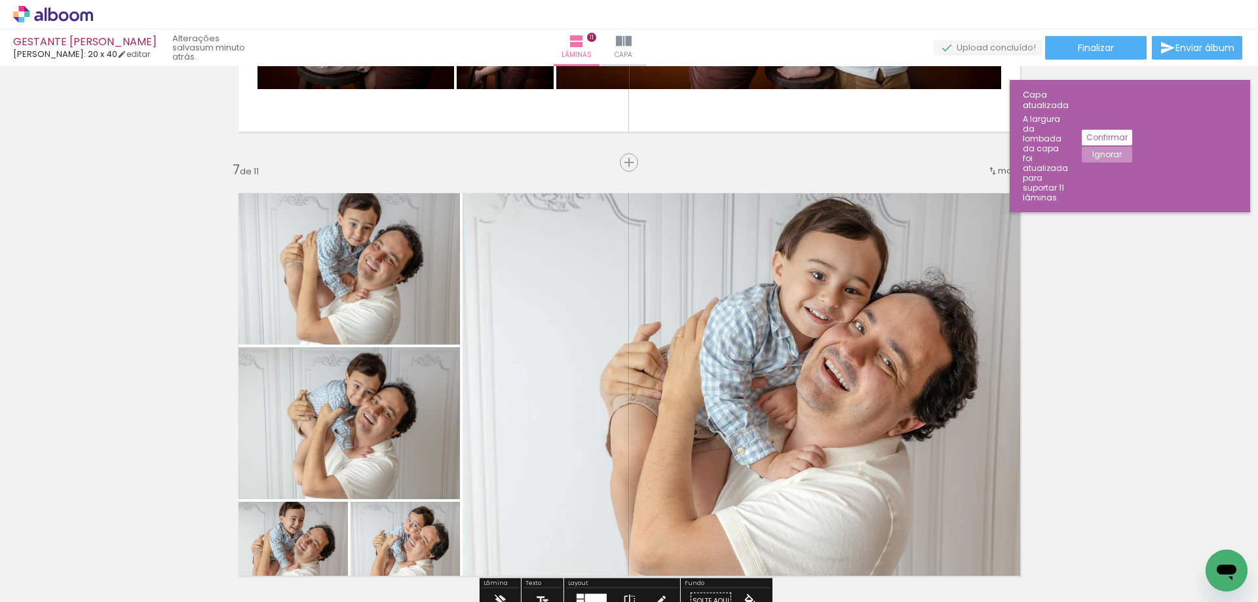
click span "mover"
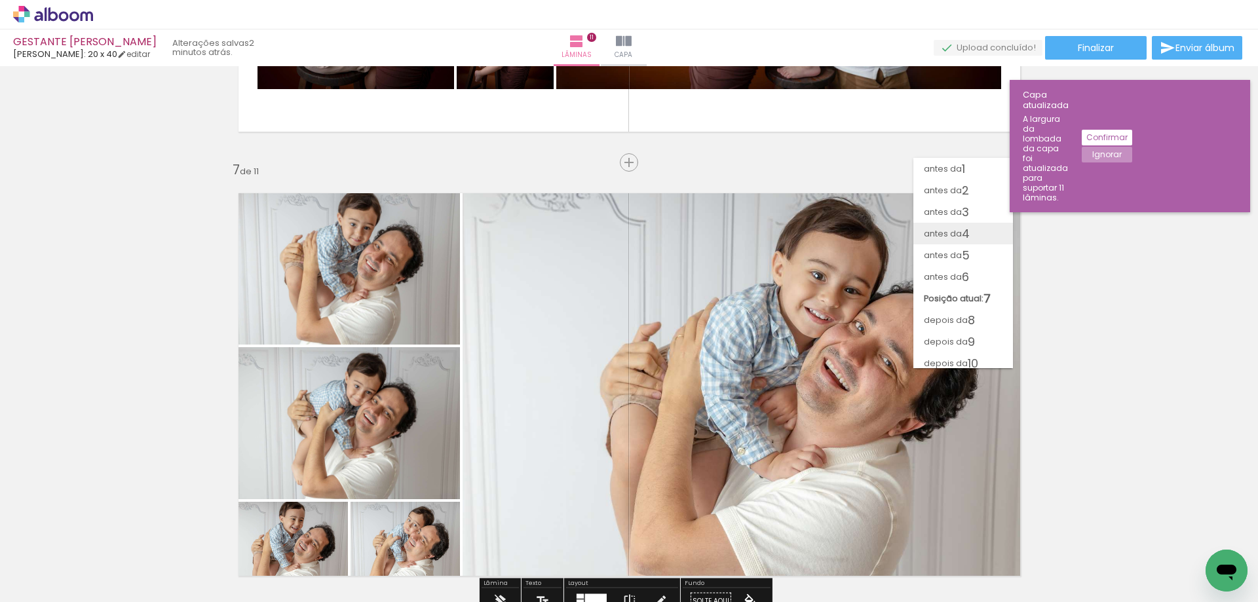
click paper-item "antes da 4"
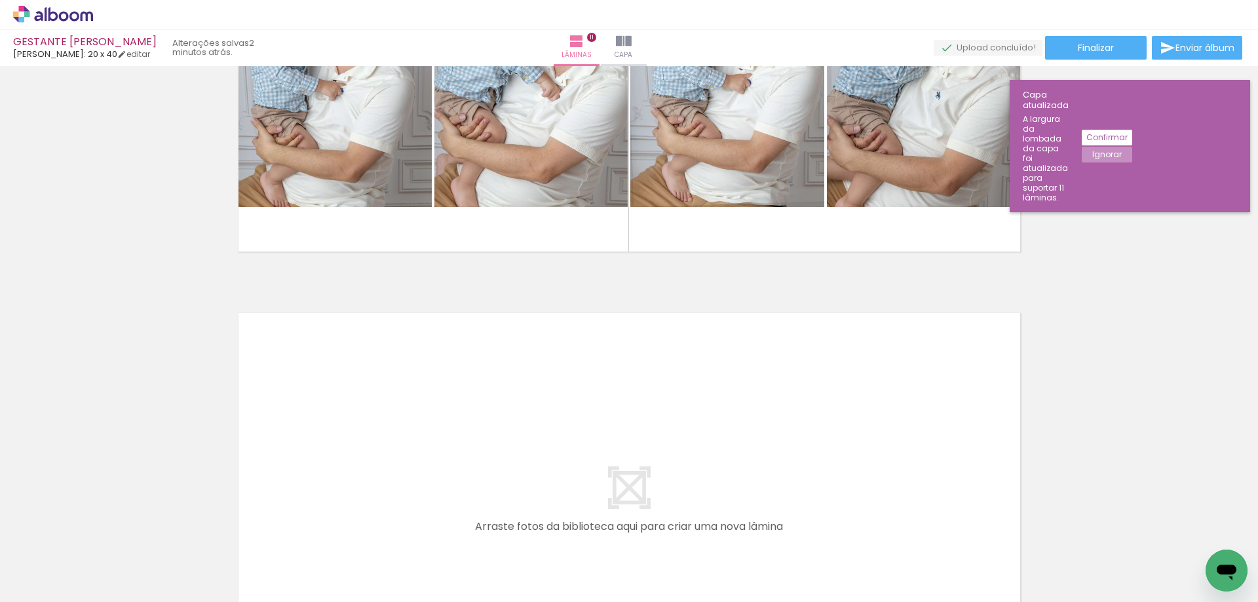
scroll to position [4706, 0]
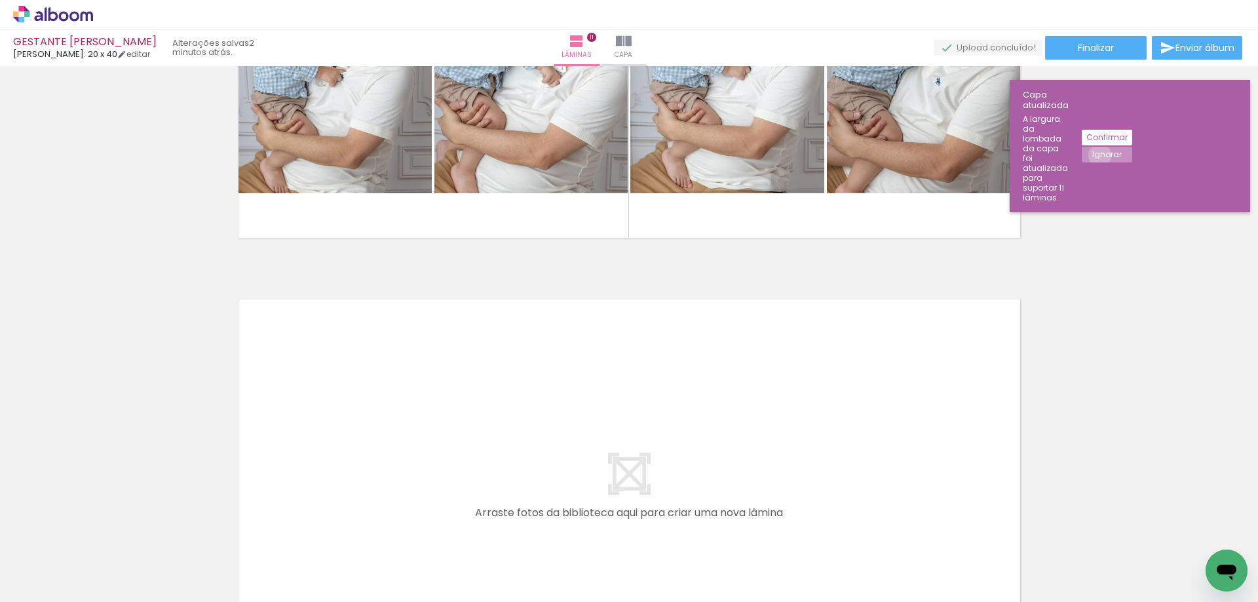
click slot "Ignorar"
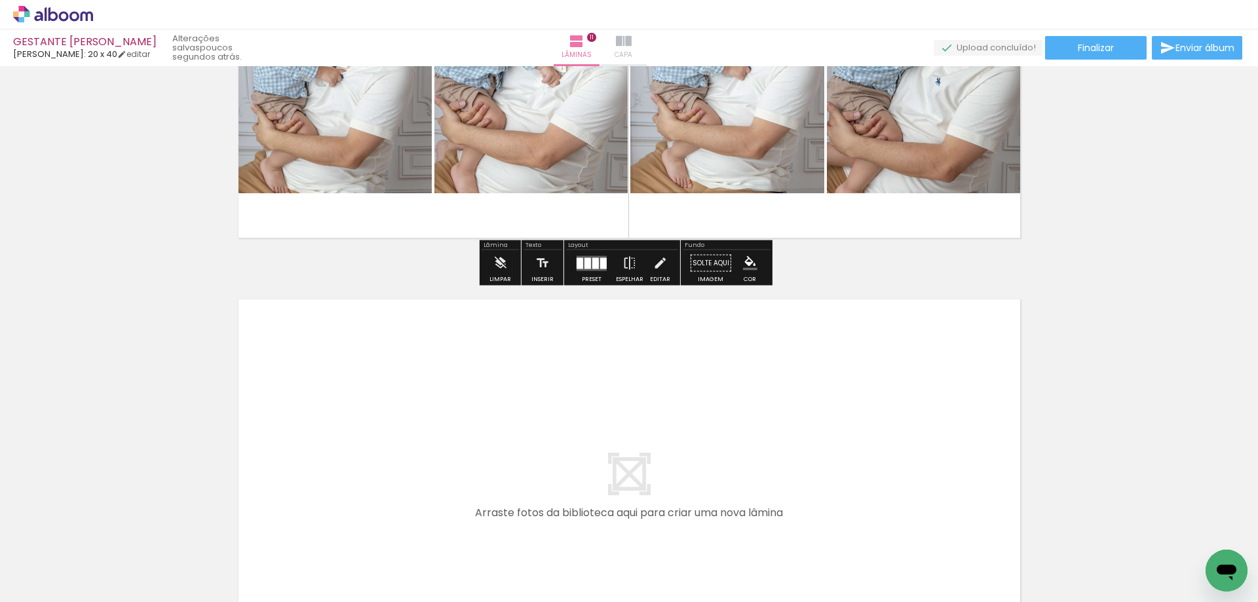
click iron-icon
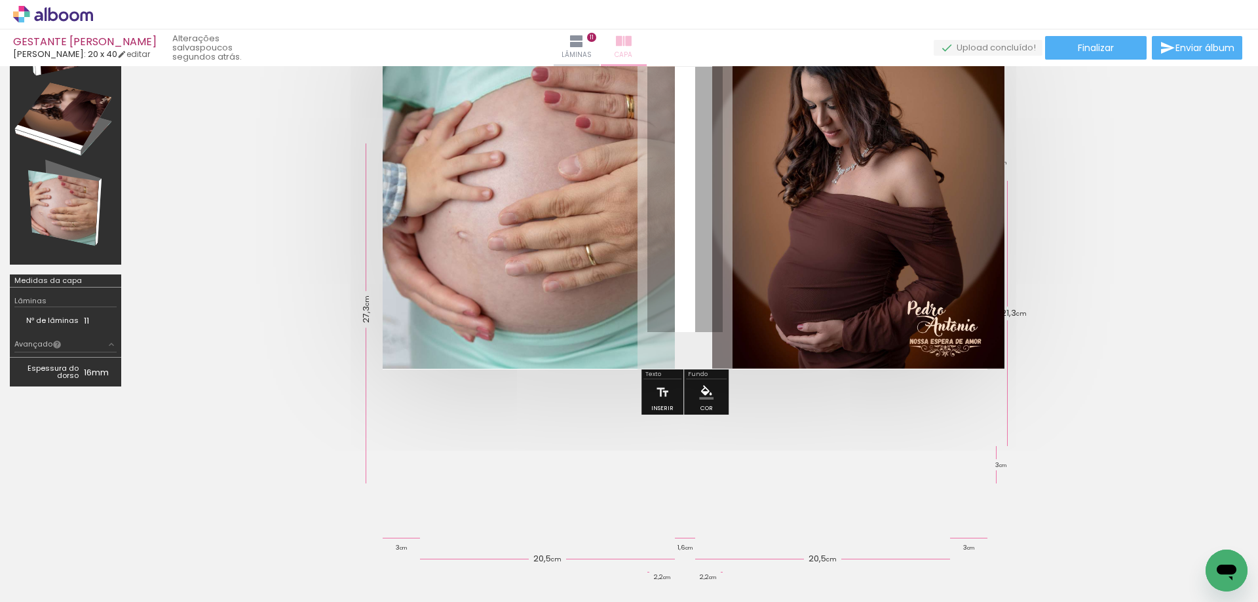
scroll to position [115, 0]
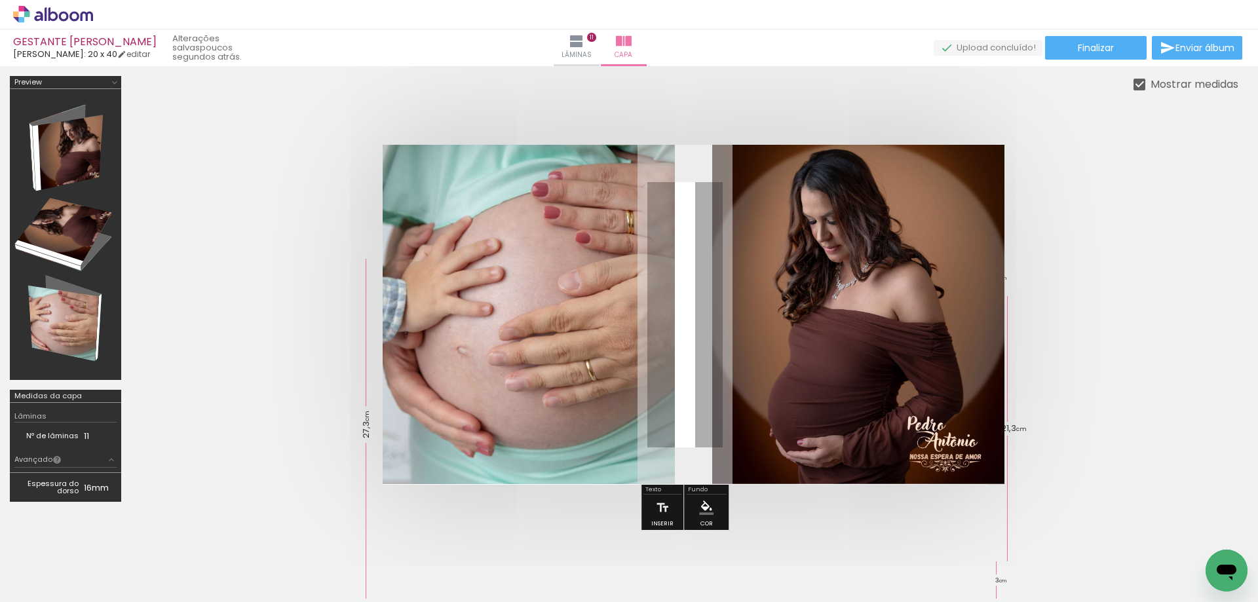
scroll to position [0, 45]
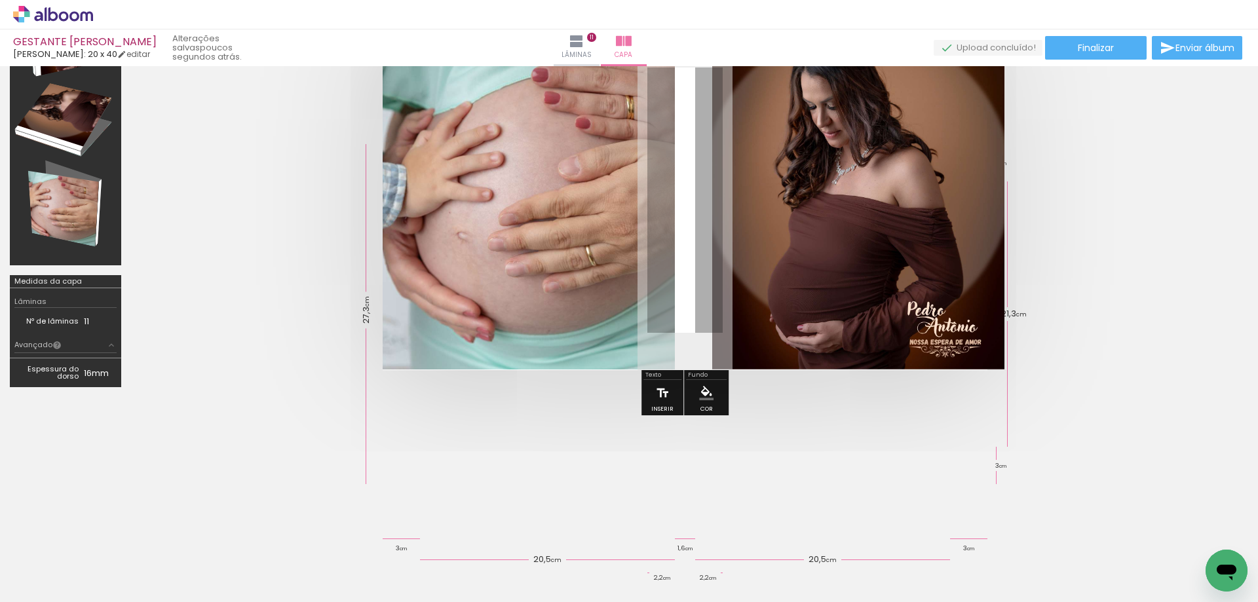
click at [664, 396] on iron-icon at bounding box center [662, 393] width 14 height 26
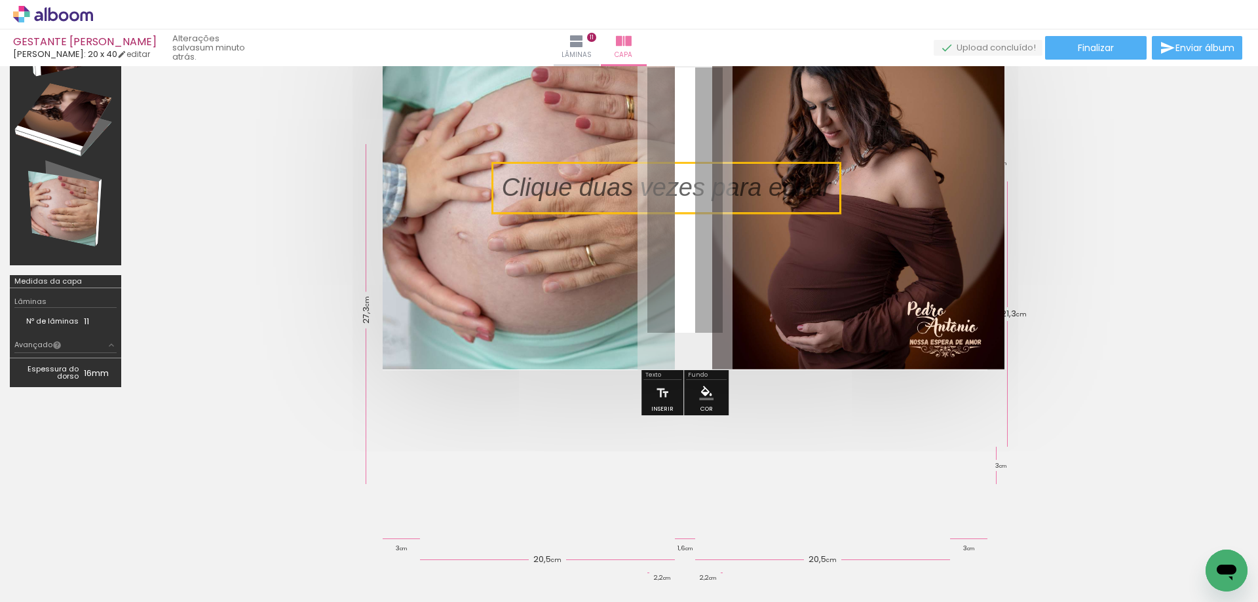
click at [620, 189] on quentale-selection at bounding box center [666, 187] width 349 height 51
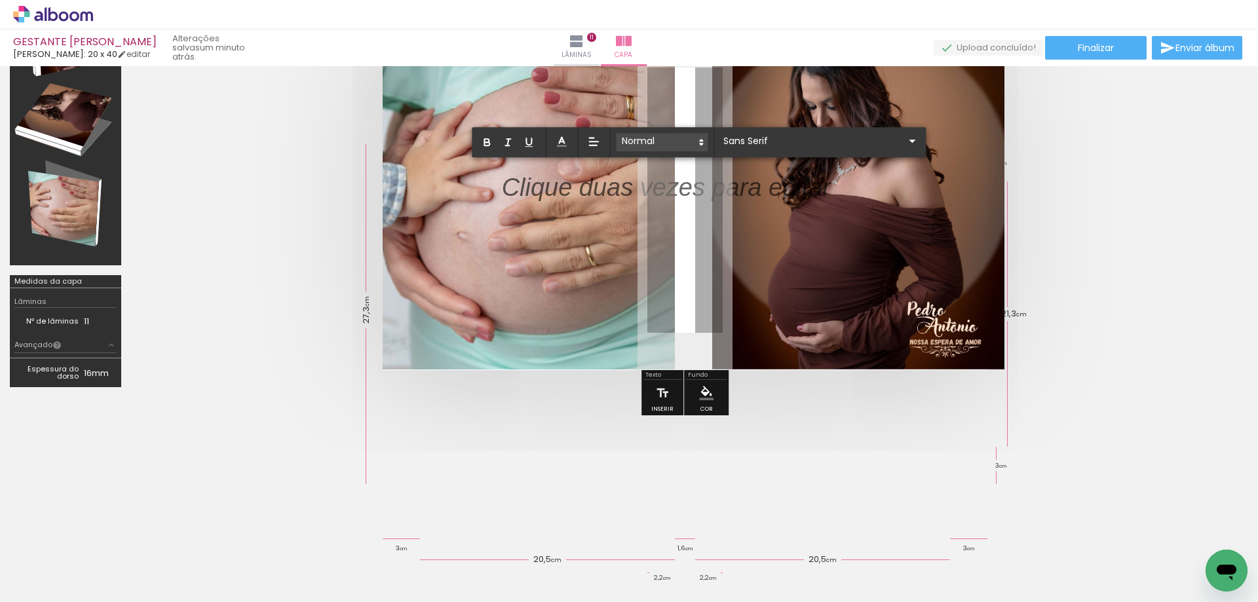
click at [687, 140] on span at bounding box center [662, 142] width 92 height 18
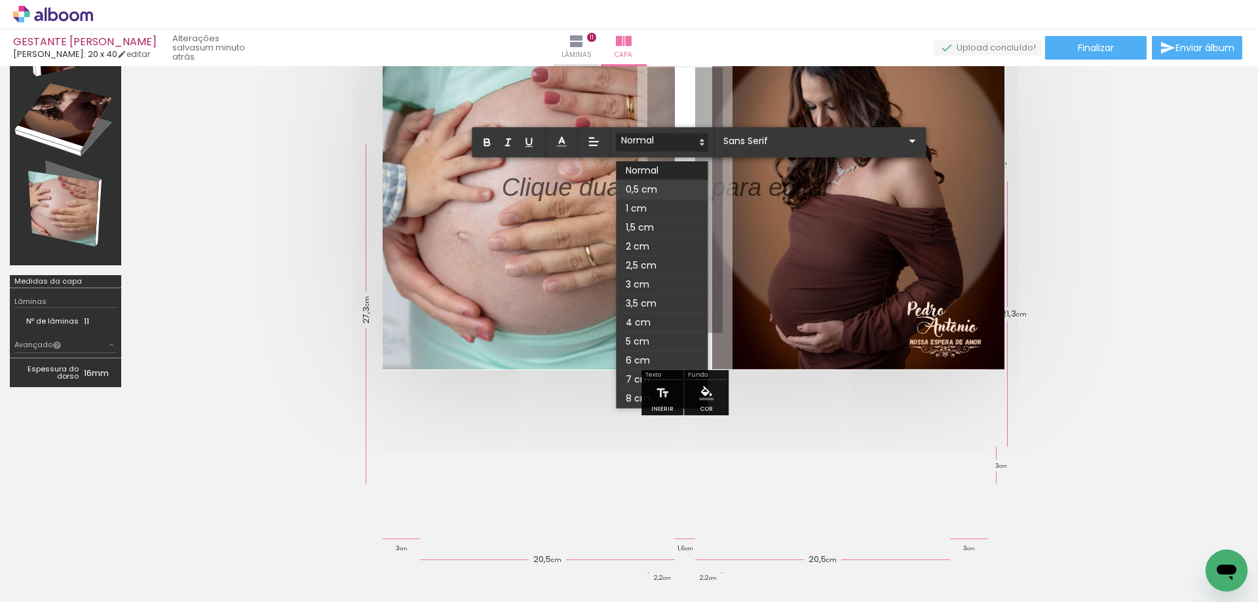
click at [658, 183] on span at bounding box center [662, 189] width 92 height 19
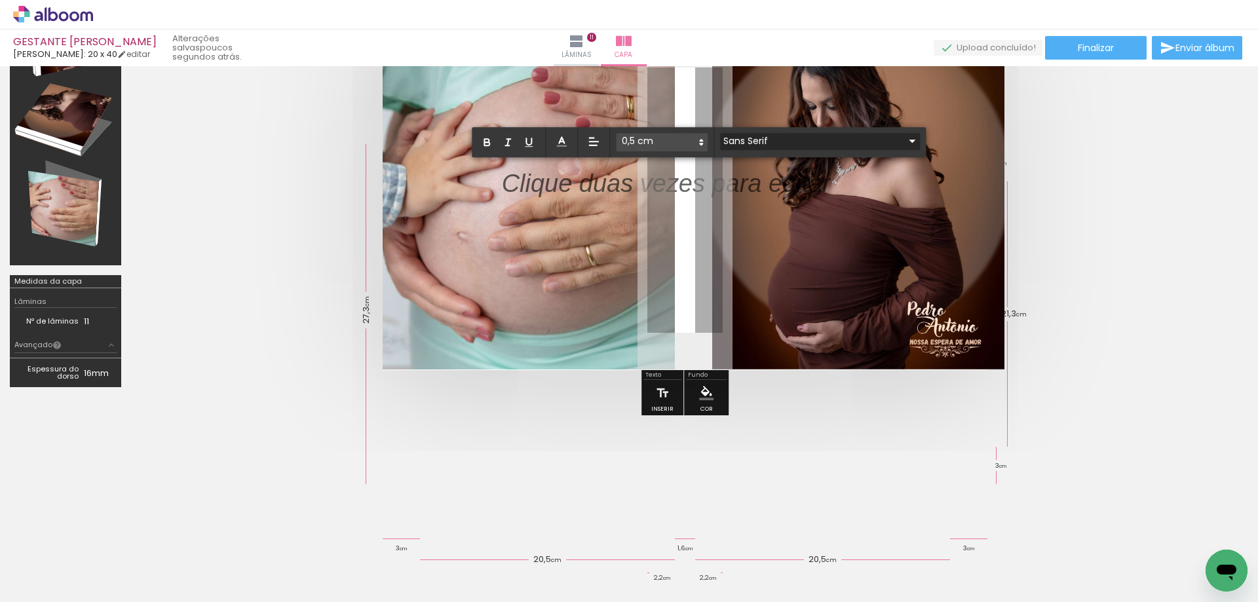
click at [759, 143] on input "Sans Serif" at bounding box center [812, 141] width 184 height 14
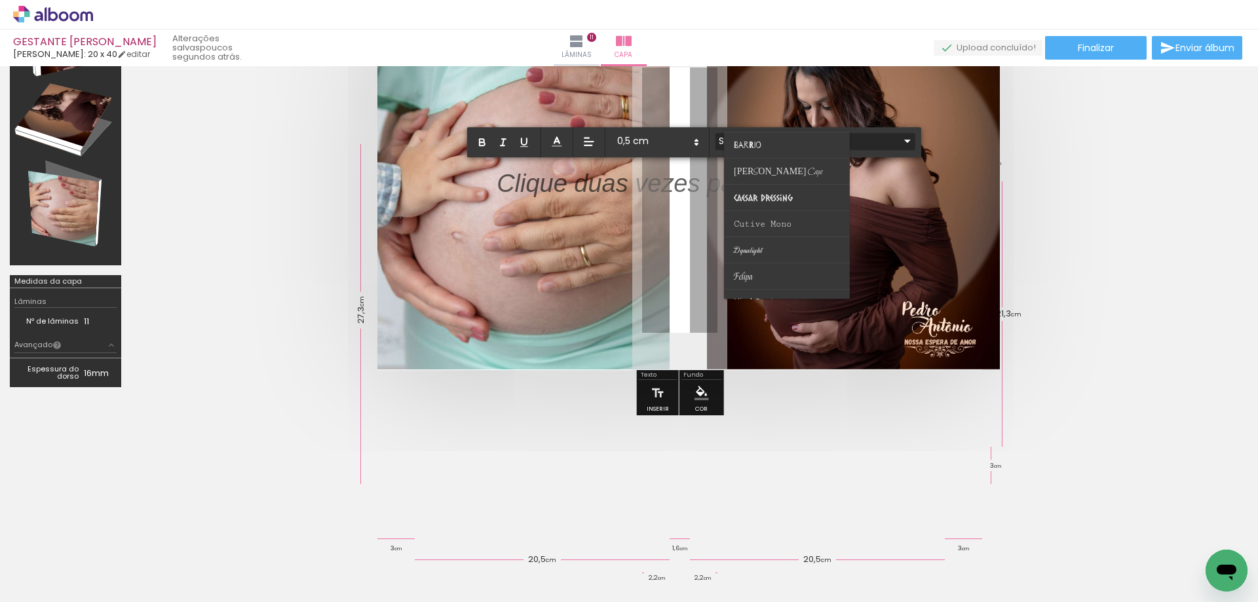
scroll to position [105, 0]
click at [747, 273] on span "Felipa" at bounding box center [743, 275] width 19 height 12
type input "Felipa"
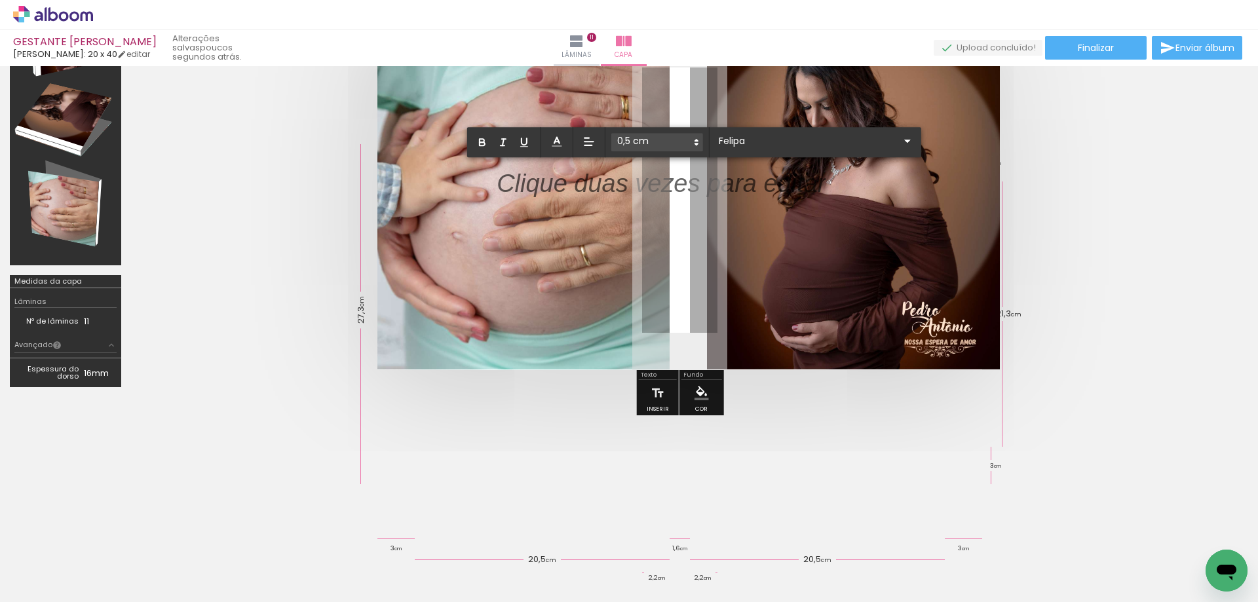
scroll to position [0, 0]
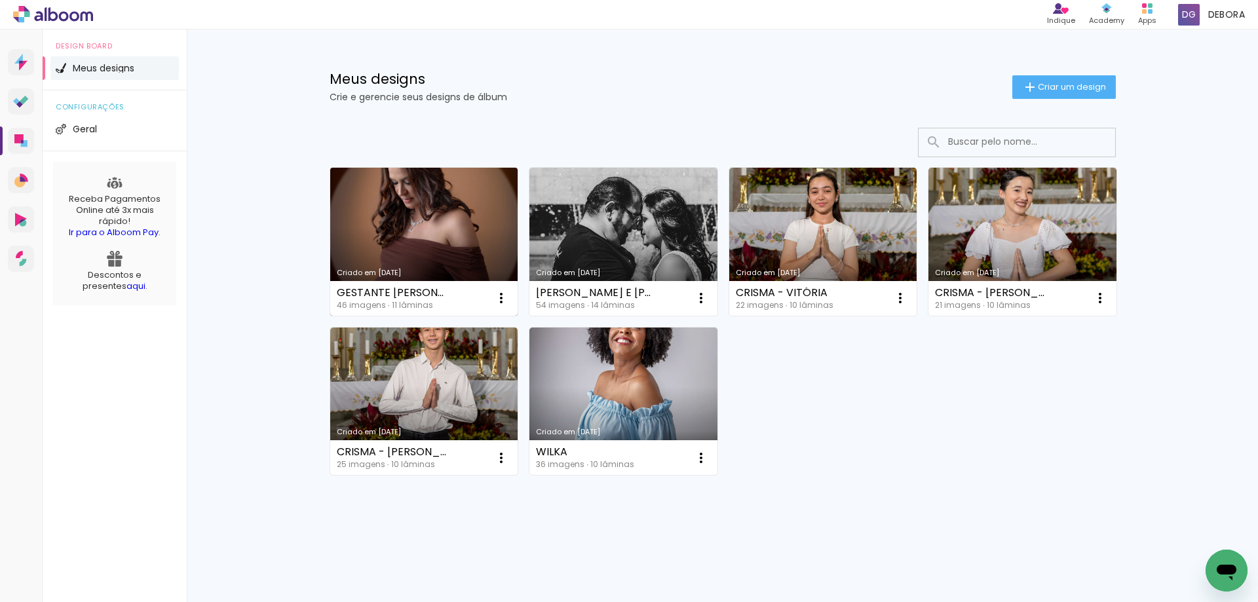
click at [376, 240] on link "Criado em [DATE]" at bounding box center [424, 242] width 188 height 148
